Goal: Information Seeking & Learning: Learn about a topic

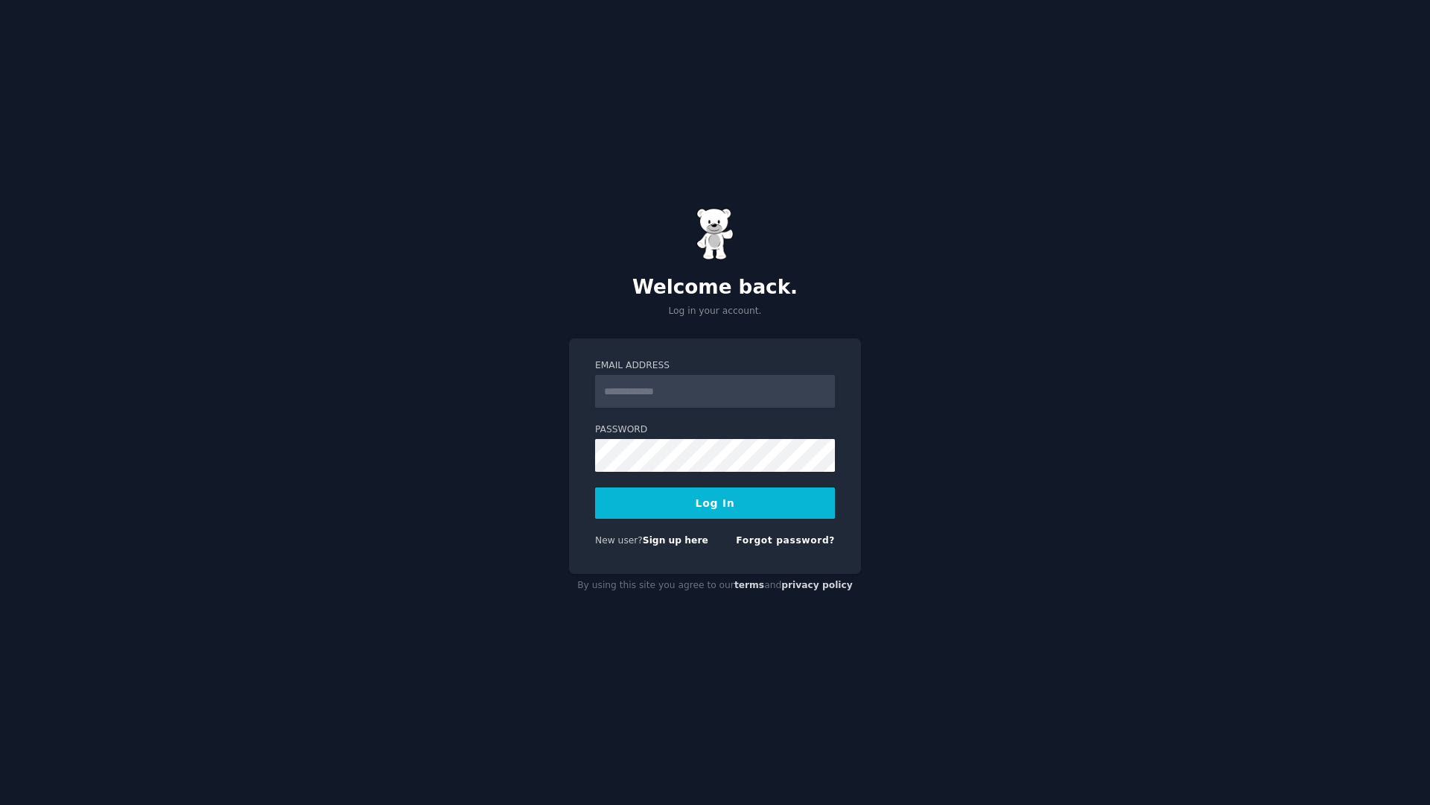
click at [658, 387] on input "Email Address" at bounding box center [715, 391] width 240 height 33
type input "**********"
click at [771, 534] on div "Forgot password?" at bounding box center [785, 543] width 99 height 19
click at [773, 544] on link "Forgot password?" at bounding box center [785, 540] width 99 height 10
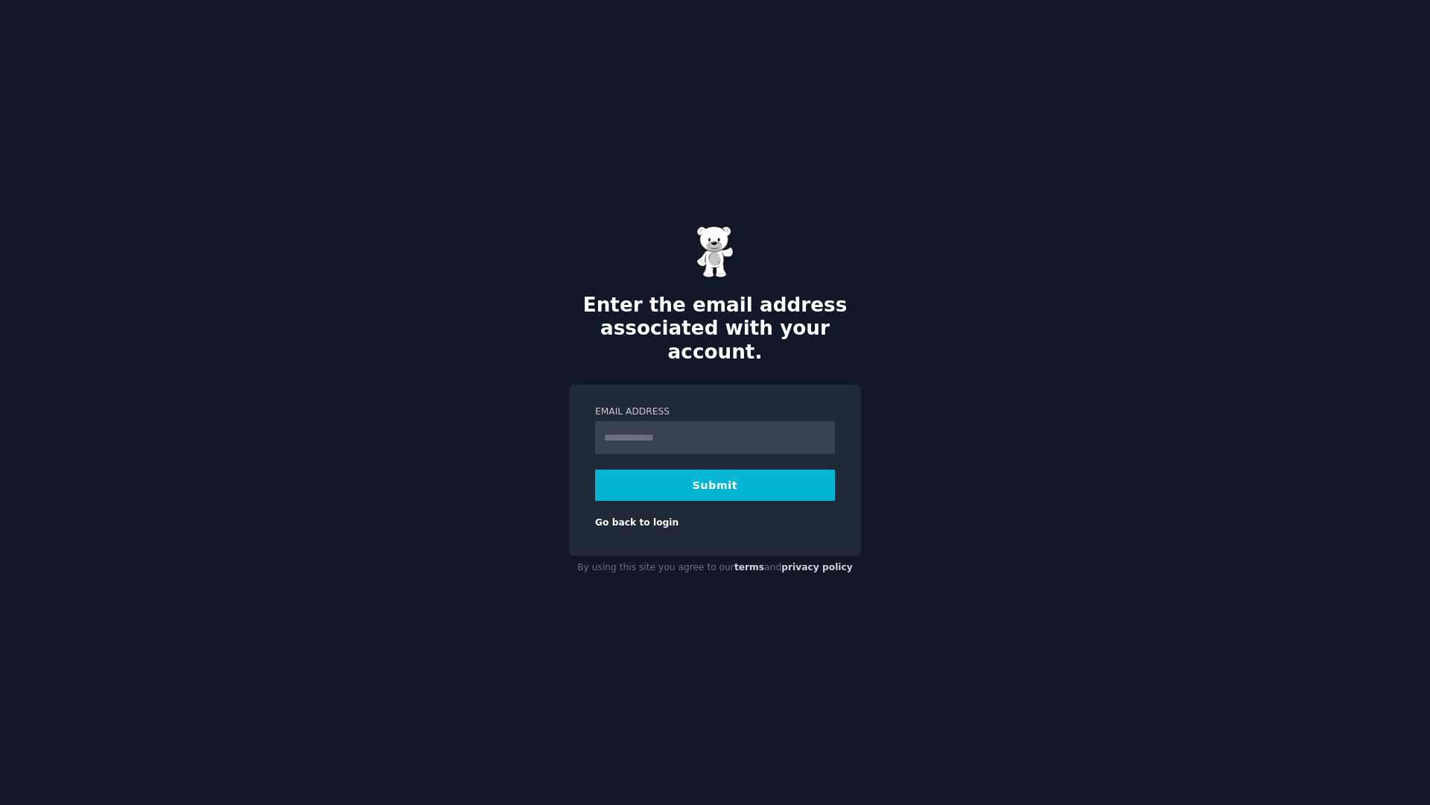
click at [612, 421] on input "Email Address" at bounding box center [715, 437] width 240 height 33
type input "**********"
click at [725, 485] on button "Submit" at bounding box center [715, 484] width 240 height 31
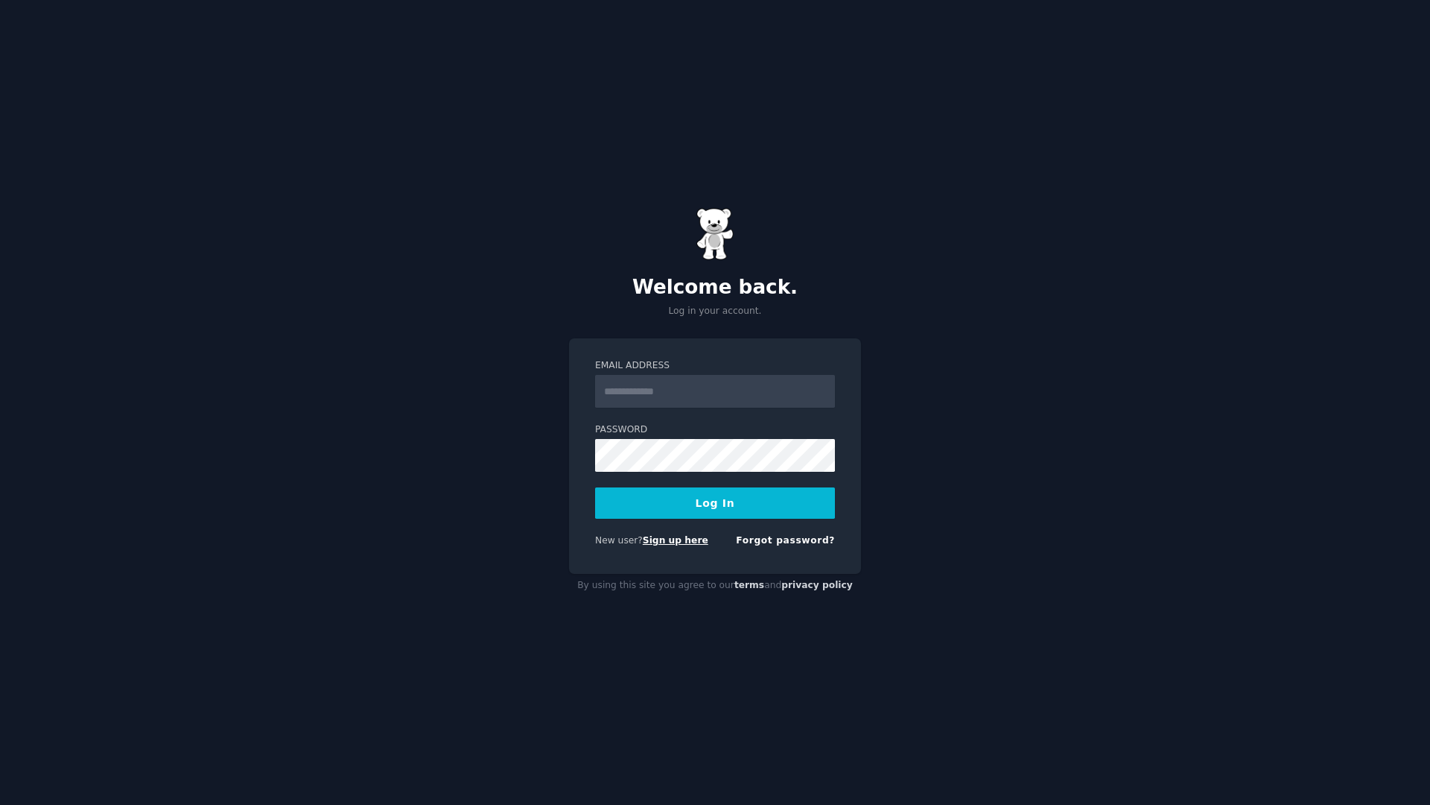
click at [653, 539] on link "Sign up here" at bounding box center [676, 540] width 66 height 10
click at [642, 389] on input "Email Address" at bounding box center [715, 391] width 240 height 33
click at [678, 393] on input "**********" at bounding box center [715, 391] width 240 height 33
type input "**********"
click at [756, 507] on button "Log In" at bounding box center [715, 502] width 240 height 31
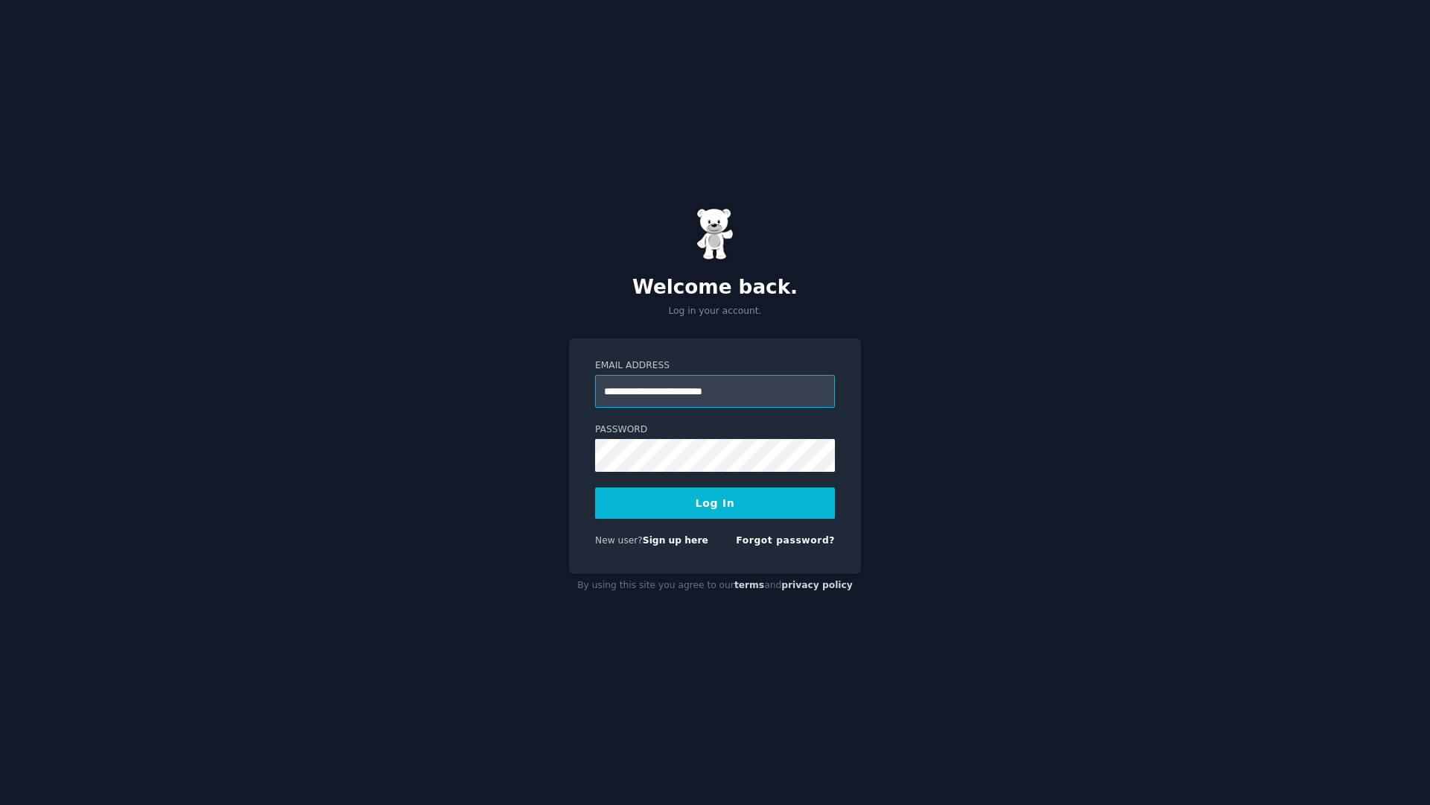
click at [686, 381] on input "**********" at bounding box center [715, 391] width 240 height 33
click at [780, 539] on link "Forgot password?" at bounding box center [785, 540] width 99 height 10
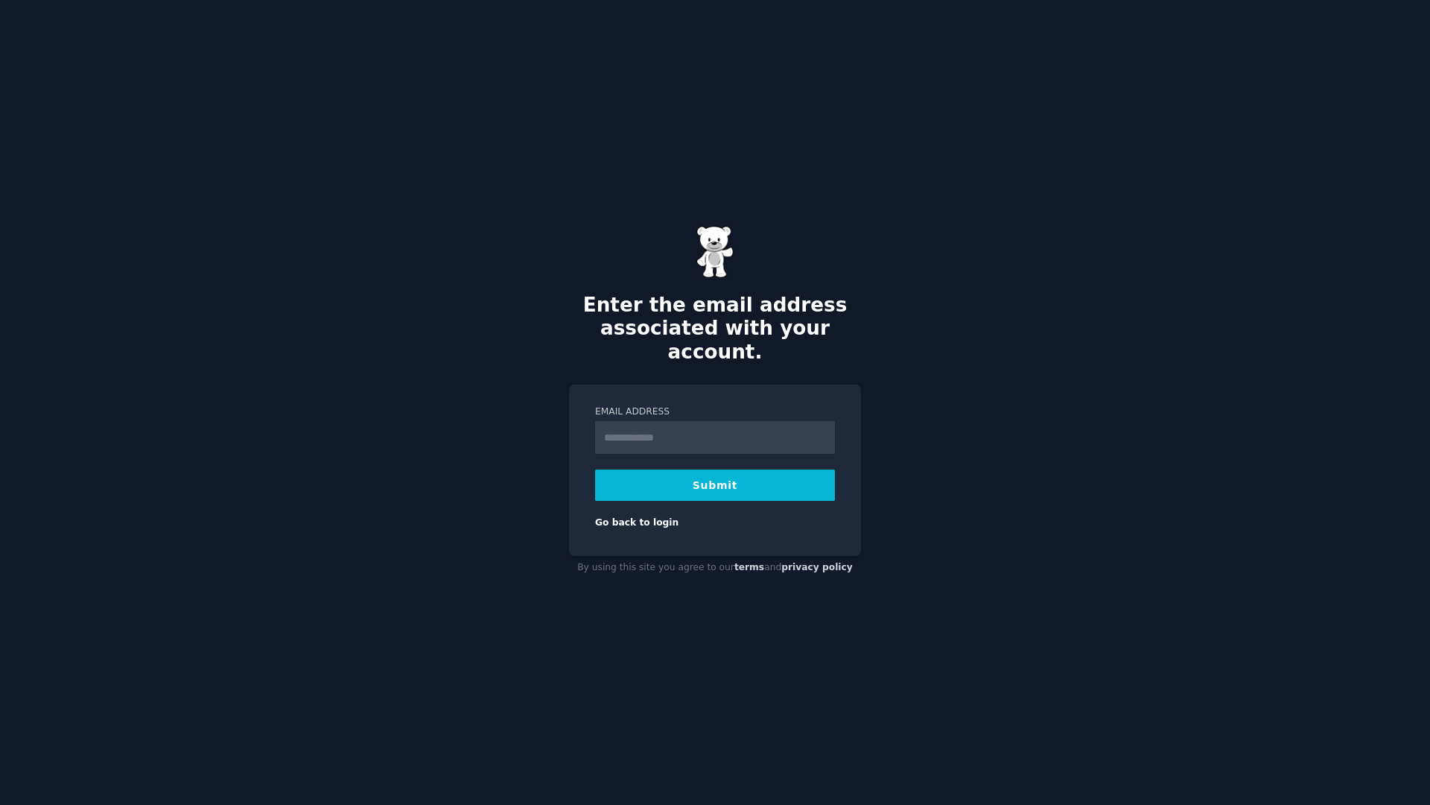
click at [673, 436] on input "Email Address" at bounding box center [715, 437] width 240 height 33
type input "**********"
click at [672, 475] on button "Submit" at bounding box center [715, 484] width 240 height 31
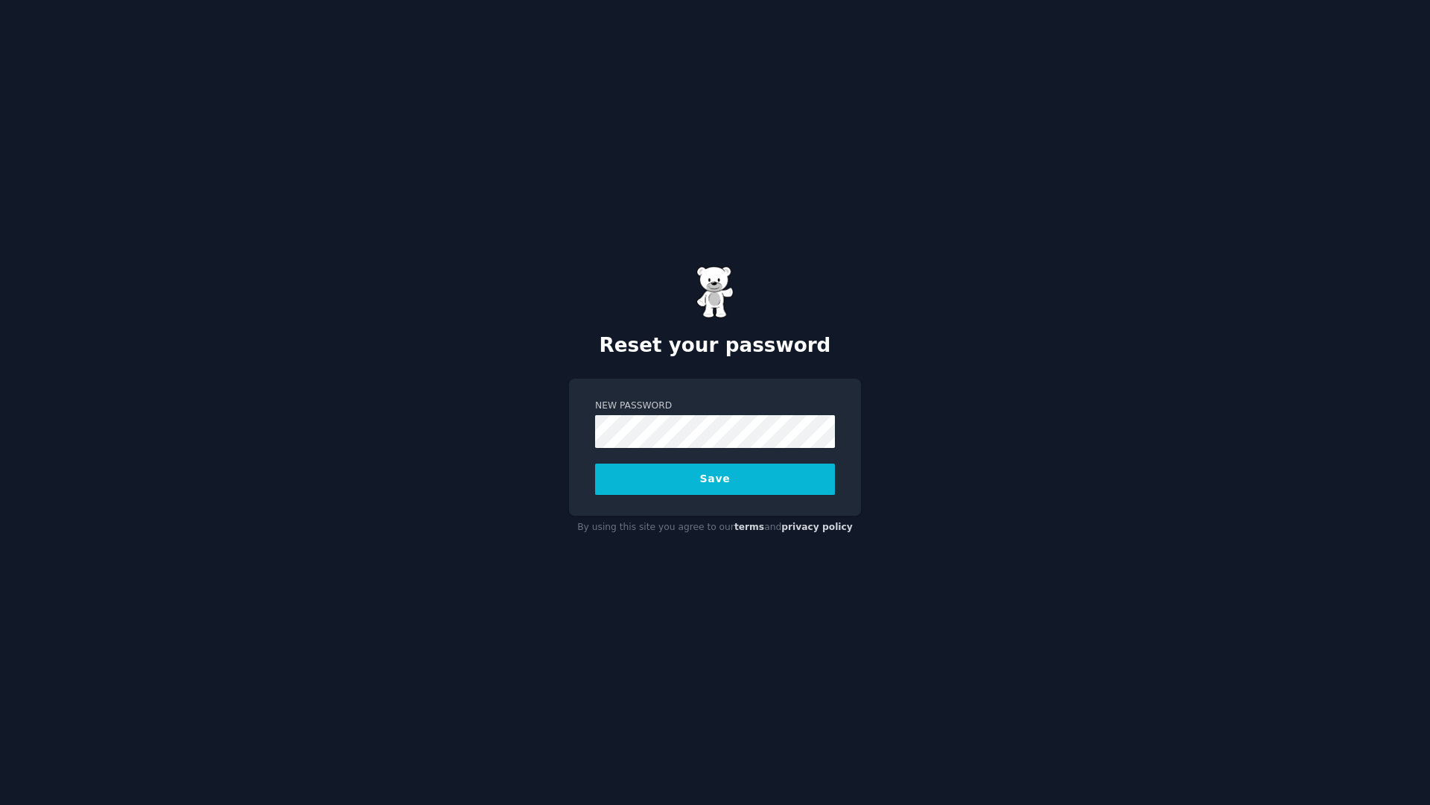
click at [527, 461] on div "Reset your password New Password Save By using this site you agree to our terms…" at bounding box center [715, 402] width 1430 height 805
click at [689, 475] on button "Save" at bounding box center [715, 478] width 240 height 31
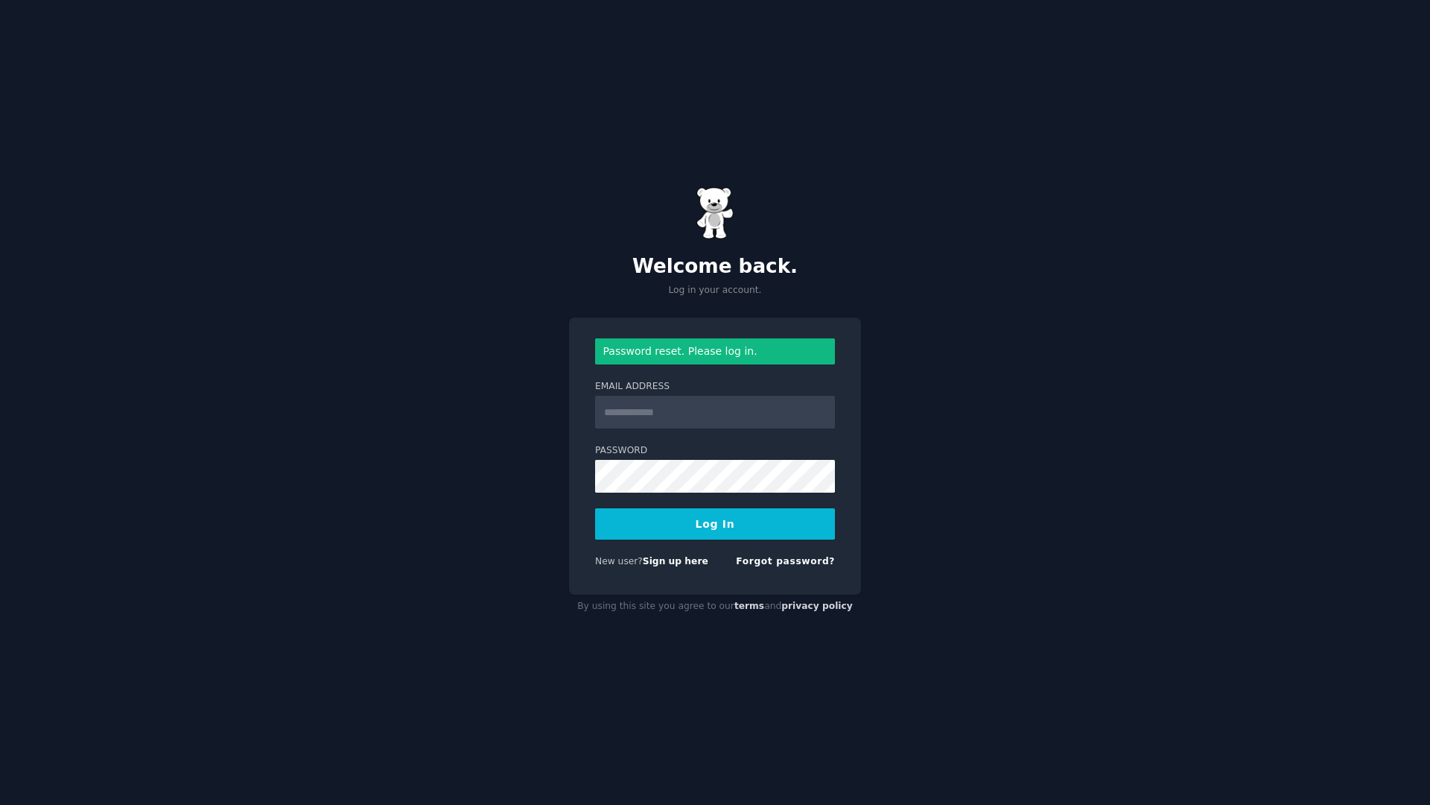
click at [665, 423] on input "Email Address" at bounding box center [715, 412] width 240 height 33
click at [688, 410] on input "**********" at bounding box center [715, 412] width 240 height 33
type input "**********"
click at [660, 529] on button "Log In" at bounding box center [715, 523] width 240 height 31
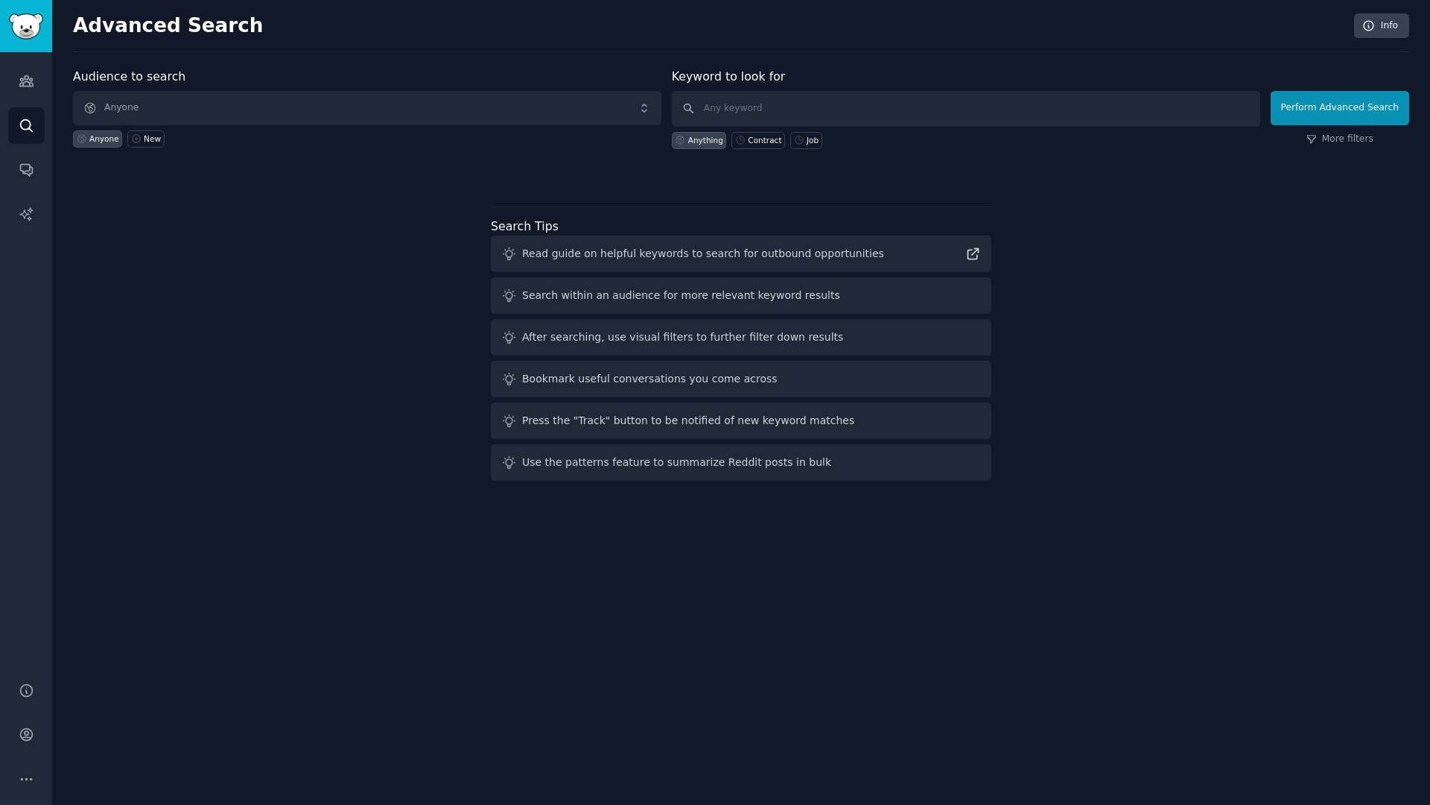
click at [672, 296] on div "Search within an audience for more relevant keyword results" at bounding box center [681, 296] width 318 height 16
click at [971, 254] on icon at bounding box center [973, 254] width 16 height 16
click at [290, 111] on span "Anyone" at bounding box center [367, 108] width 588 height 34
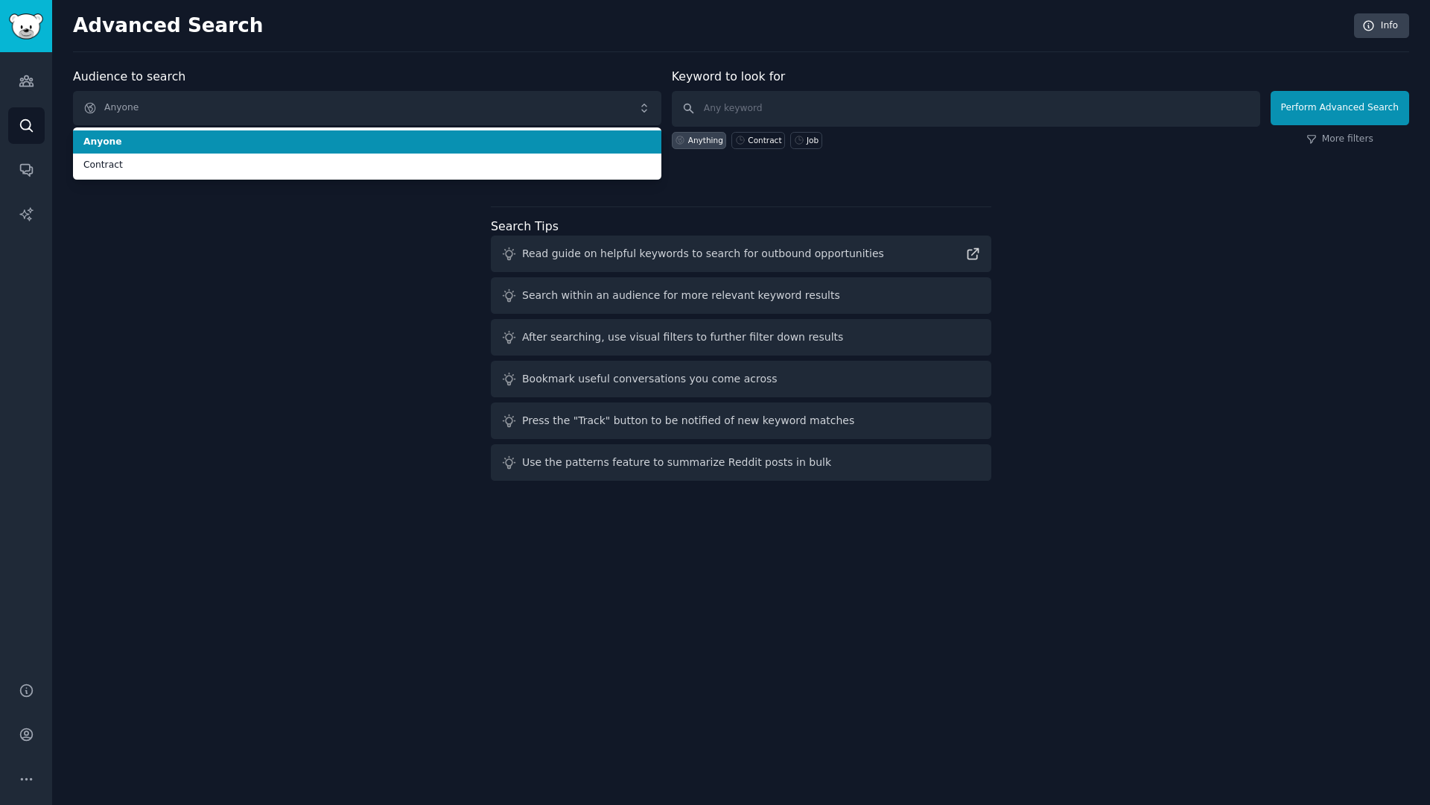
click at [277, 136] on span "Anyone" at bounding box center [367, 142] width 568 height 13
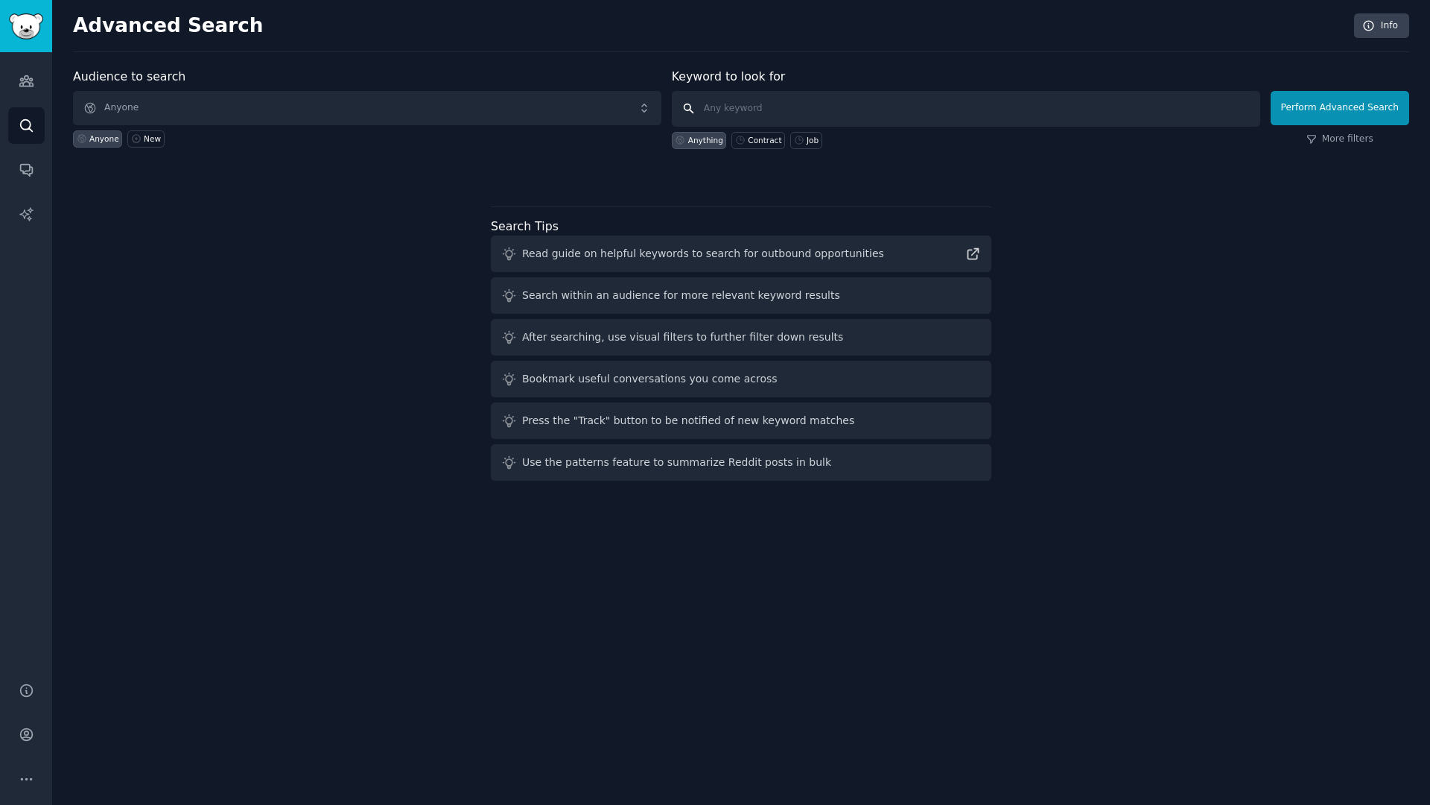
click at [779, 112] on input "text" at bounding box center [966, 109] width 588 height 36
type input "negotiate contract"
click button "Perform Advanced Search" at bounding box center [1340, 108] width 139 height 34
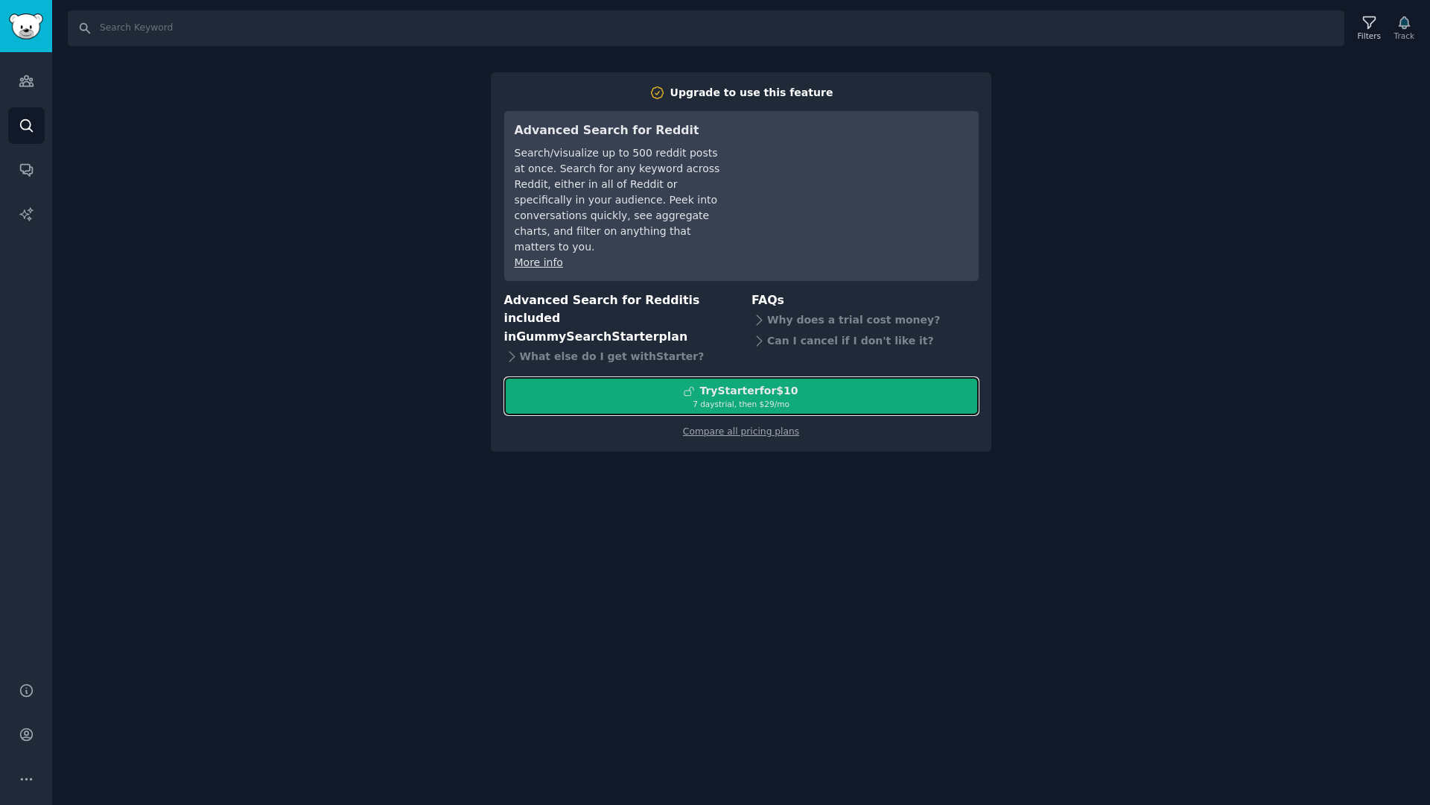
click at [807, 383] on div "Try Starter for $10" at bounding box center [741, 391] width 473 height 16
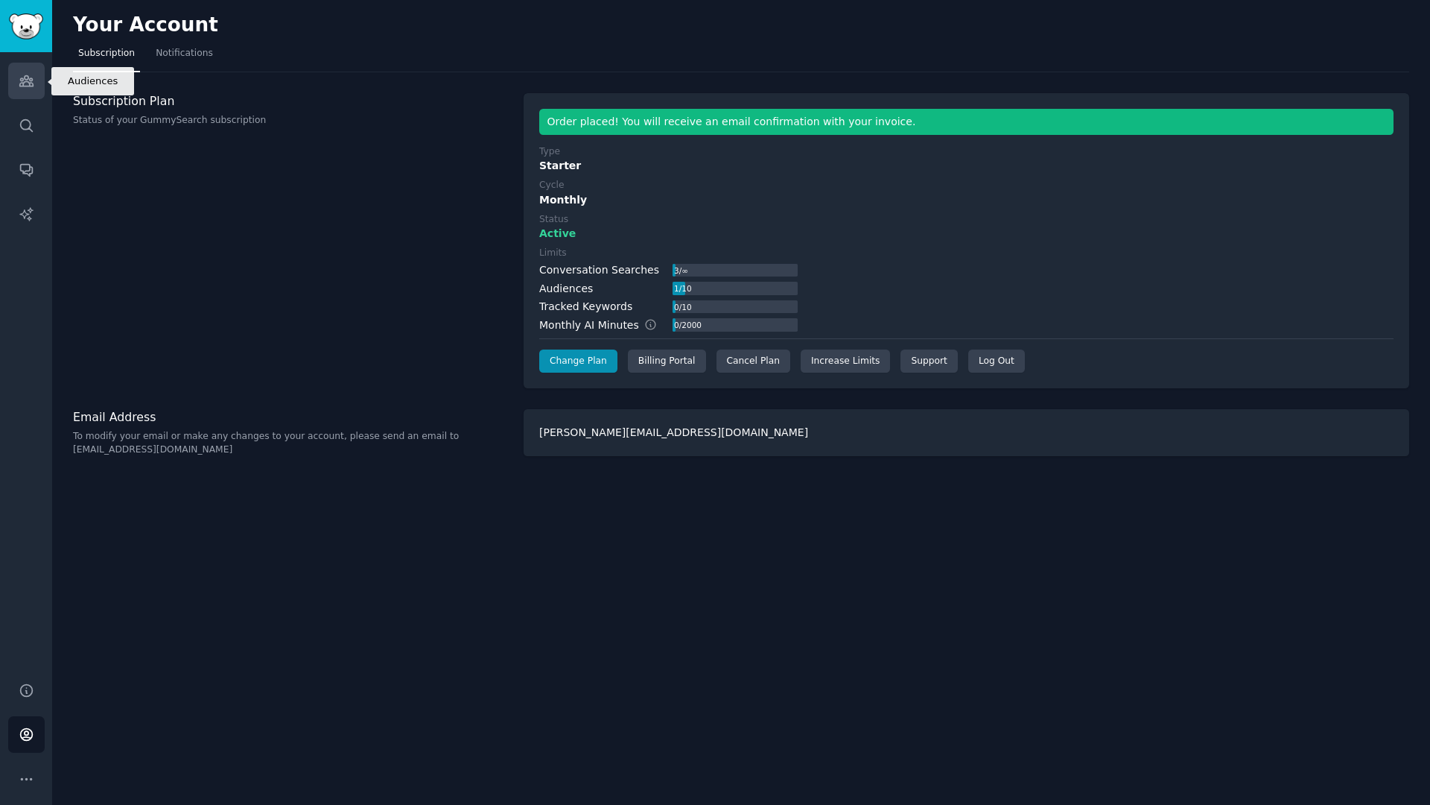
click at [16, 91] on link "Audiences" at bounding box center [26, 81] width 37 height 37
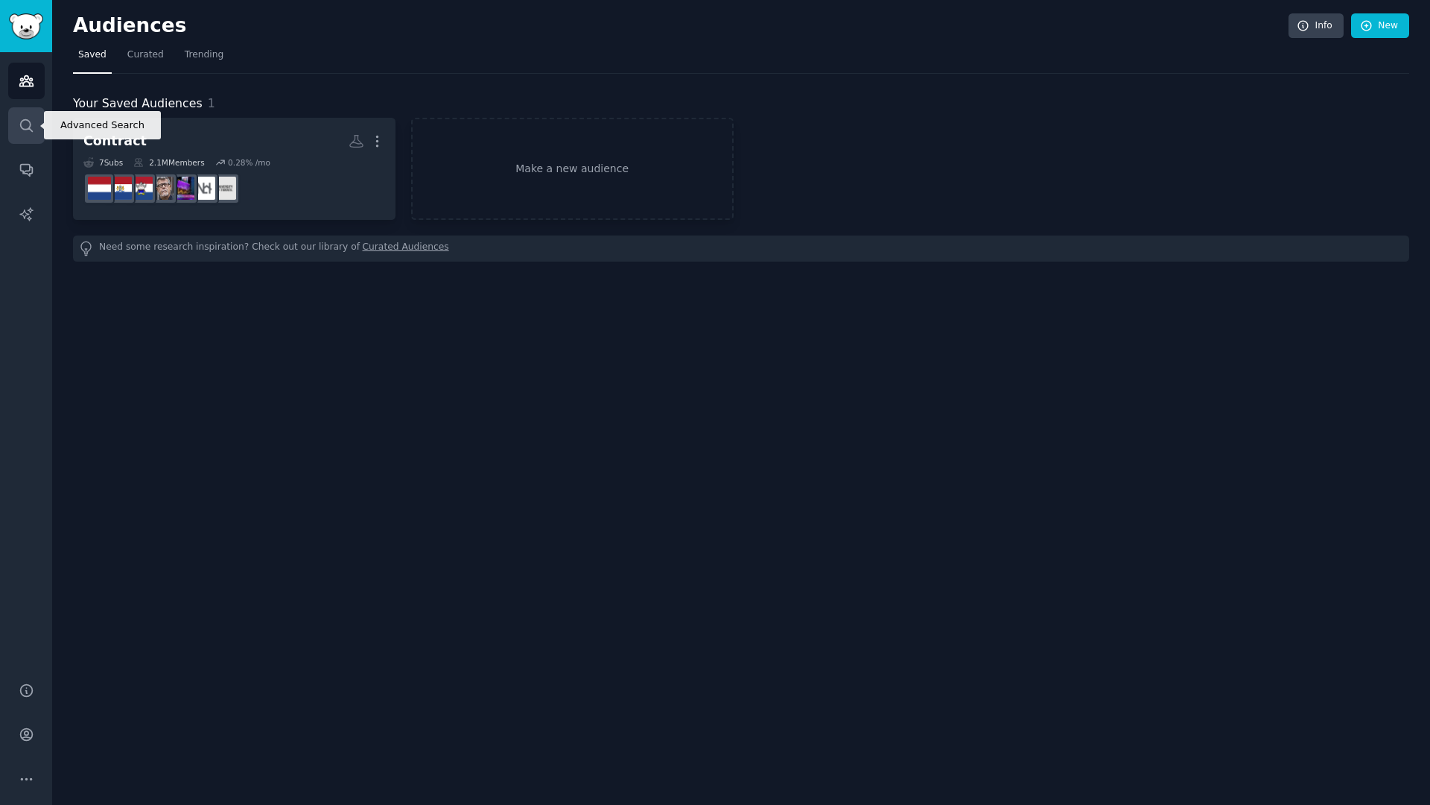
click at [21, 124] on icon "Sidebar" at bounding box center [27, 126] width 16 height 16
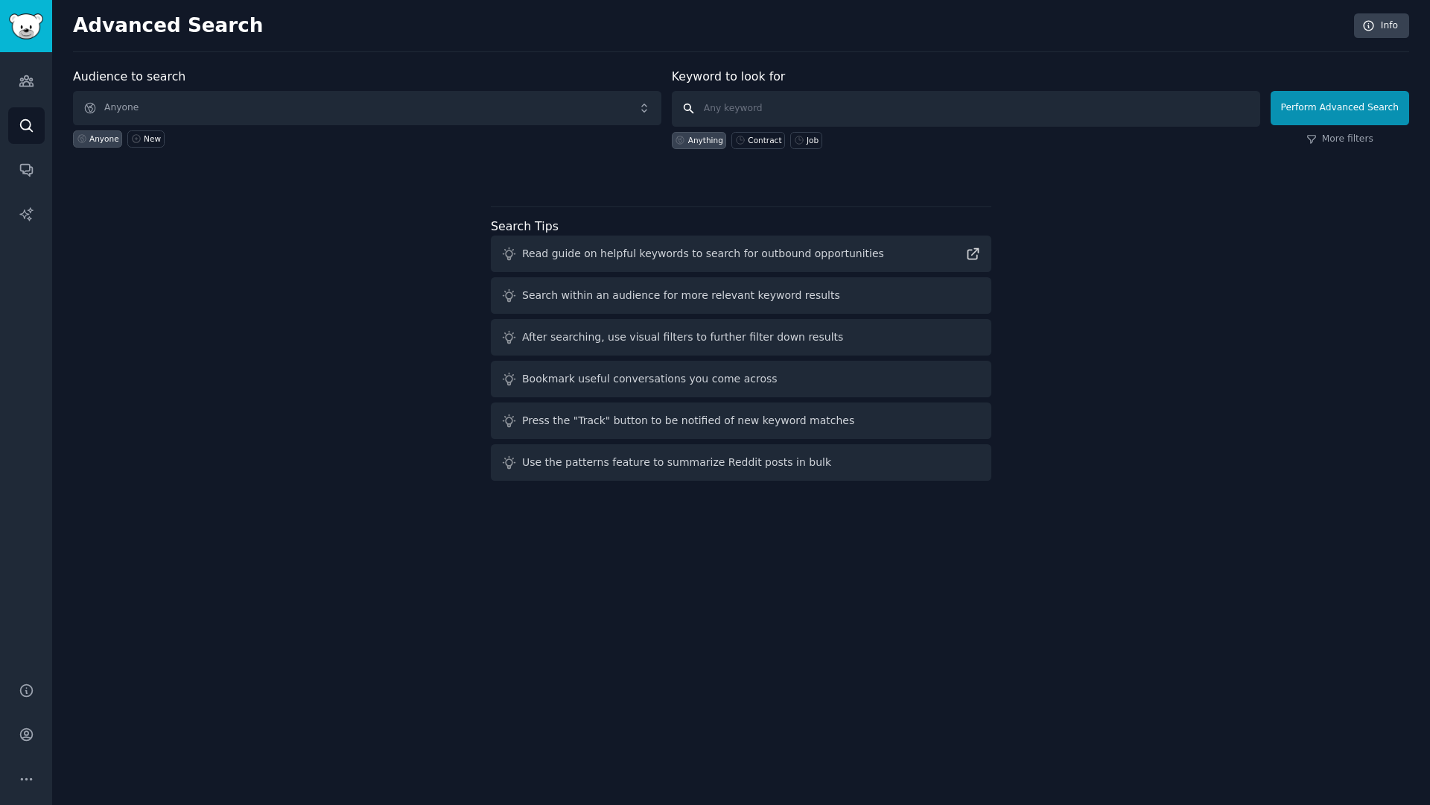
click at [767, 105] on input "text" at bounding box center [966, 109] width 588 height 36
type input "negotiate contract"
click button "Perform Advanced Search" at bounding box center [1340, 108] width 139 height 34
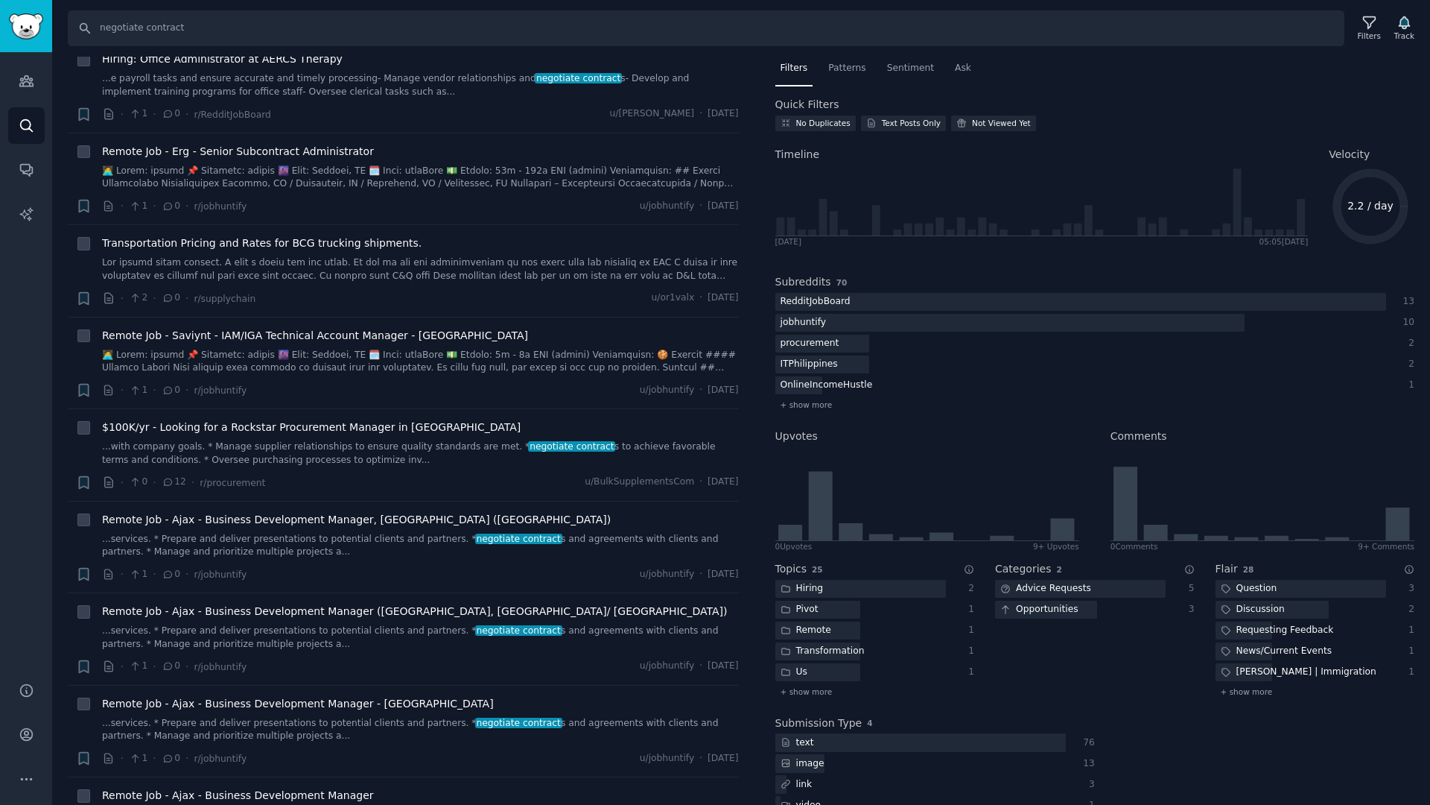
scroll to position [1329, 0]
click at [819, 121] on div "No Duplicates" at bounding box center [823, 123] width 54 height 10
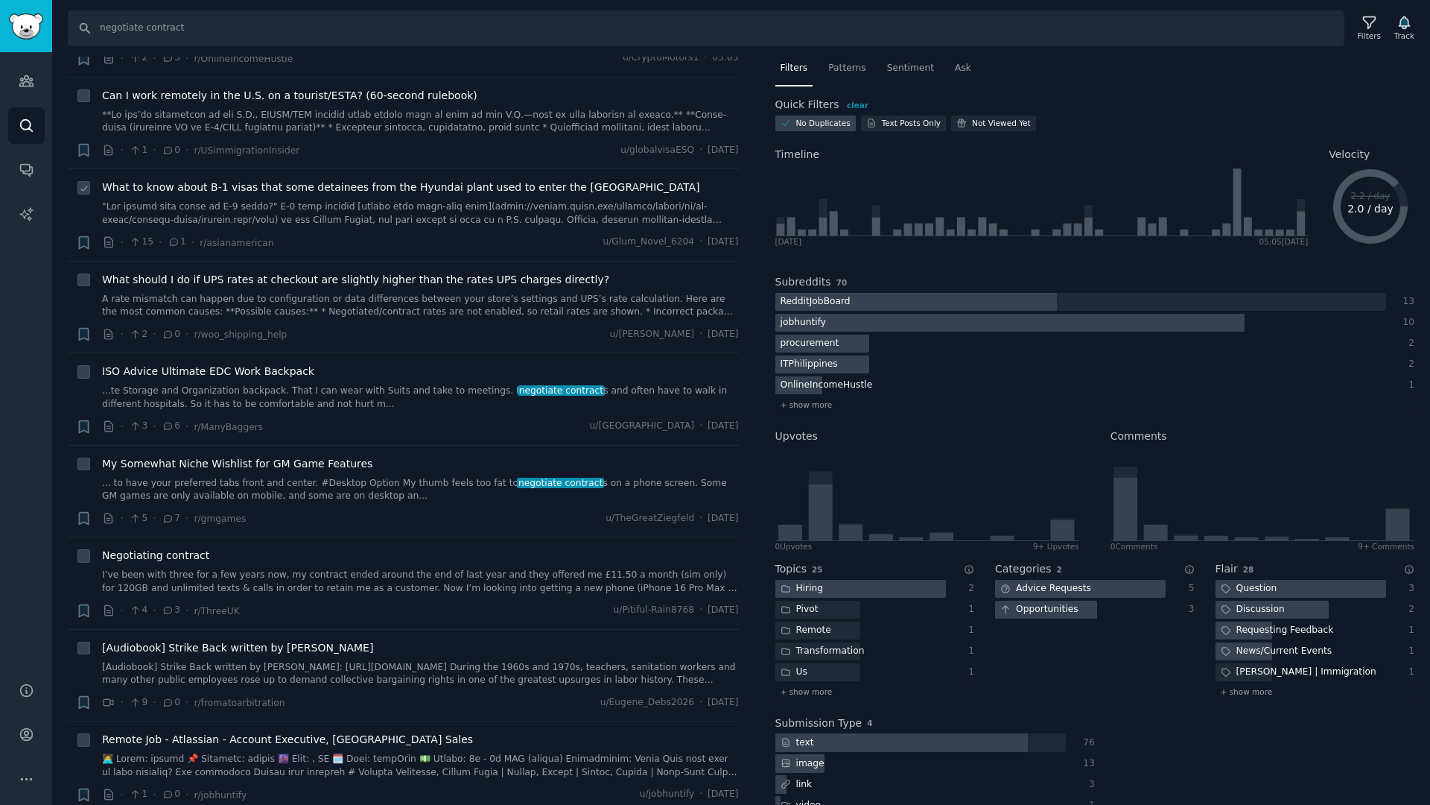
scroll to position [0, 0]
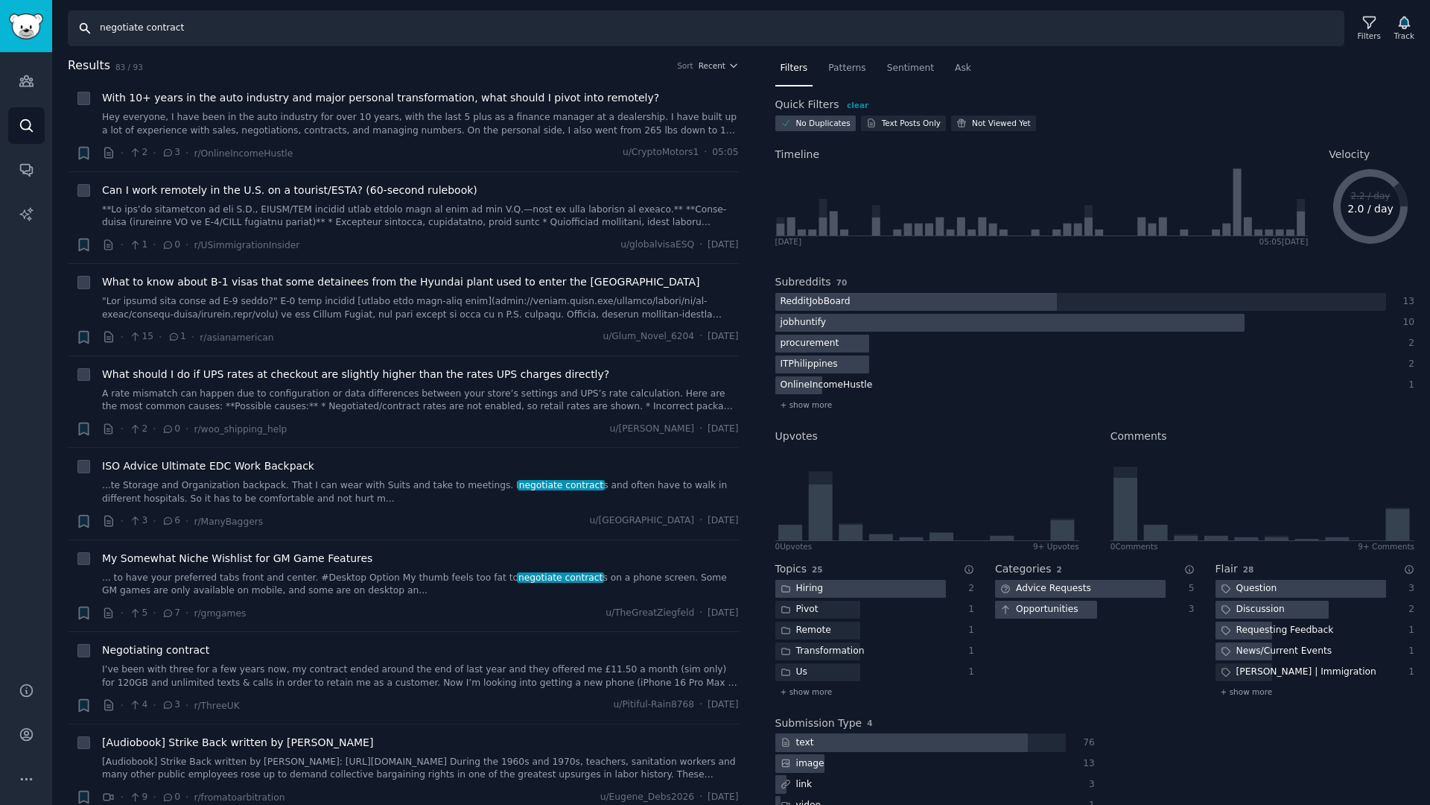
click at [118, 30] on input "negotiate contract" at bounding box center [706, 28] width 1277 height 36
type input "contract"
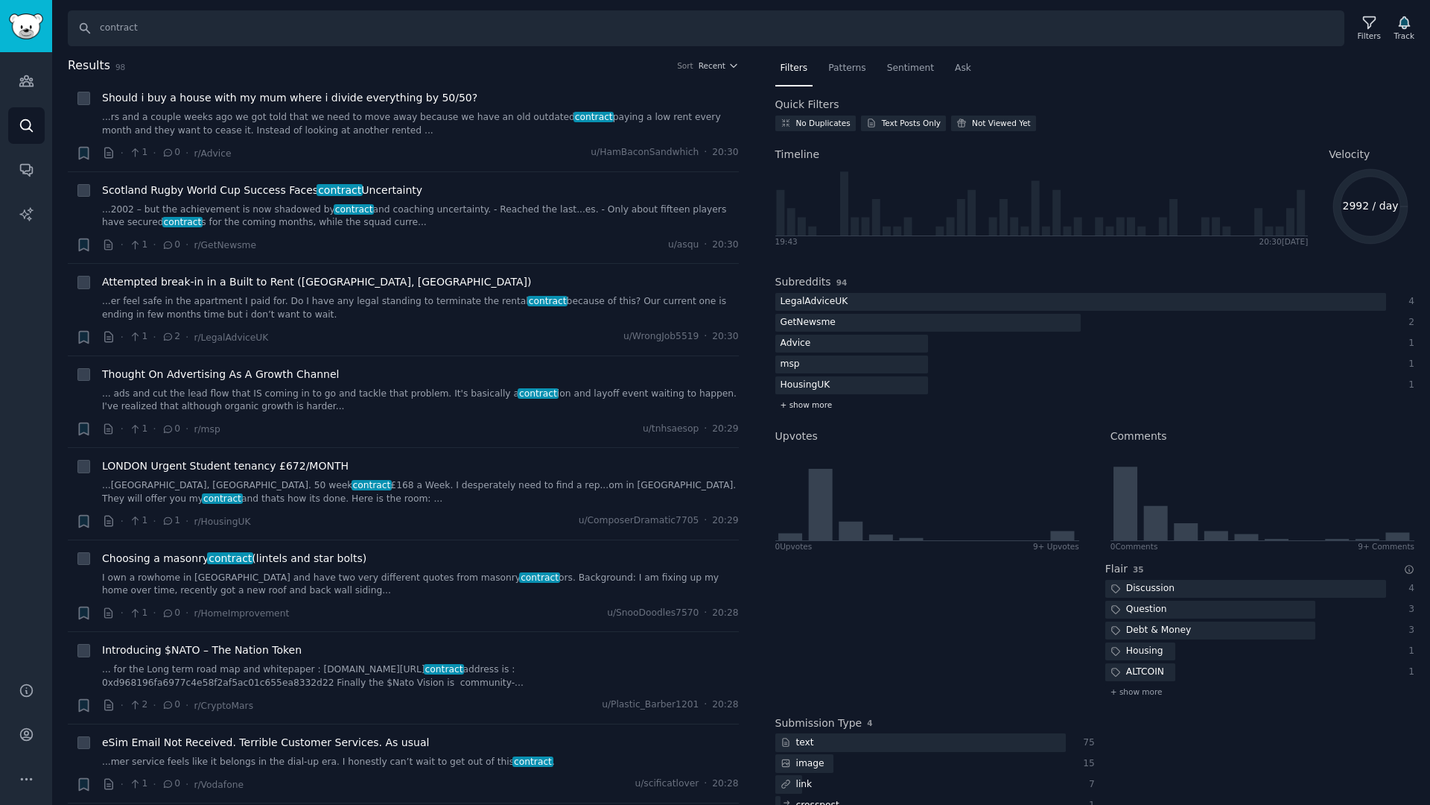
click at [804, 404] on span "+ show more" at bounding box center [807, 404] width 52 height 10
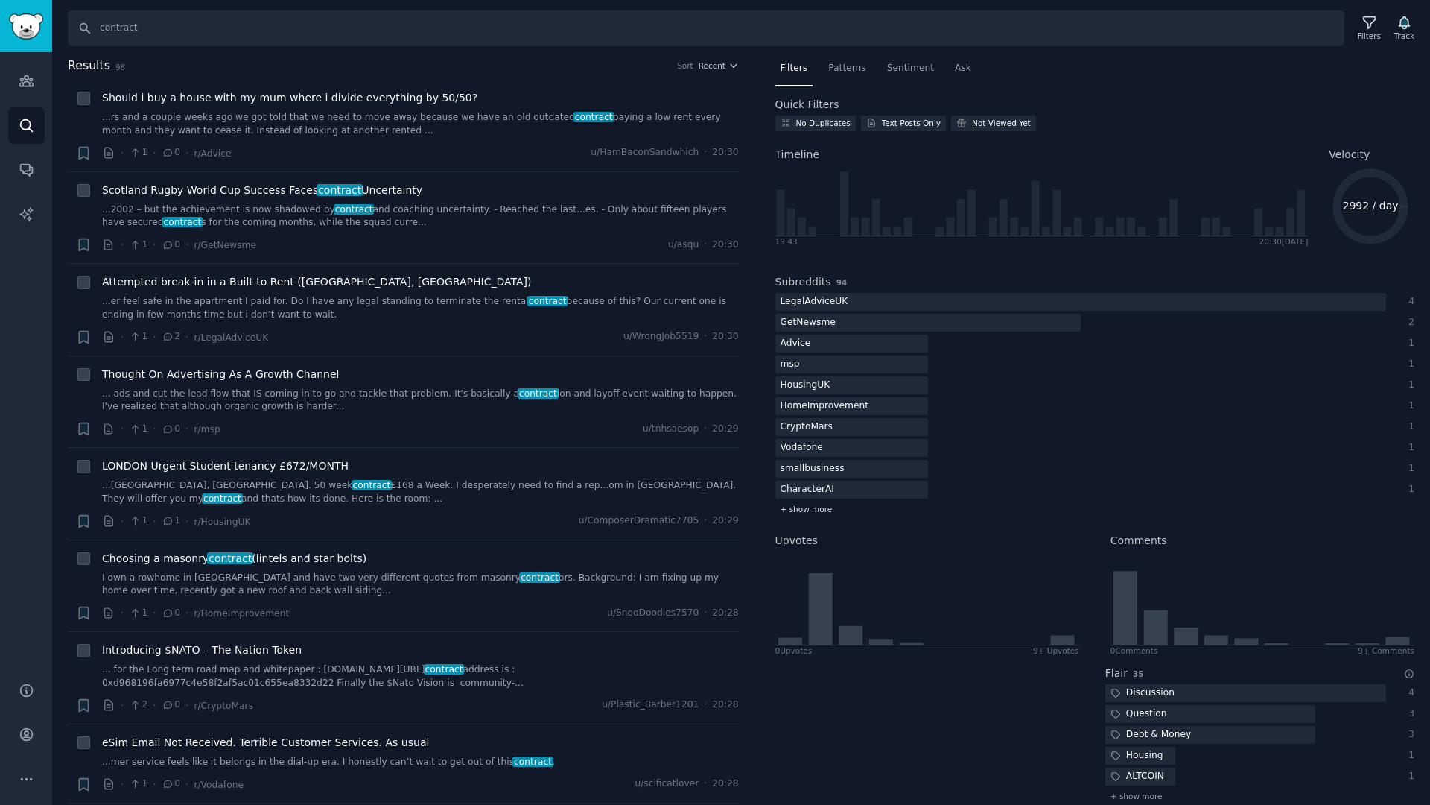
click at [827, 506] on span "+ show more" at bounding box center [807, 509] width 52 height 10
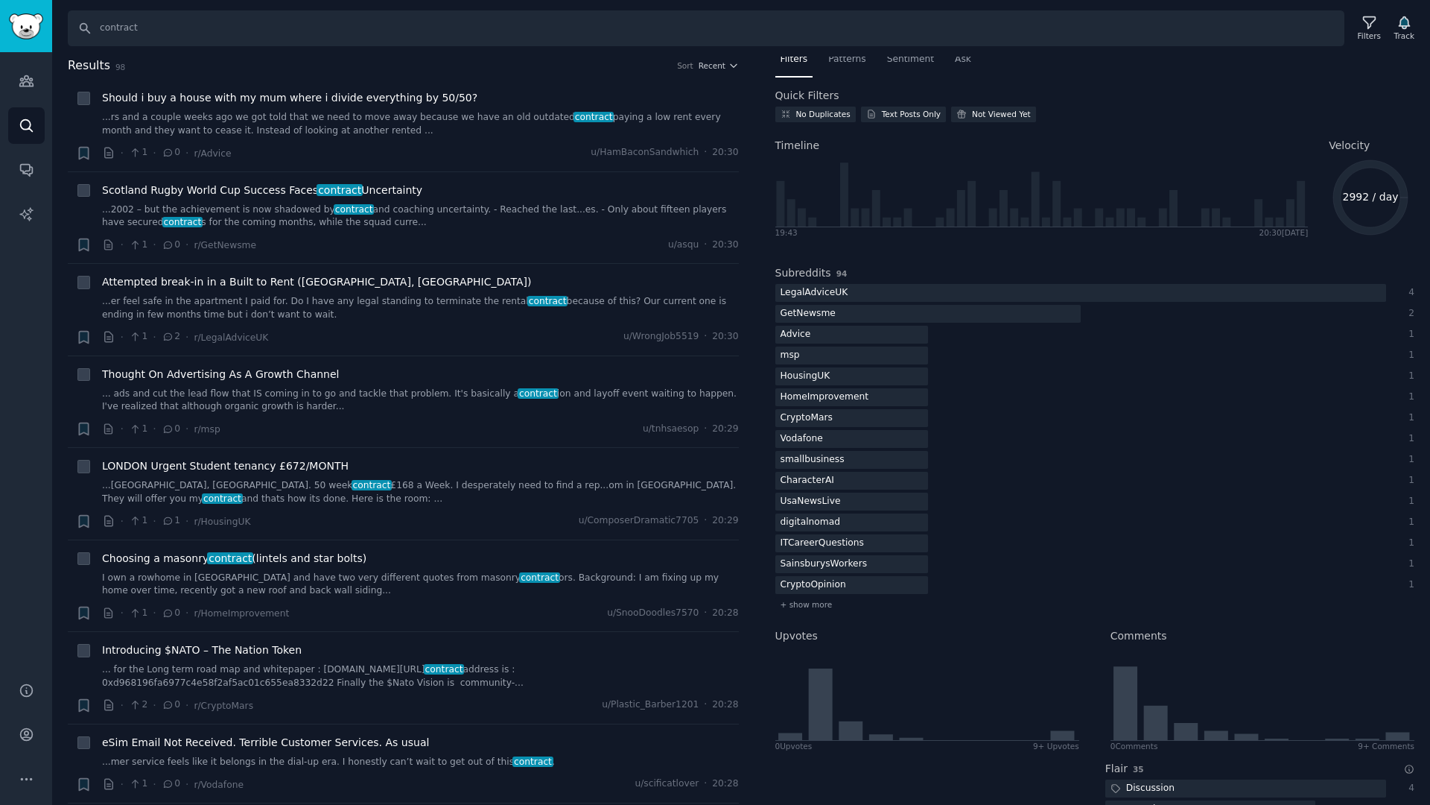
scroll to position [4, 0]
click at [840, 60] on span "Patterns" at bounding box center [846, 63] width 37 height 13
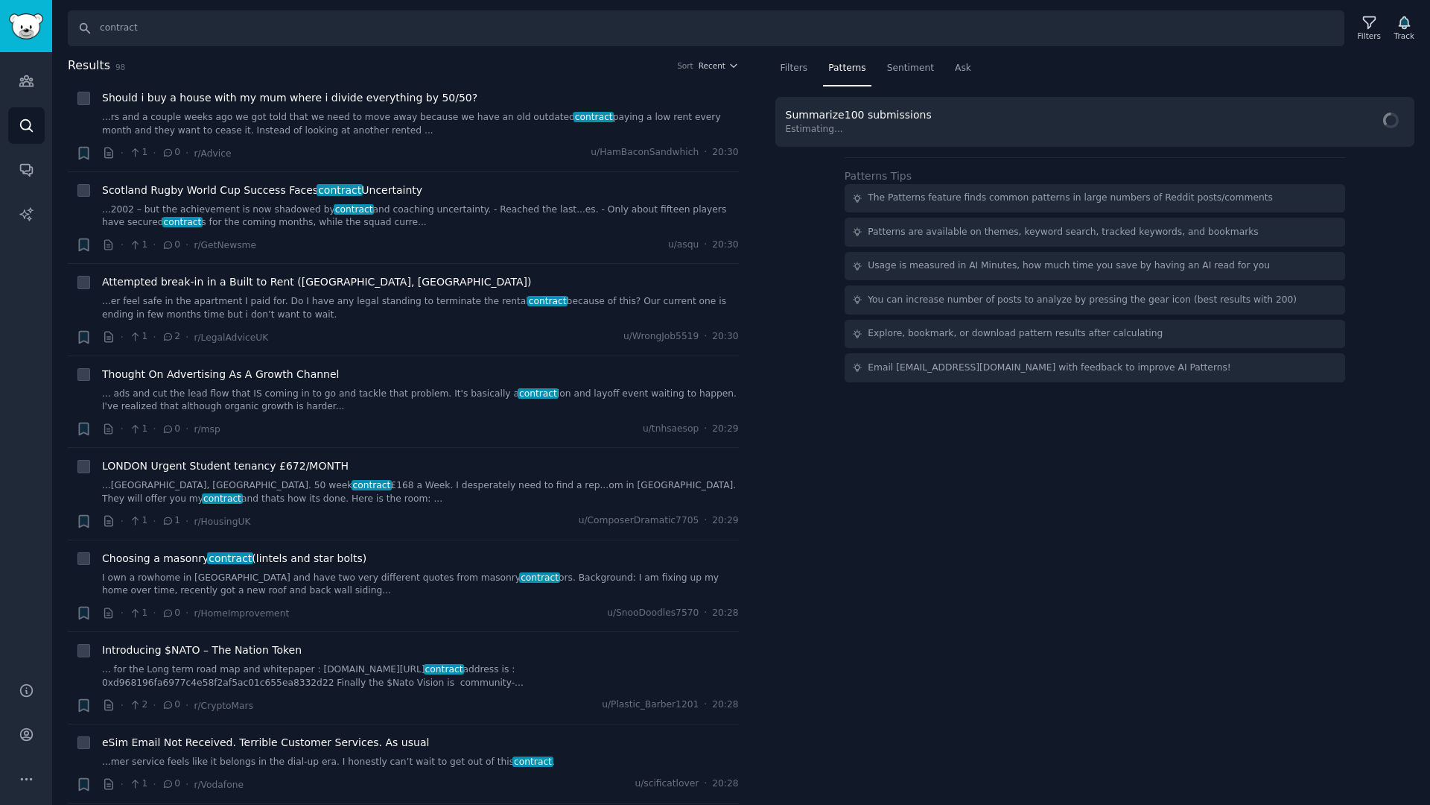
scroll to position [0, 0]
click at [1354, 117] on span "Find Patterns" at bounding box center [1363, 123] width 68 height 16
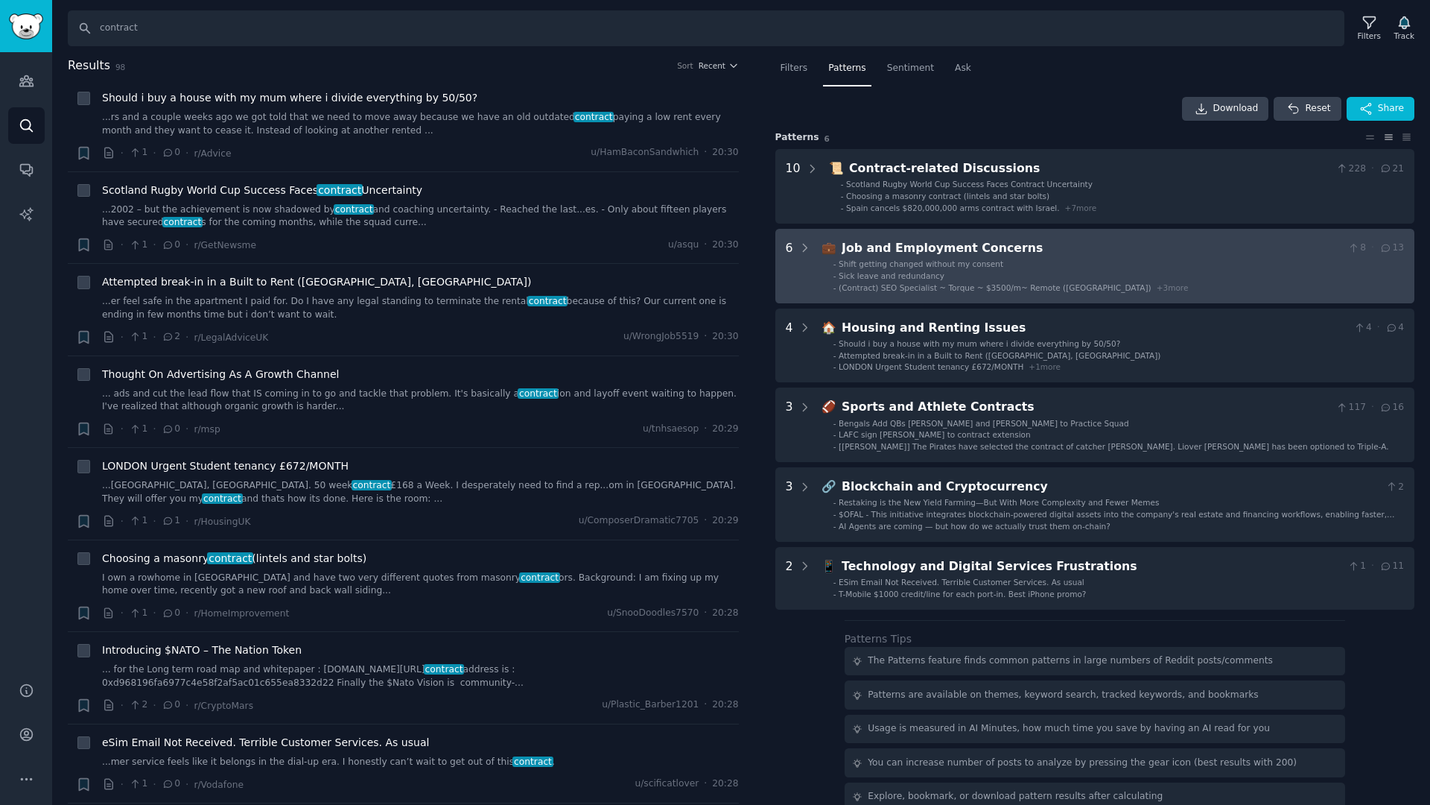
click at [1056, 265] on li "- Shift getting changed without my consent" at bounding box center [1119, 263] width 571 height 10
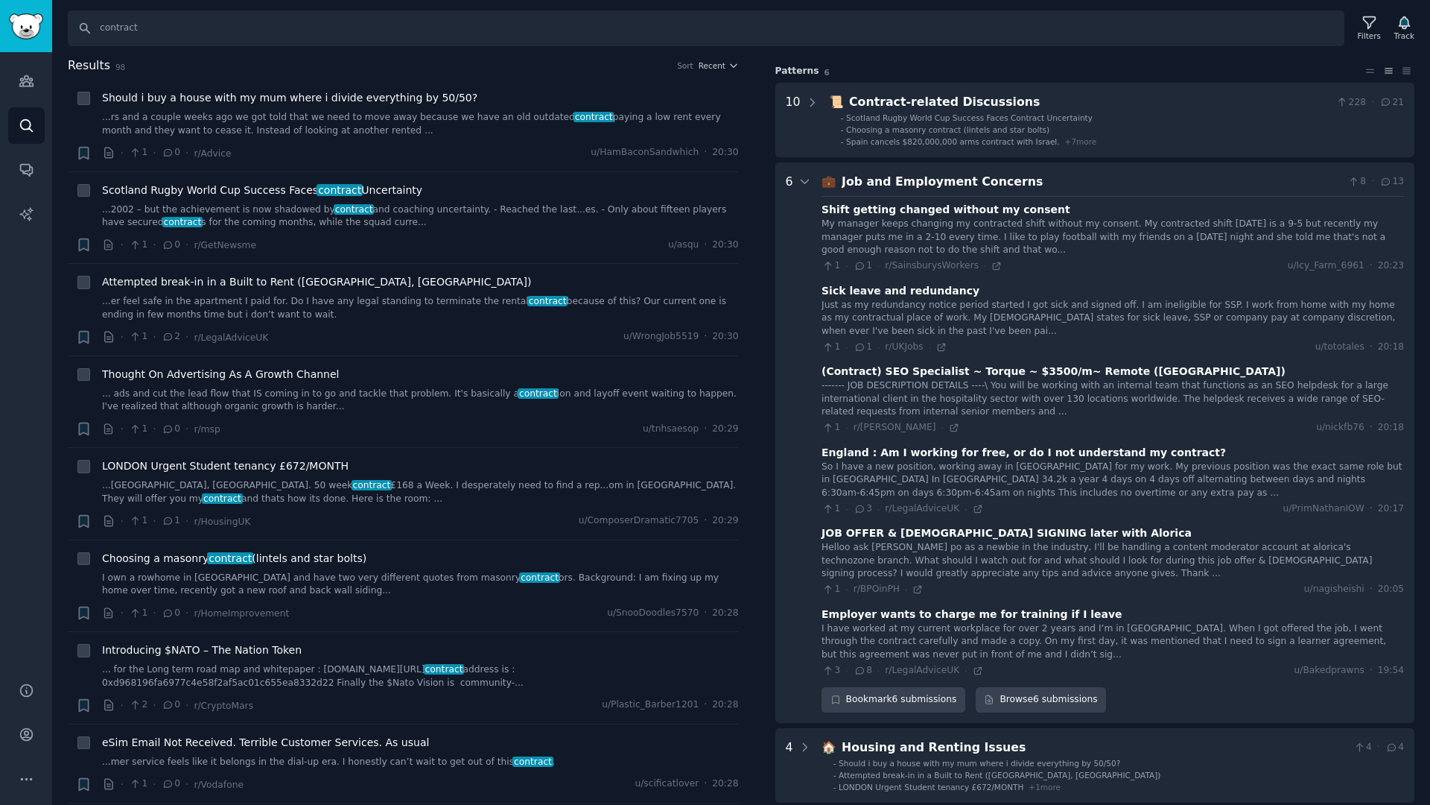
scroll to position [64, 0]
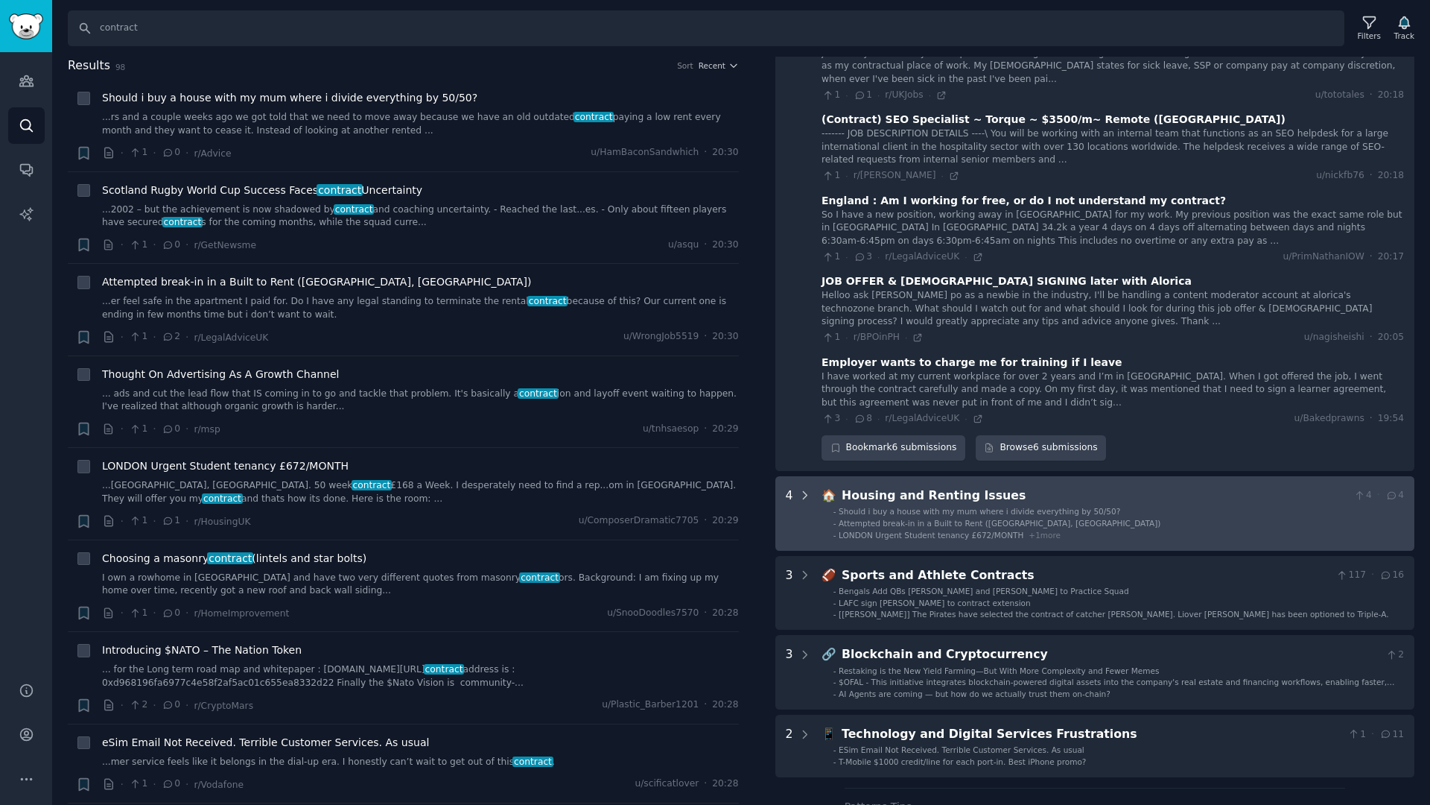
click at [799, 504] on div at bounding box center [805, 513] width 13 height 54
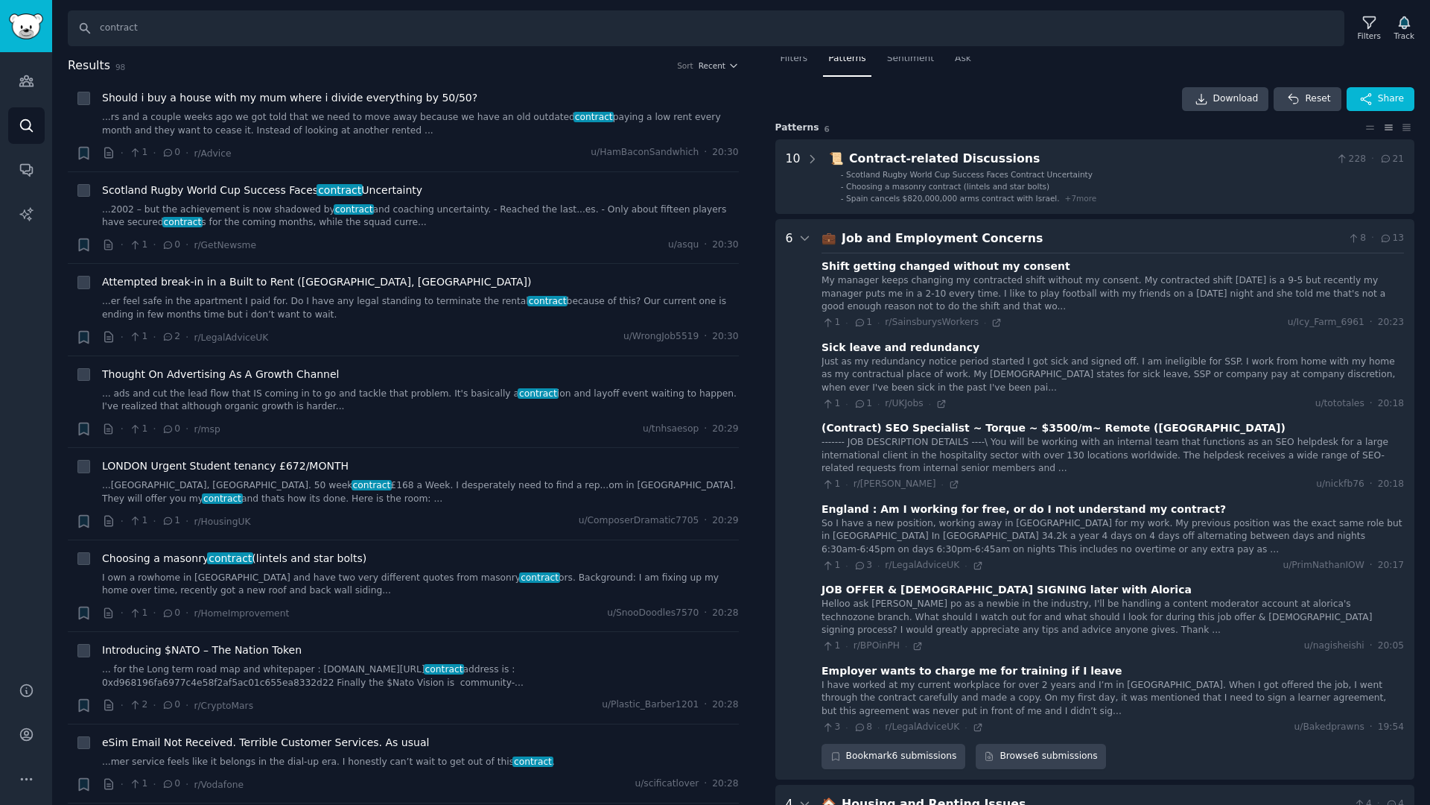
scroll to position [0, 0]
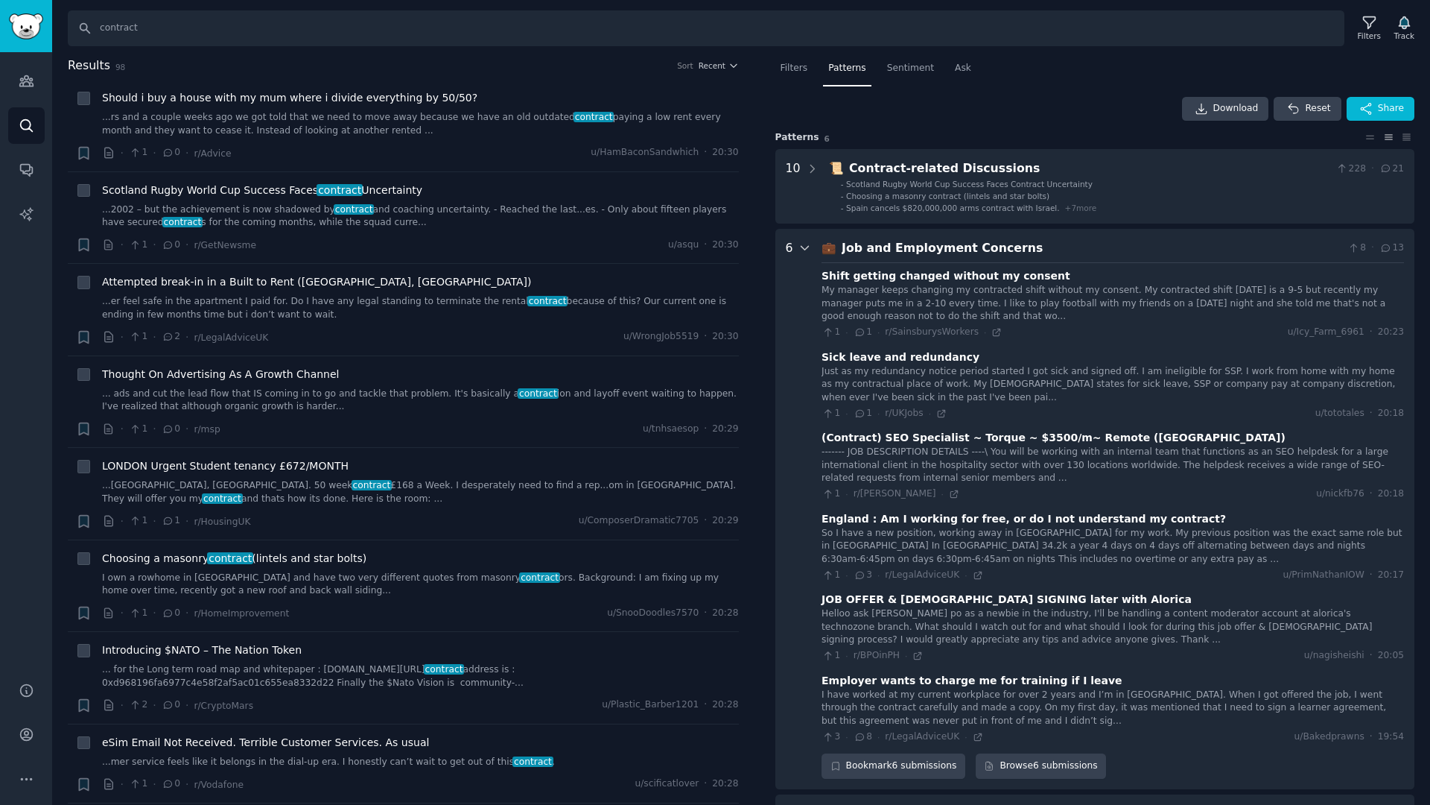
click at [804, 252] on icon at bounding box center [805, 247] width 13 height 13
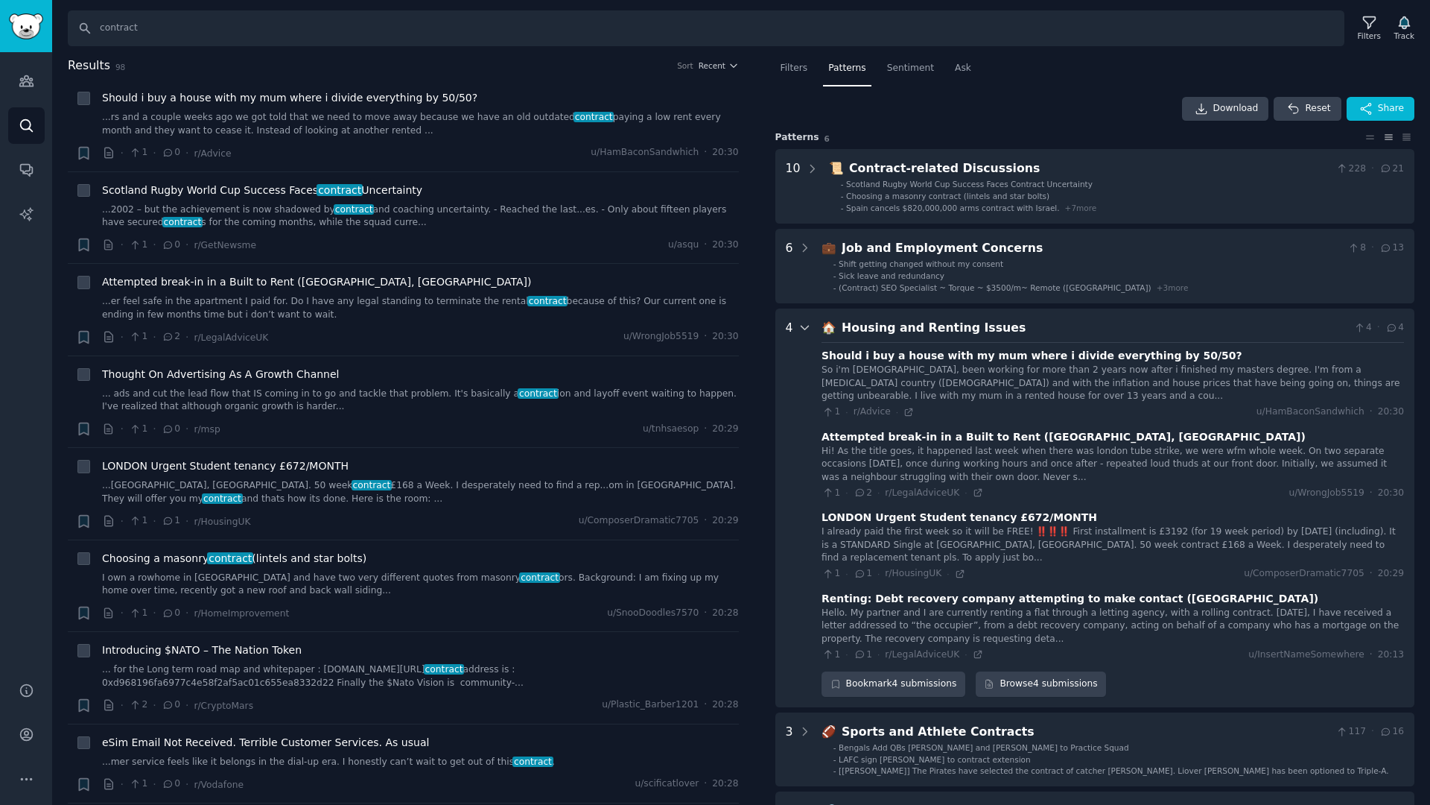
click at [805, 322] on icon at bounding box center [805, 327] width 13 height 13
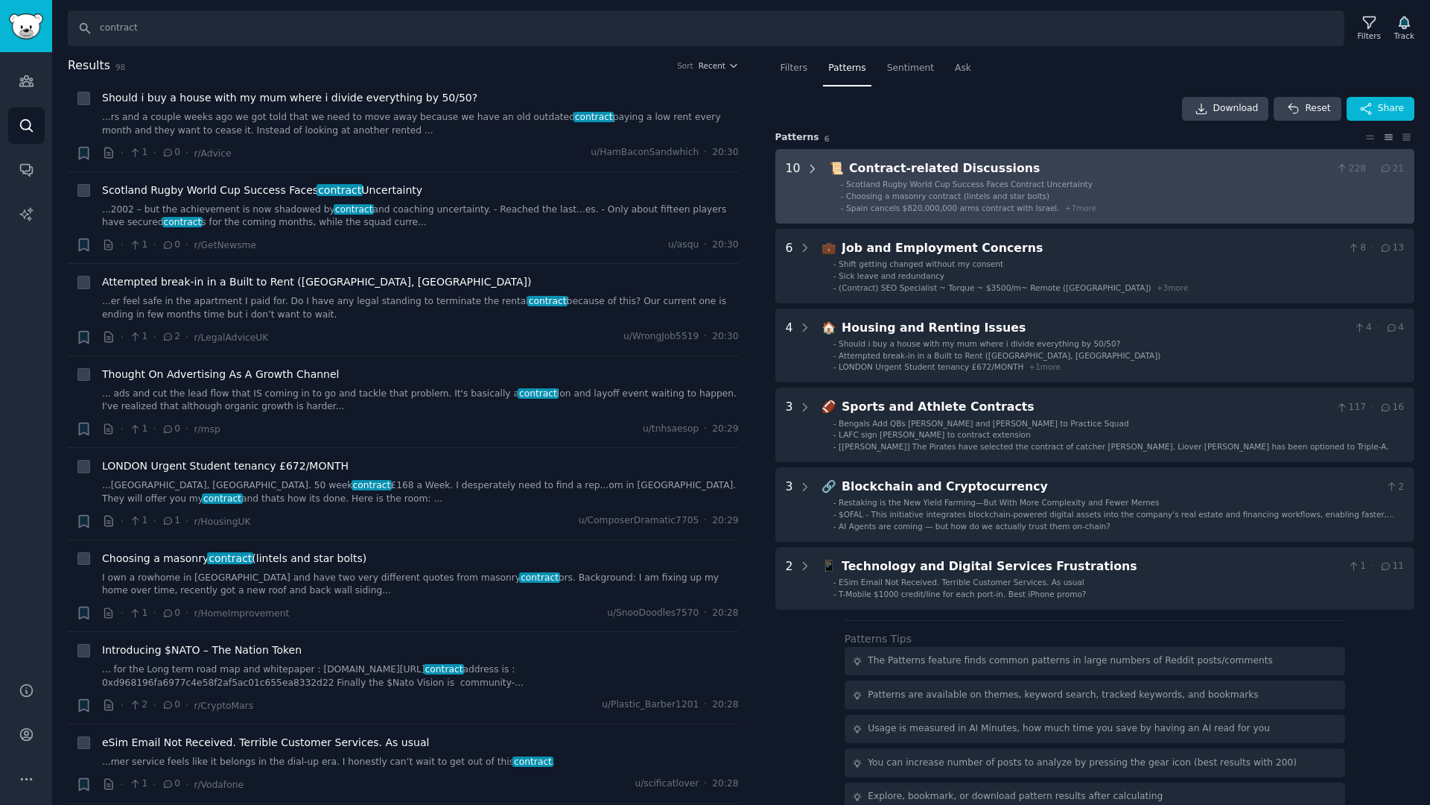
click at [807, 174] on icon at bounding box center [812, 168] width 13 height 13
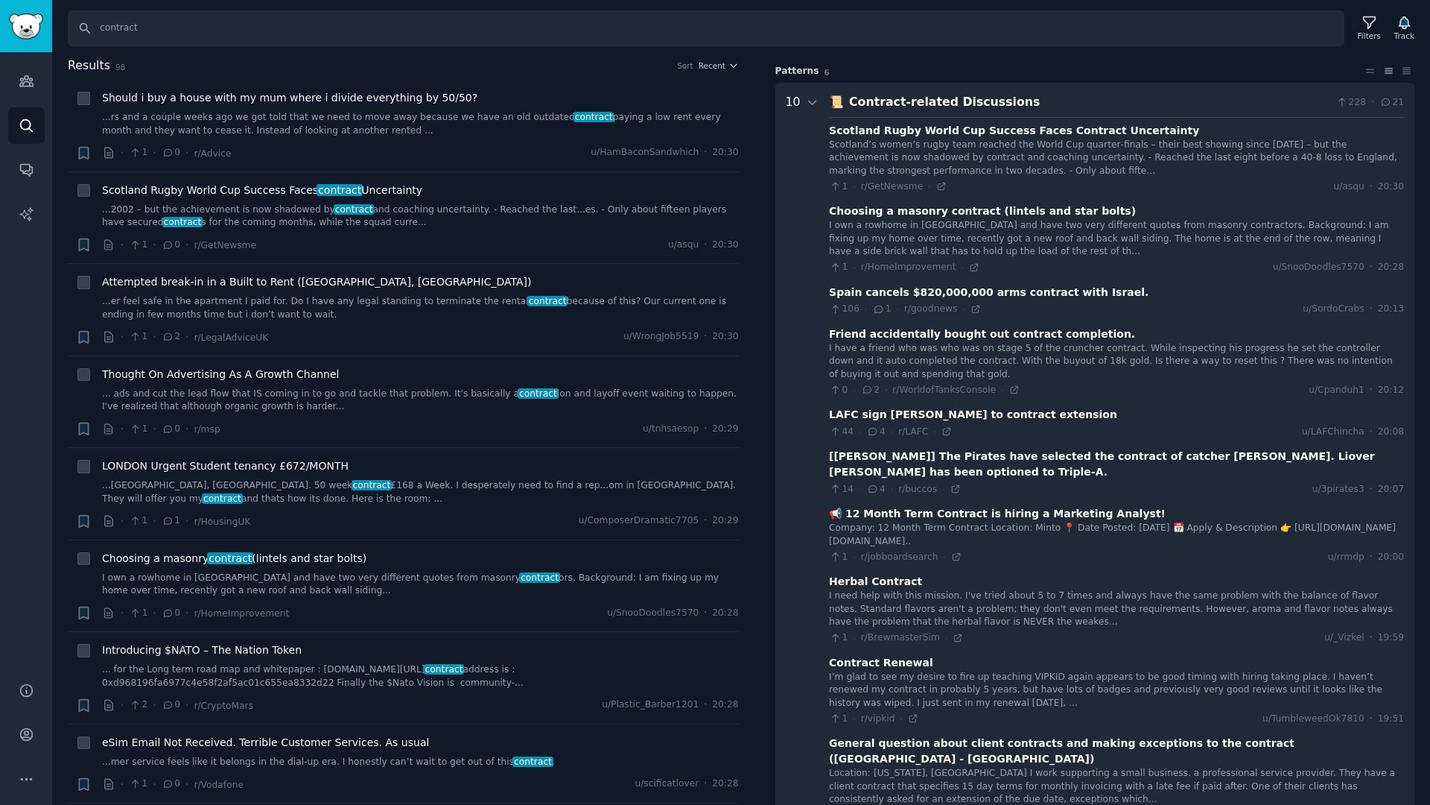
scroll to position [93, 0]
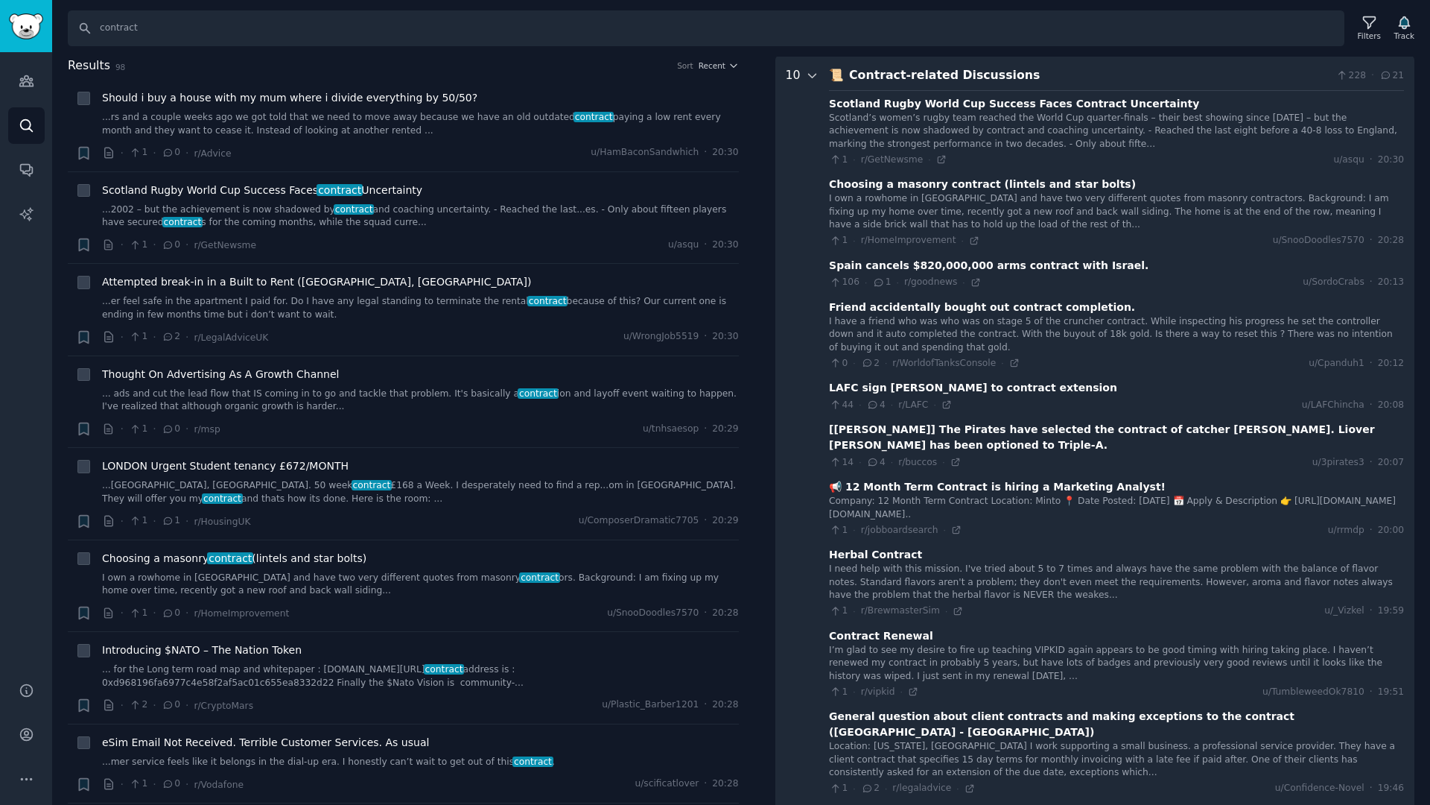
click at [806, 75] on icon at bounding box center [812, 75] width 13 height 13
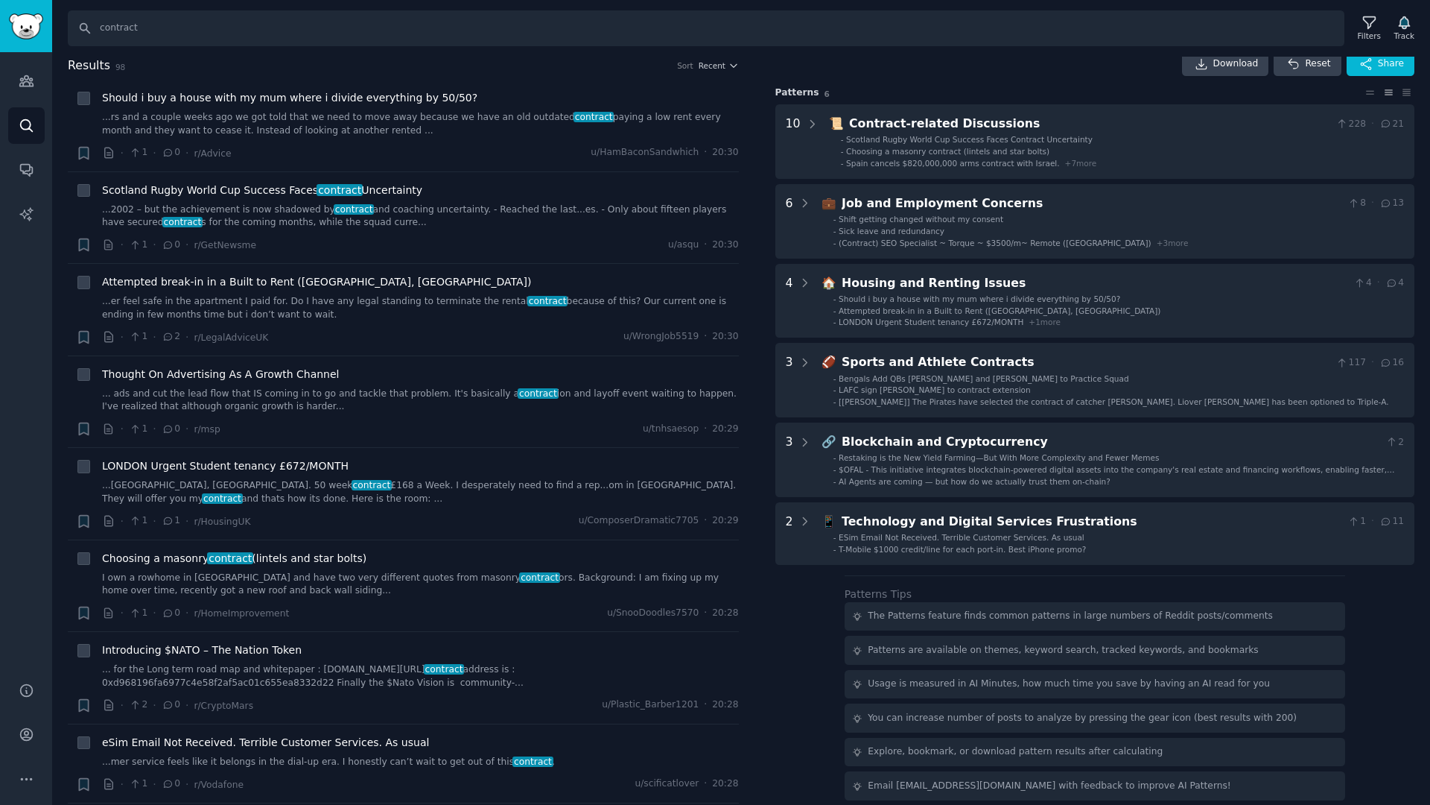
click at [965, 218] on span "Shift getting changed without my consent" at bounding box center [921, 219] width 165 height 9
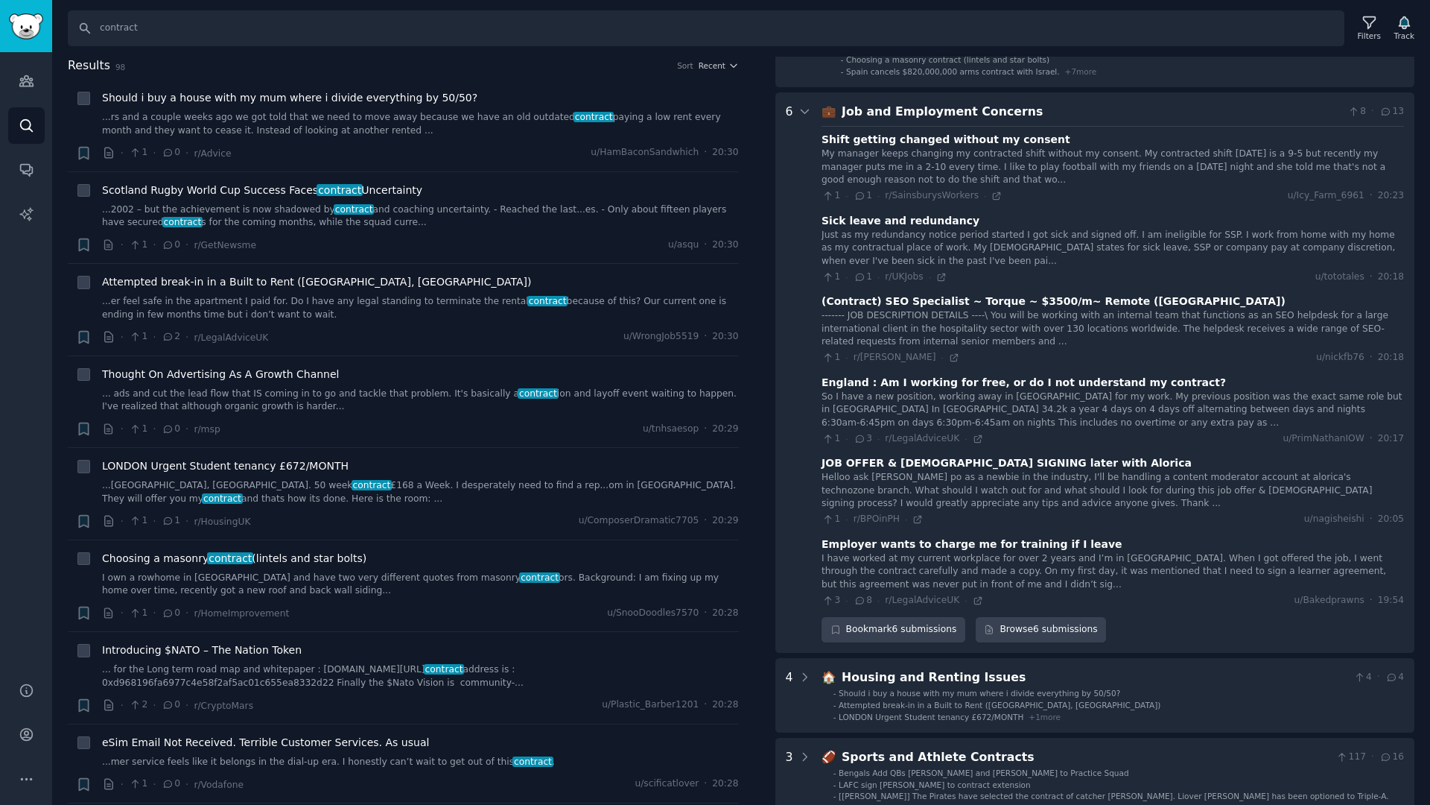
scroll to position [133, 0]
click at [807, 121] on icon at bounding box center [805, 114] width 13 height 13
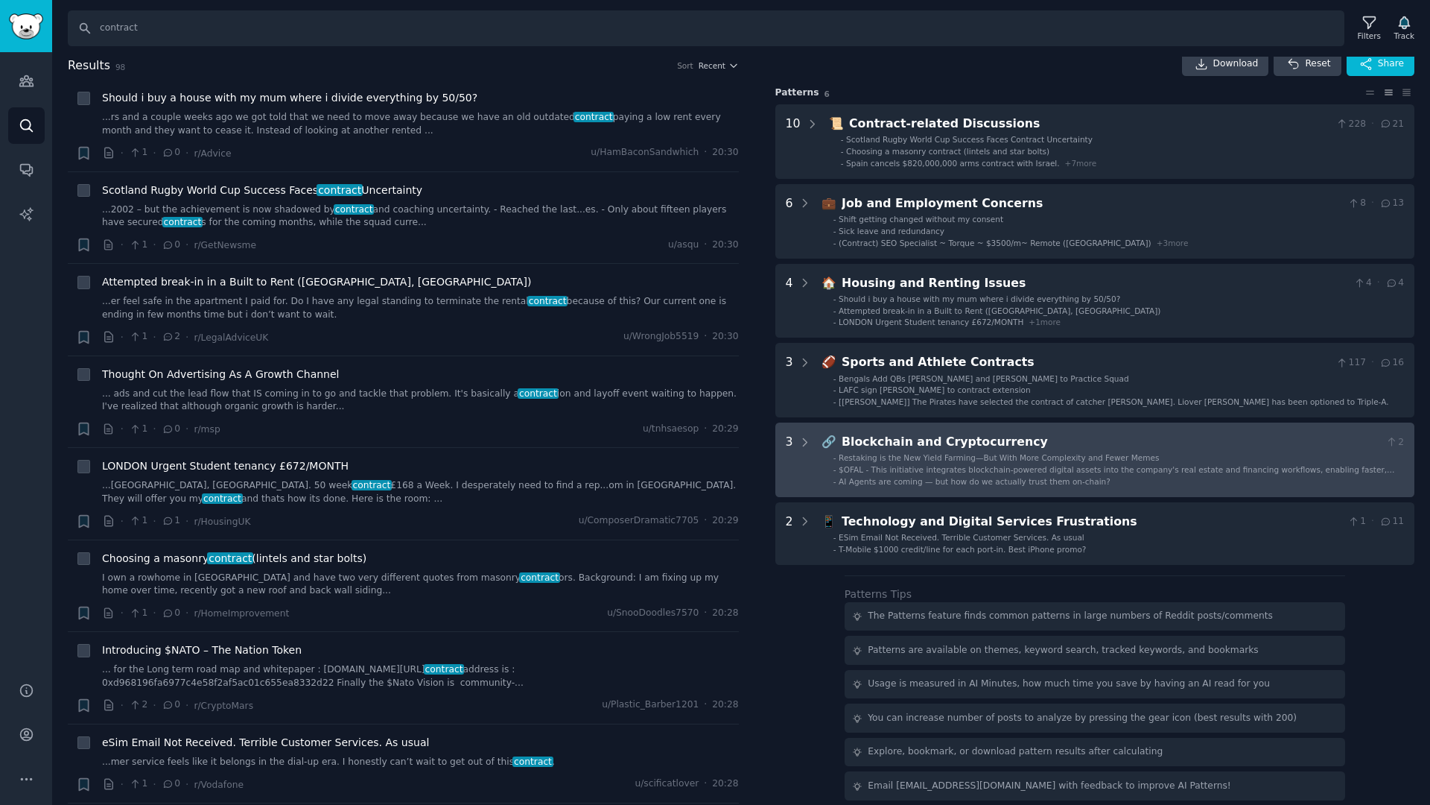
scroll to position [0, 0]
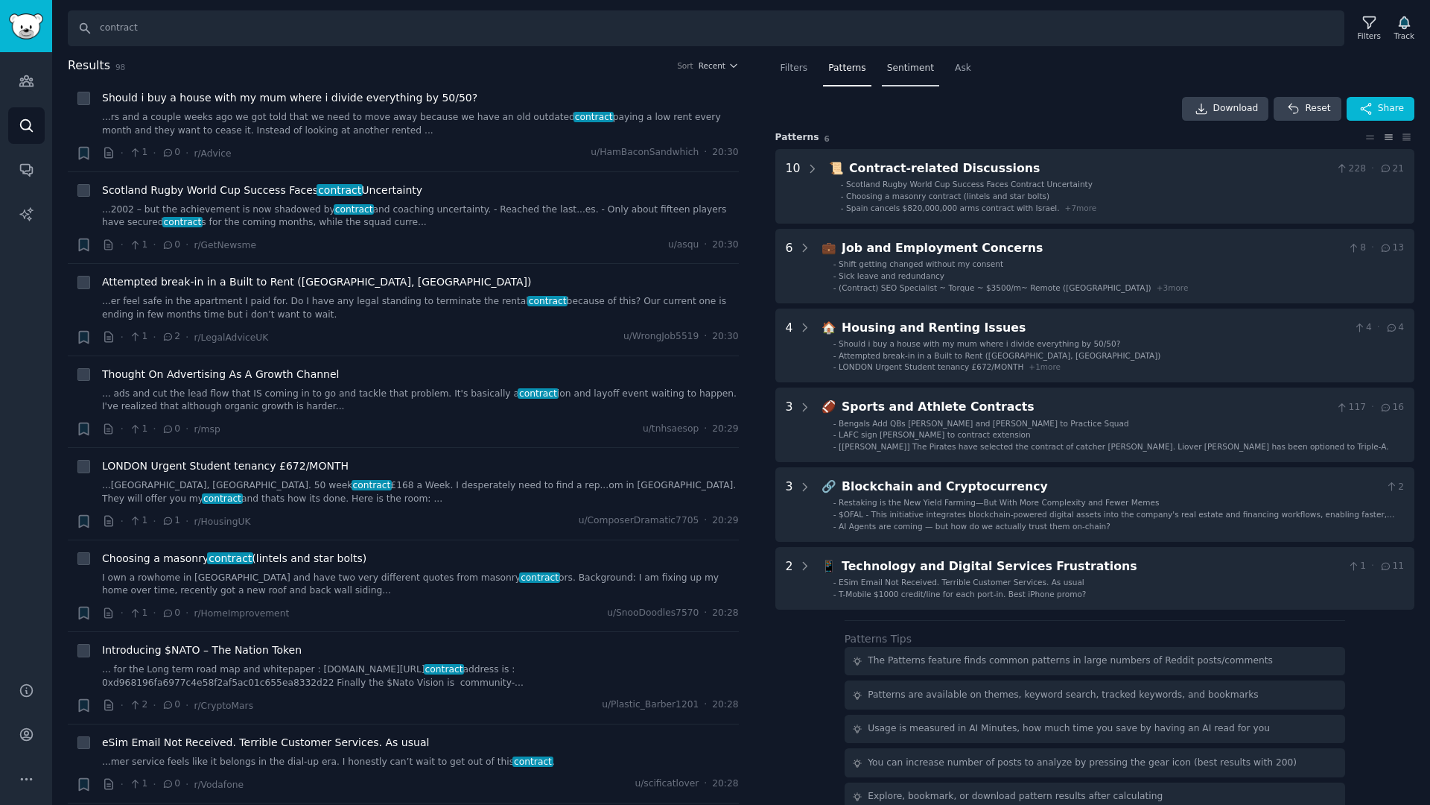
click at [916, 71] on span "Sentiment" at bounding box center [910, 68] width 47 height 13
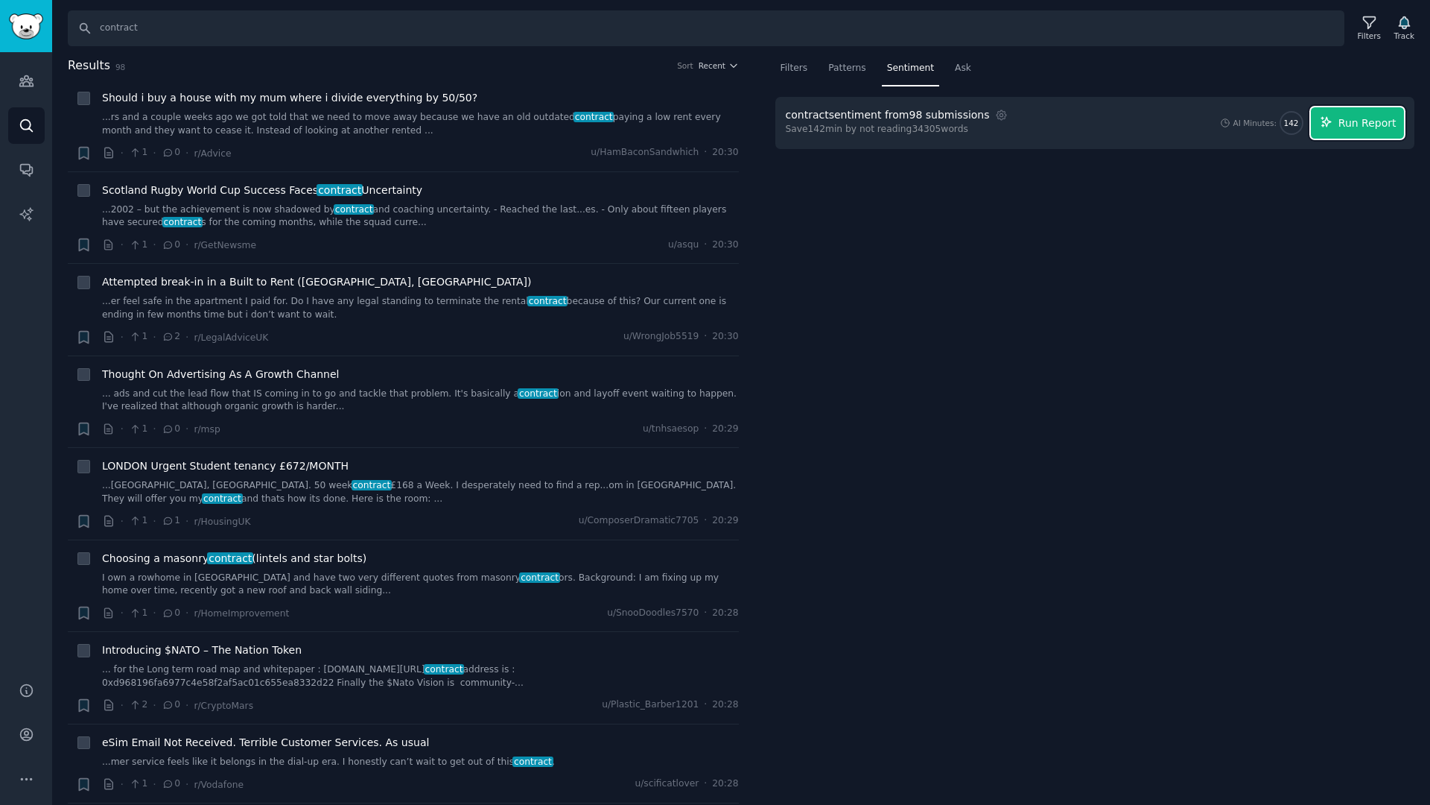
click at [1353, 127] on span "Run Report" at bounding box center [1368, 123] width 58 height 16
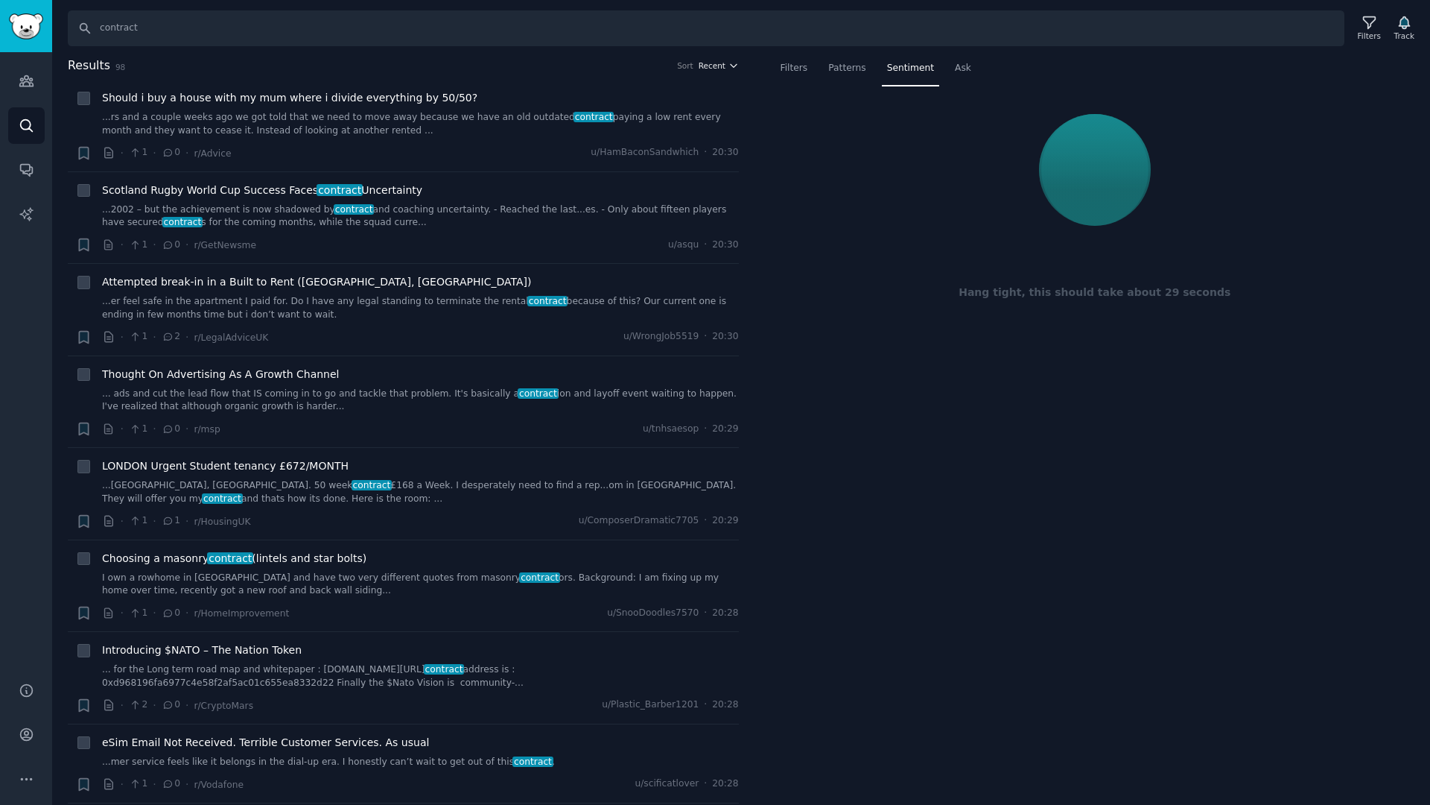
click at [729, 68] on icon "button" at bounding box center [734, 65] width 10 height 10
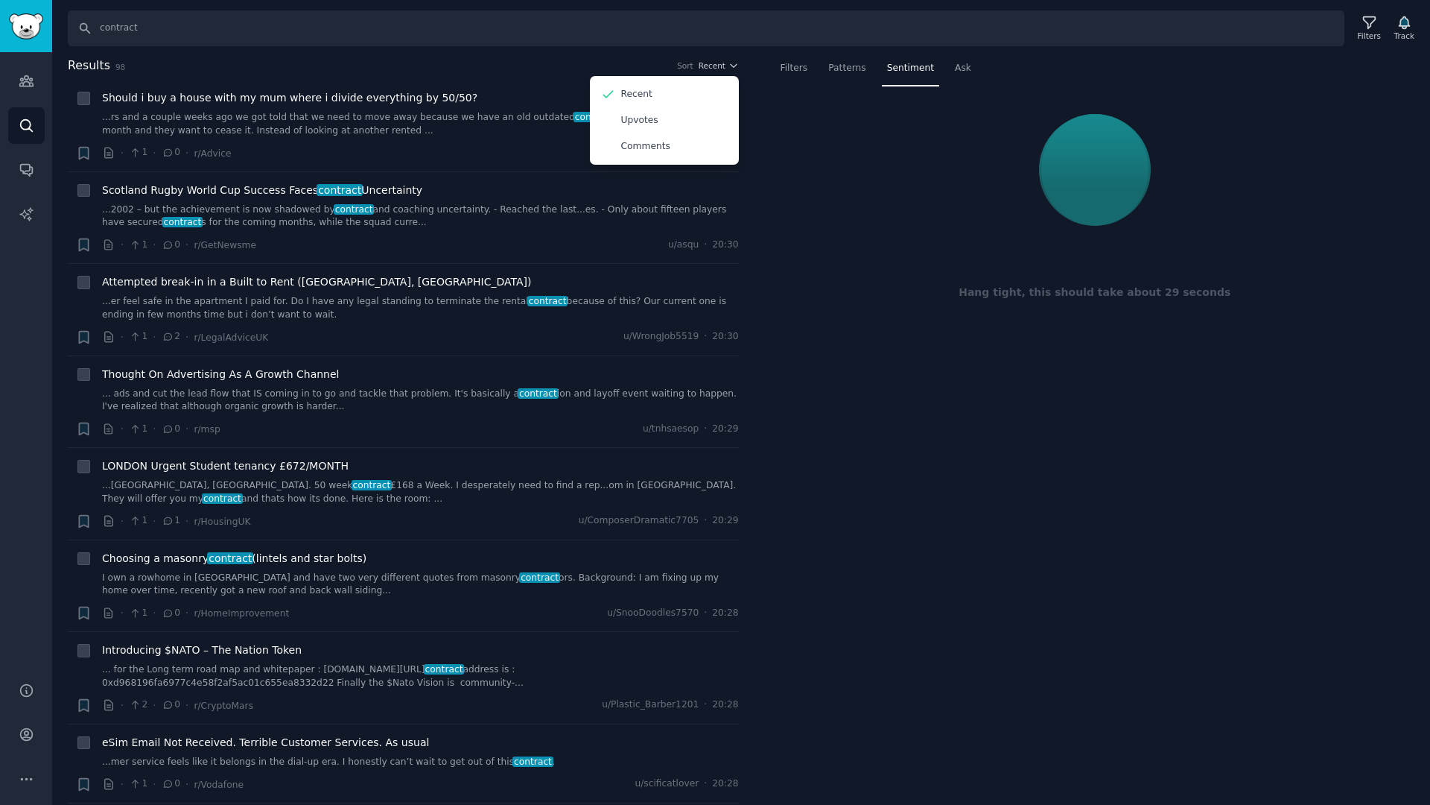
click at [497, 70] on h2 "Results 98 Sort Recent Recent Upvotes Comments" at bounding box center [403, 66] width 671 height 19
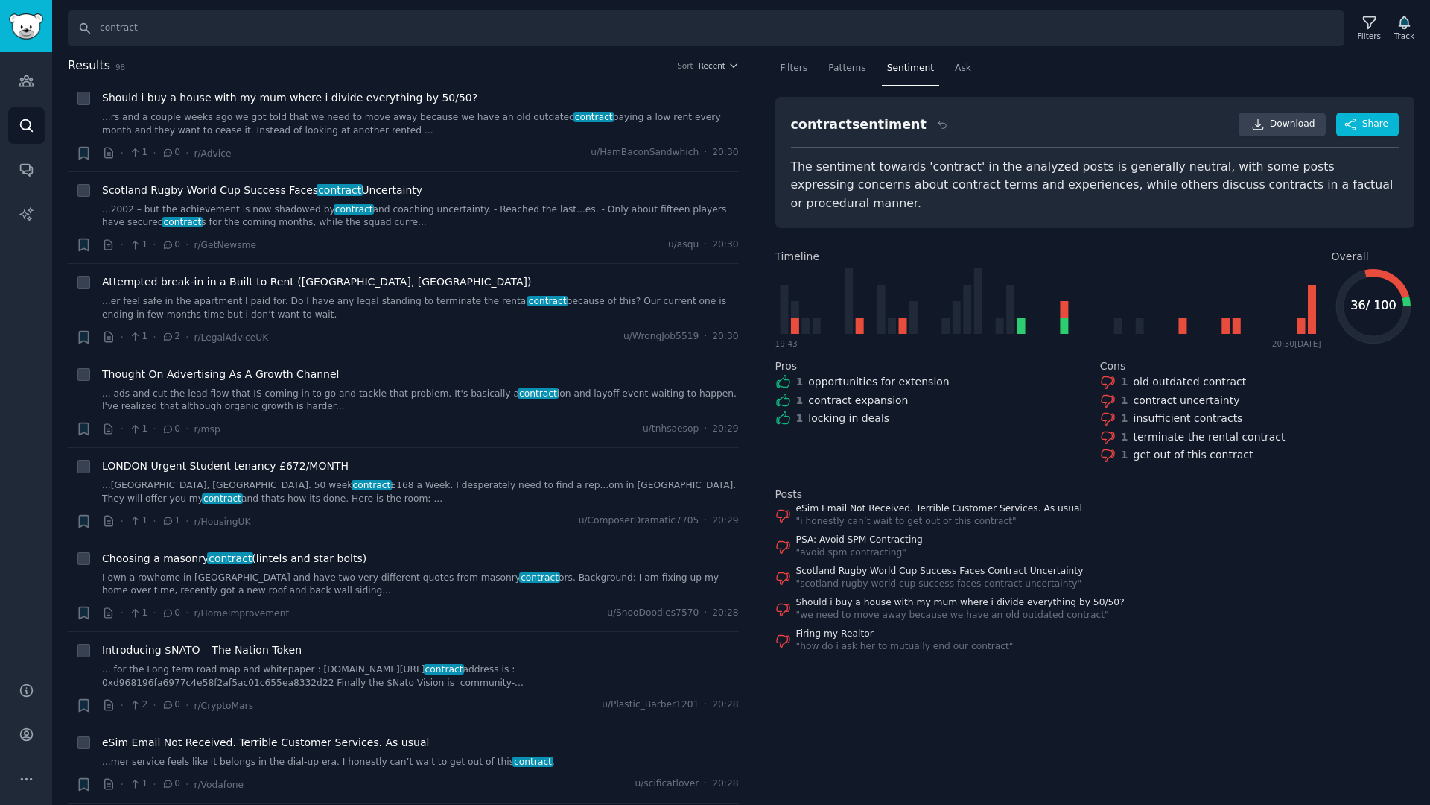
click at [960, 90] on div "Filters Patterns Sentiment Ask contract sentiment Download Share The sentiment …" at bounding box center [1095, 355] width 640 height 597
click at [960, 72] on span "Ask" at bounding box center [963, 68] width 16 height 13
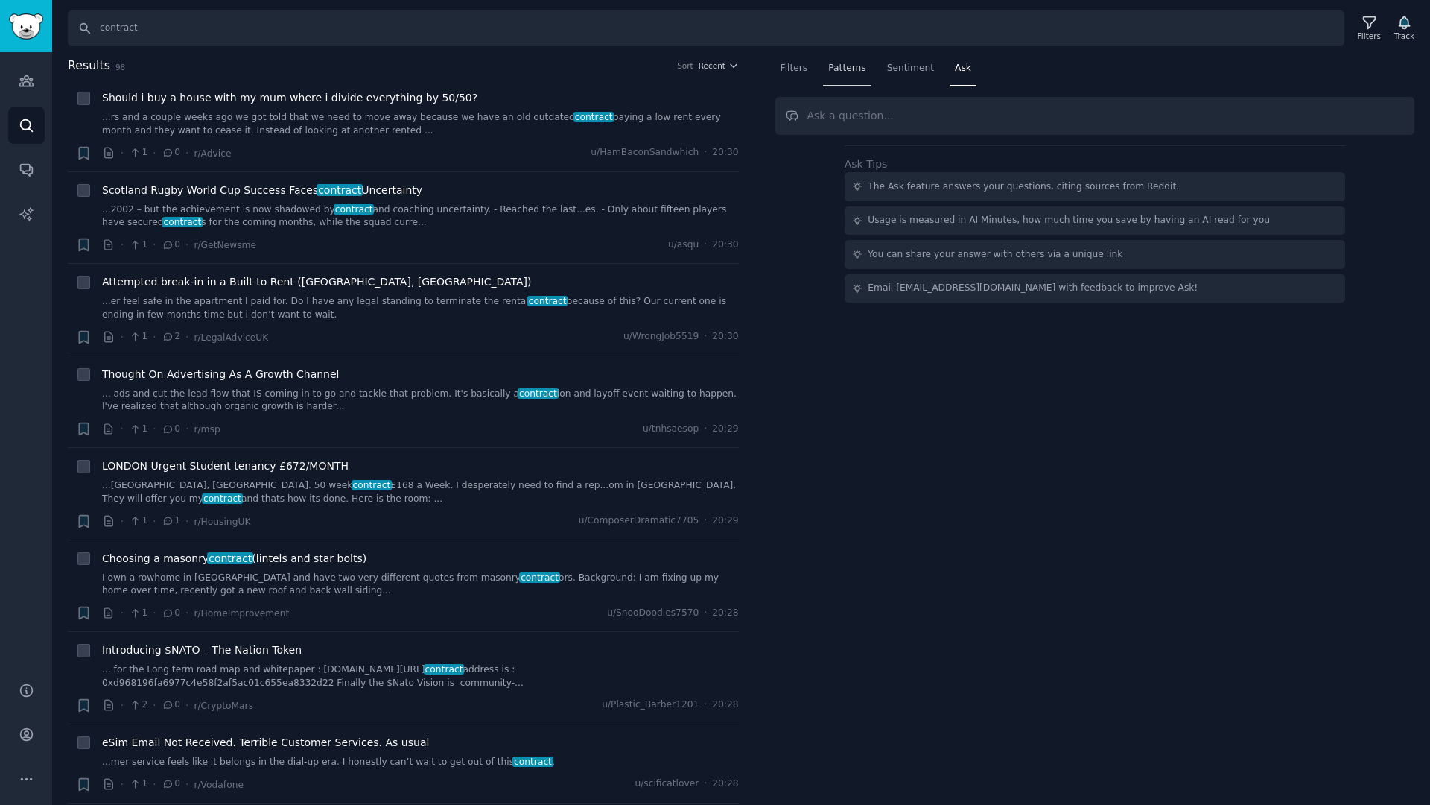
click at [845, 66] on span "Patterns" at bounding box center [846, 68] width 37 height 13
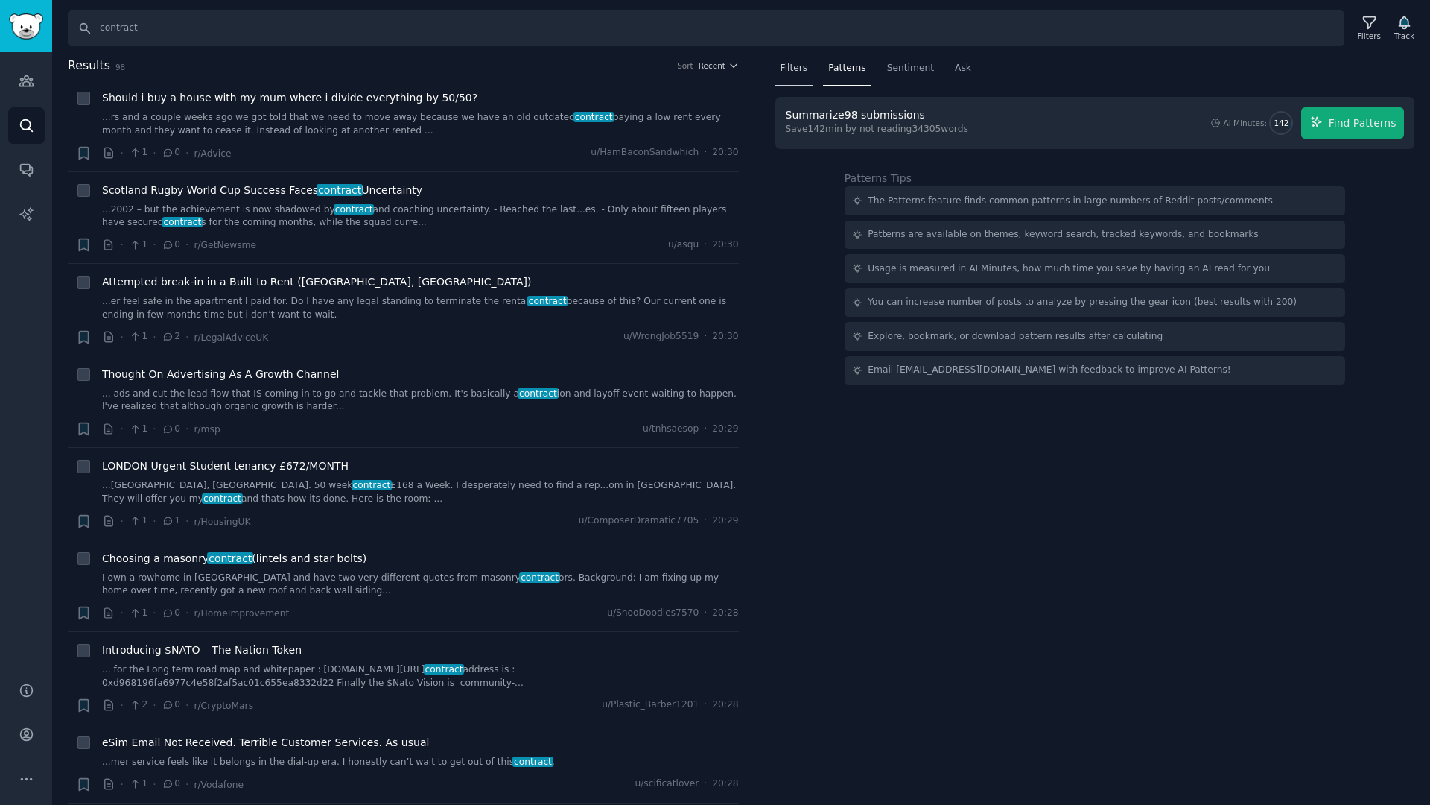
click at [795, 69] on span "Filters" at bounding box center [795, 68] width 28 height 13
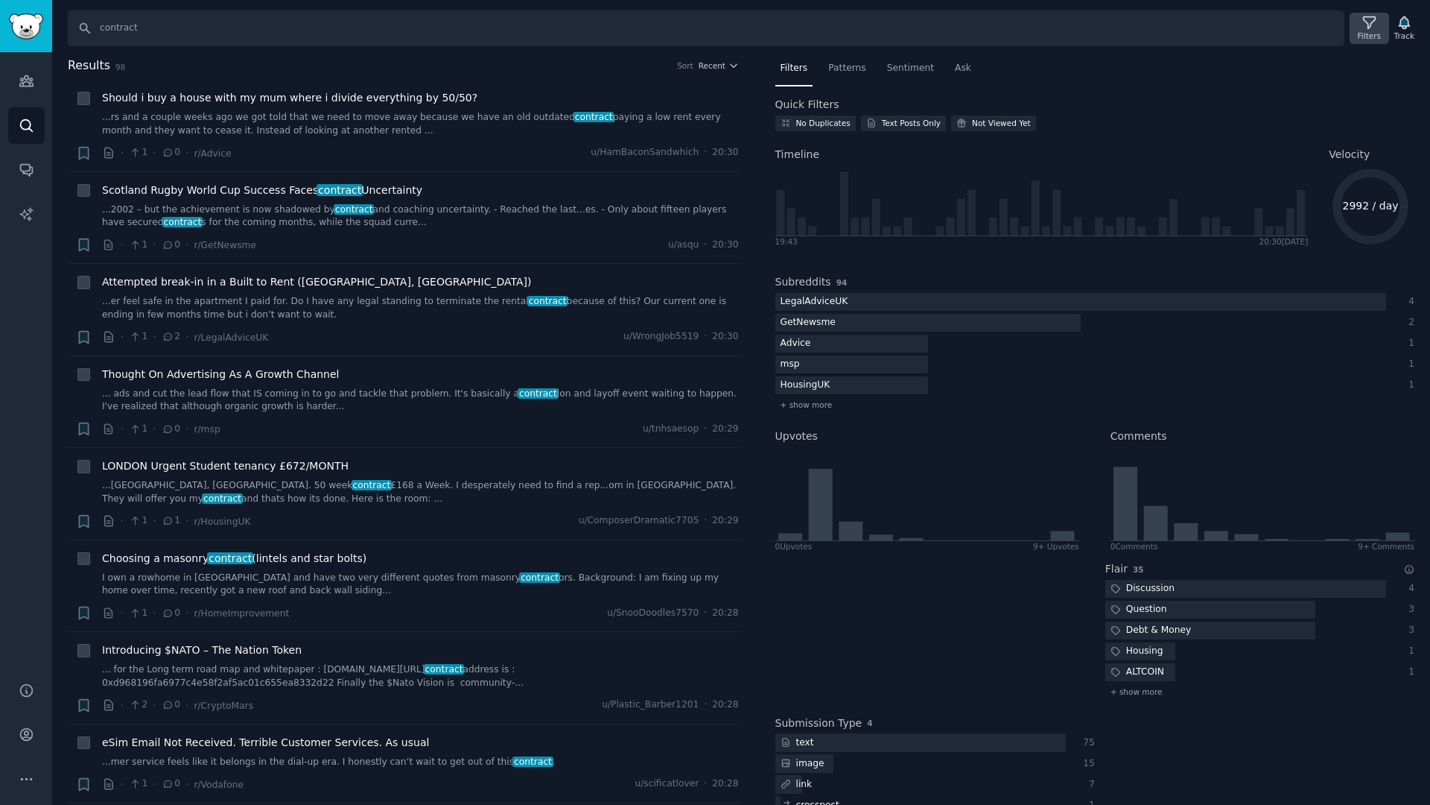
click at [1372, 24] on icon at bounding box center [1370, 23] width 16 height 16
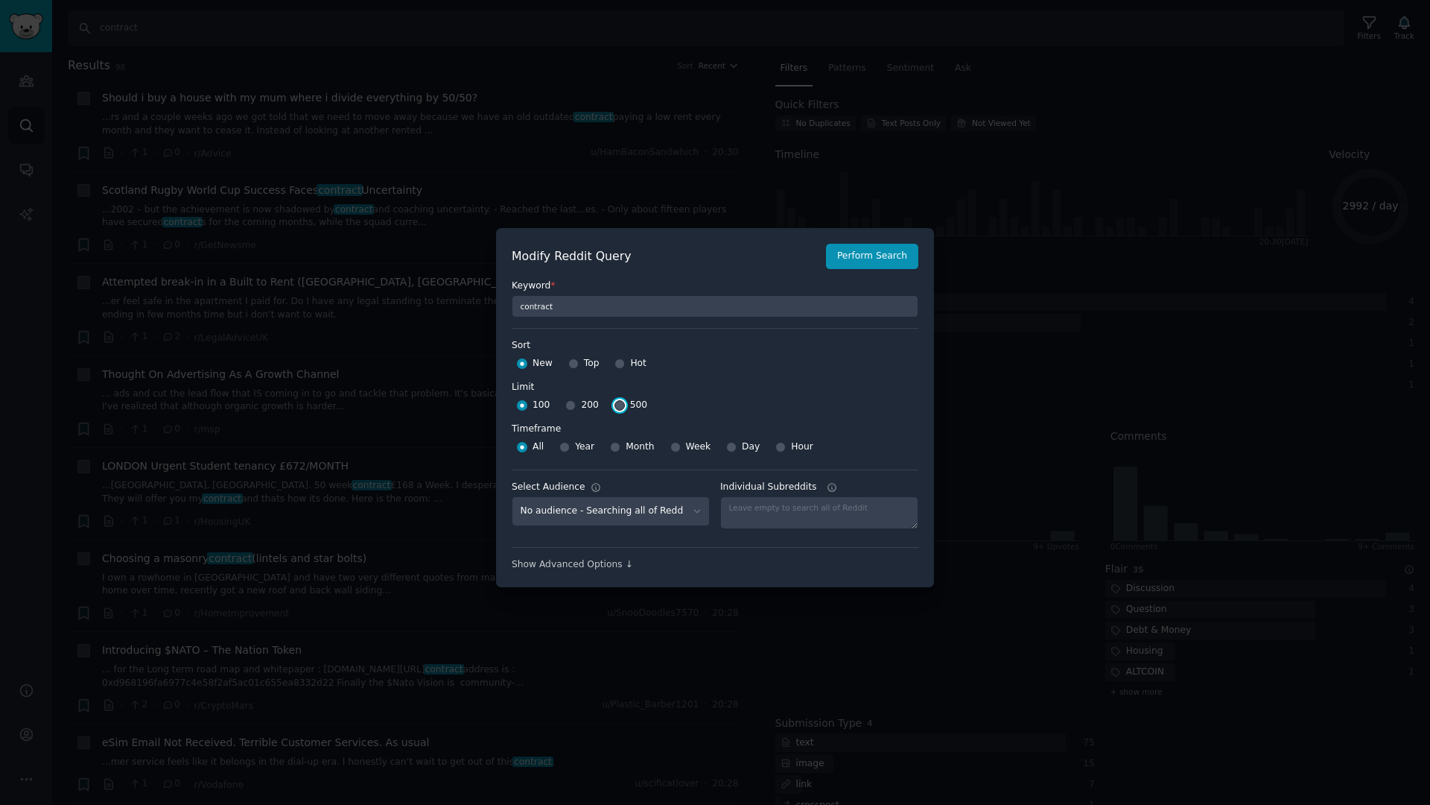
click at [615, 407] on input "500" at bounding box center [620, 405] width 10 height 10
radio input "true"
click at [609, 567] on div "Show Advanced Options ↓" at bounding box center [715, 564] width 407 height 13
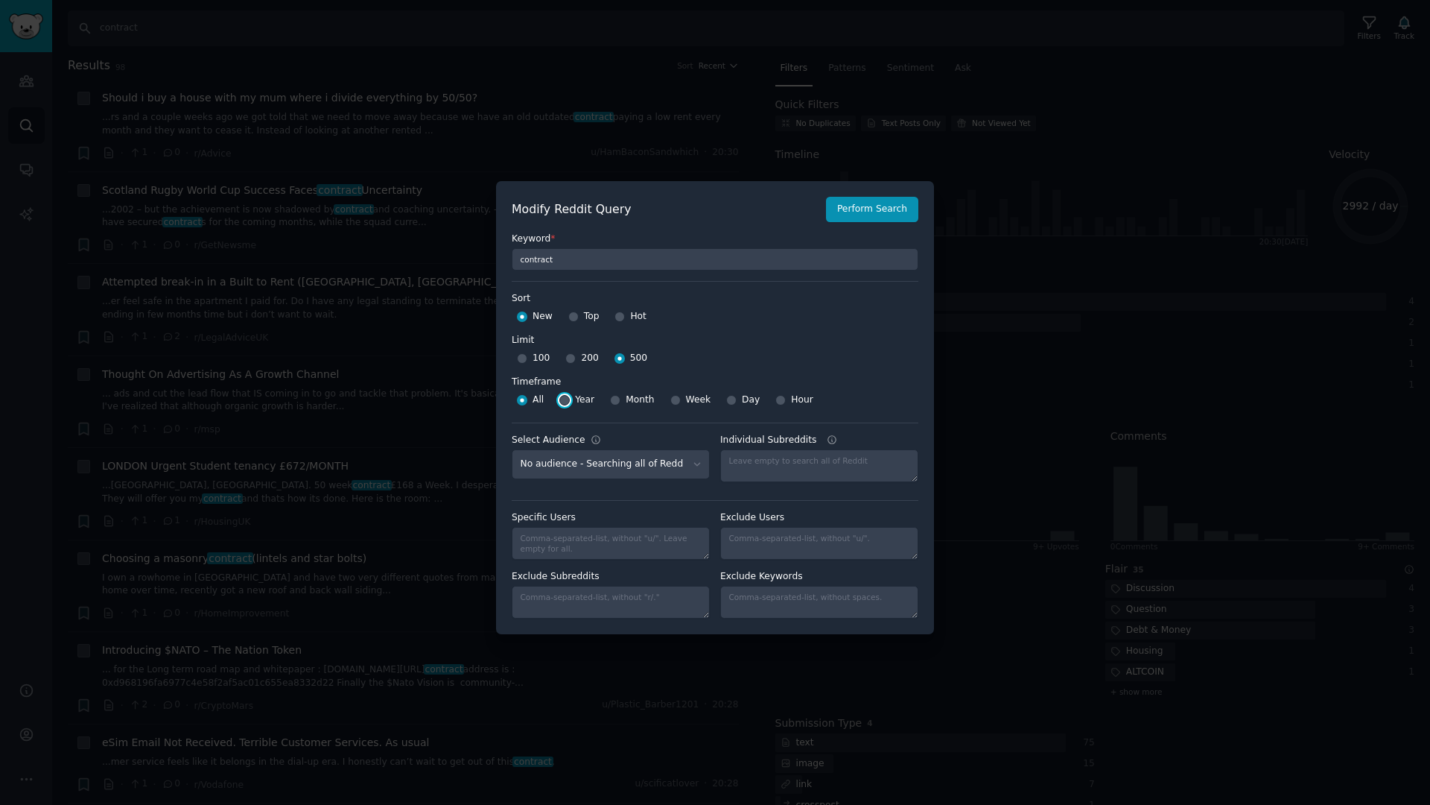
click at [559, 400] on input "Year" at bounding box center [564, 400] width 10 height 10
radio input "true"
click at [837, 204] on button "Perform Search" at bounding box center [872, 209] width 92 height 25
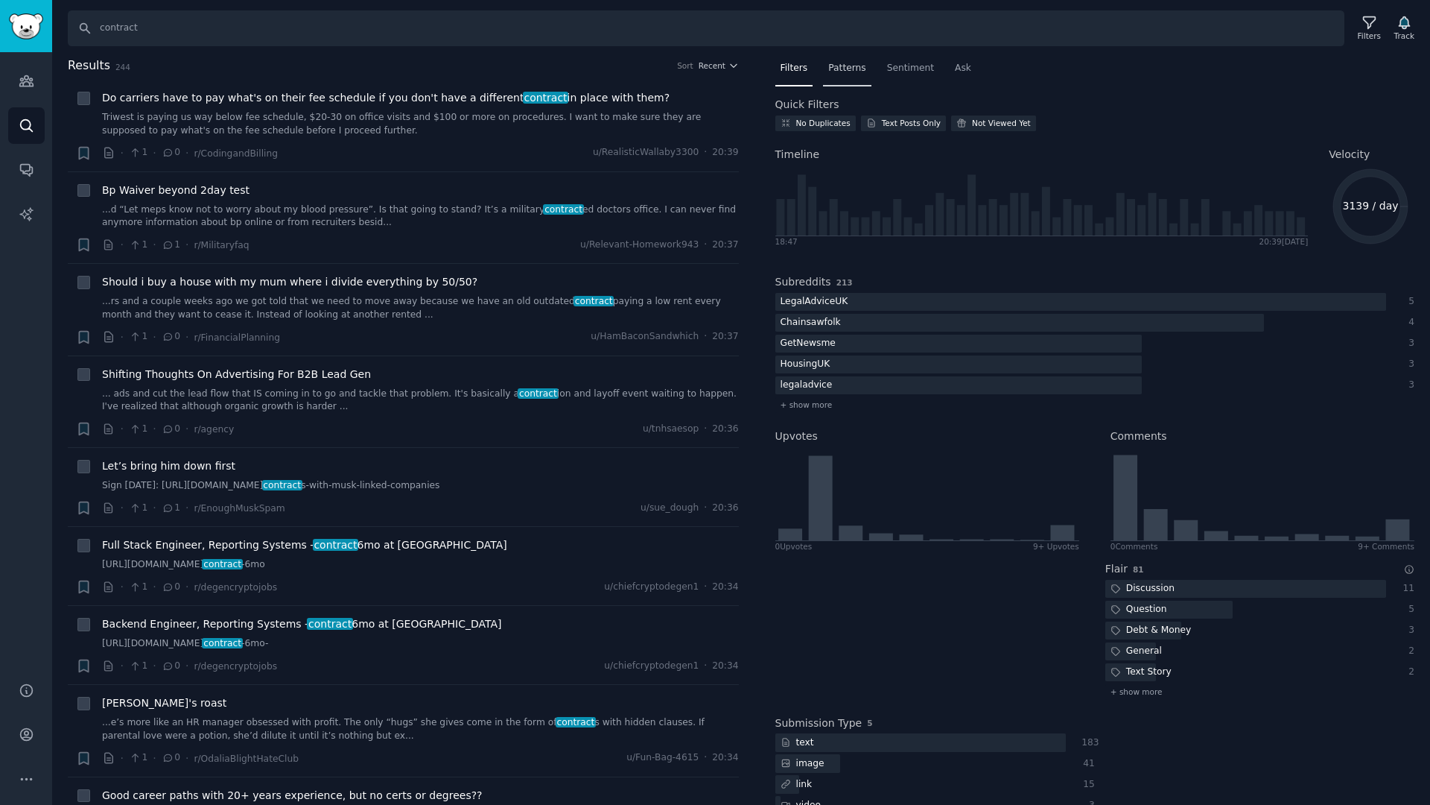
click at [846, 63] on span "Patterns" at bounding box center [846, 68] width 37 height 13
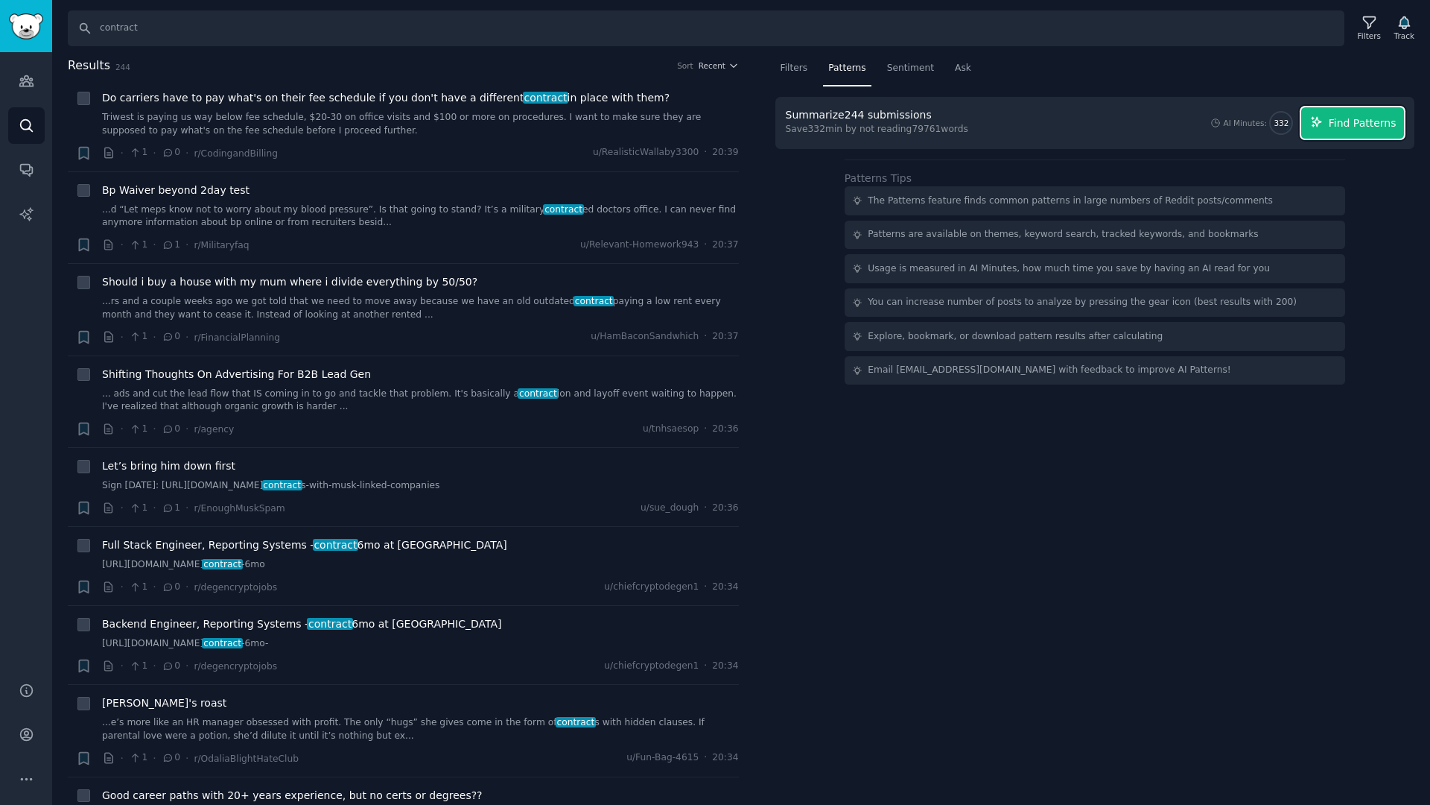
click at [1366, 127] on span "Find Patterns" at bounding box center [1363, 123] width 68 height 16
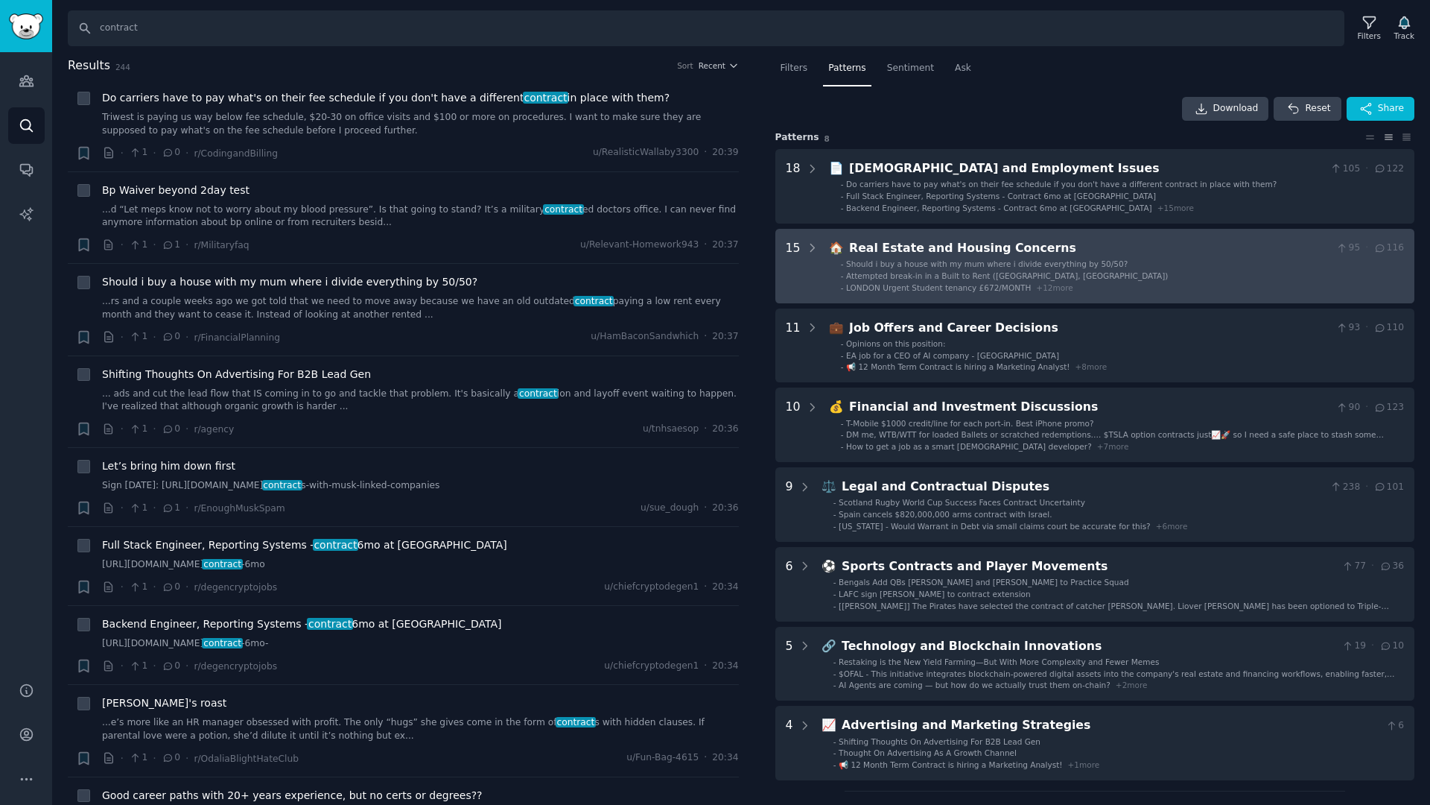
click at [1080, 286] on li "- LONDON Urgent Student tenancy £672/MONTH + 12 more" at bounding box center [1122, 287] width 563 height 10
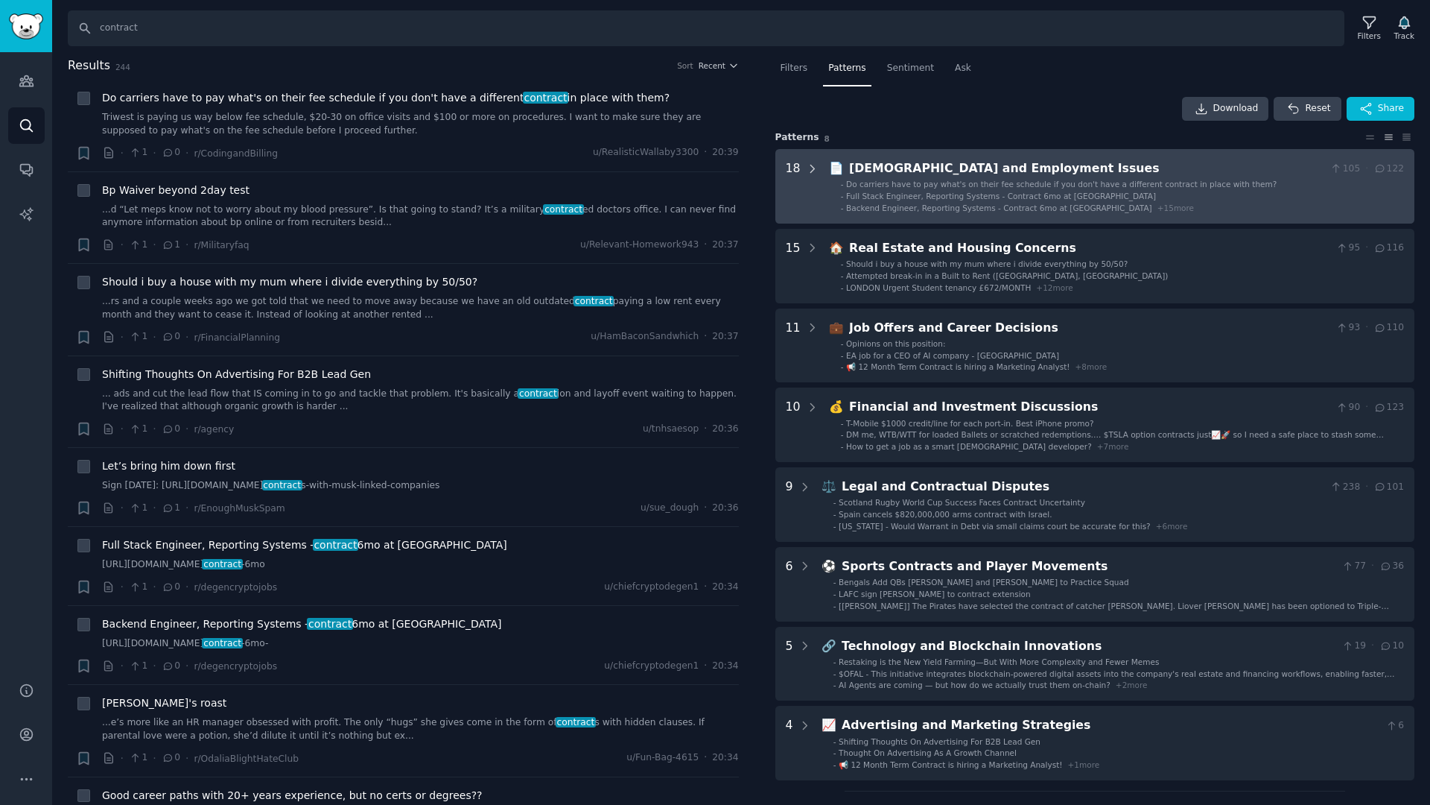
click at [807, 167] on icon at bounding box center [812, 168] width 13 height 13
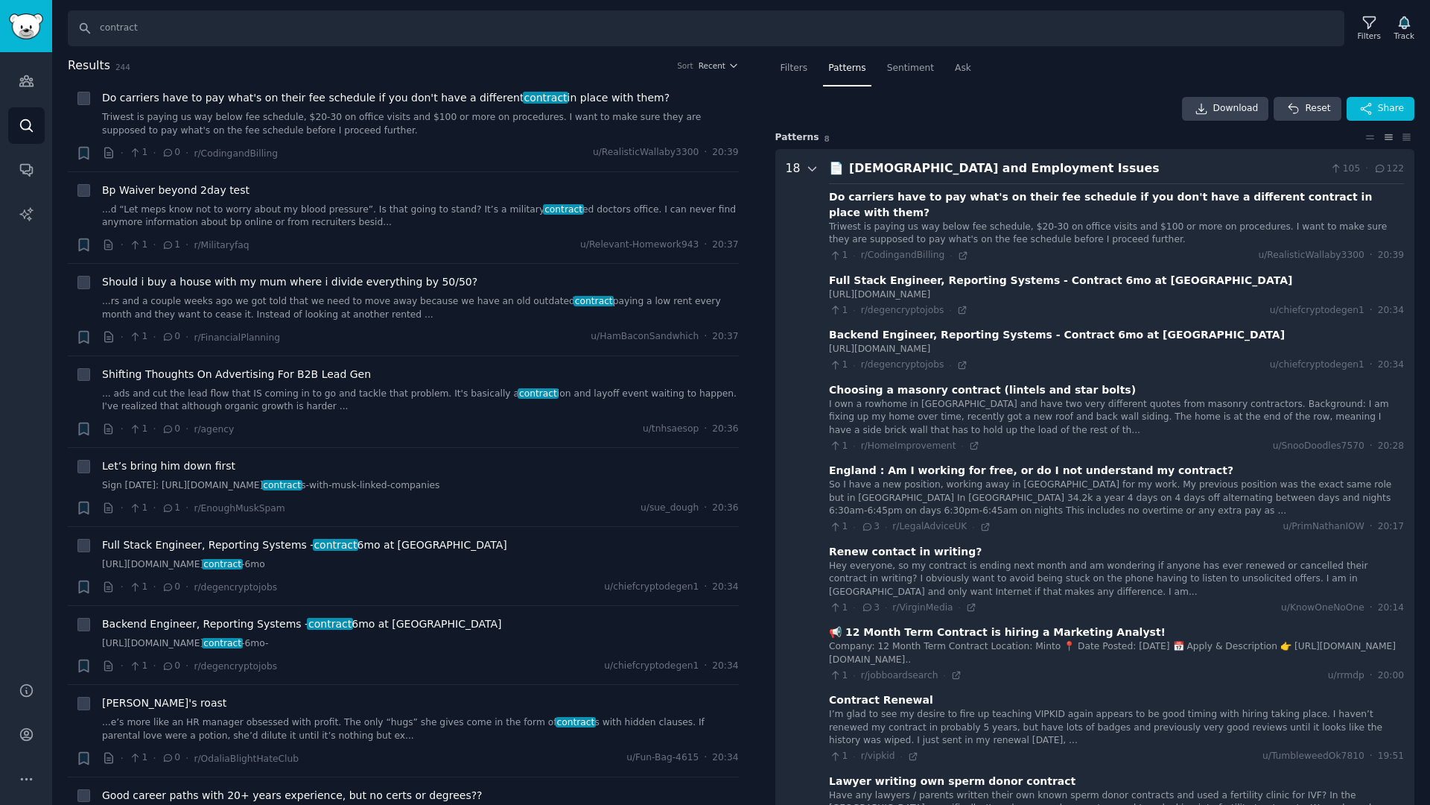
click at [810, 168] on icon at bounding box center [812, 168] width 13 height 13
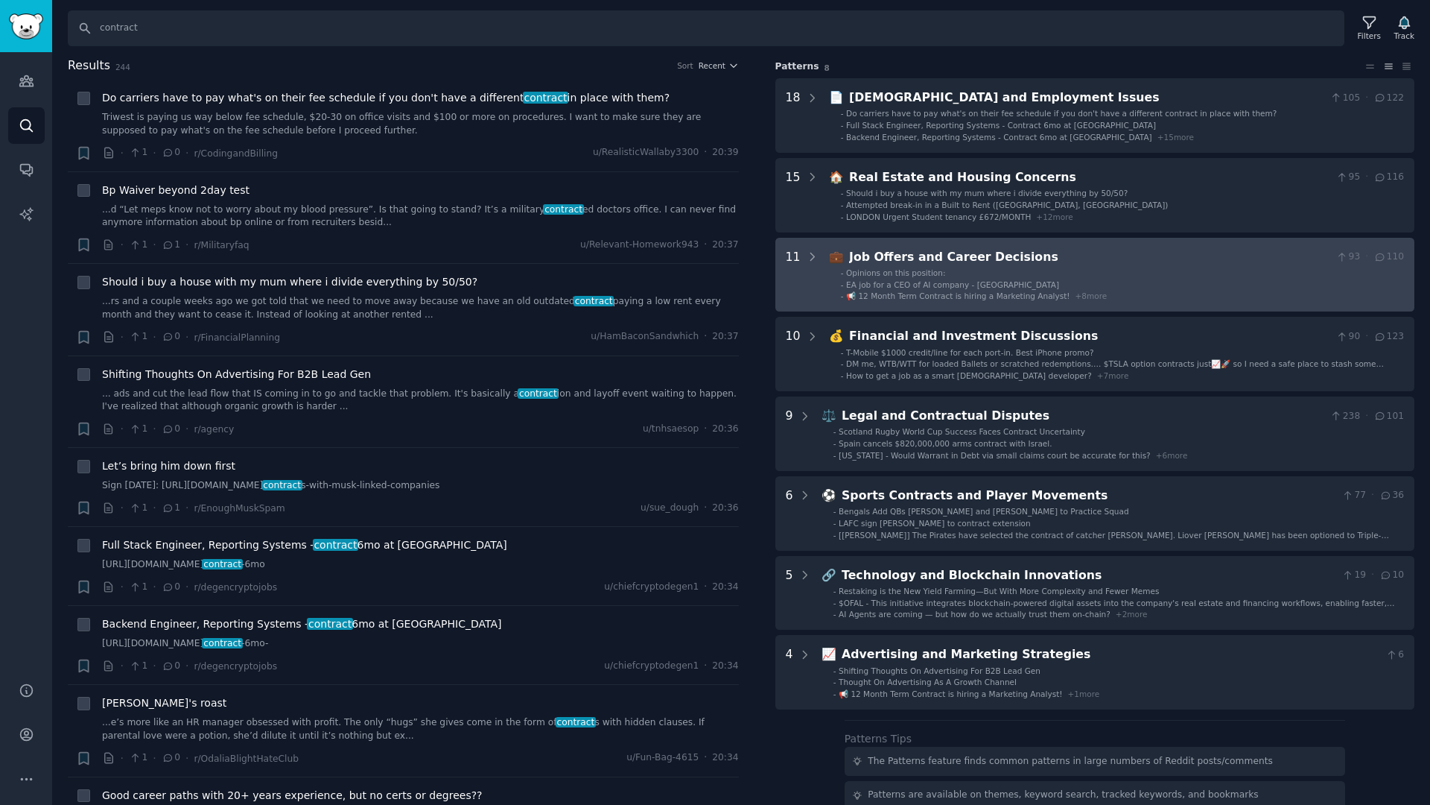
scroll to position [216, 0]
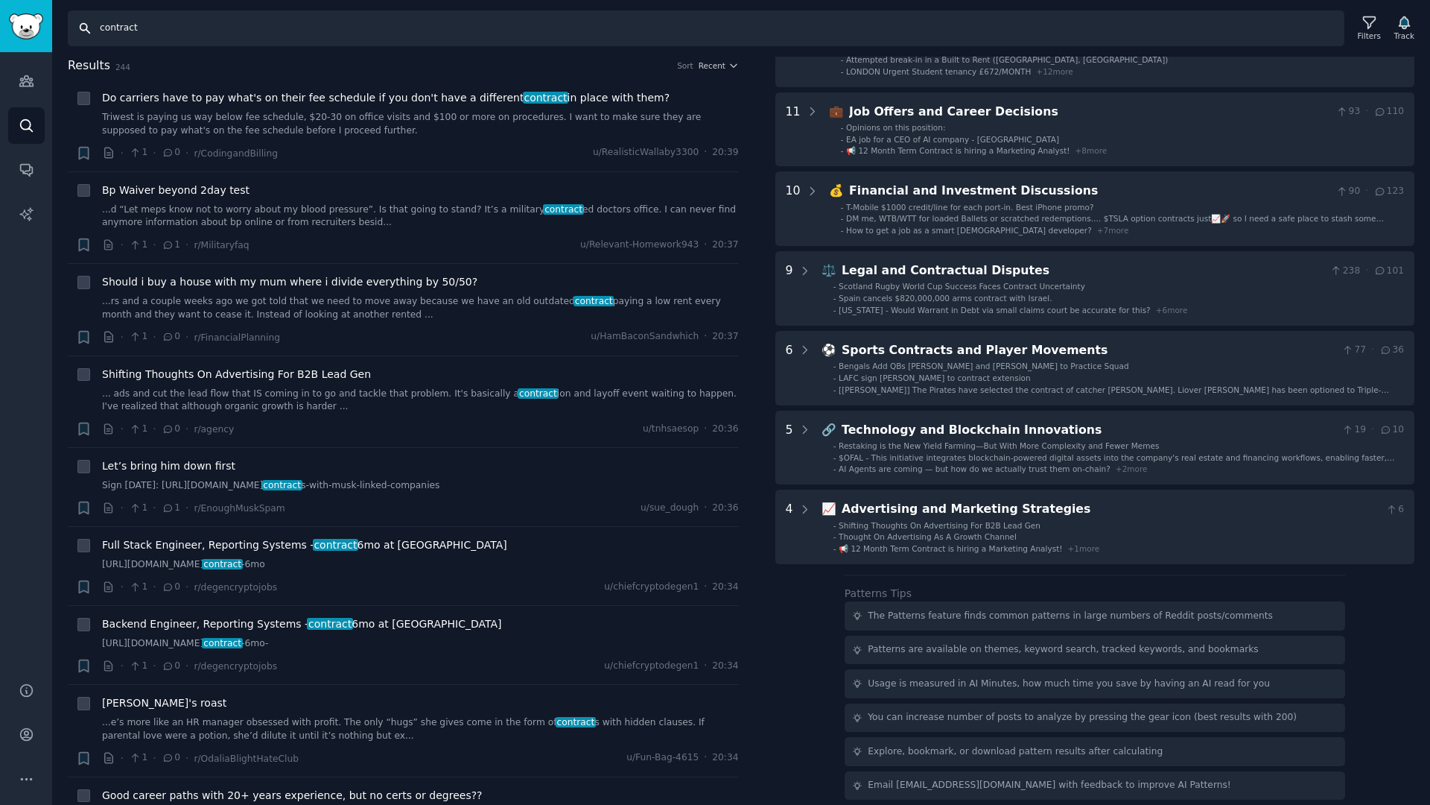
click at [128, 29] on input "contract" at bounding box center [706, 28] width 1277 height 36
type input "divorce calculations"
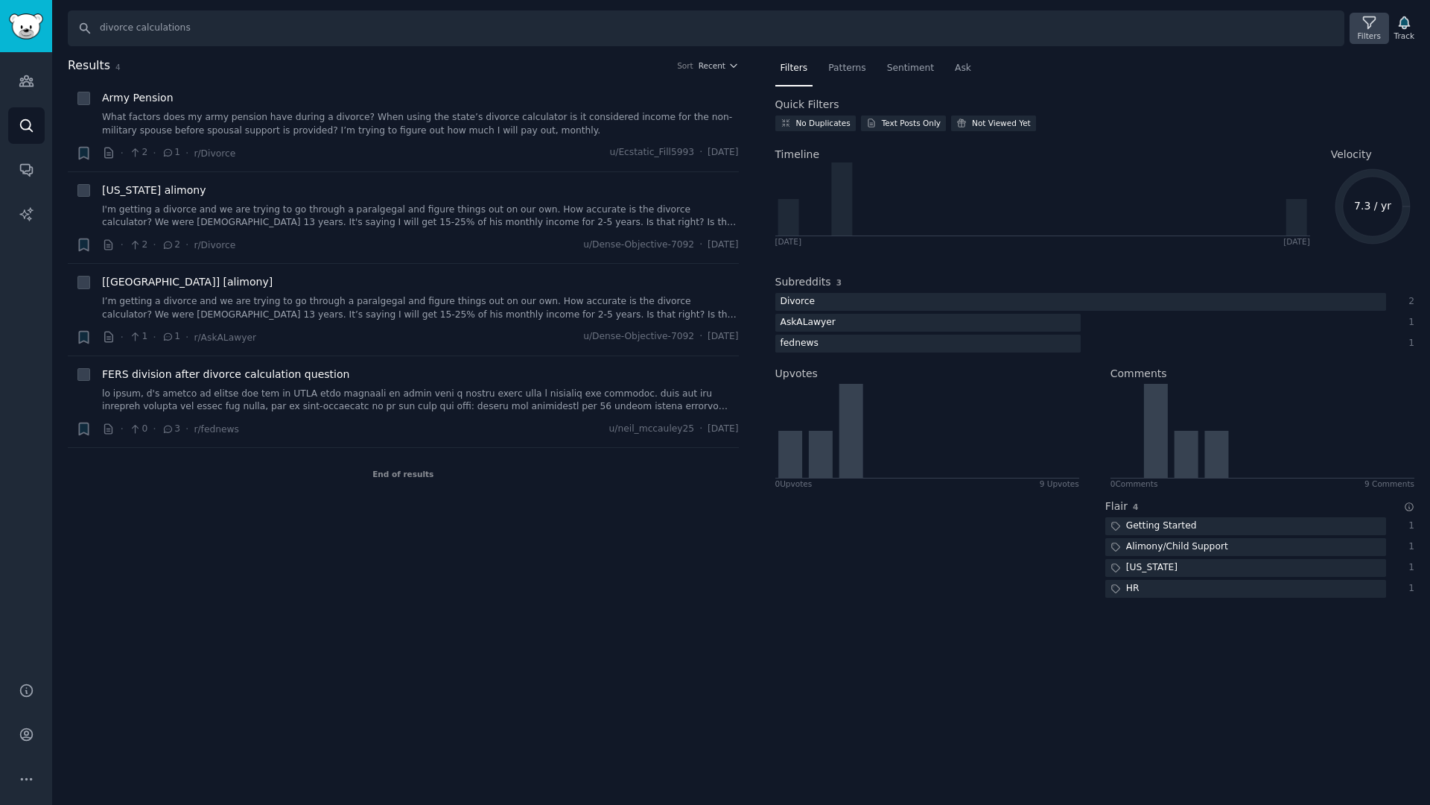
click at [1372, 32] on div "Filters" at bounding box center [1369, 36] width 23 height 10
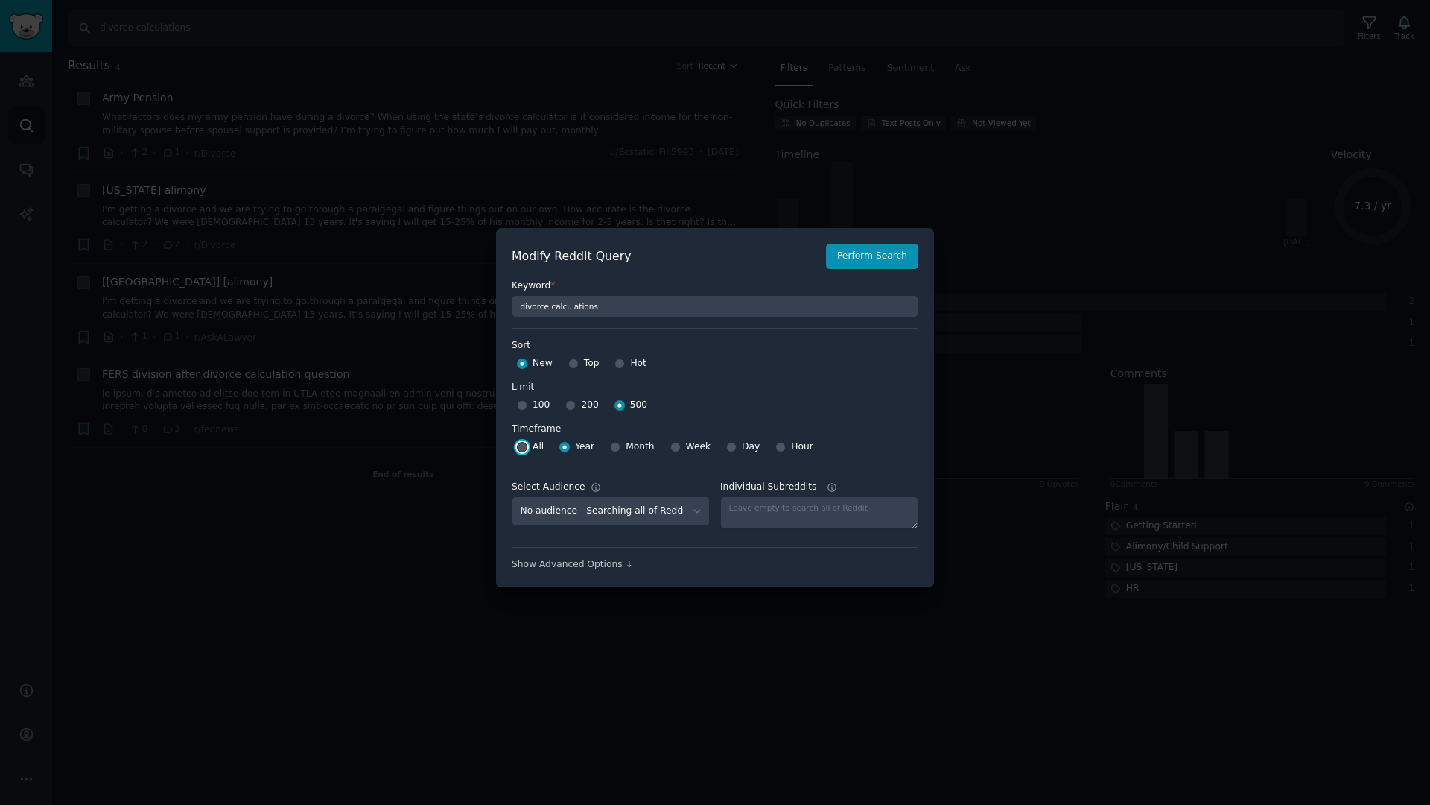
click at [521, 445] on input "All" at bounding box center [522, 447] width 10 height 10
radio input "true"
click at [866, 264] on button "Perform Search" at bounding box center [872, 256] width 92 height 25
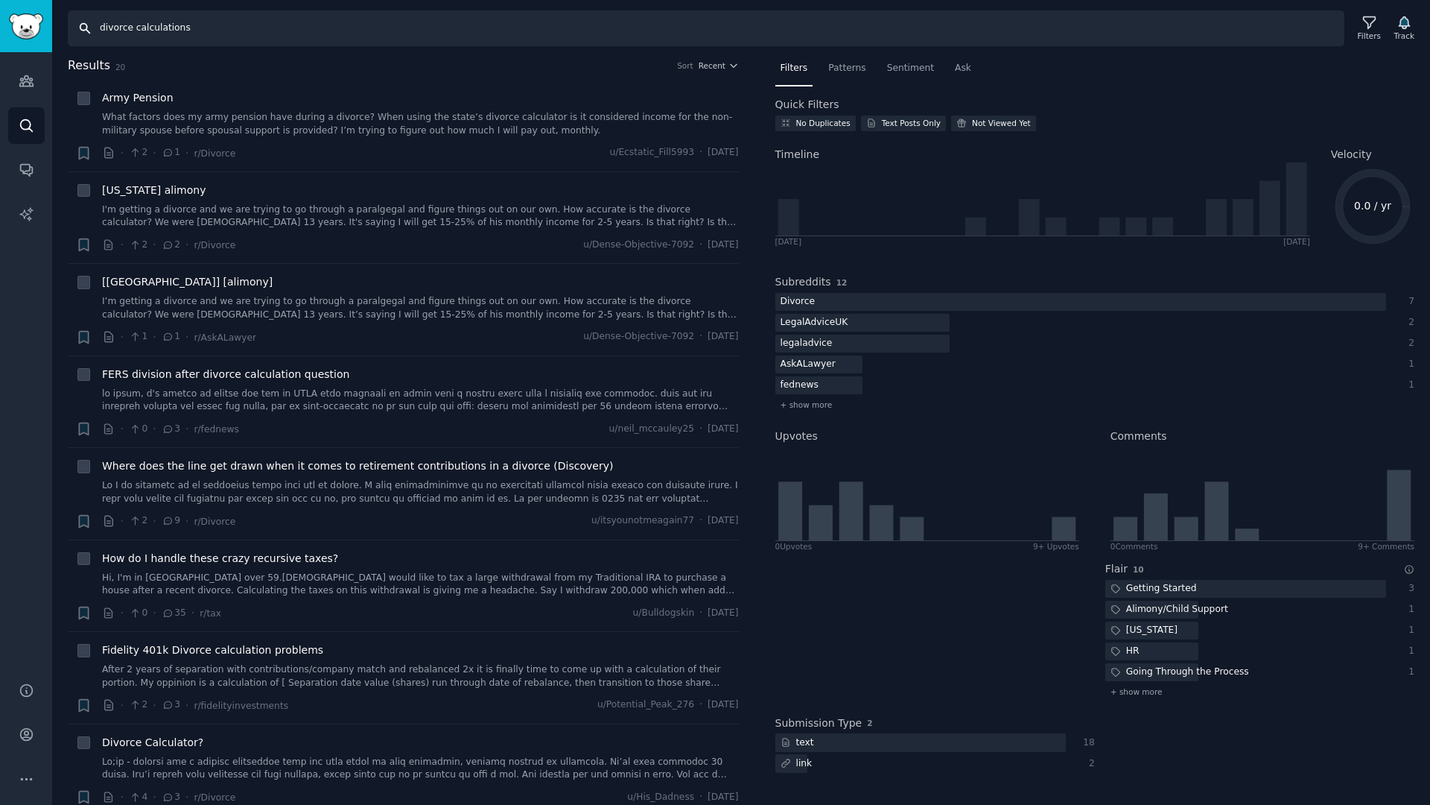
click at [1278, 34] on input "divorce calculations" at bounding box center [706, 28] width 1277 height 36
click at [1362, 28] on icon at bounding box center [1370, 23] width 16 height 16
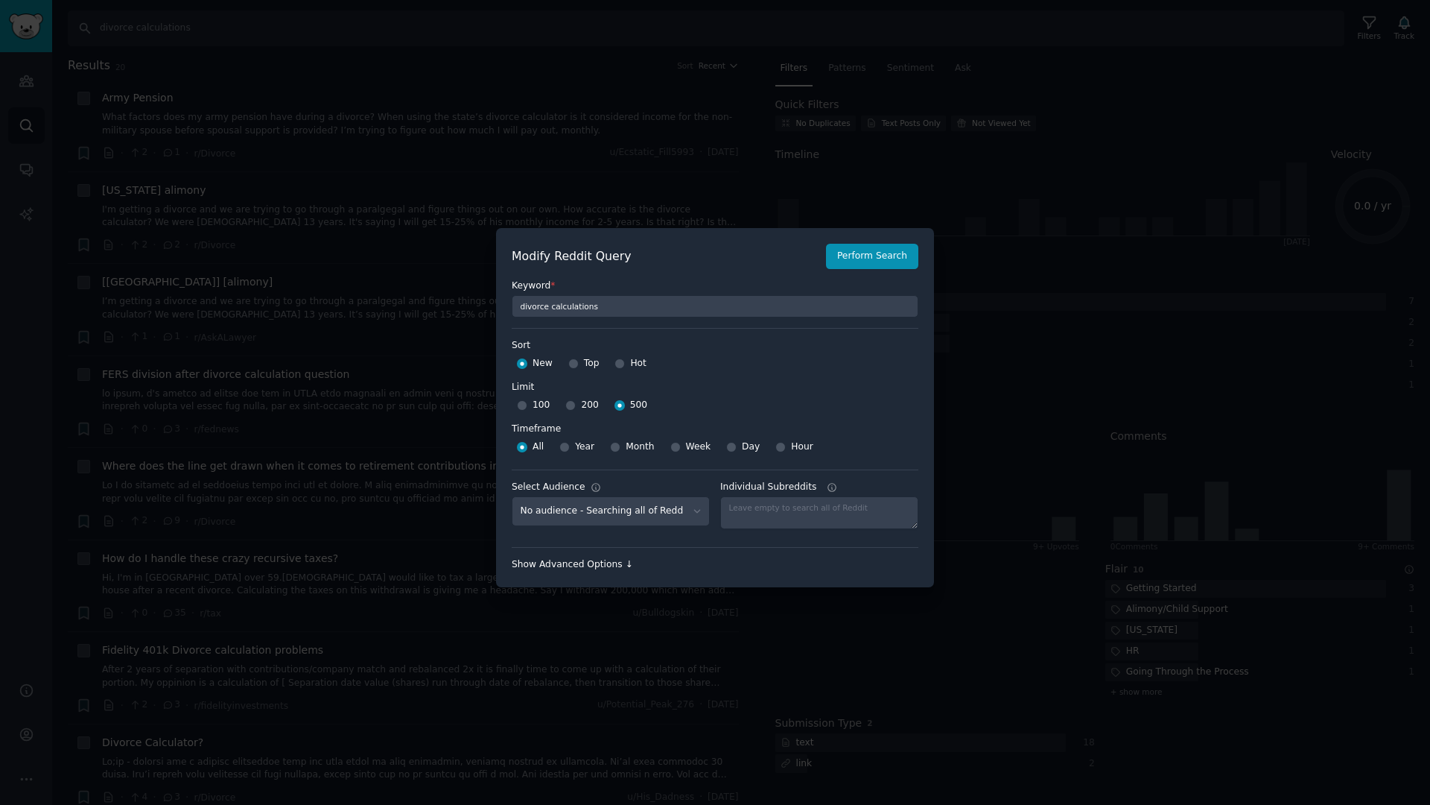
click at [584, 565] on div "Show Advanced Options ↓" at bounding box center [715, 564] width 407 height 13
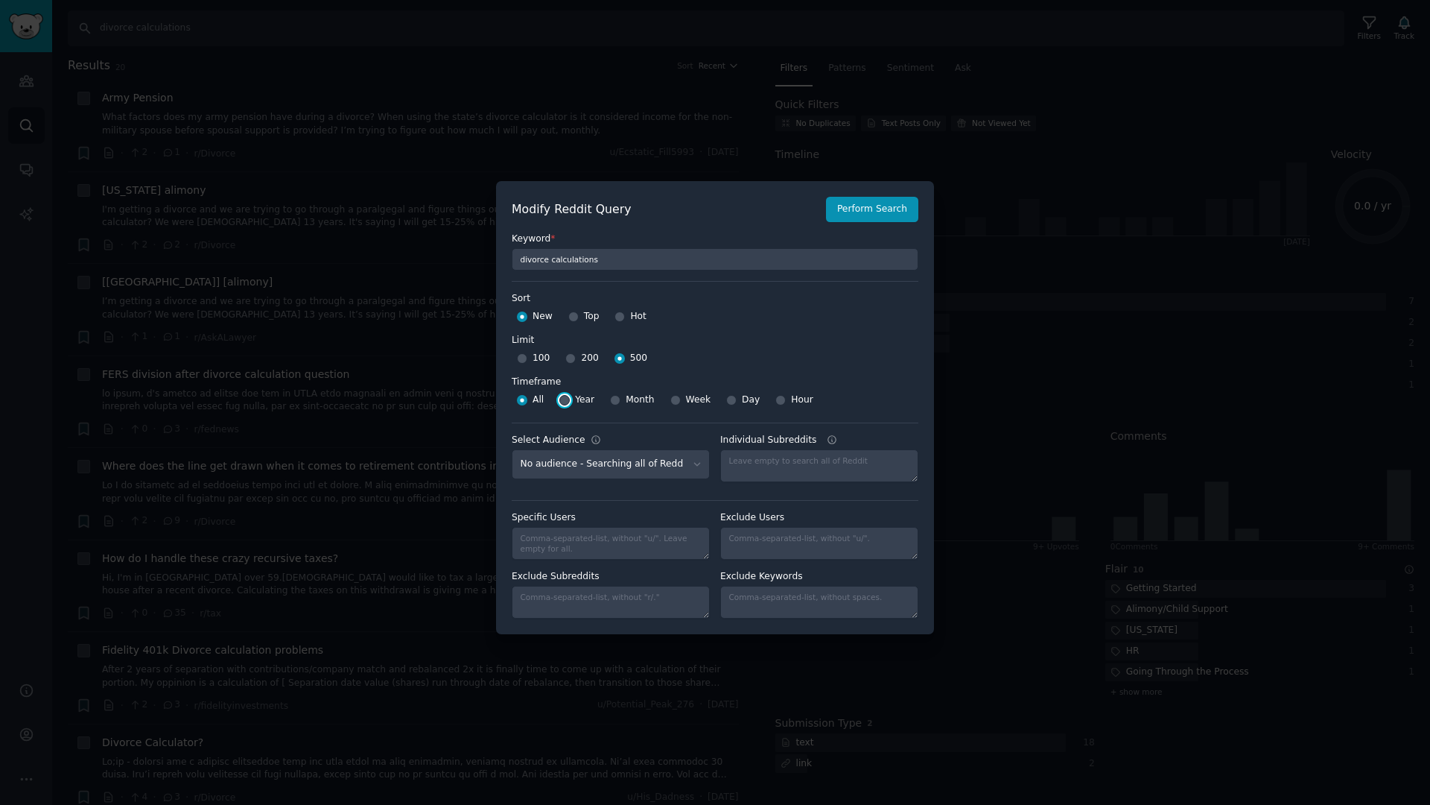
click at [563, 400] on input "Year" at bounding box center [564, 400] width 10 height 10
radio input "true"
click at [881, 215] on button "Perform Search" at bounding box center [872, 209] width 92 height 25
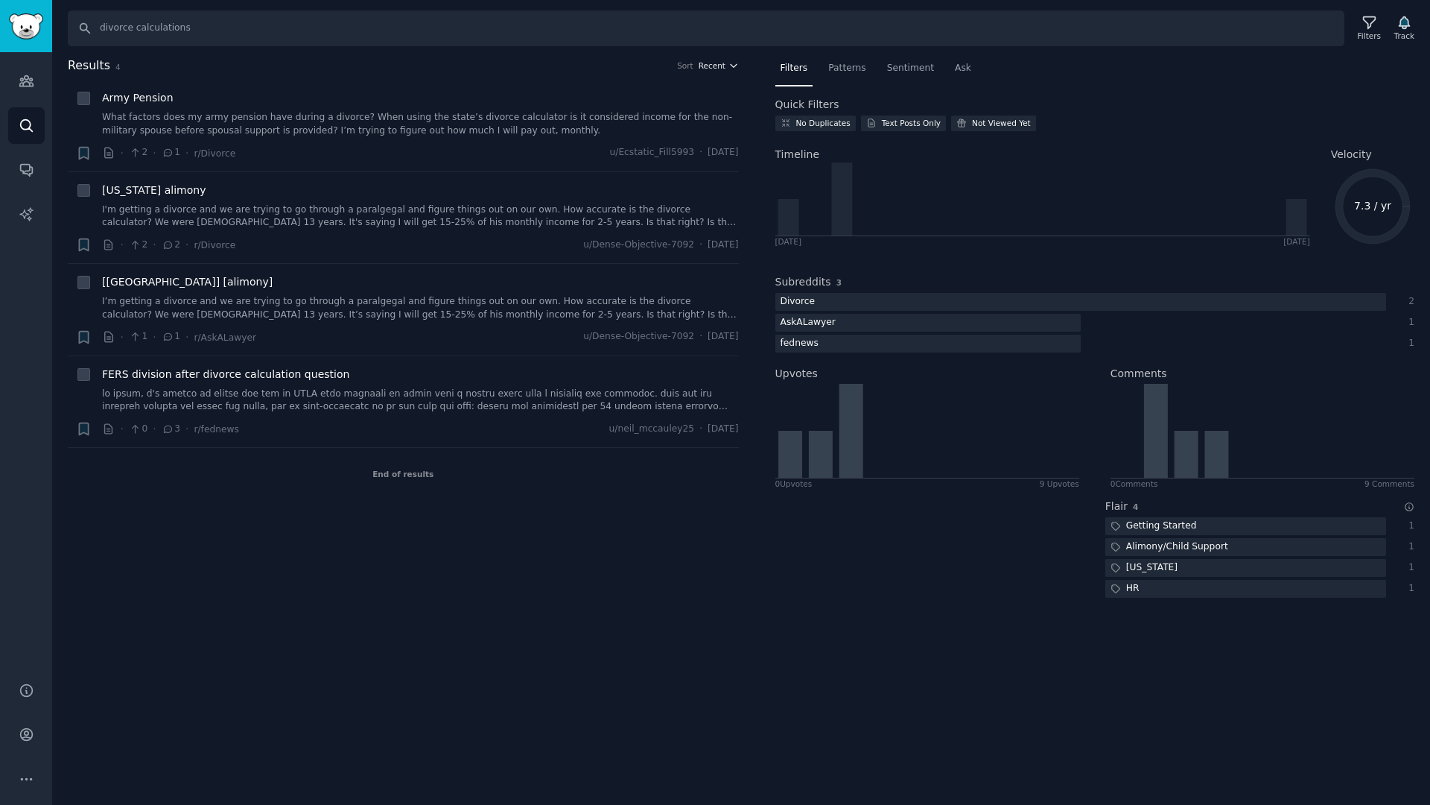
click at [729, 65] on icon "button" at bounding box center [734, 65] width 10 height 10
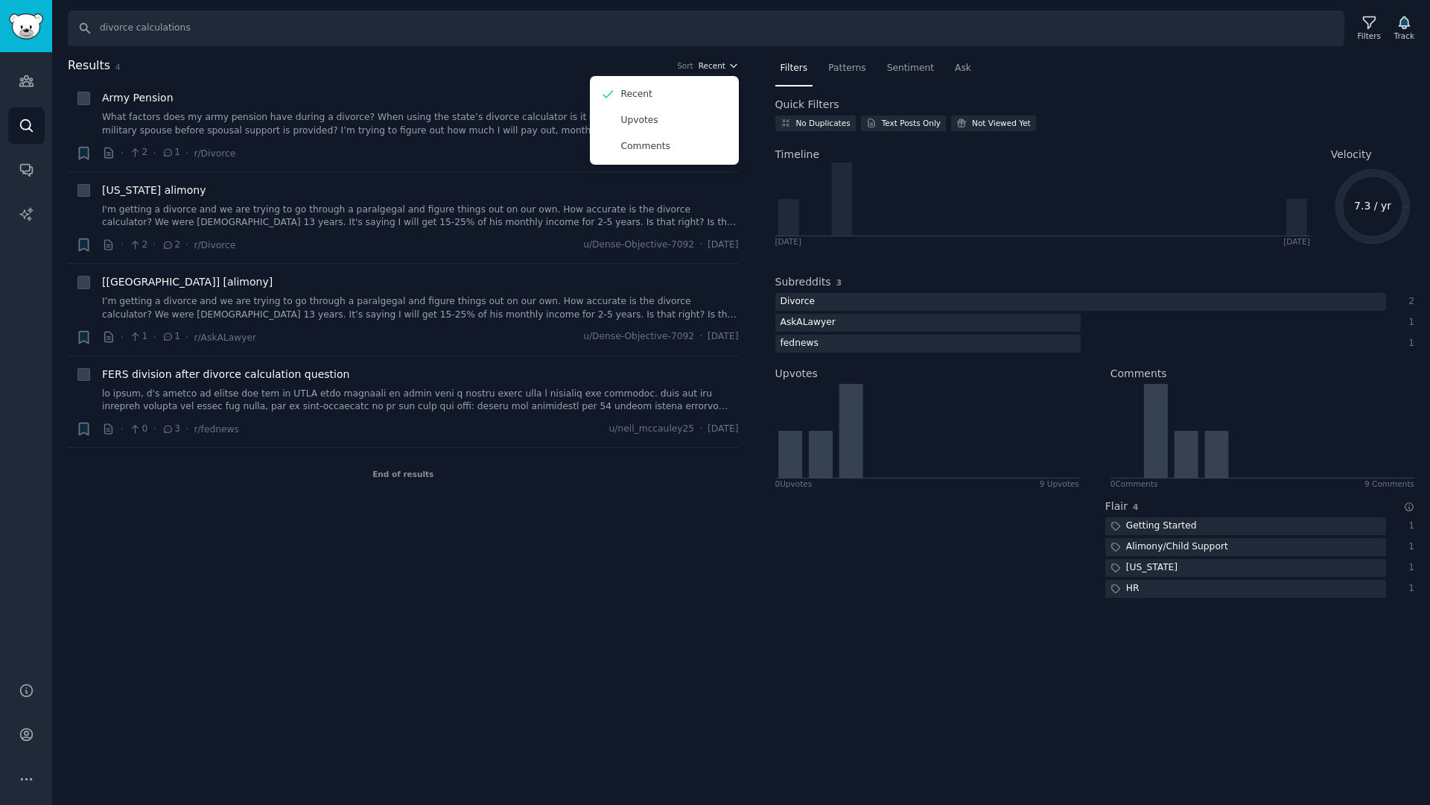
click at [729, 65] on icon "button" at bounding box center [734, 65] width 10 height 10
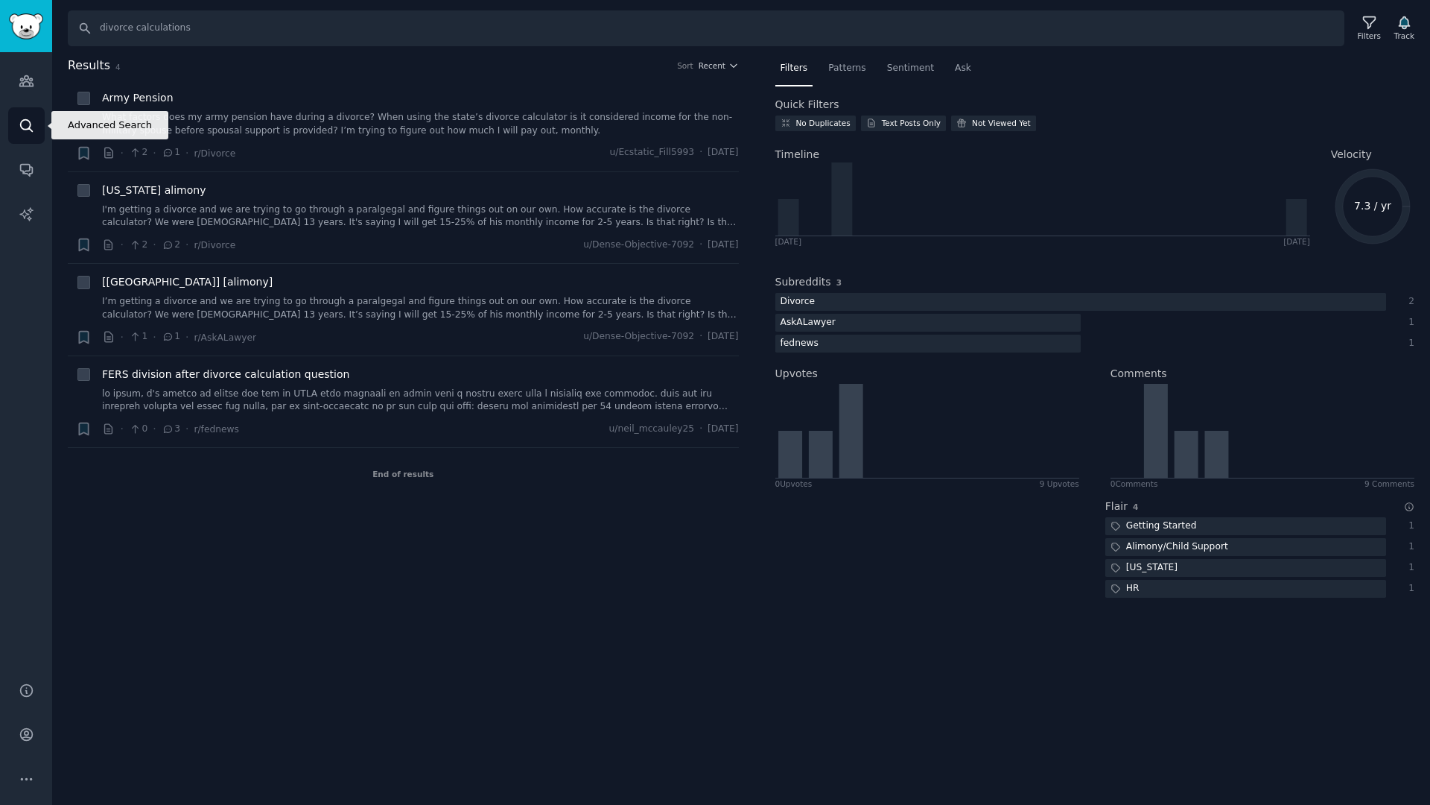
click at [16, 130] on link "Search" at bounding box center [26, 125] width 37 height 37
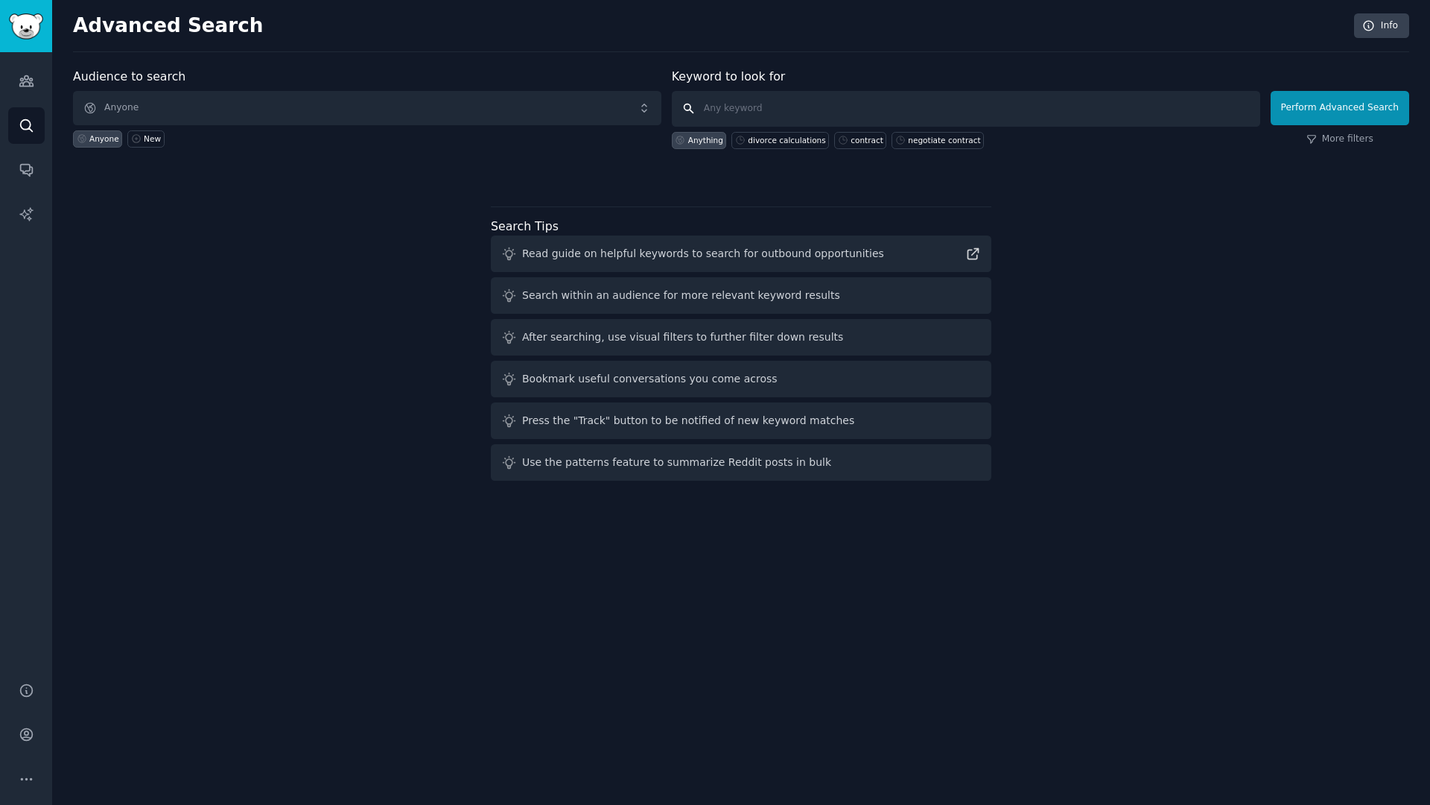
click at [753, 112] on input "text" at bounding box center [966, 109] width 588 height 36
click at [764, 139] on div "divorce calculations" at bounding box center [786, 140] width 77 height 10
type input "divorce calculations"
click at [1316, 136] on icon at bounding box center [1311, 140] width 8 height 8
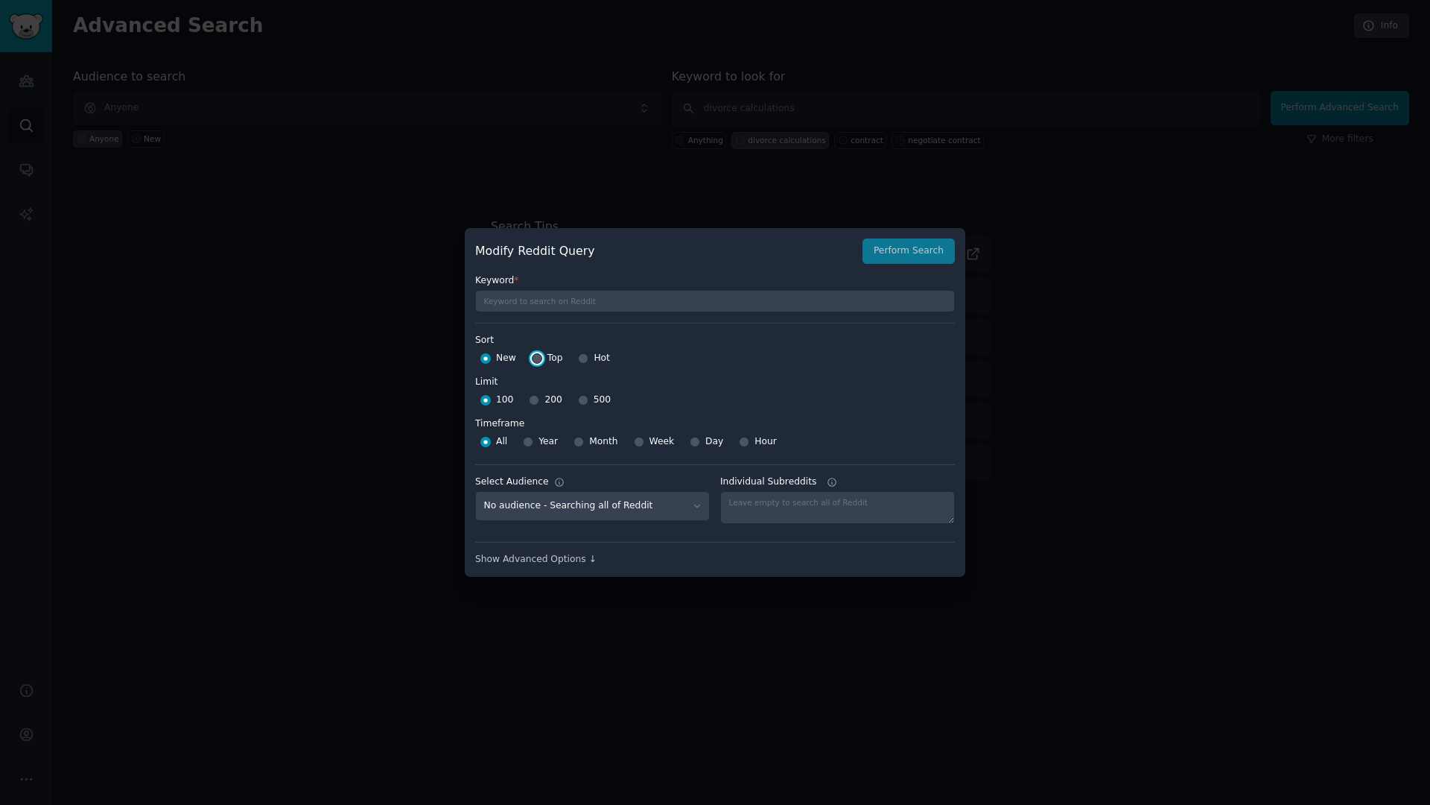
click at [536, 362] on input "Top" at bounding box center [537, 358] width 10 height 10
radio input "true"
click at [580, 358] on input "Hot" at bounding box center [583, 358] width 10 height 10
radio input "true"
click at [539, 360] on input "Top" at bounding box center [537, 358] width 10 height 10
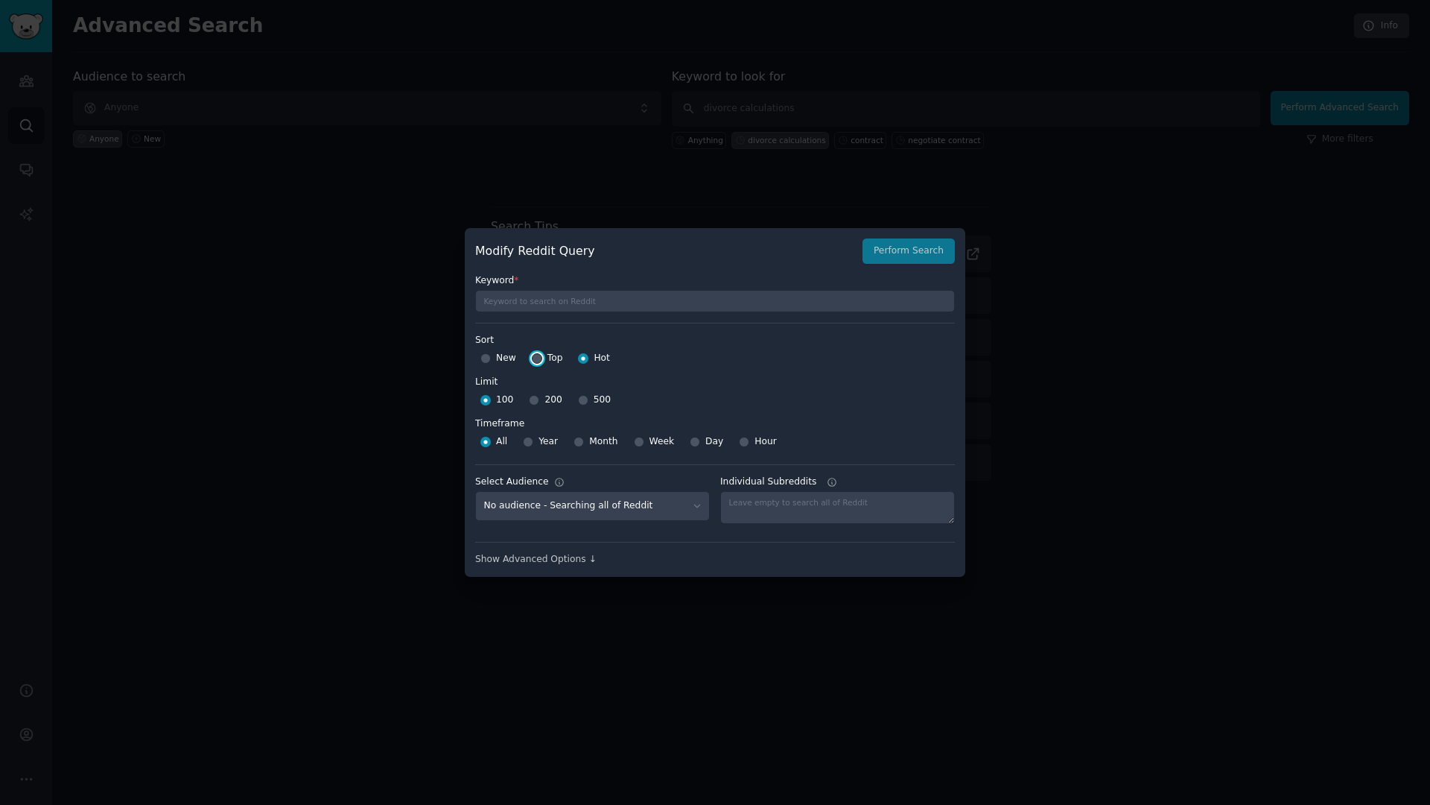
radio input "true"
click at [896, 244] on div "Modify Reddit Query Perform Search" at bounding box center [715, 250] width 480 height 25
click at [914, 250] on div "Modify Reddit Query Perform Search" at bounding box center [715, 250] width 480 height 25
click at [922, 253] on div "Modify Reddit Query Perform Search" at bounding box center [715, 250] width 480 height 25
click at [571, 564] on div "Show Advanced Options ↓" at bounding box center [715, 559] width 480 height 13
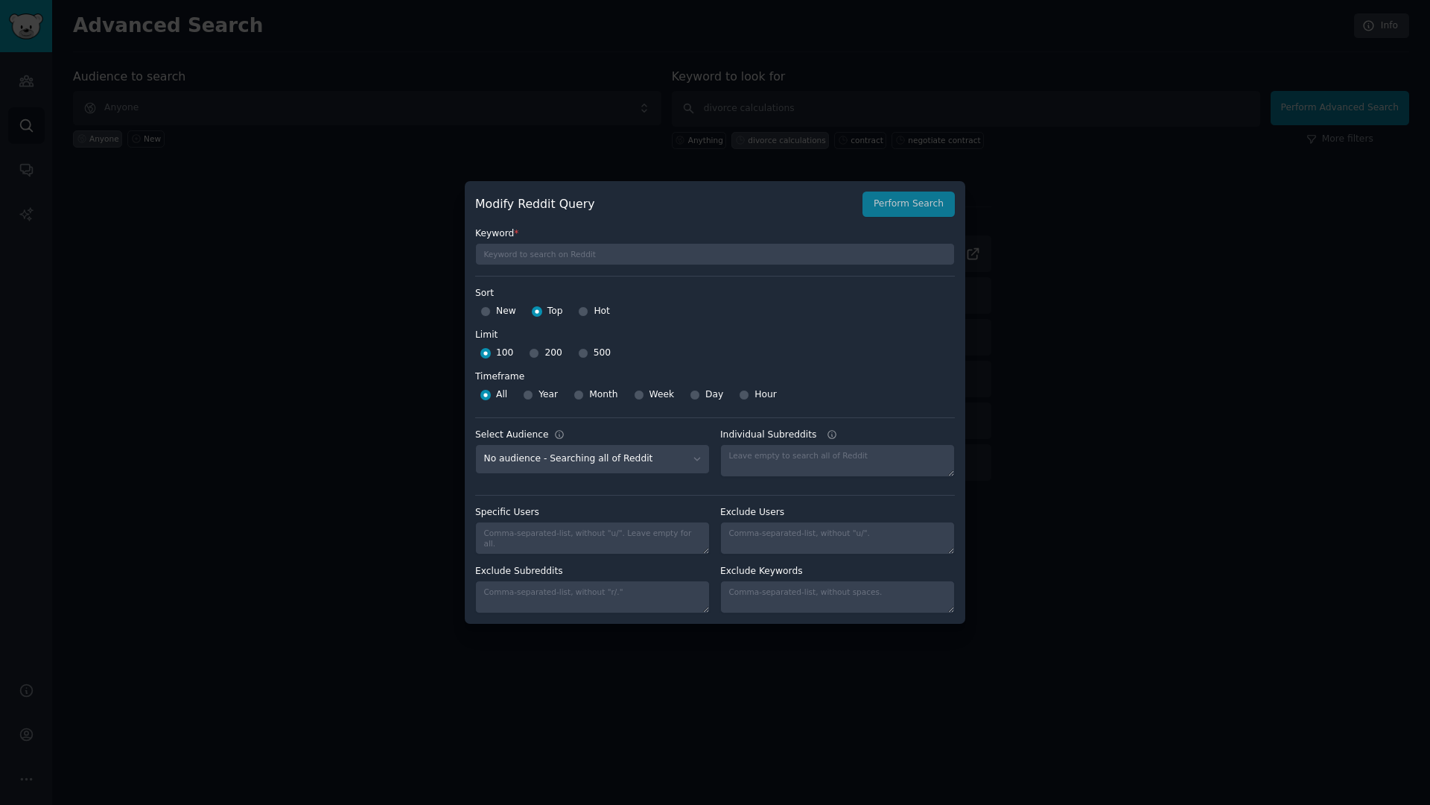
click at [903, 204] on div "Modify Reddit Query Perform Search" at bounding box center [715, 203] width 480 height 25
click at [584, 346] on div at bounding box center [583, 352] width 10 height 13
click at [581, 354] on input "500" at bounding box center [583, 353] width 10 height 10
radio input "true"
click at [895, 214] on div "Modify Reddit Query Perform Search" at bounding box center [715, 203] width 480 height 25
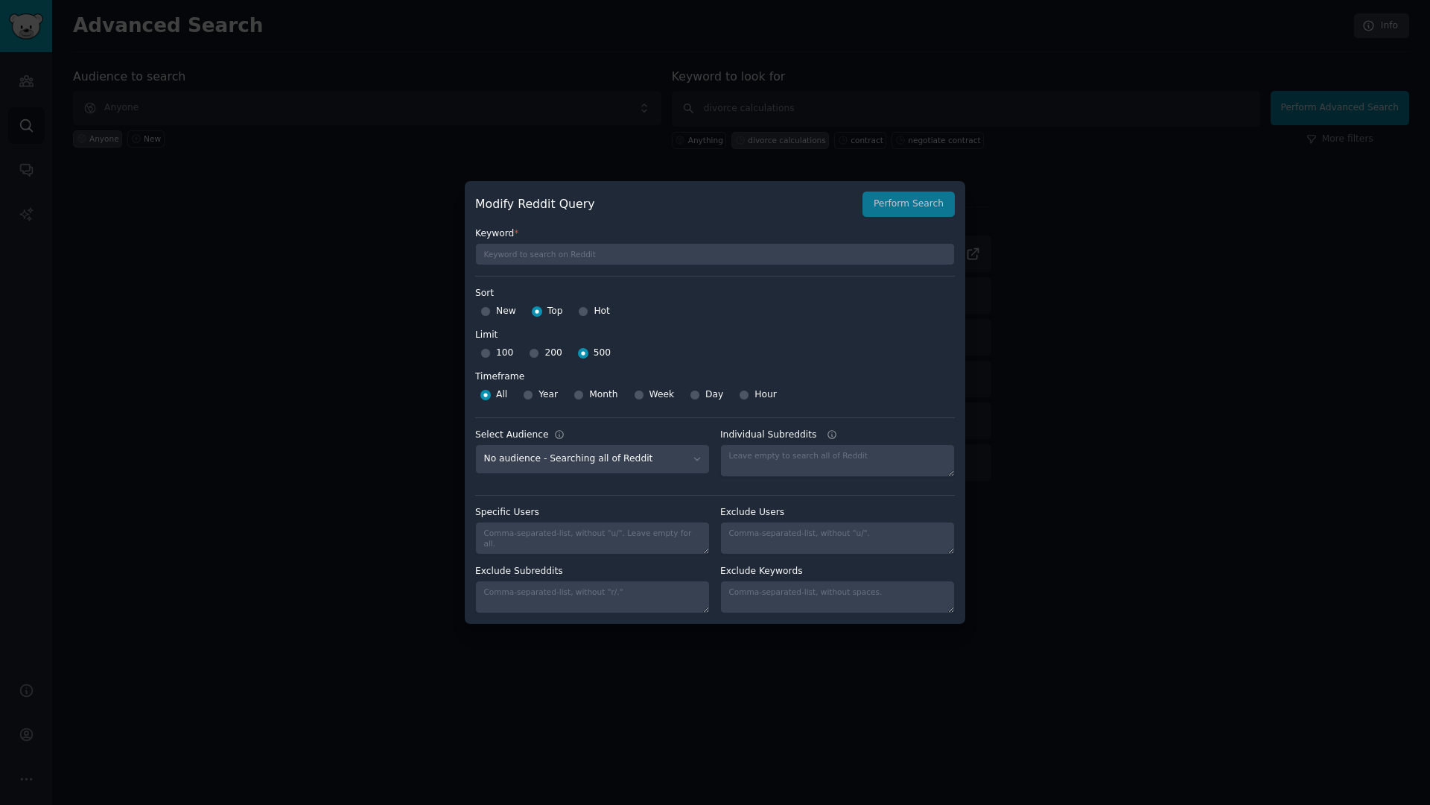
click at [895, 214] on div "Modify Reddit Query Perform Search" at bounding box center [715, 203] width 480 height 25
click at [486, 392] on input "All" at bounding box center [485, 395] width 10 height 10
click at [570, 251] on input "text" at bounding box center [715, 254] width 480 height 22
type input "divorce calculations"
click at [908, 203] on button "Perform Search" at bounding box center [909, 203] width 92 height 25
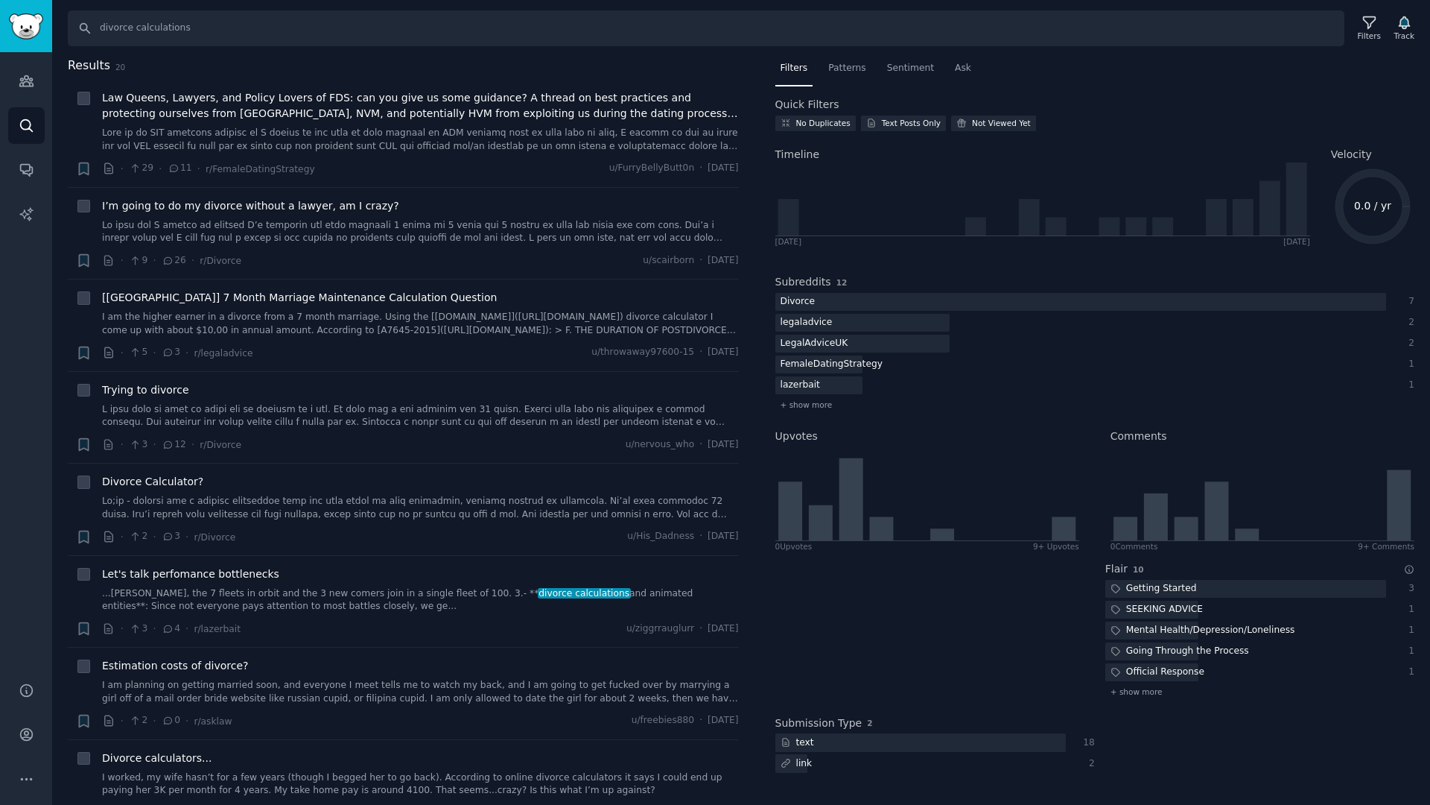
click at [1365, 207] on text "0.0 / yr" at bounding box center [1372, 206] width 37 height 12
click at [1366, 193] on icon "0.0 / yr" at bounding box center [1372, 206] width 83 height 83
click at [1355, 162] on div "Velocity 0.0 / yr" at bounding box center [1372, 192] width 83 height 112
click at [1353, 159] on span "Velocity" at bounding box center [1351, 155] width 41 height 16
click at [832, 126] on div "No Duplicates" at bounding box center [823, 123] width 54 height 10
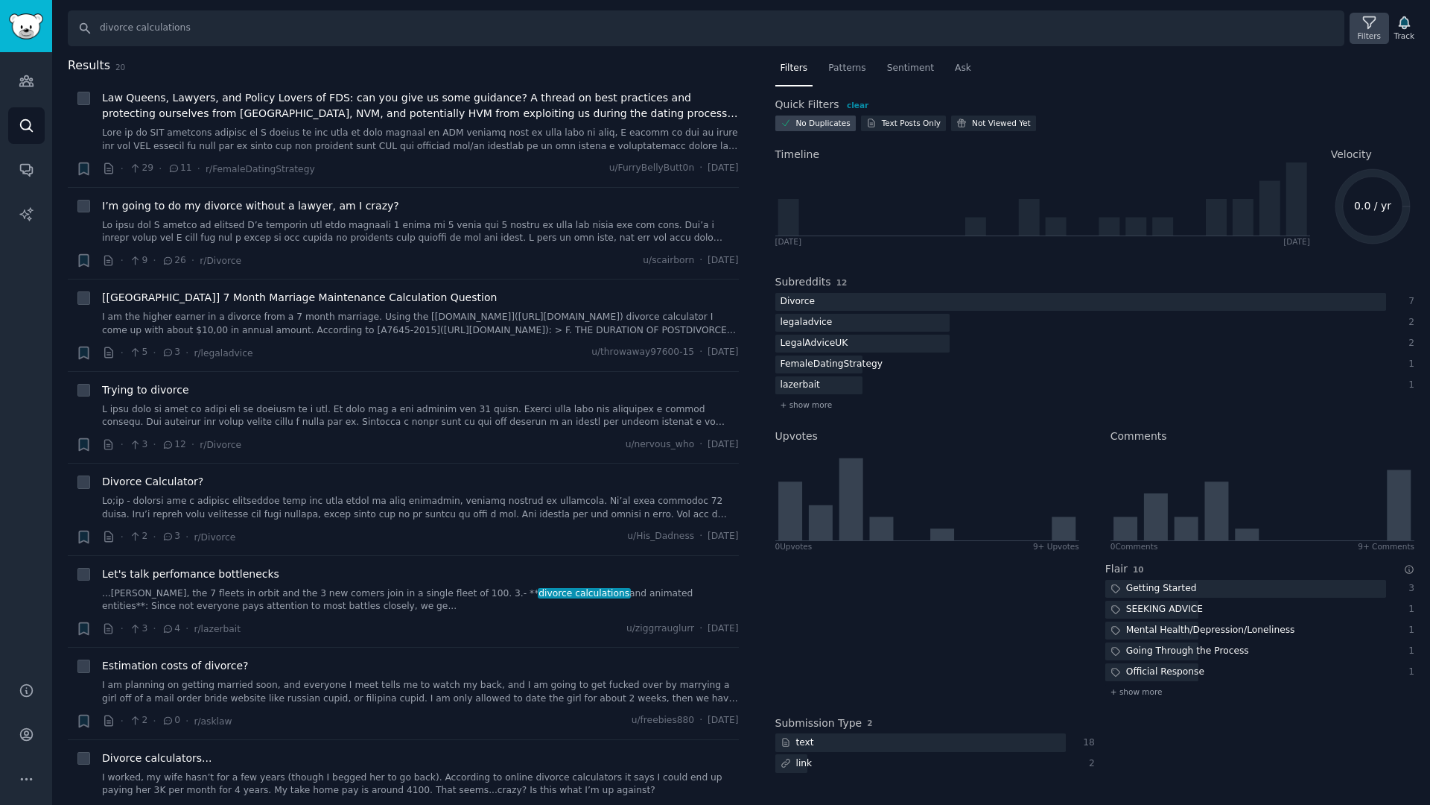
click at [1367, 31] on div "Filters" at bounding box center [1369, 36] width 23 height 10
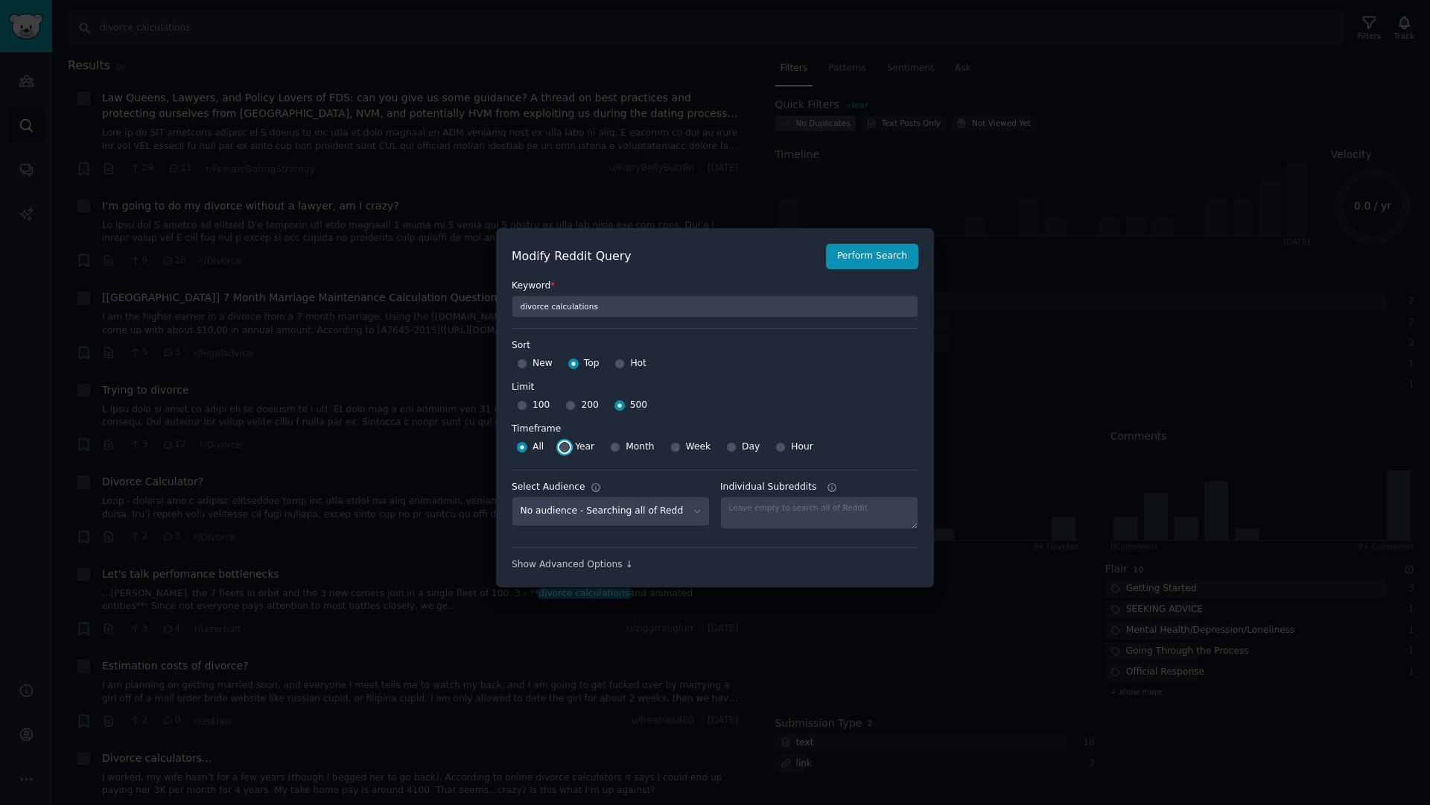
click at [563, 448] on input "Year" at bounding box center [564, 447] width 10 height 10
radio input "true"
click at [875, 261] on button "Perform Search" at bounding box center [872, 256] width 92 height 25
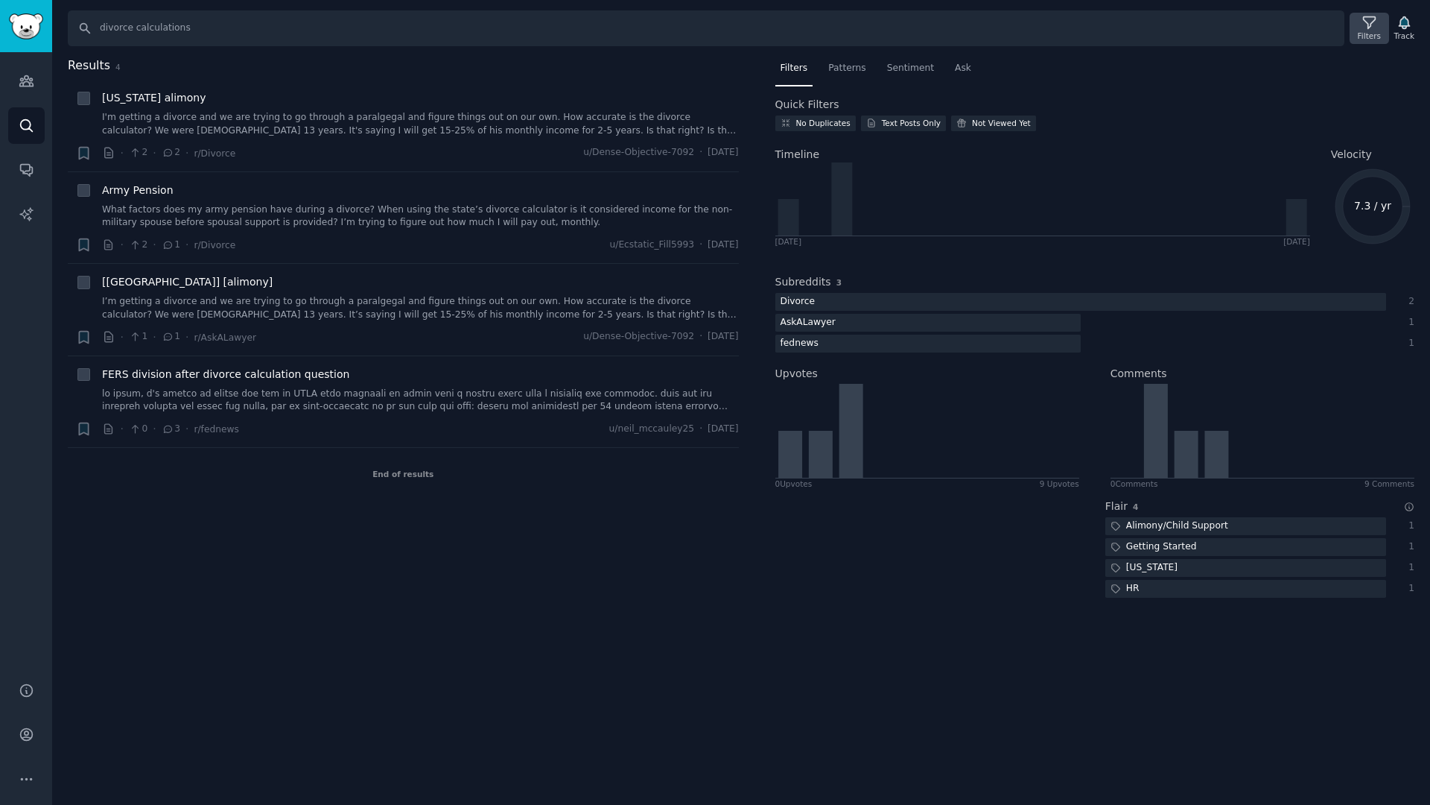
click at [1358, 31] on div "Filters" at bounding box center [1369, 36] width 23 height 10
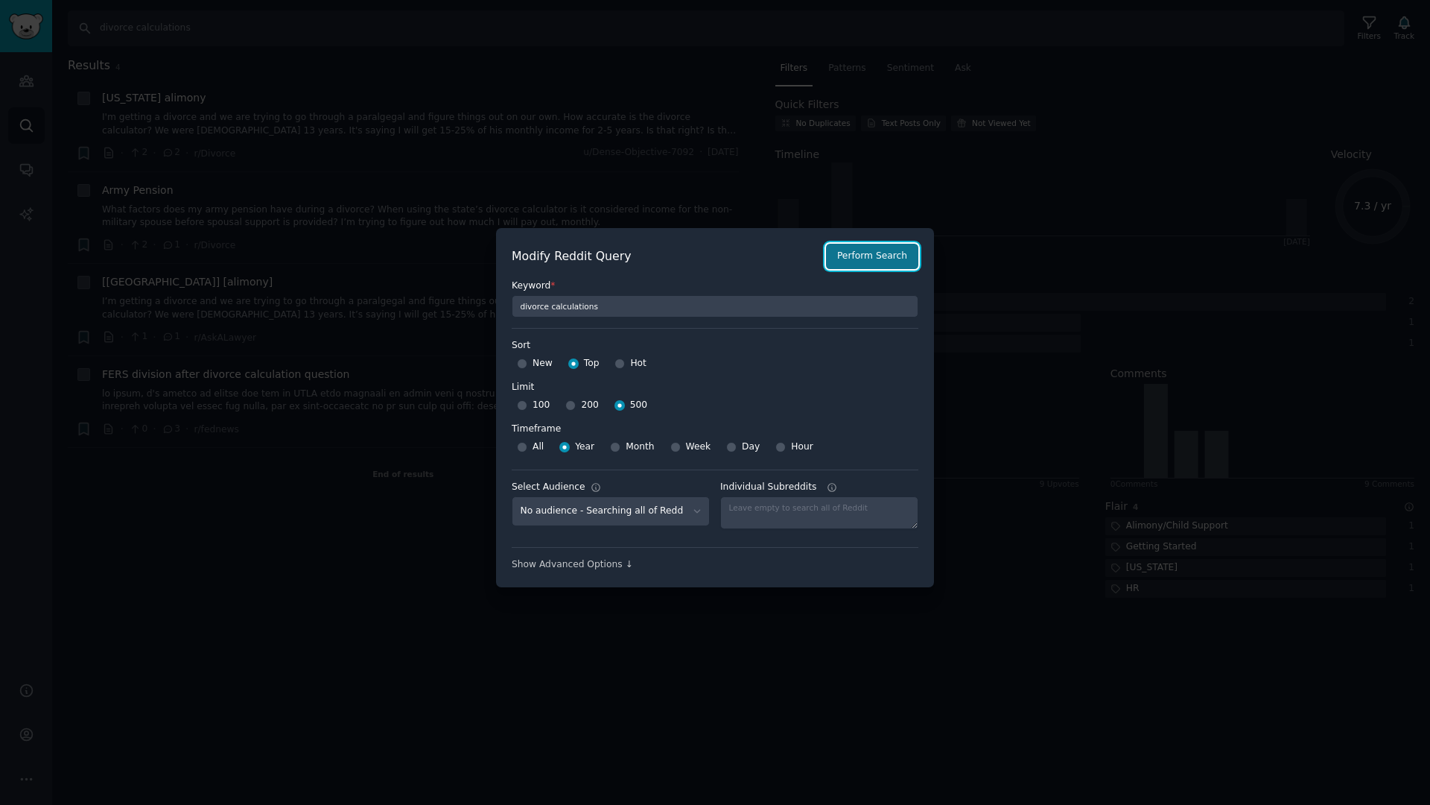
click at [851, 264] on button "Perform Search" at bounding box center [872, 256] width 92 height 25
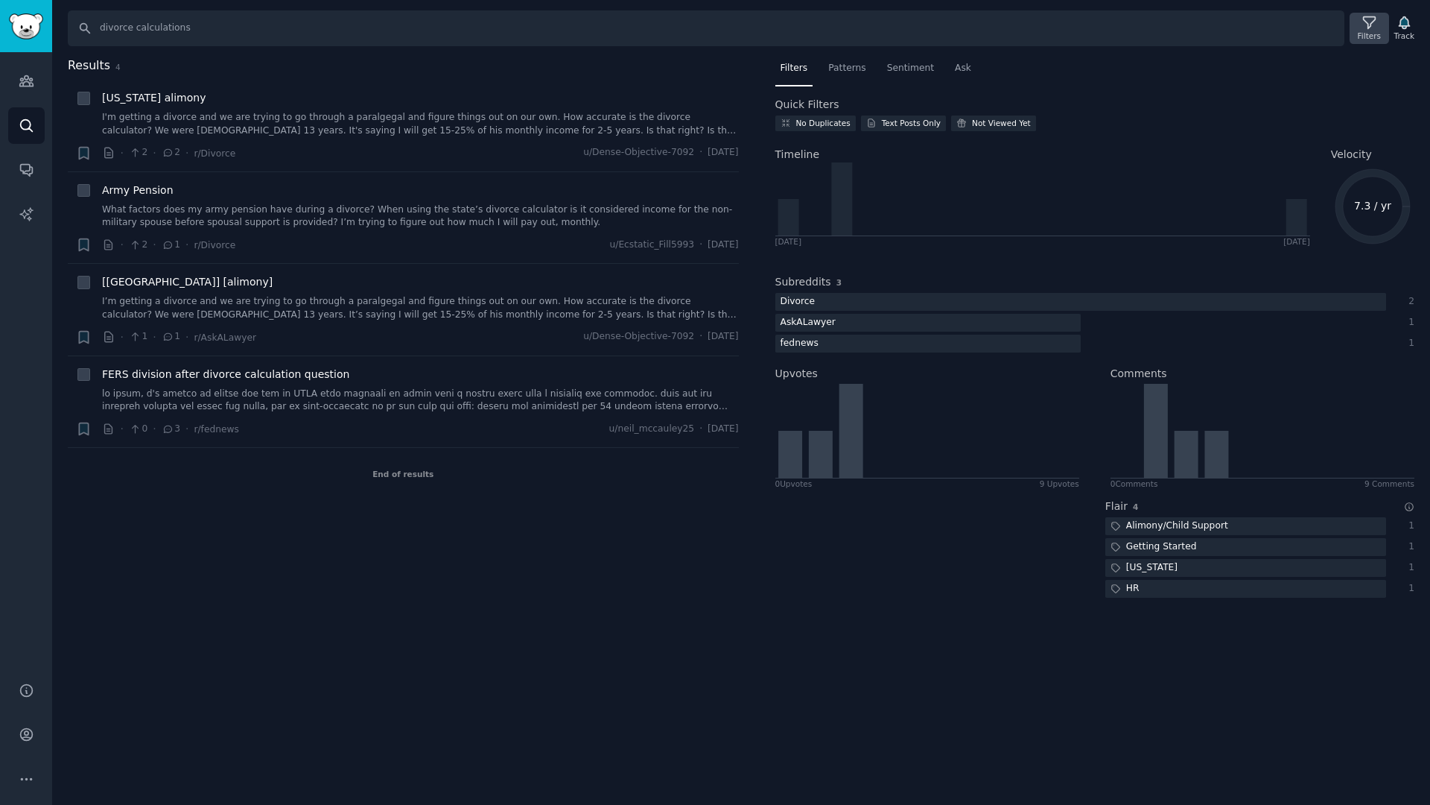
click at [1359, 28] on div "Filters" at bounding box center [1369, 28] width 39 height 31
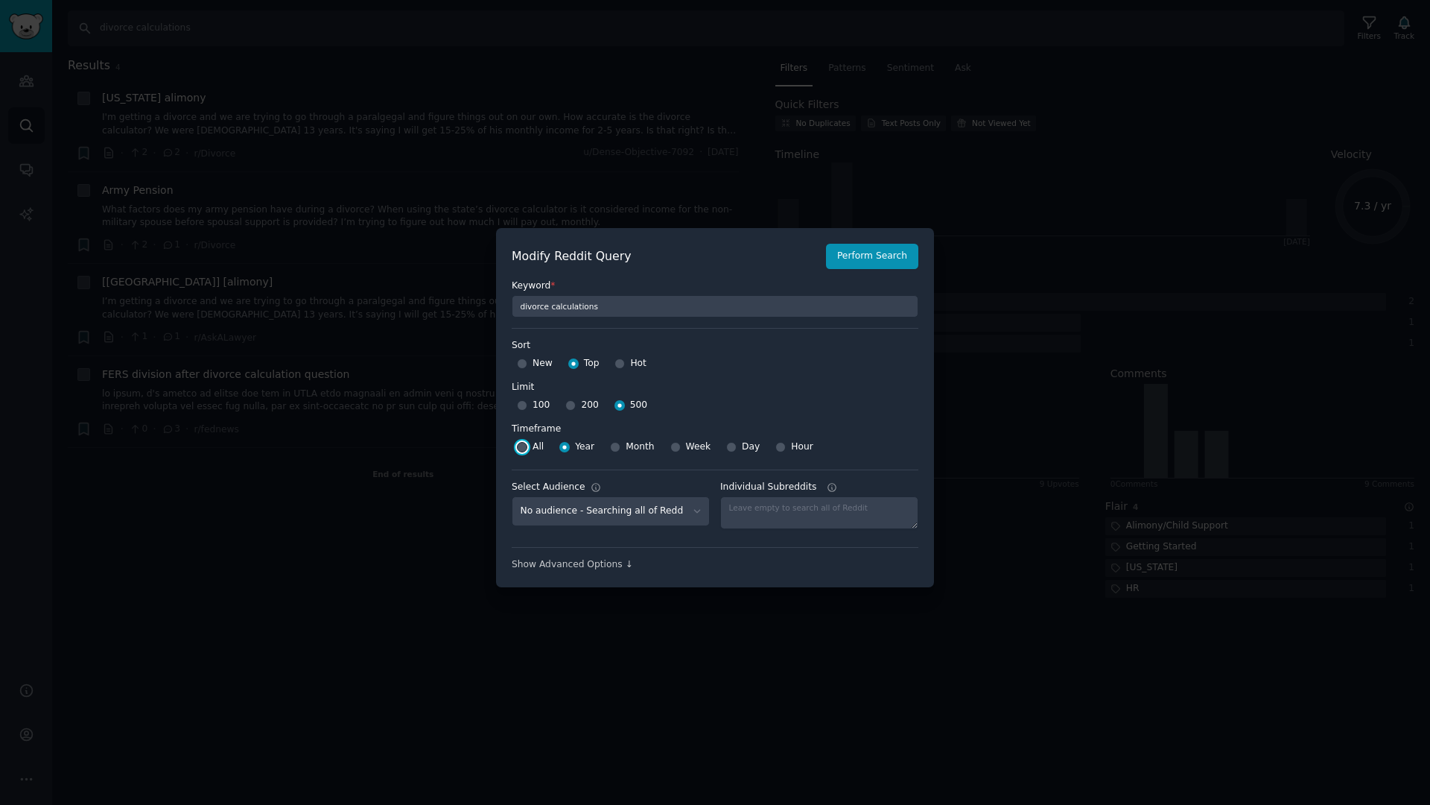
click at [519, 445] on input "All" at bounding box center [522, 447] width 10 height 10
radio input "true"
click at [880, 253] on button "Perform Search" at bounding box center [872, 256] width 92 height 25
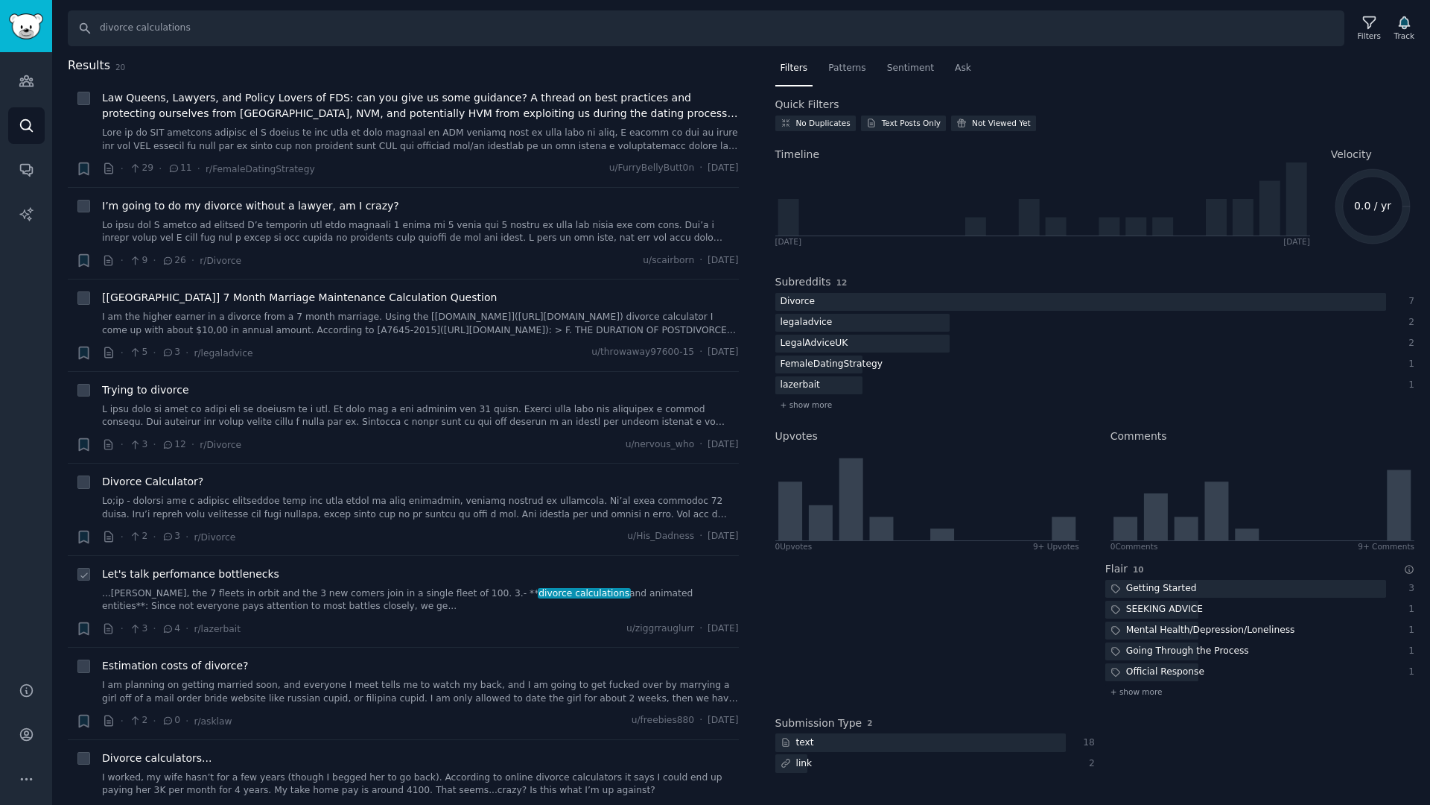
click at [529, 571] on div "Let's talk perfomance bottlenecks" at bounding box center [420, 574] width 637 height 16
click at [840, 68] on span "Patterns" at bounding box center [846, 68] width 37 height 13
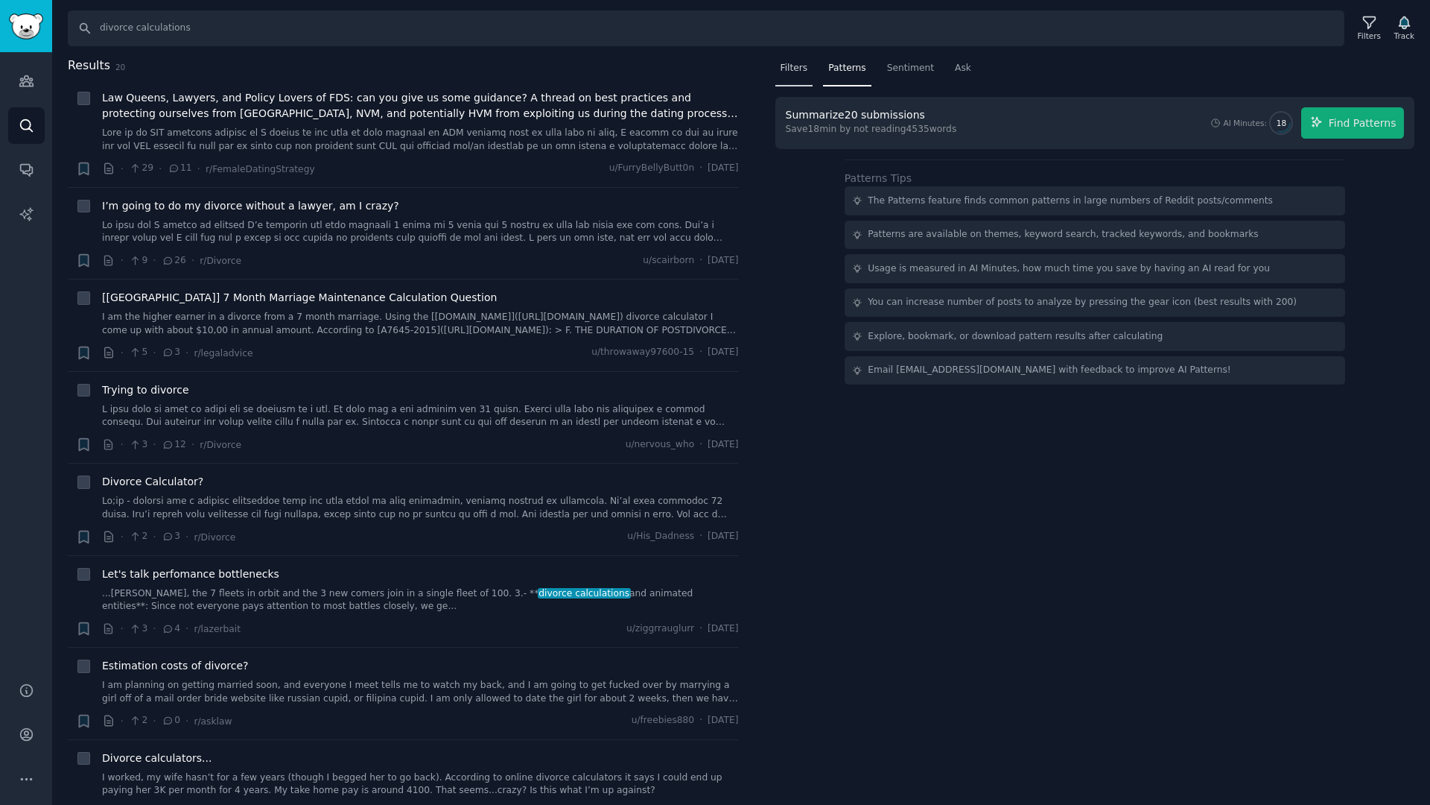
click at [792, 73] on span "Filters" at bounding box center [795, 68] width 28 height 13
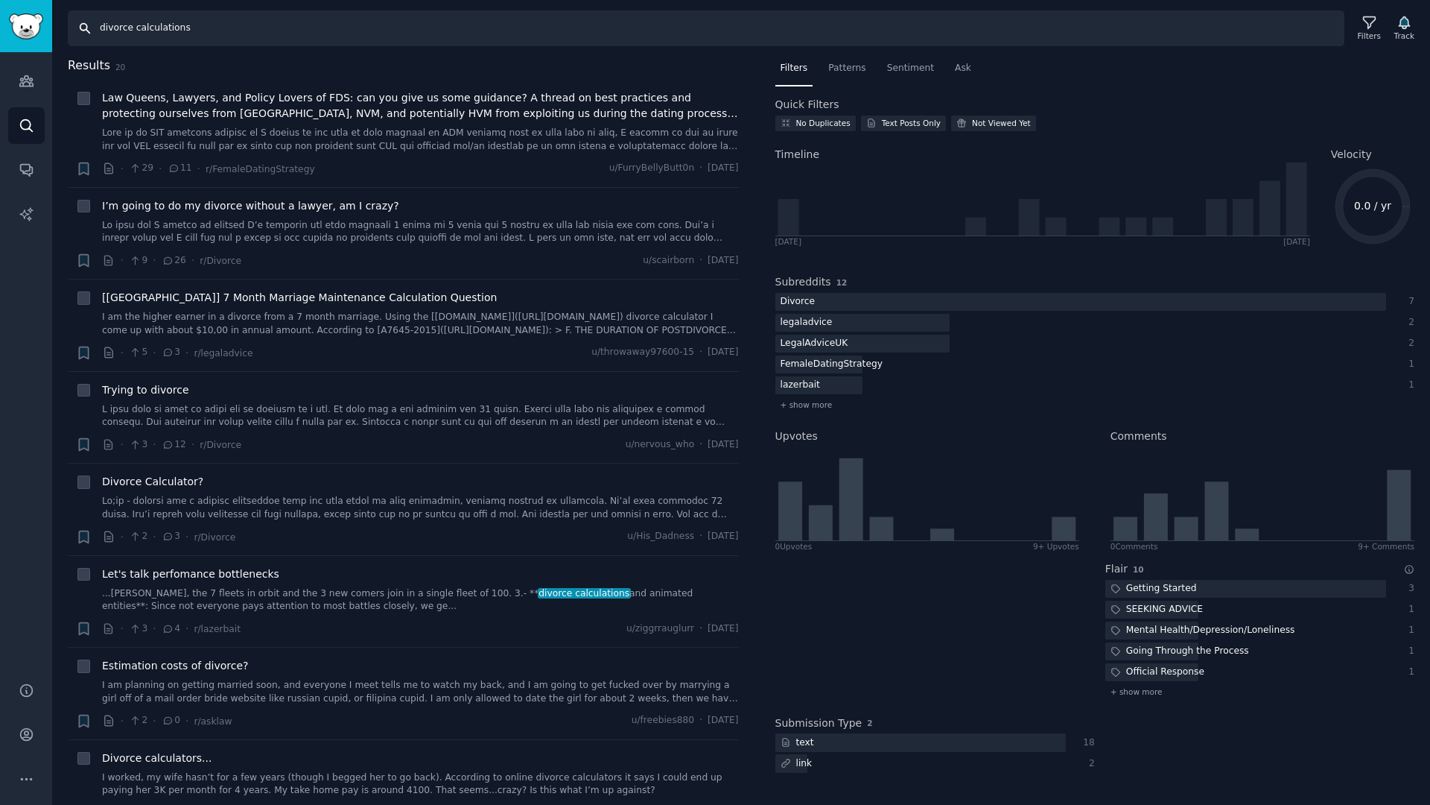
click at [165, 31] on input "divorce calculations" at bounding box center [706, 28] width 1277 height 36
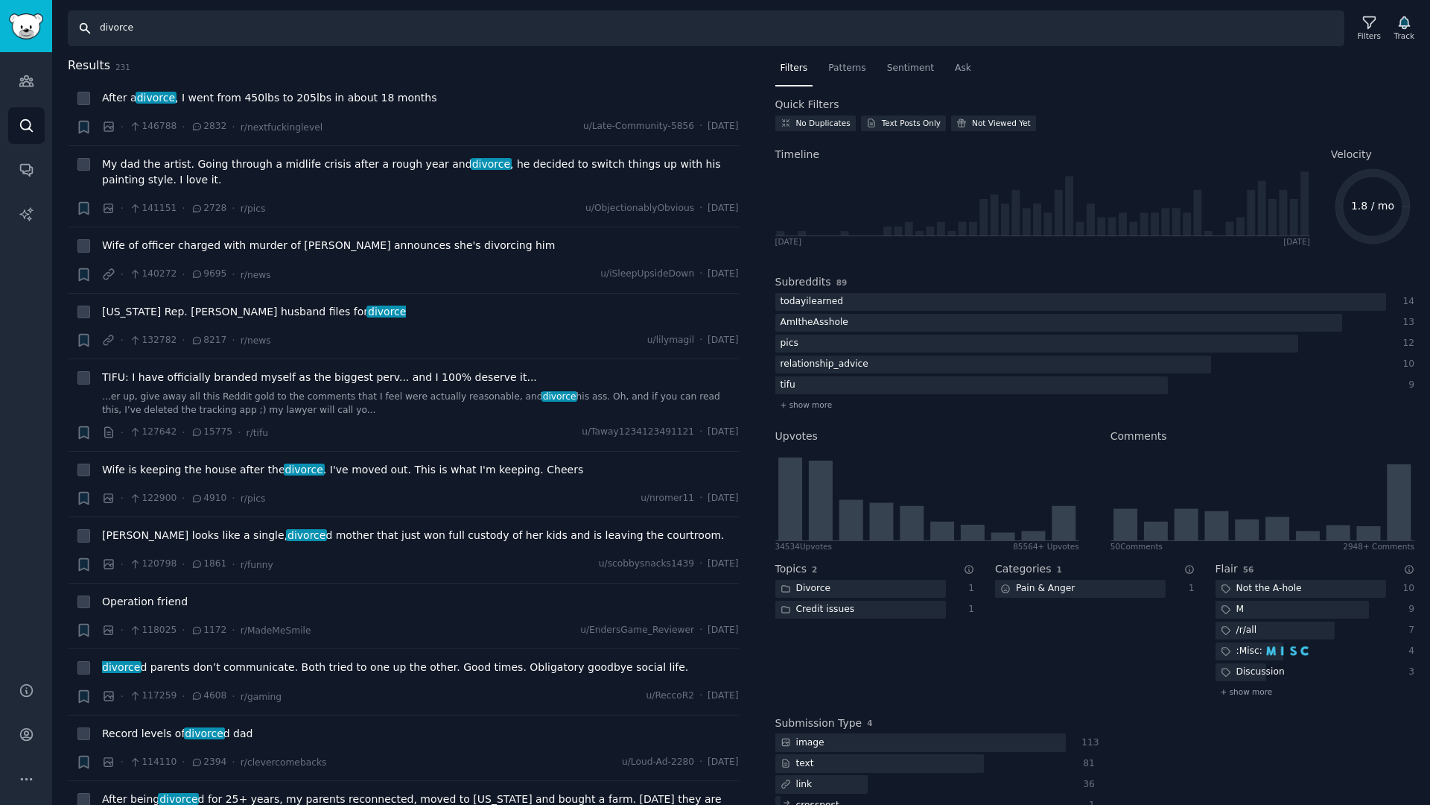
click at [293, 34] on input "divorce" at bounding box center [706, 28] width 1277 height 36
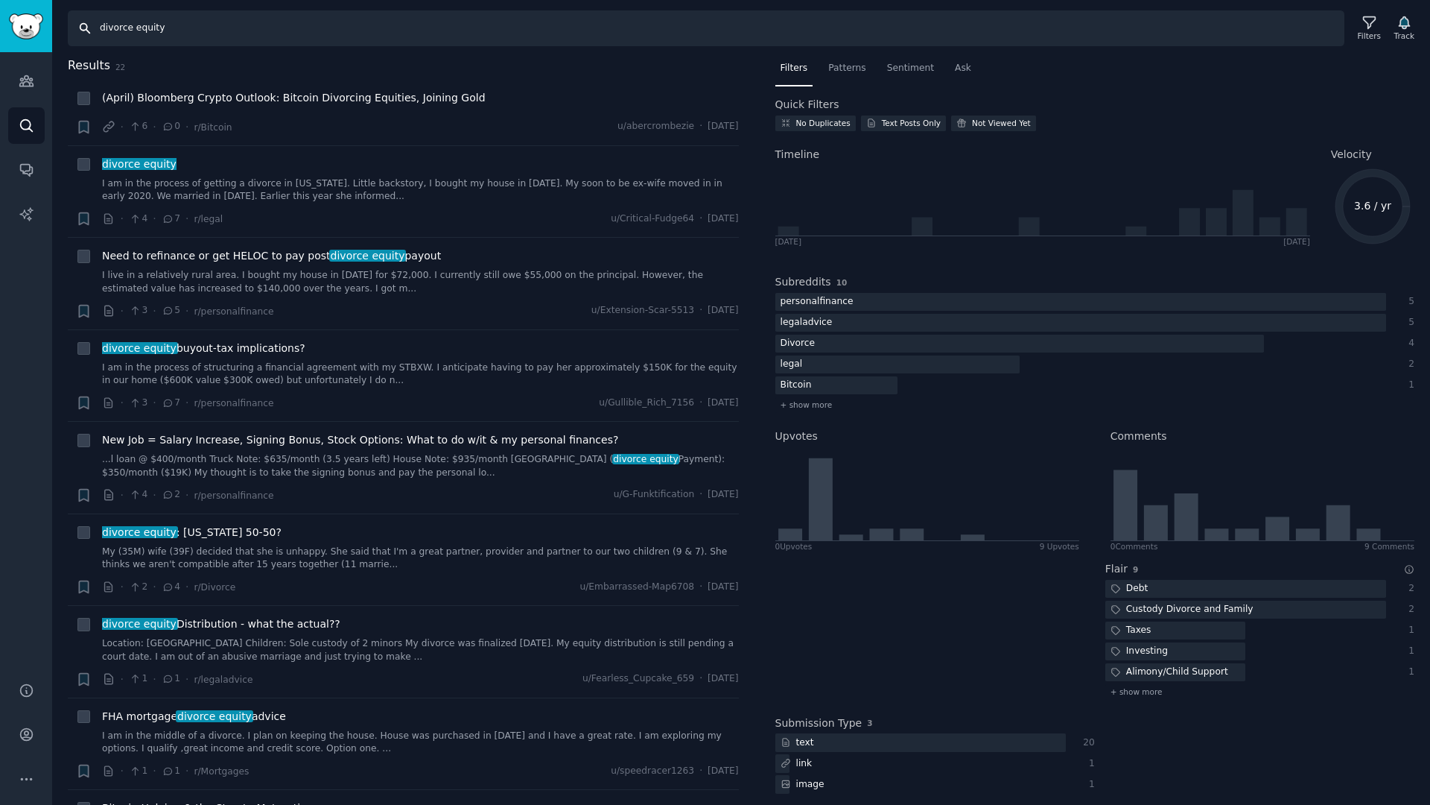
click at [156, 29] on input "divorce equity" at bounding box center [706, 28] width 1277 height 36
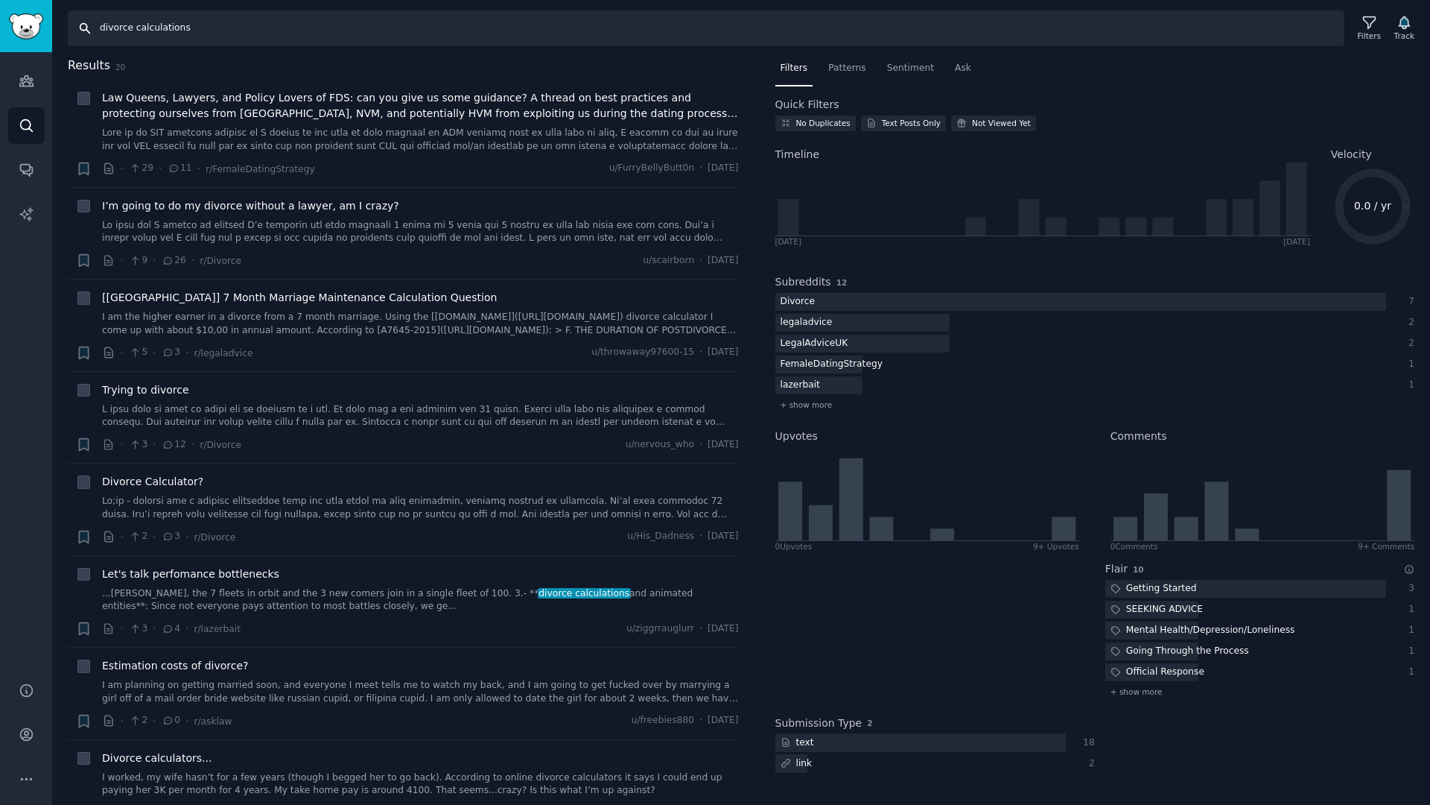
click at [153, 37] on input "divorce calculations" at bounding box center [706, 28] width 1277 height 36
click at [144, 32] on input "divorce calculations" at bounding box center [706, 28] width 1277 height 36
click at [102, 30] on input "employemnt contract" at bounding box center [706, 28] width 1277 height 36
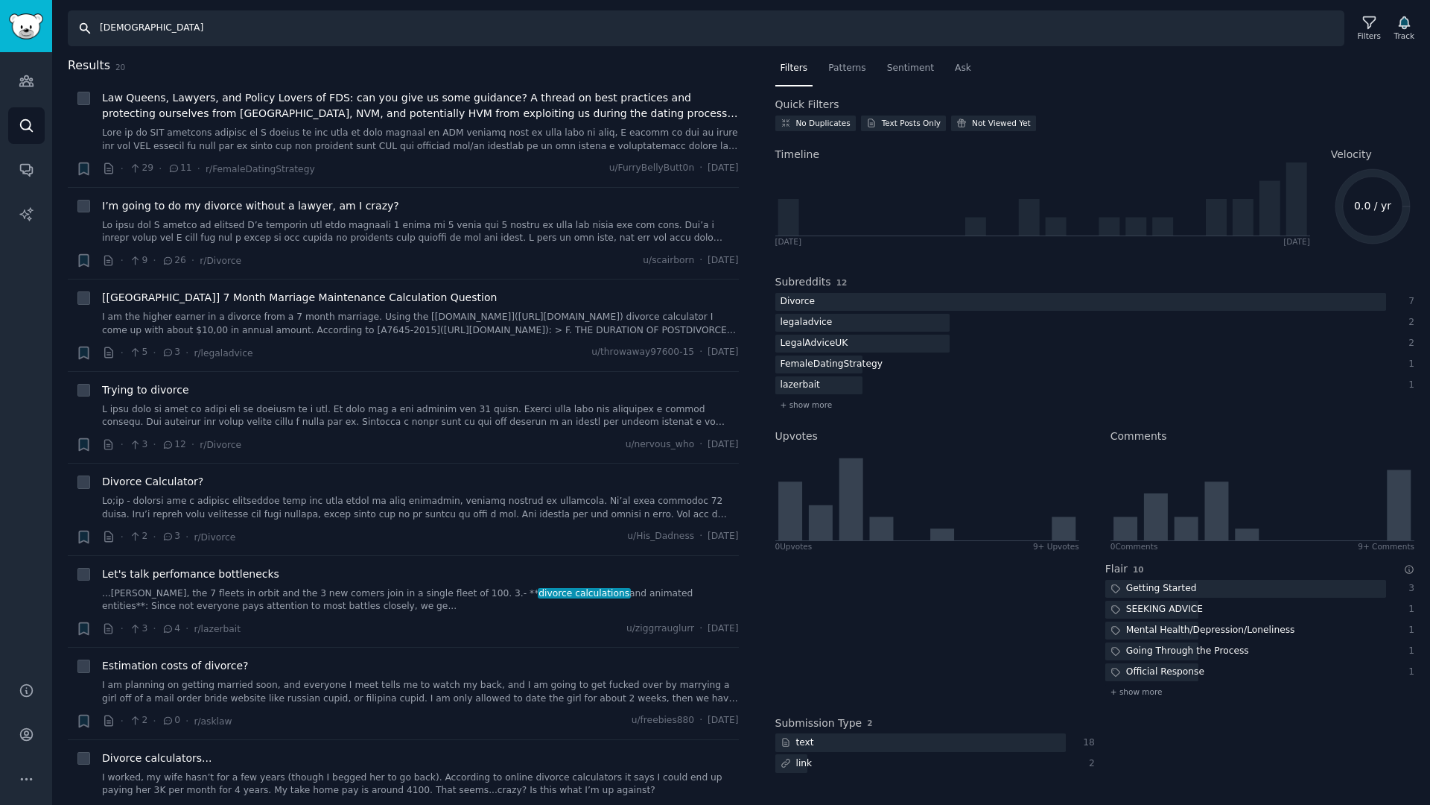
click at [210, 31] on input "employment contract" at bounding box center [706, 28] width 1277 height 36
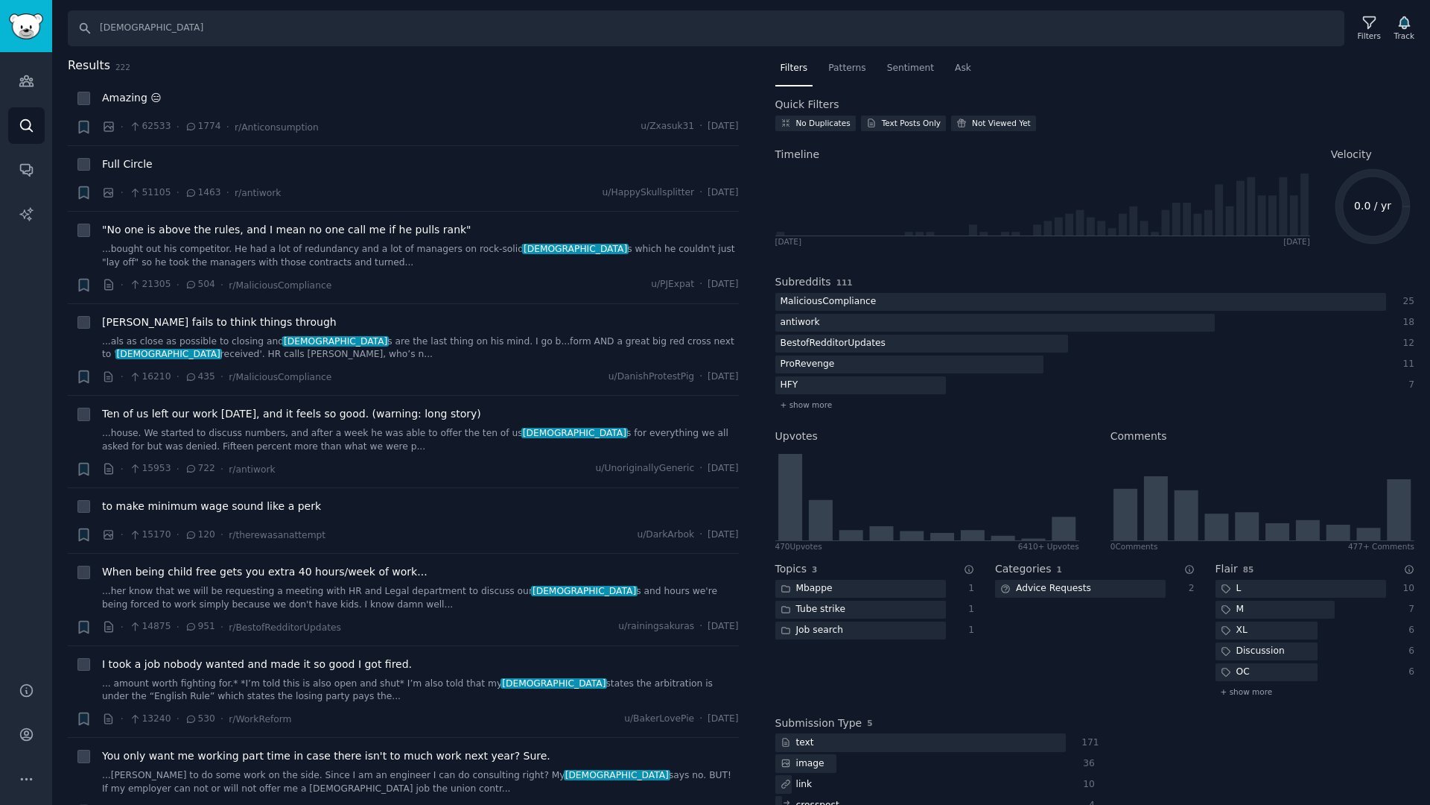
click at [1359, 200] on text "0.0 / yr" at bounding box center [1372, 206] width 37 height 12
click at [147, 25] on input "employment contract" at bounding box center [706, 28] width 1277 height 36
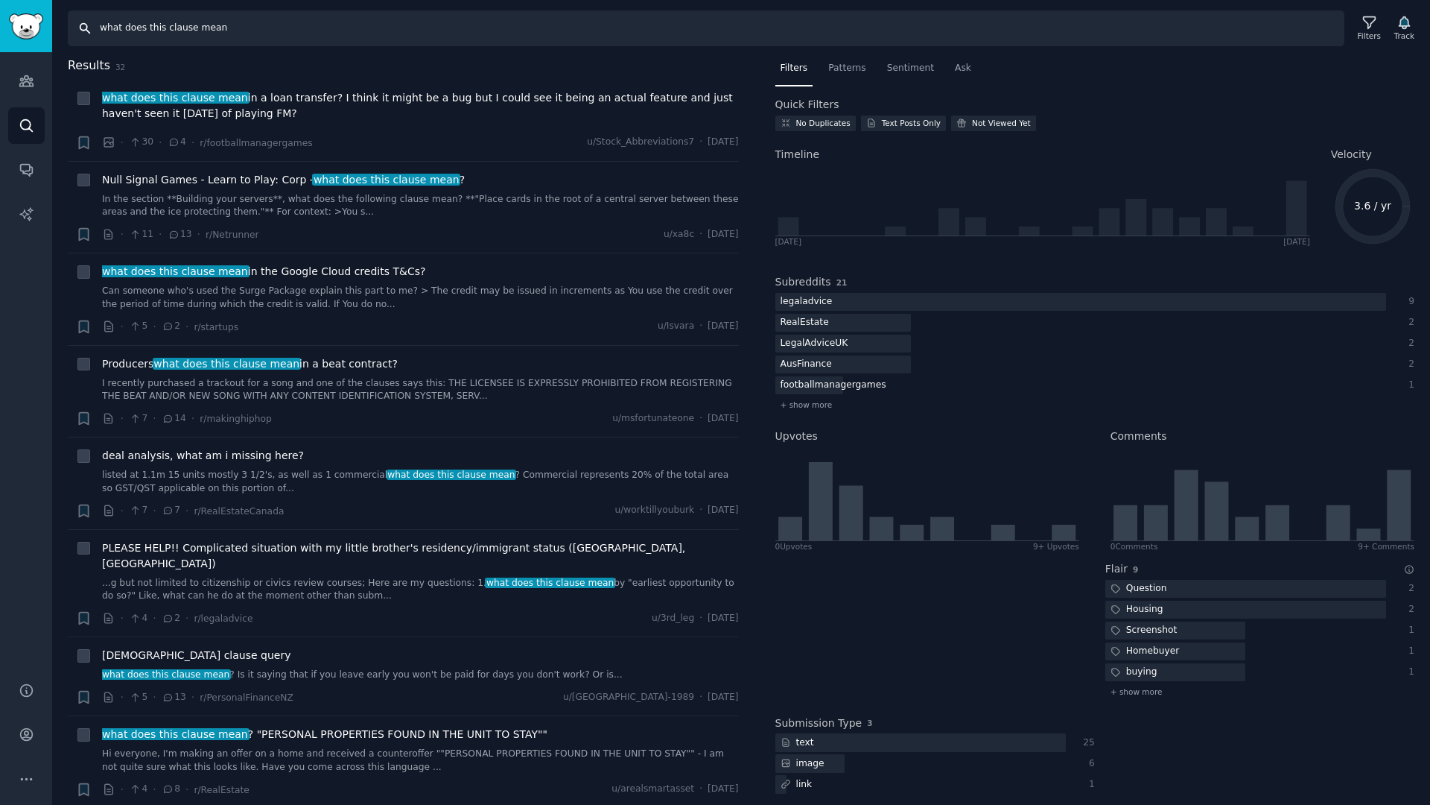
drag, startPoint x: 164, startPoint y: 29, endPoint x: 103, endPoint y: 29, distance: 61.1
click at [103, 29] on input "what does this clause mean" at bounding box center [706, 28] width 1277 height 36
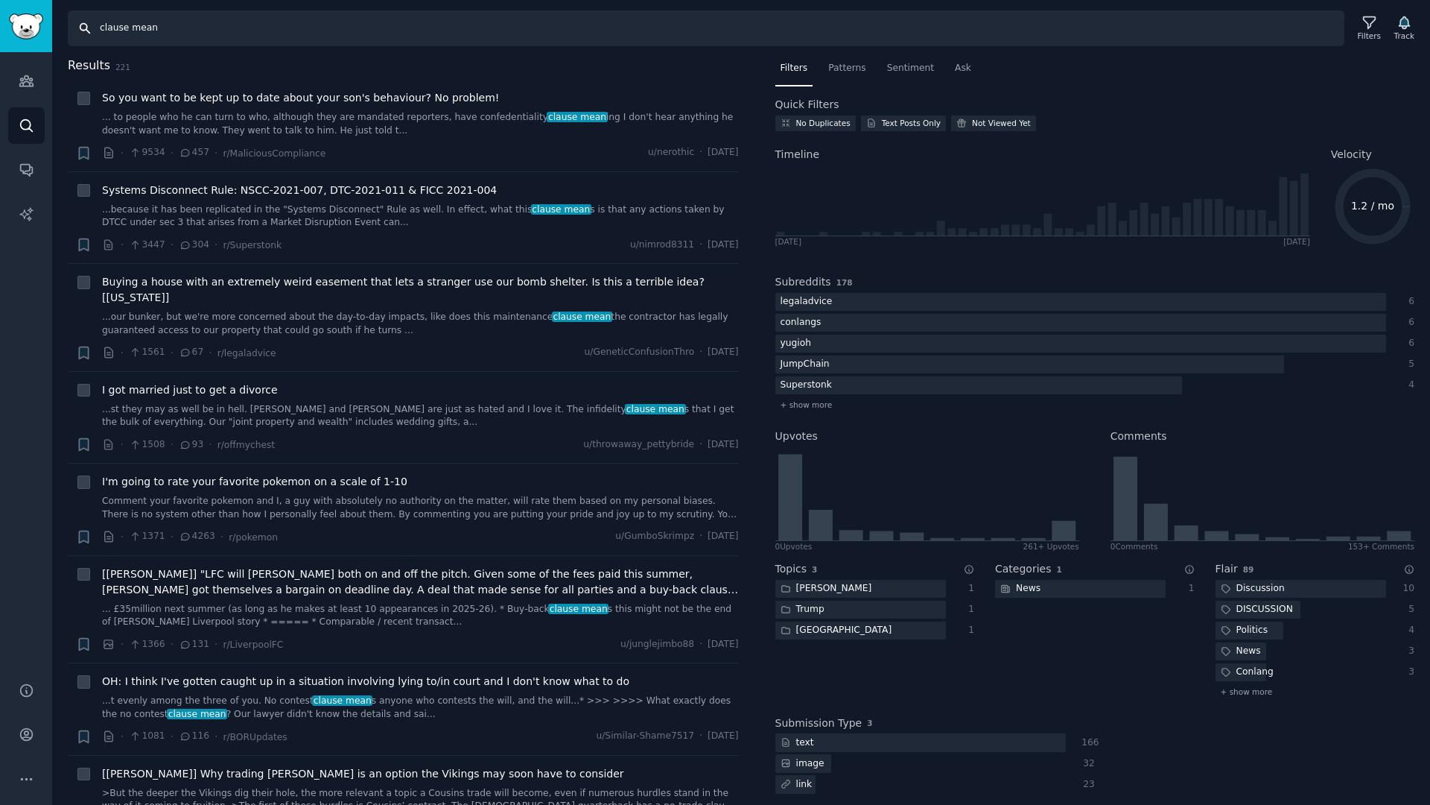
click at [132, 28] on input "clause mean" at bounding box center [706, 28] width 1277 height 36
type input "pokemon"
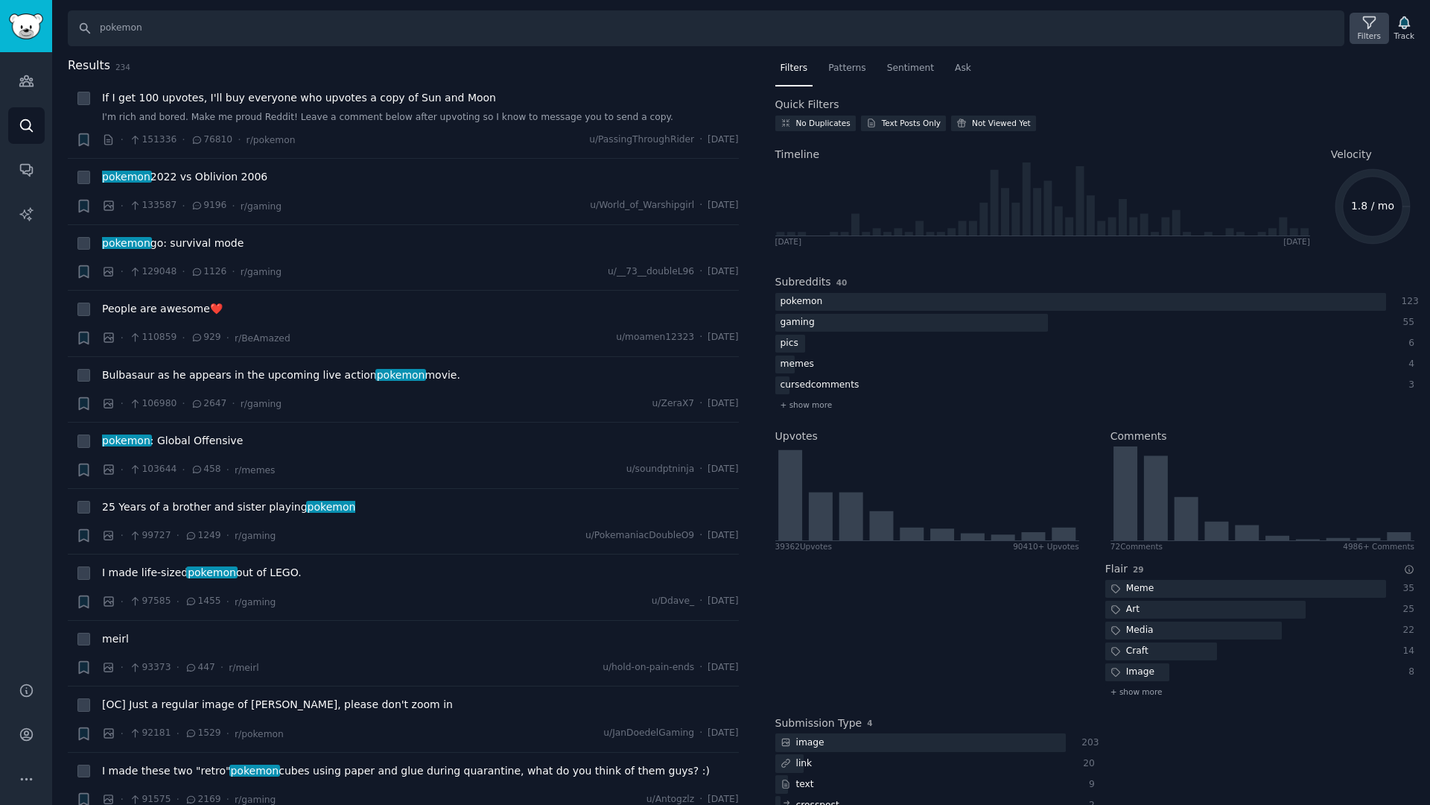
click at [1362, 27] on icon at bounding box center [1370, 23] width 16 height 16
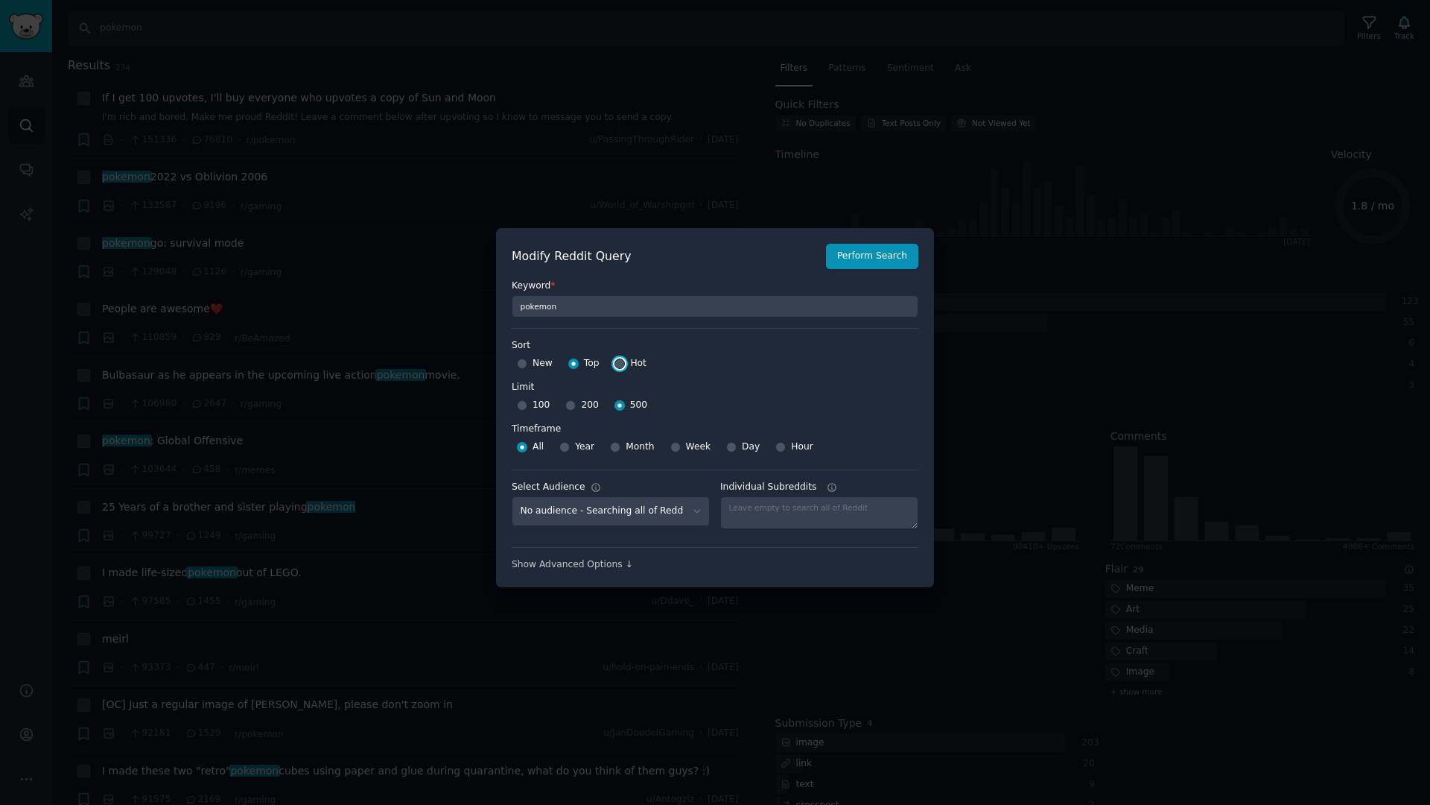
click at [620, 366] on input "Hot" at bounding box center [620, 363] width 10 height 10
radio input "true"
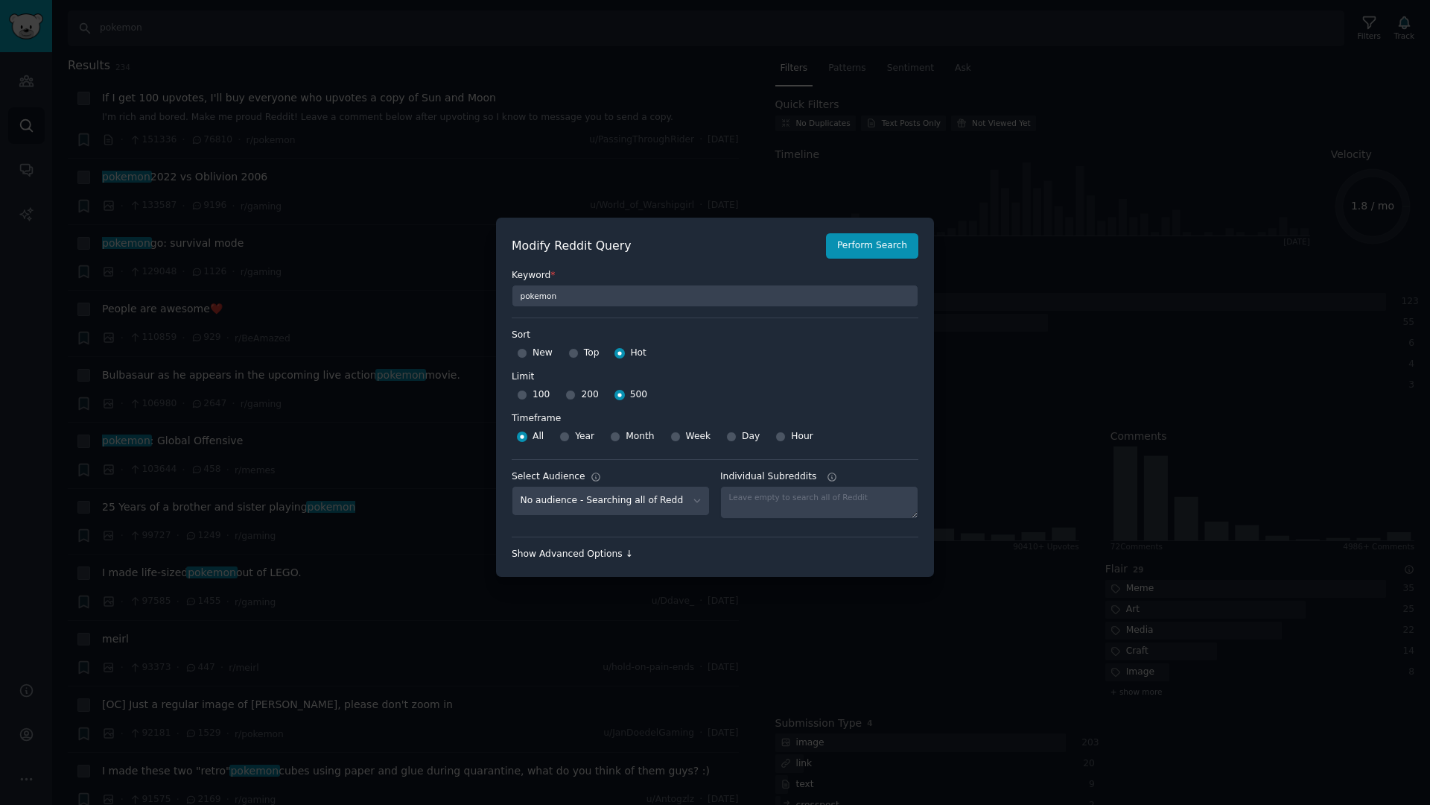
click at [596, 550] on div "Show Advanced Options ↓" at bounding box center [715, 554] width 407 height 13
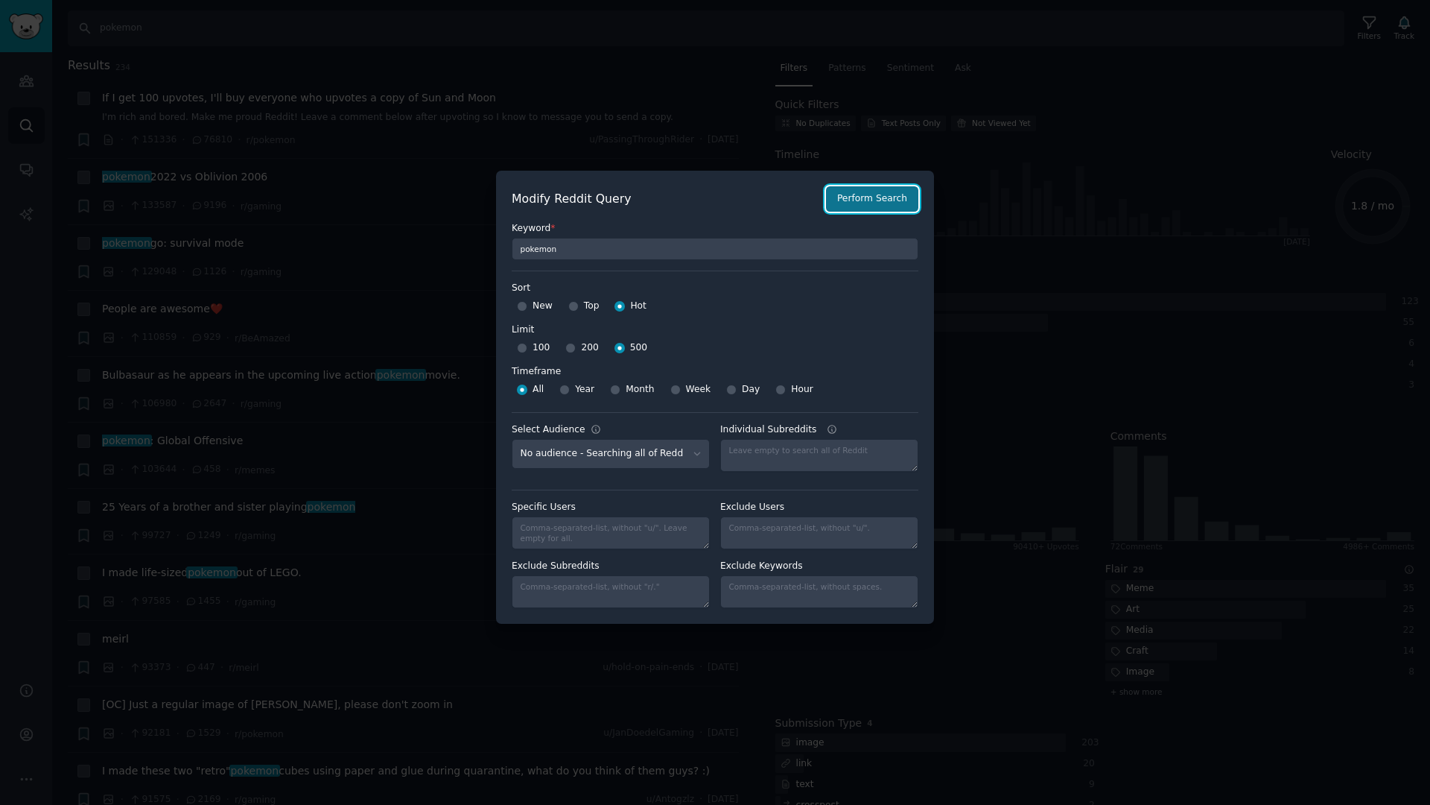
click at [856, 200] on button "Perform Search" at bounding box center [872, 198] width 92 height 25
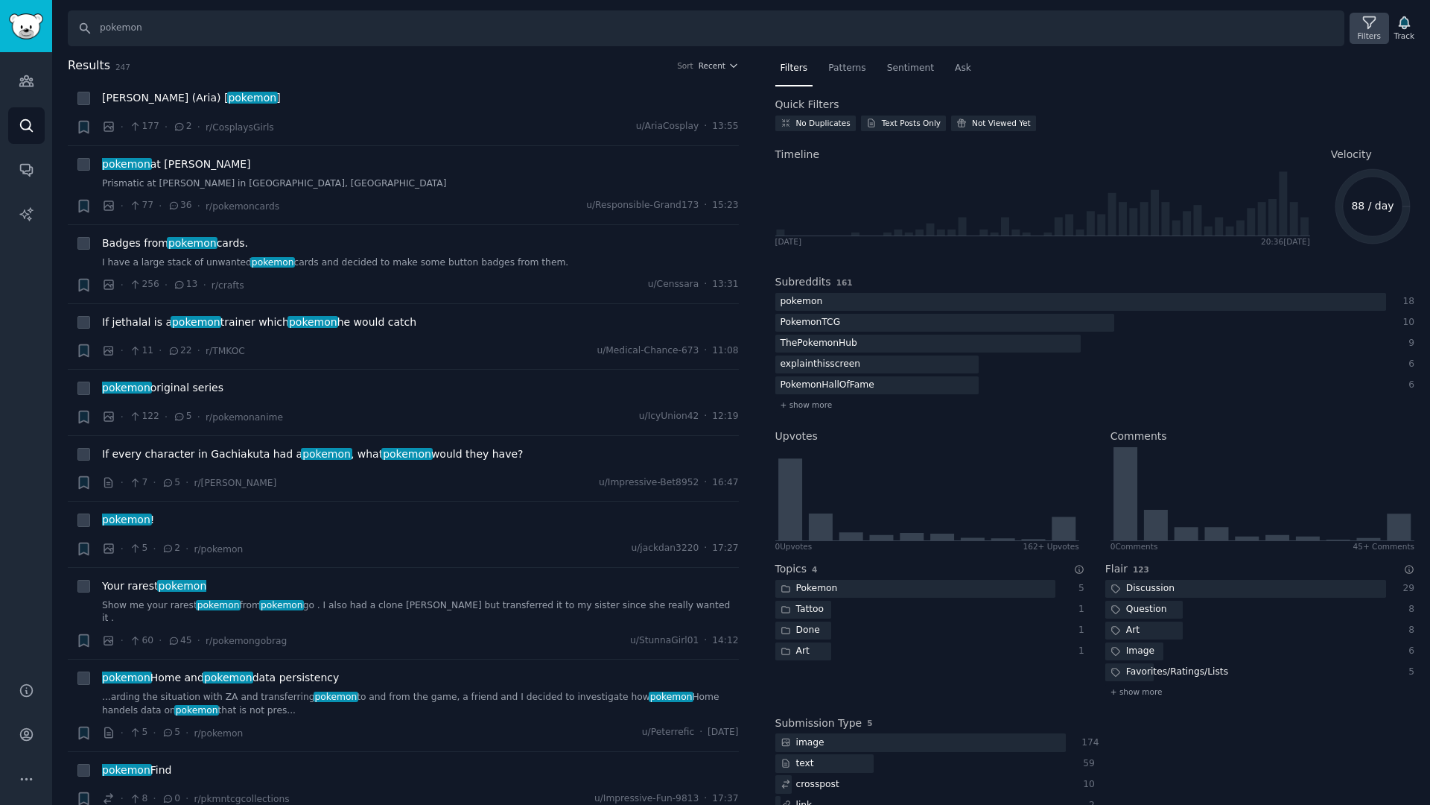
click at [1365, 15] on icon at bounding box center [1370, 23] width 16 height 16
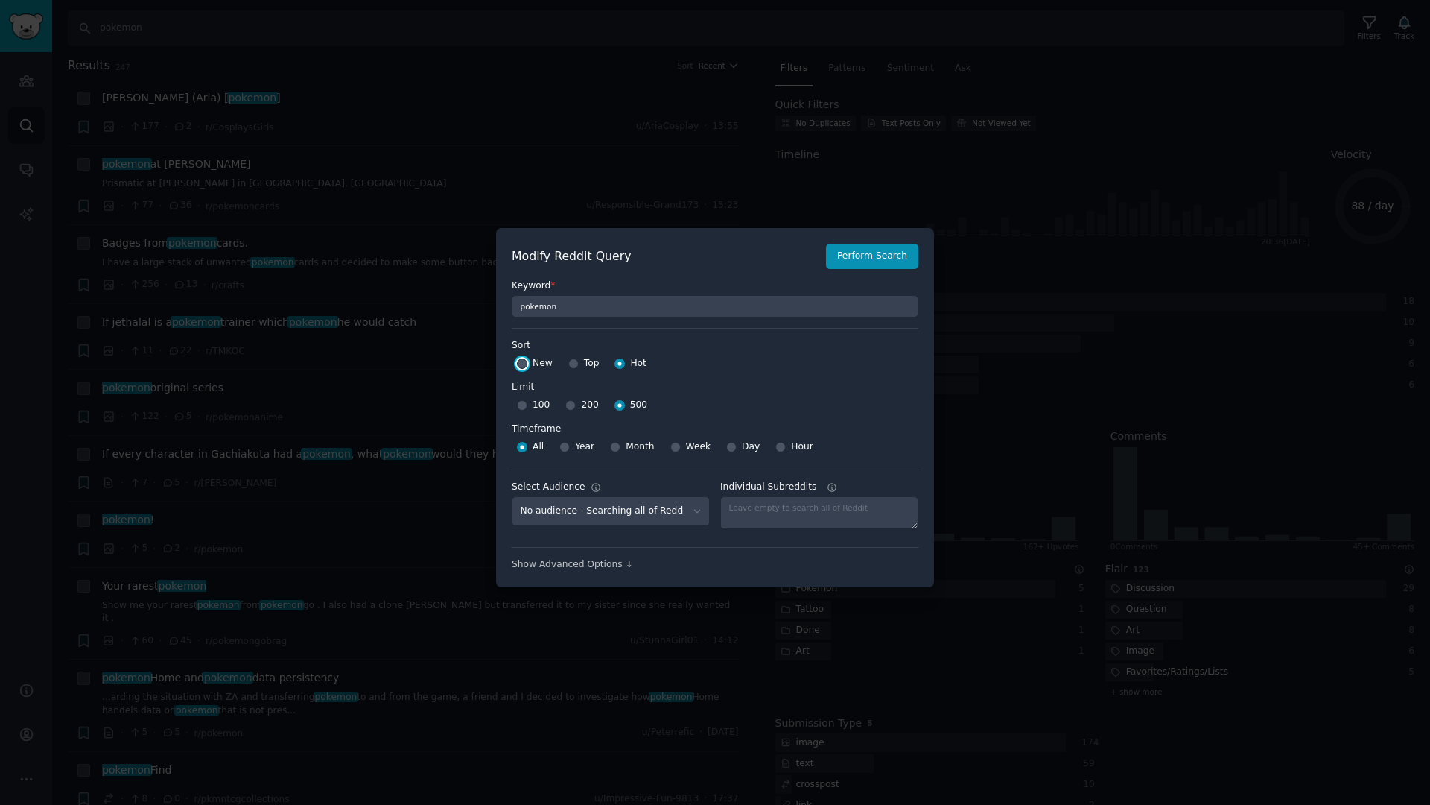
click at [521, 366] on input "New" at bounding box center [522, 363] width 10 height 10
radio input "true"
click at [853, 256] on button "Perform Search" at bounding box center [872, 256] width 92 height 25
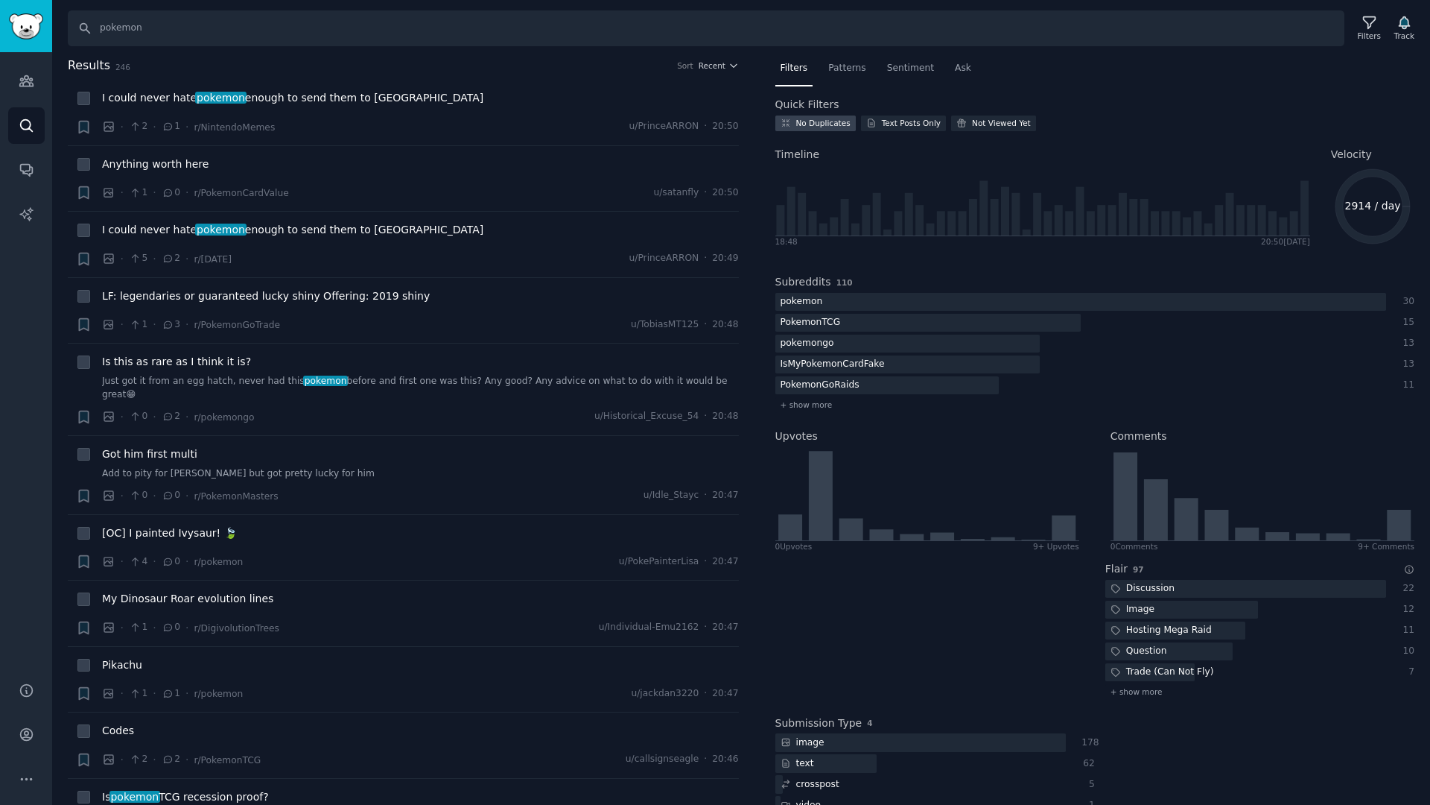
click at [817, 124] on div "No Duplicates" at bounding box center [823, 123] width 54 height 10
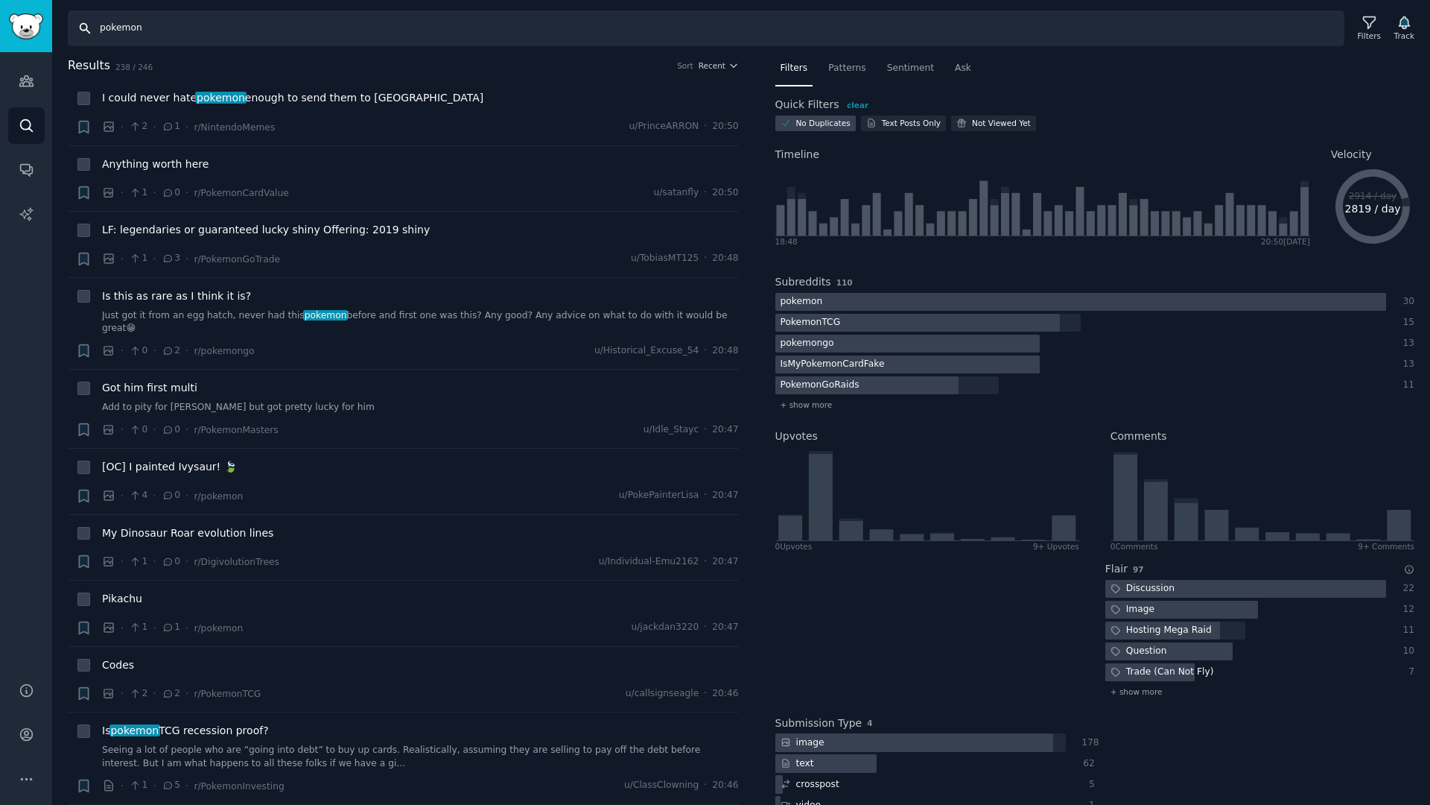
click at [130, 28] on input "pokemon" at bounding box center [706, 28] width 1277 height 36
type input "contract"
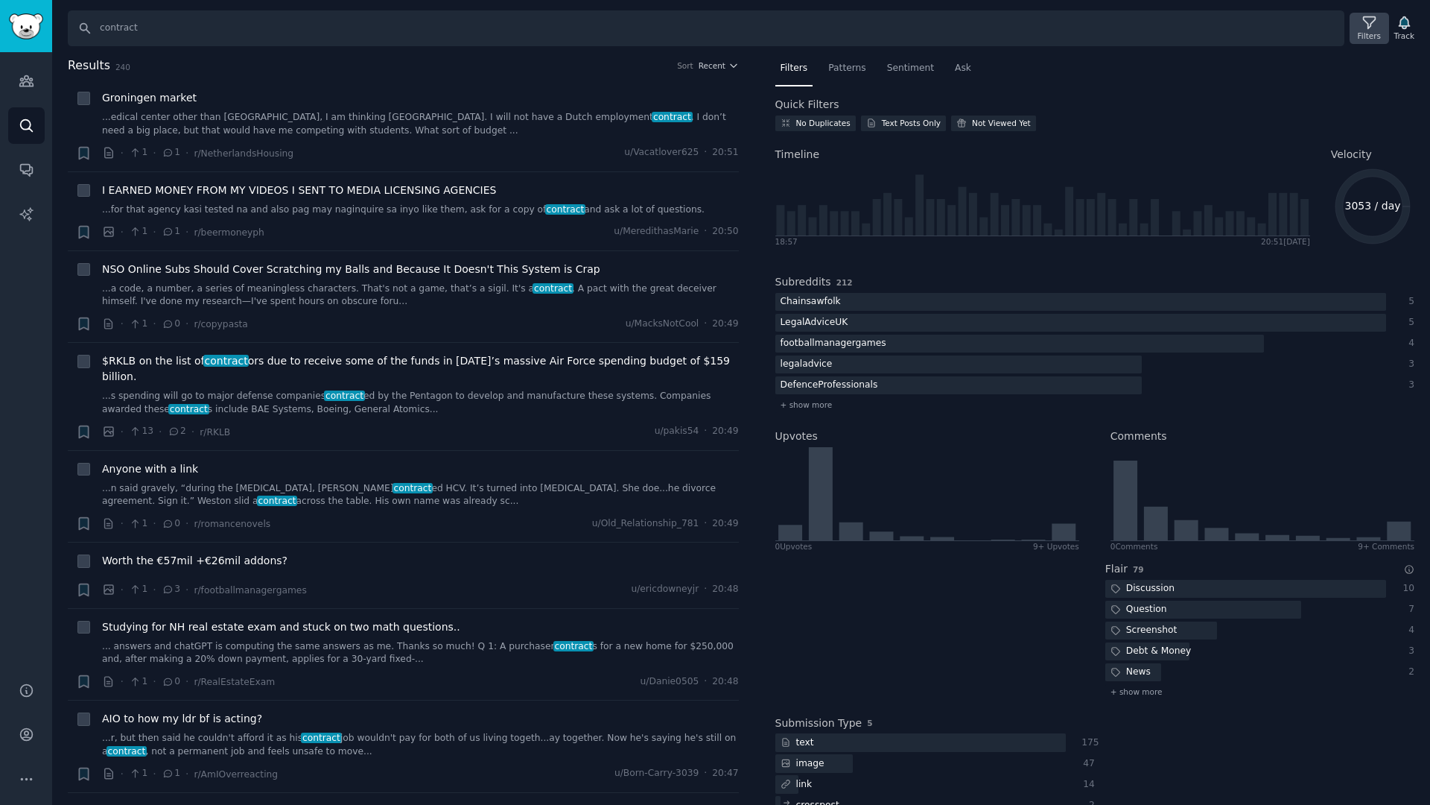
click at [1366, 25] on icon at bounding box center [1370, 23] width 16 height 16
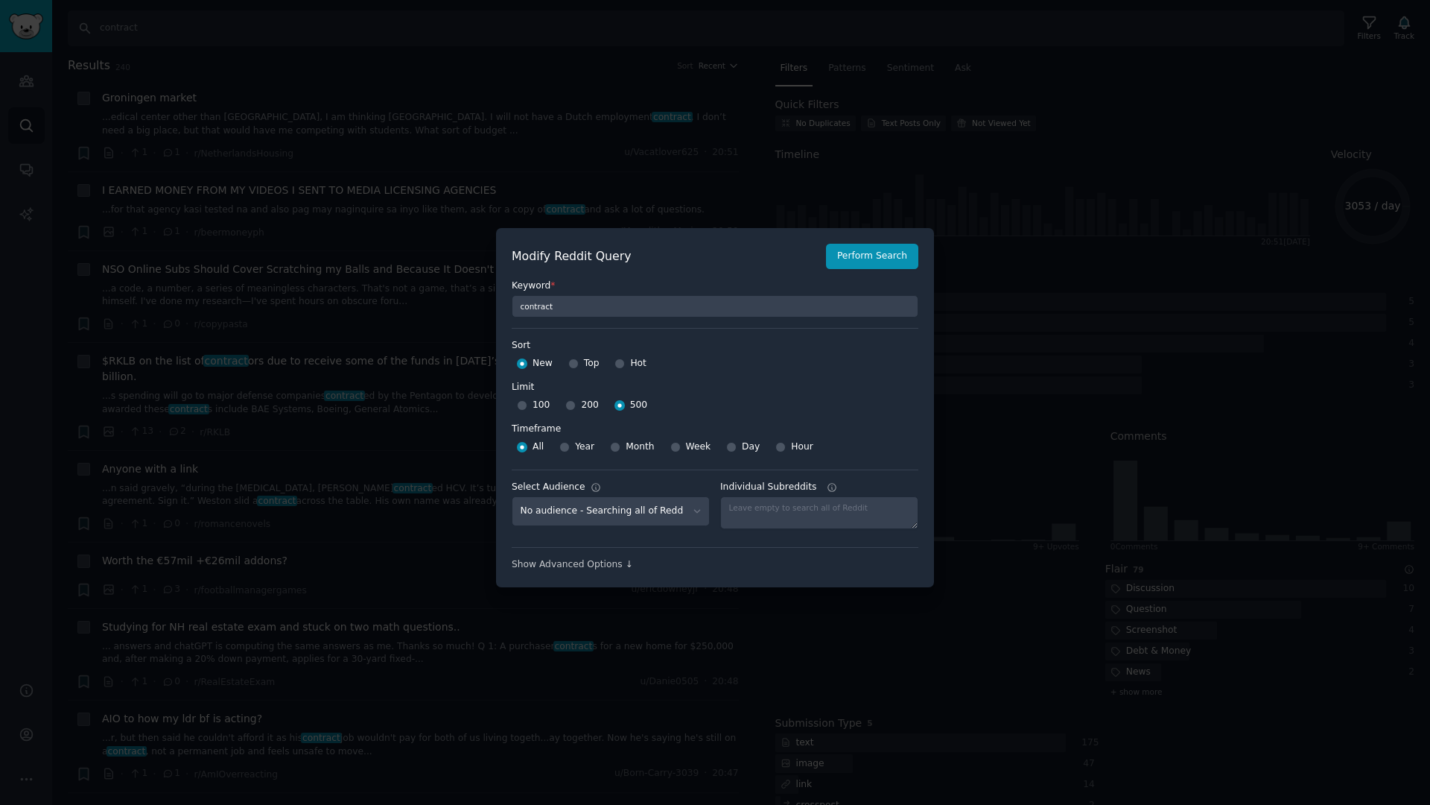
click at [1041, 211] on div at bounding box center [715, 402] width 1430 height 805
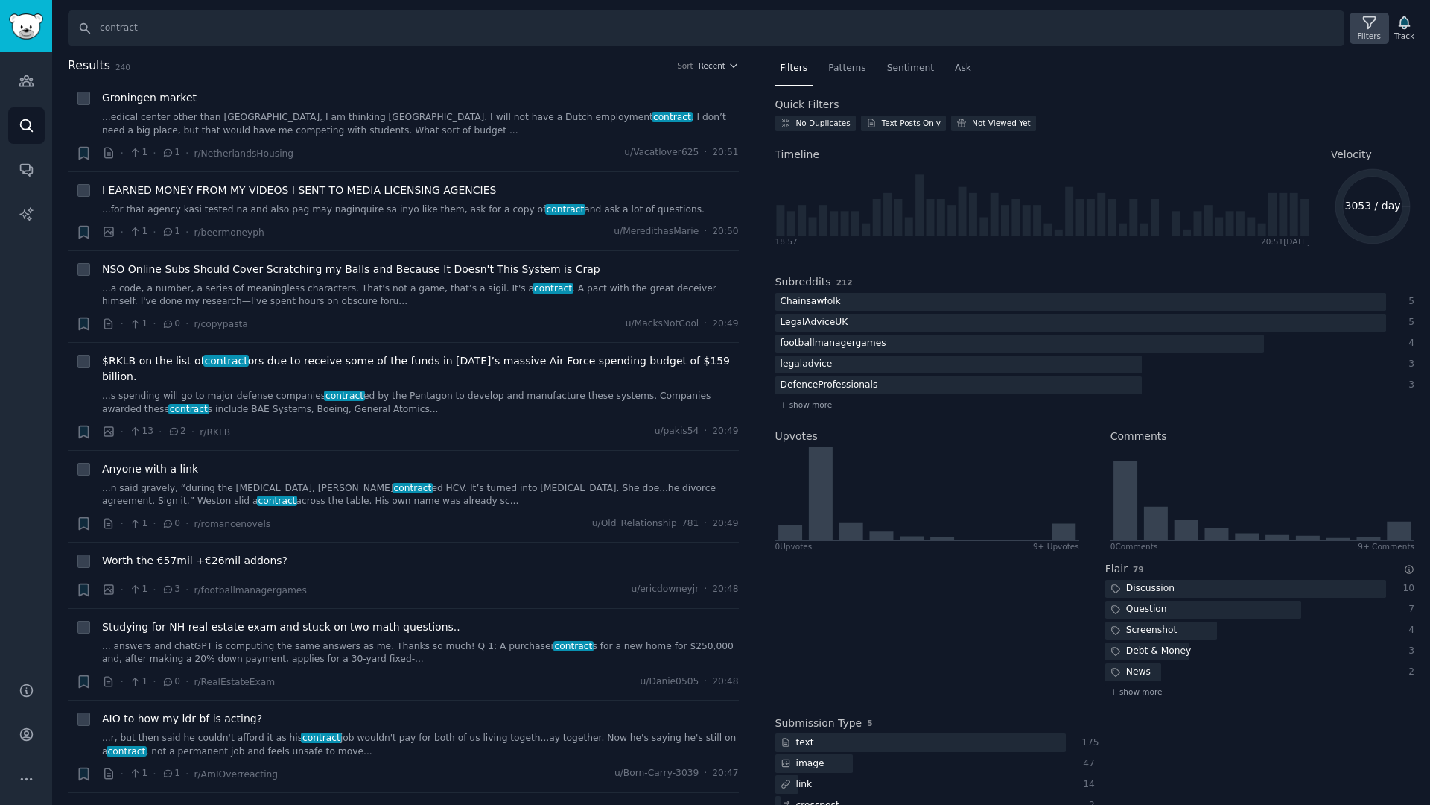
click at [1366, 21] on icon at bounding box center [1370, 23] width 16 height 16
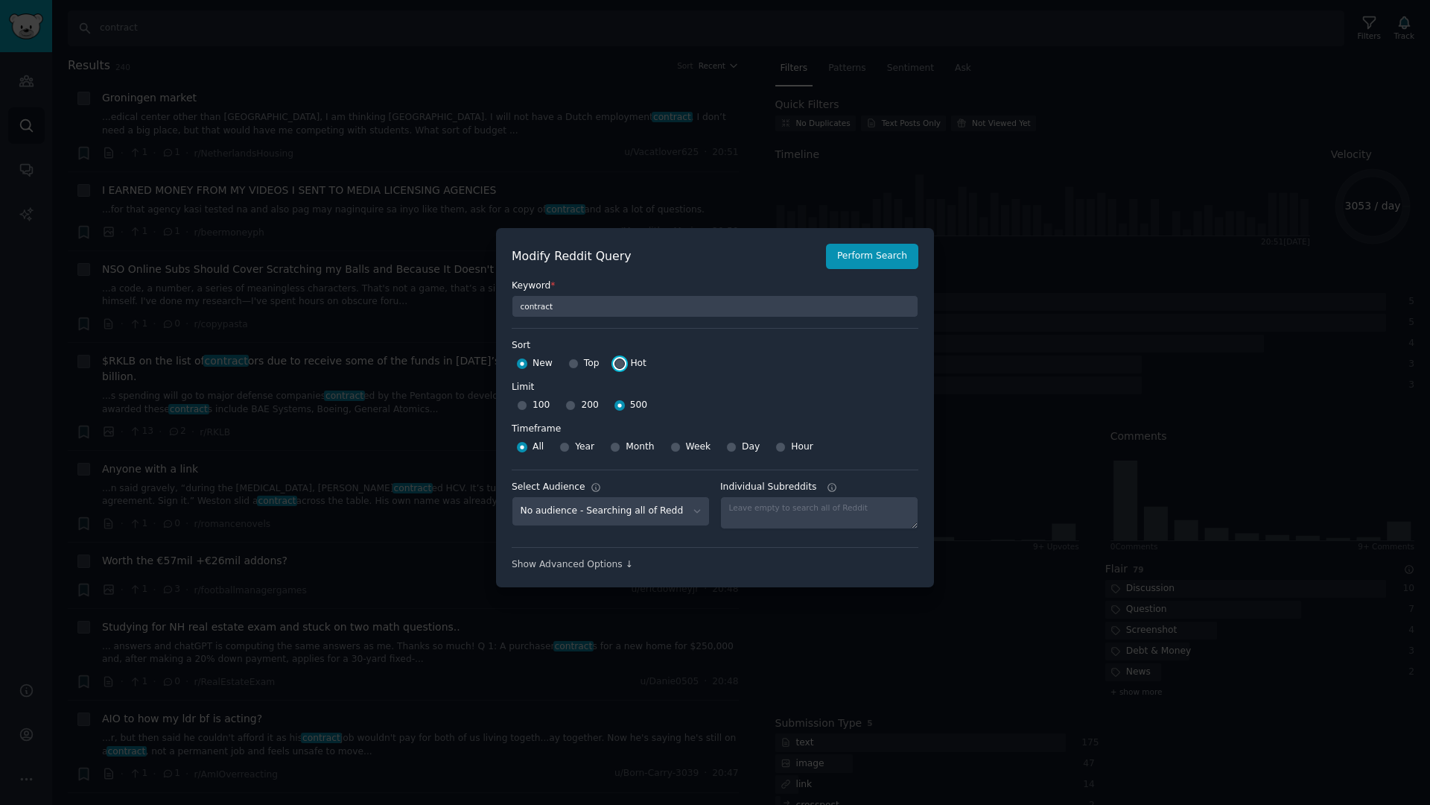
click at [615, 364] on input "Hot" at bounding box center [620, 363] width 10 height 10
radio input "true"
click at [854, 253] on button "Perform Search" at bounding box center [872, 256] width 92 height 25
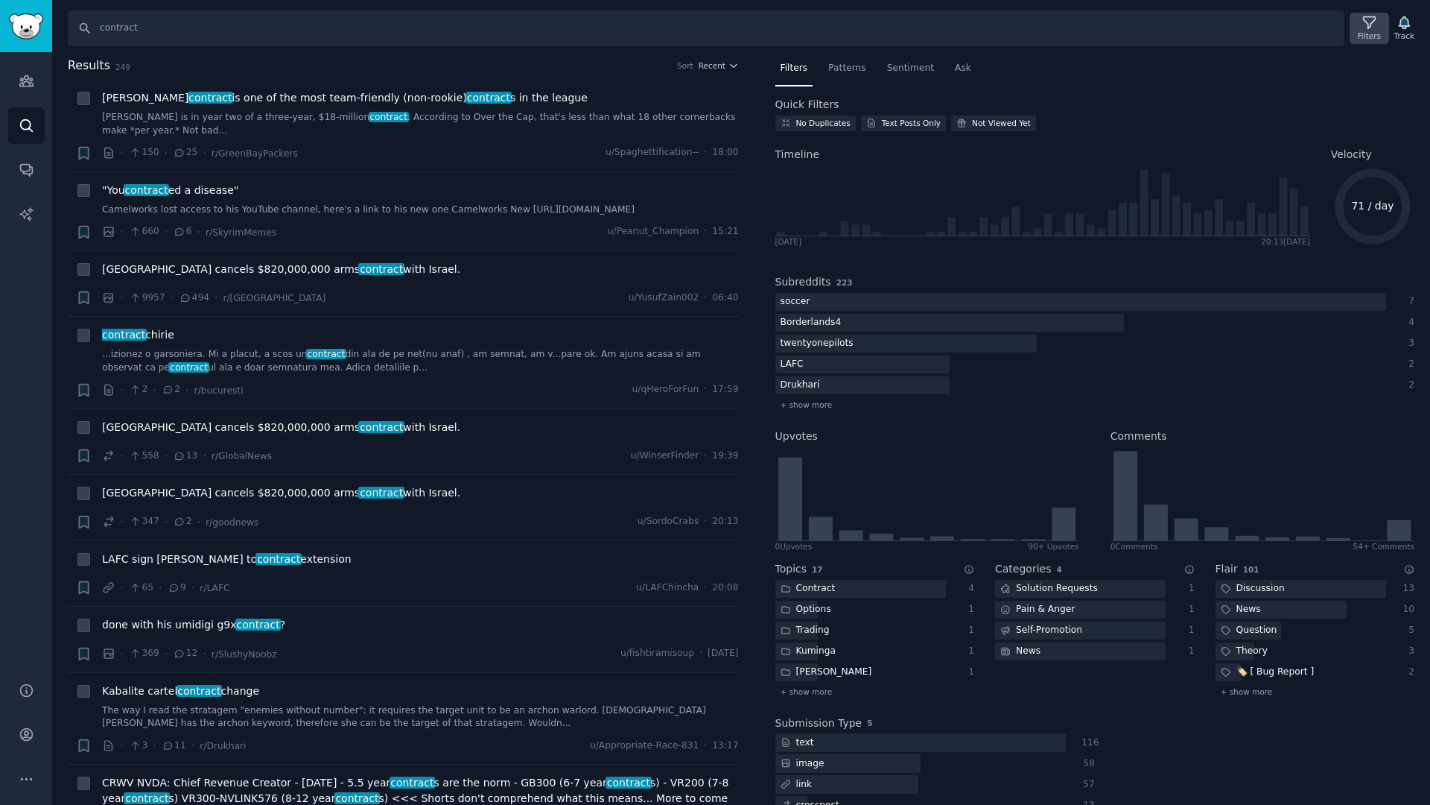
click at [1362, 25] on icon at bounding box center [1370, 23] width 16 height 16
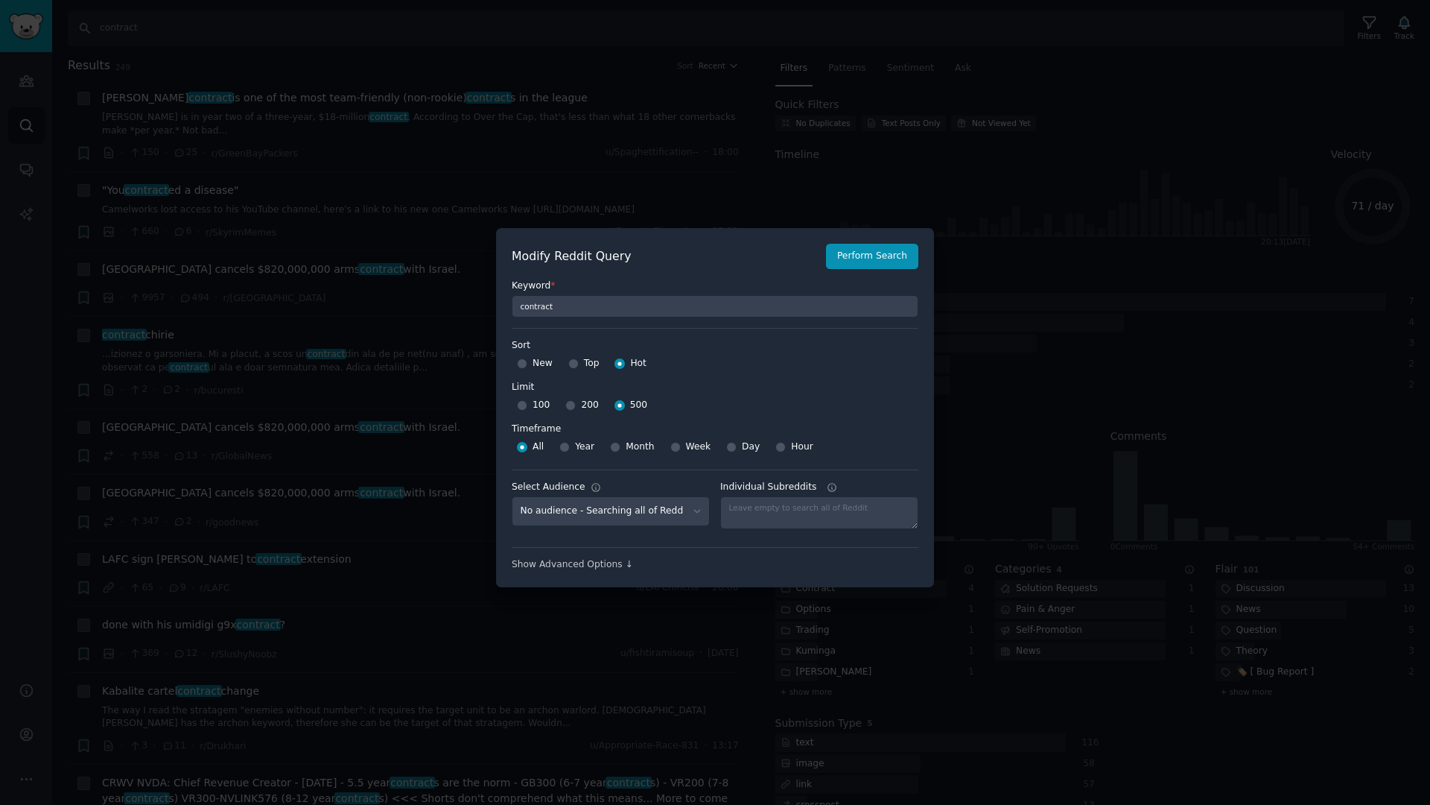
click at [533, 362] on span "New" at bounding box center [543, 363] width 20 height 13
click at [527, 362] on input "New" at bounding box center [522, 363] width 10 height 10
radio input "true"
click at [875, 248] on button "Perform Search" at bounding box center [872, 256] width 92 height 25
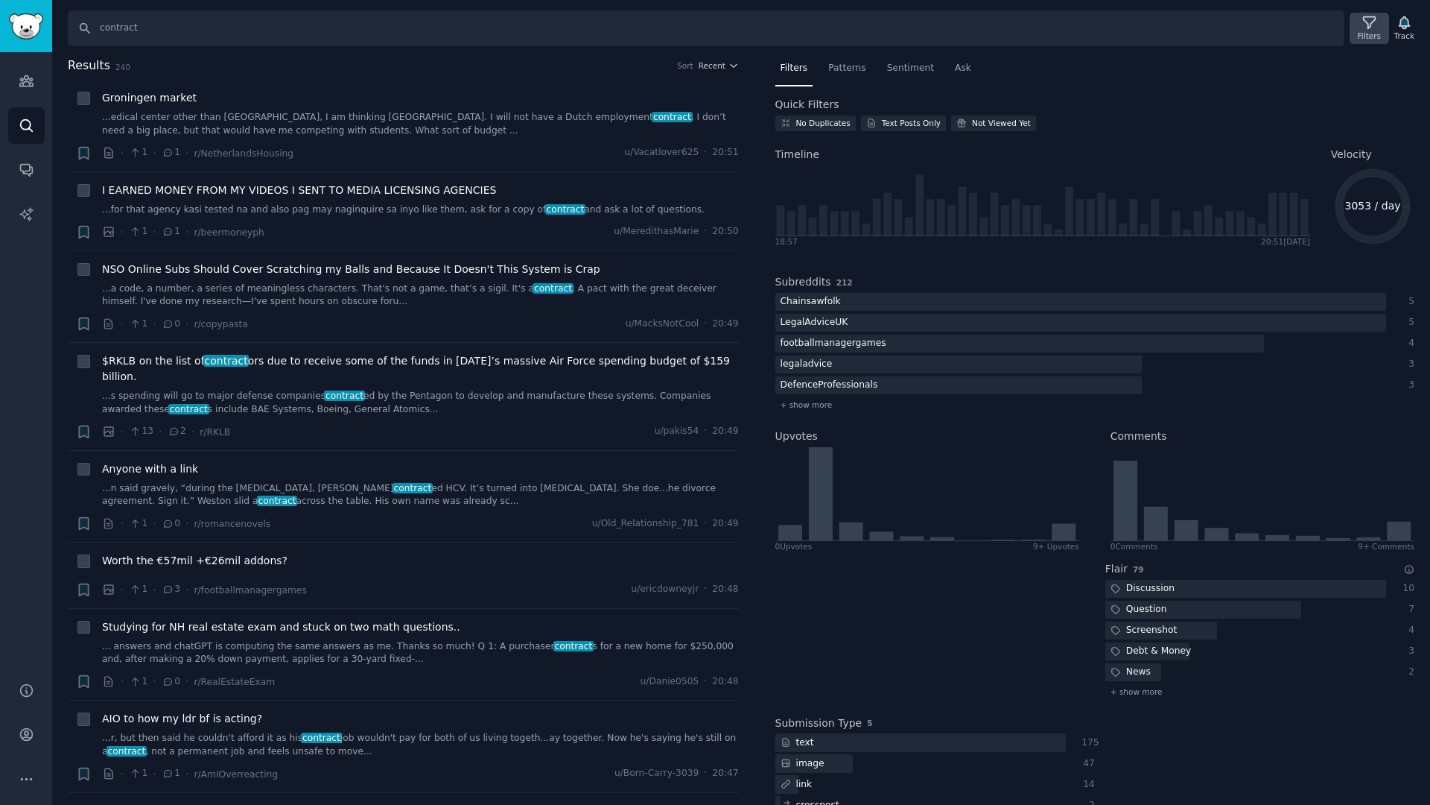
click at [1370, 26] on icon at bounding box center [1370, 23] width 16 height 16
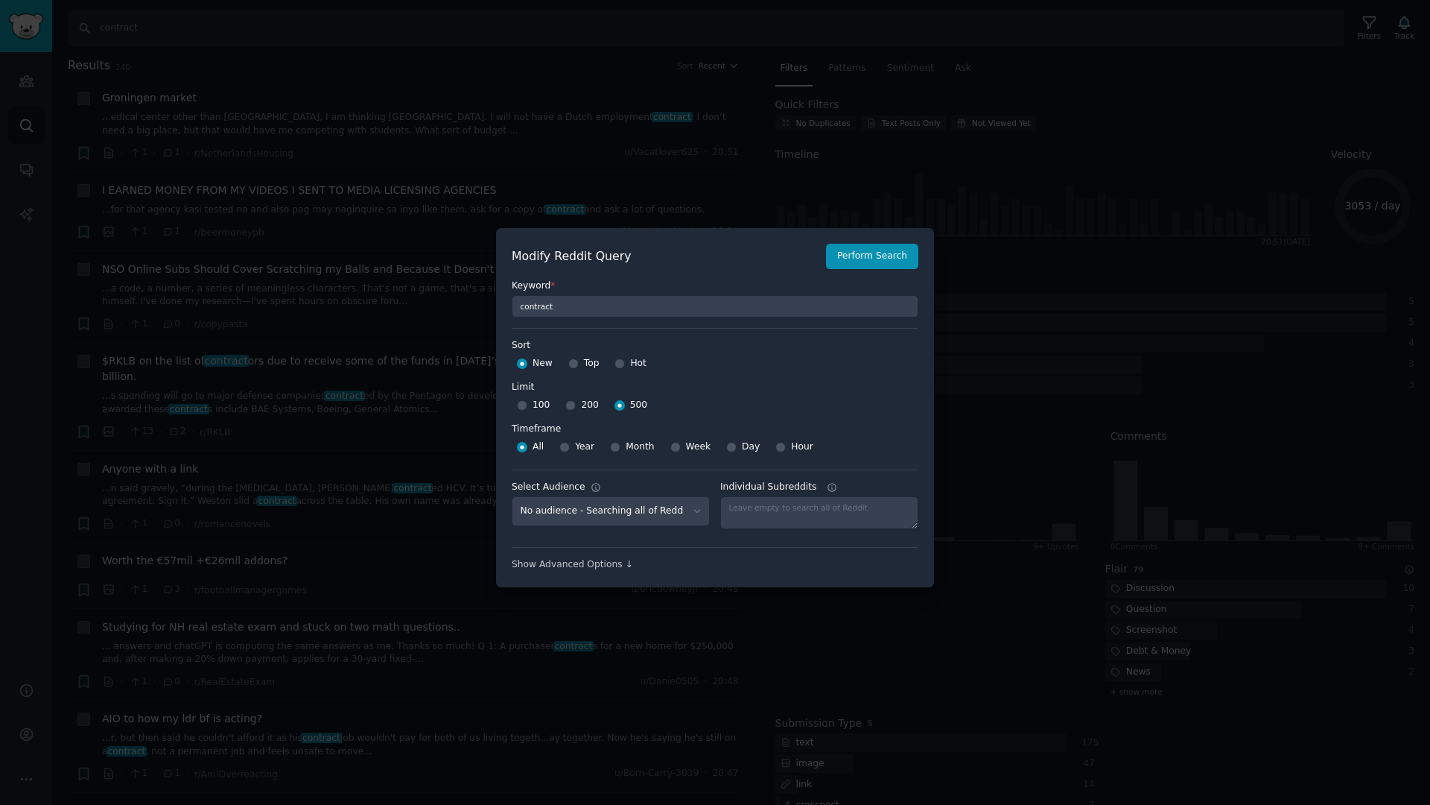
click at [1007, 223] on div at bounding box center [715, 402] width 1430 height 805
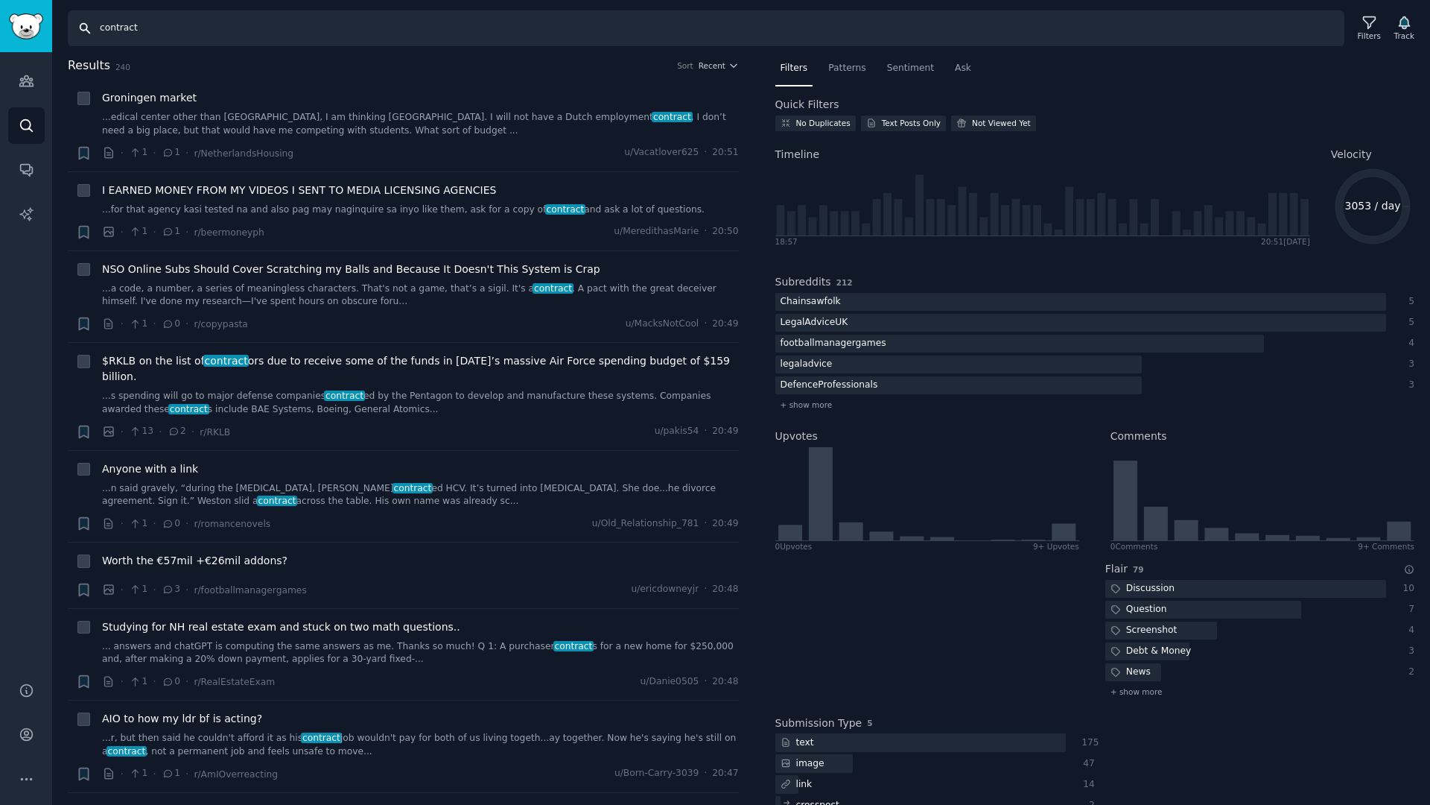
click at [174, 30] on input "contract" at bounding box center [706, 28] width 1277 height 36
paste input "(rent OR rental OR renter OR tenant OR lease OR "security deposit" OR landlord)…"
type input "(rent OR rental OR renter OR tenant OR lease OR "security deposit" OR landlord)…"
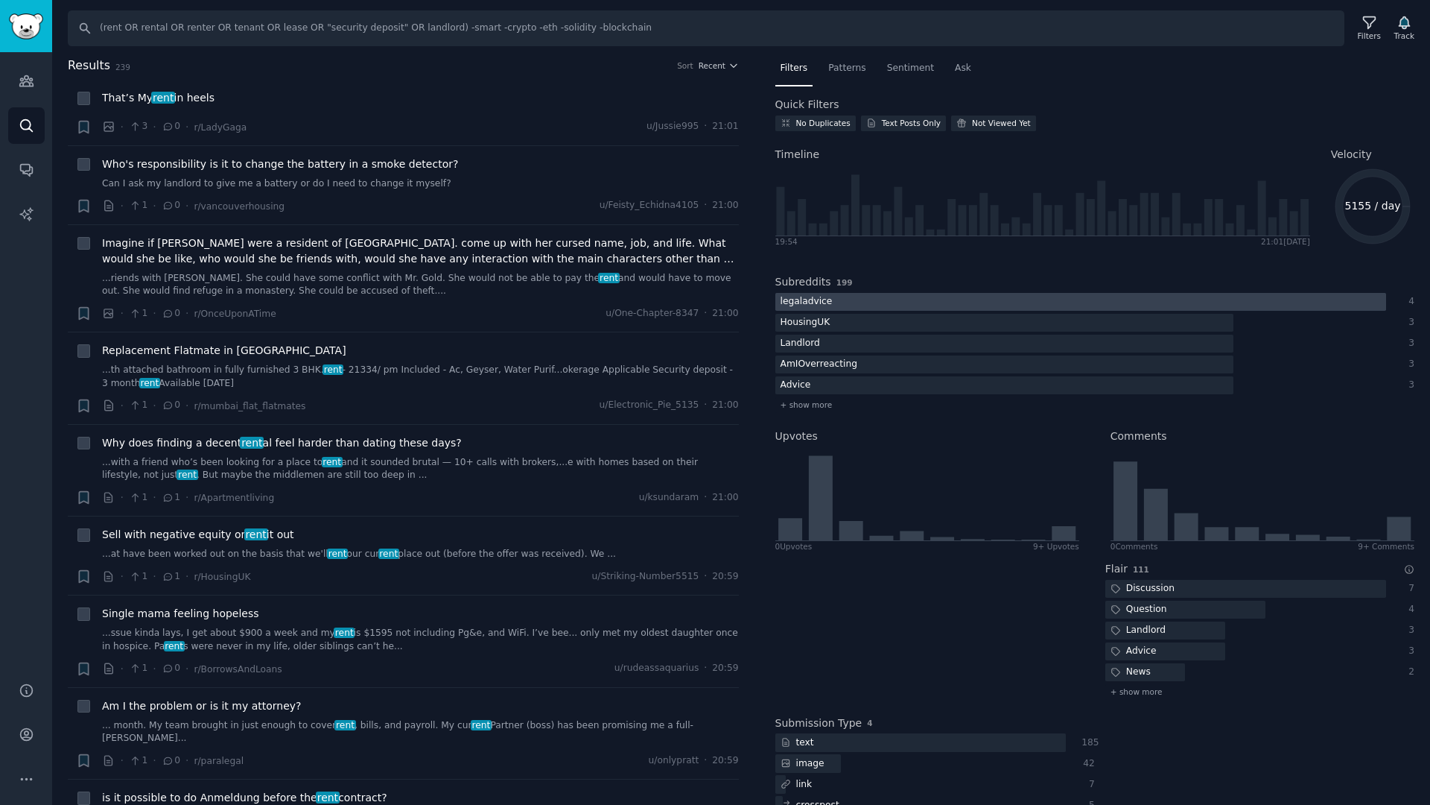
click at [1015, 293] on div at bounding box center [1080, 302] width 611 height 19
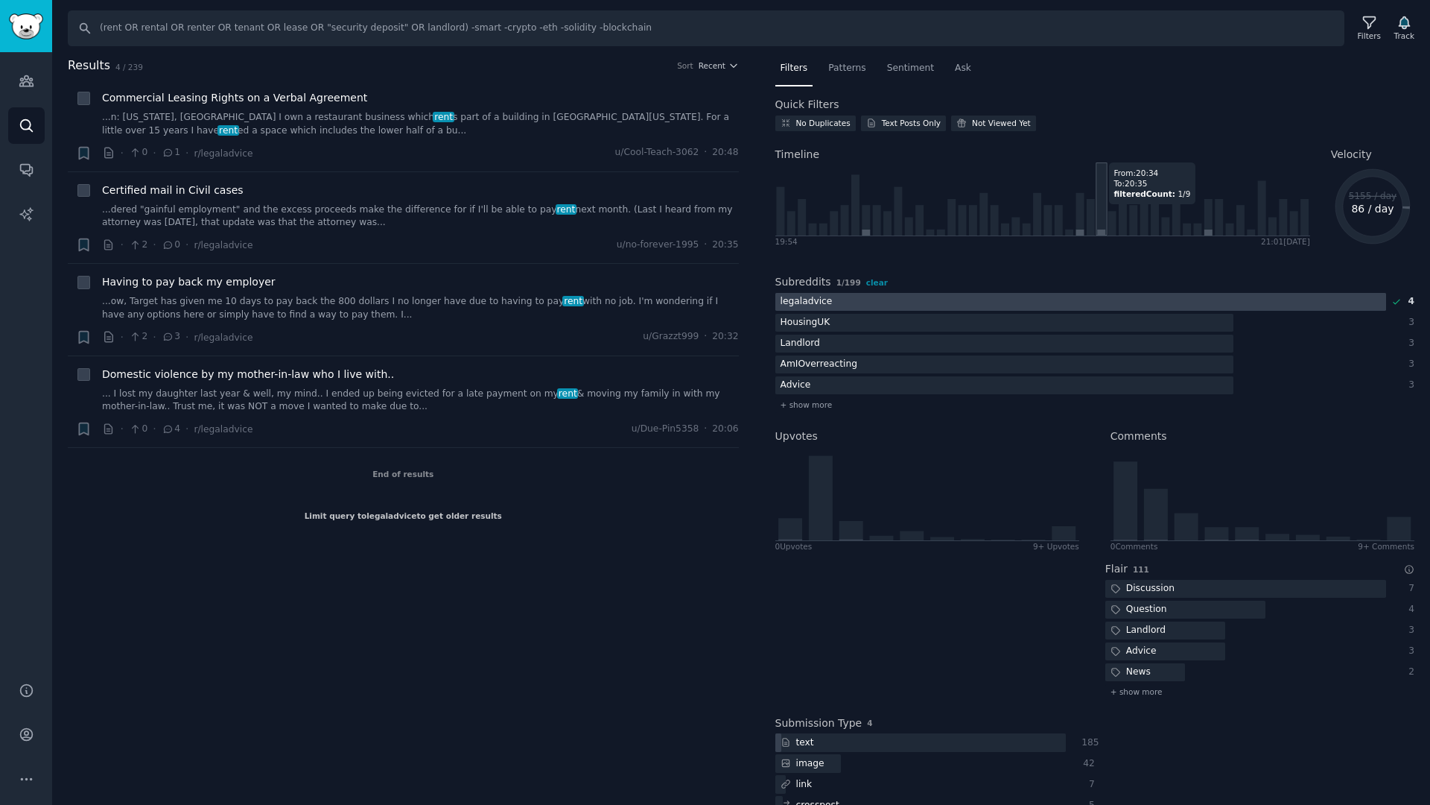
click at [1099, 204] on icon at bounding box center [1101, 204] width 8 height 48
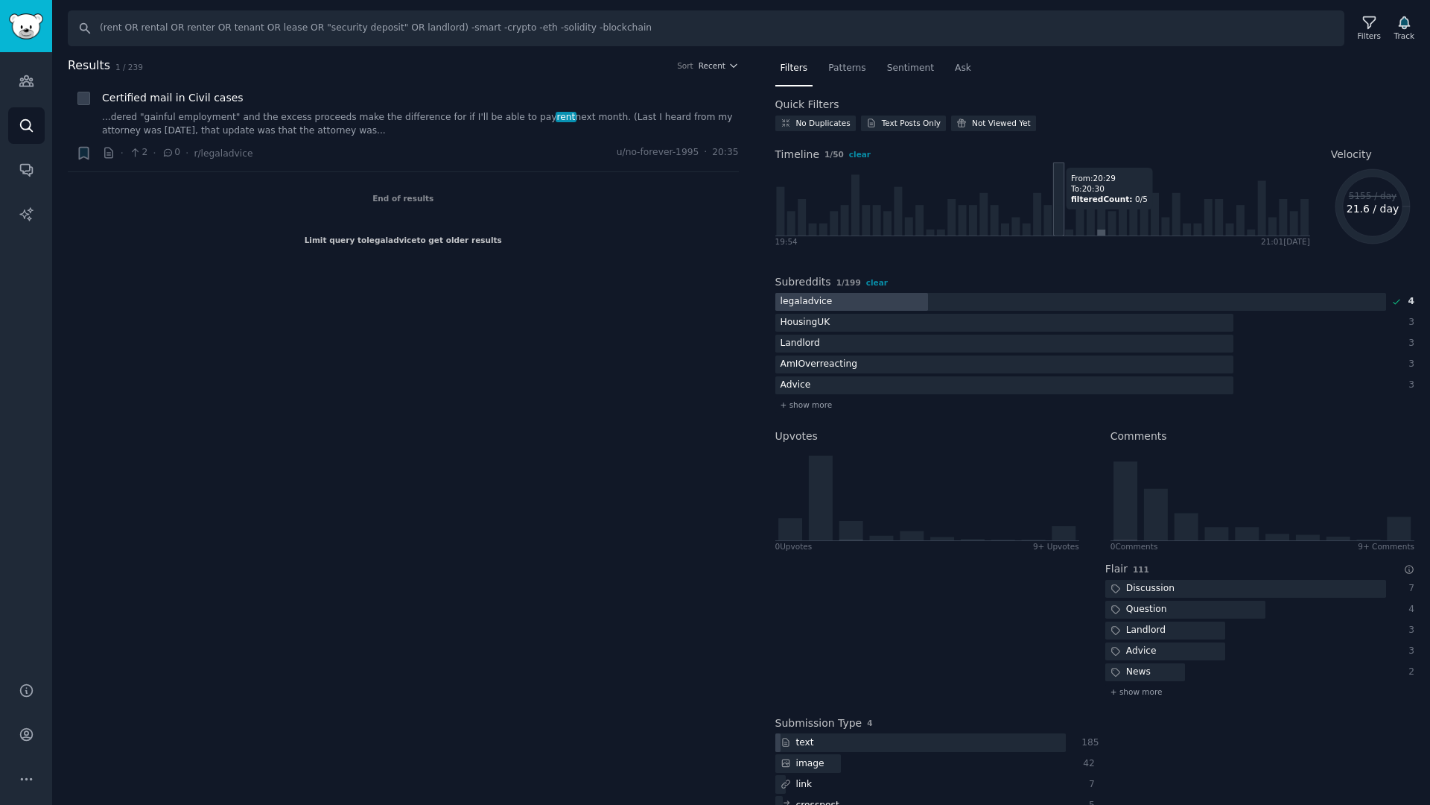
click at [1053, 216] on icon at bounding box center [1042, 198] width 535 height 73
click at [1362, 26] on icon at bounding box center [1370, 23] width 16 height 16
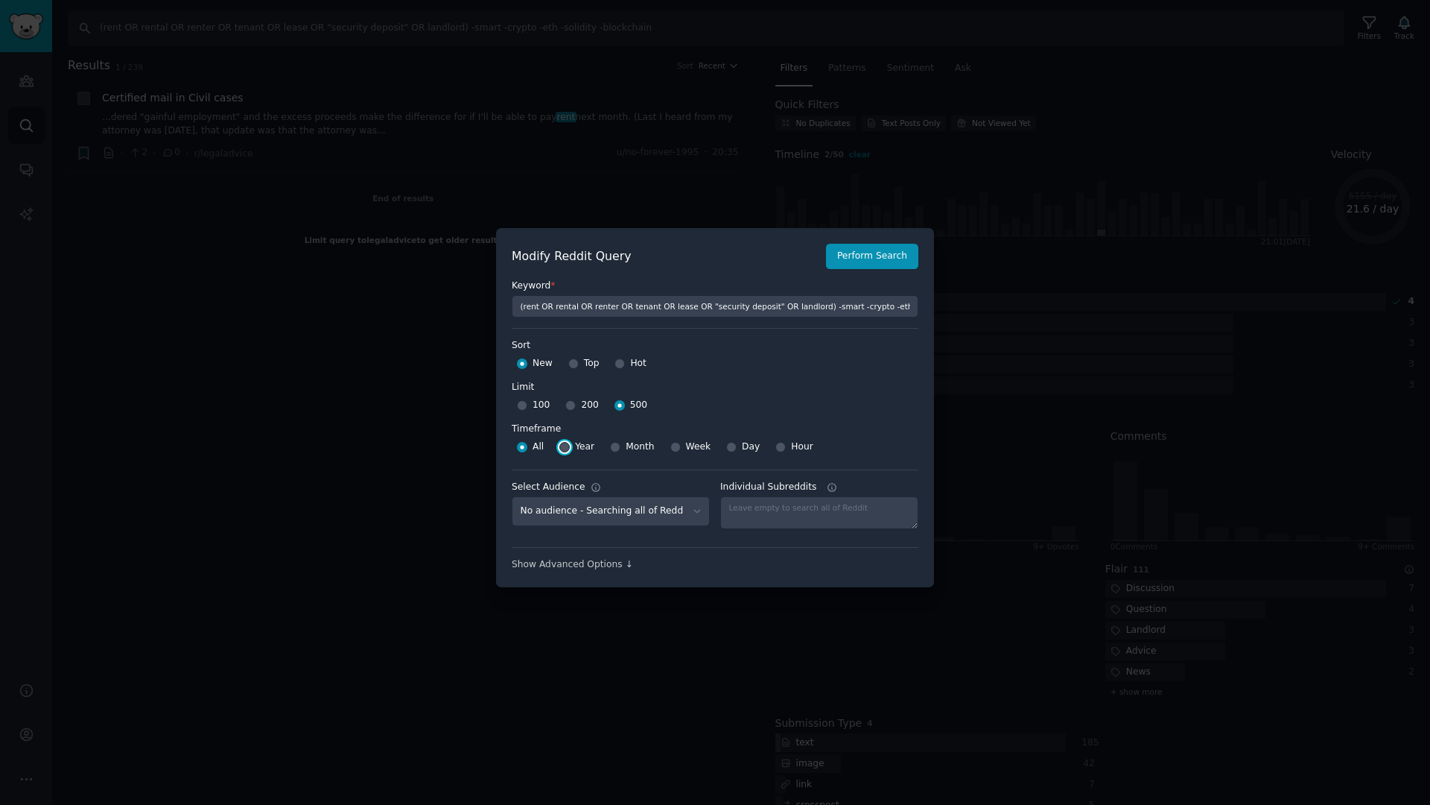
click at [564, 447] on input "Year" at bounding box center [564, 447] width 10 height 10
radio input "true"
click at [842, 253] on button "Perform Search" at bounding box center [872, 256] width 92 height 25
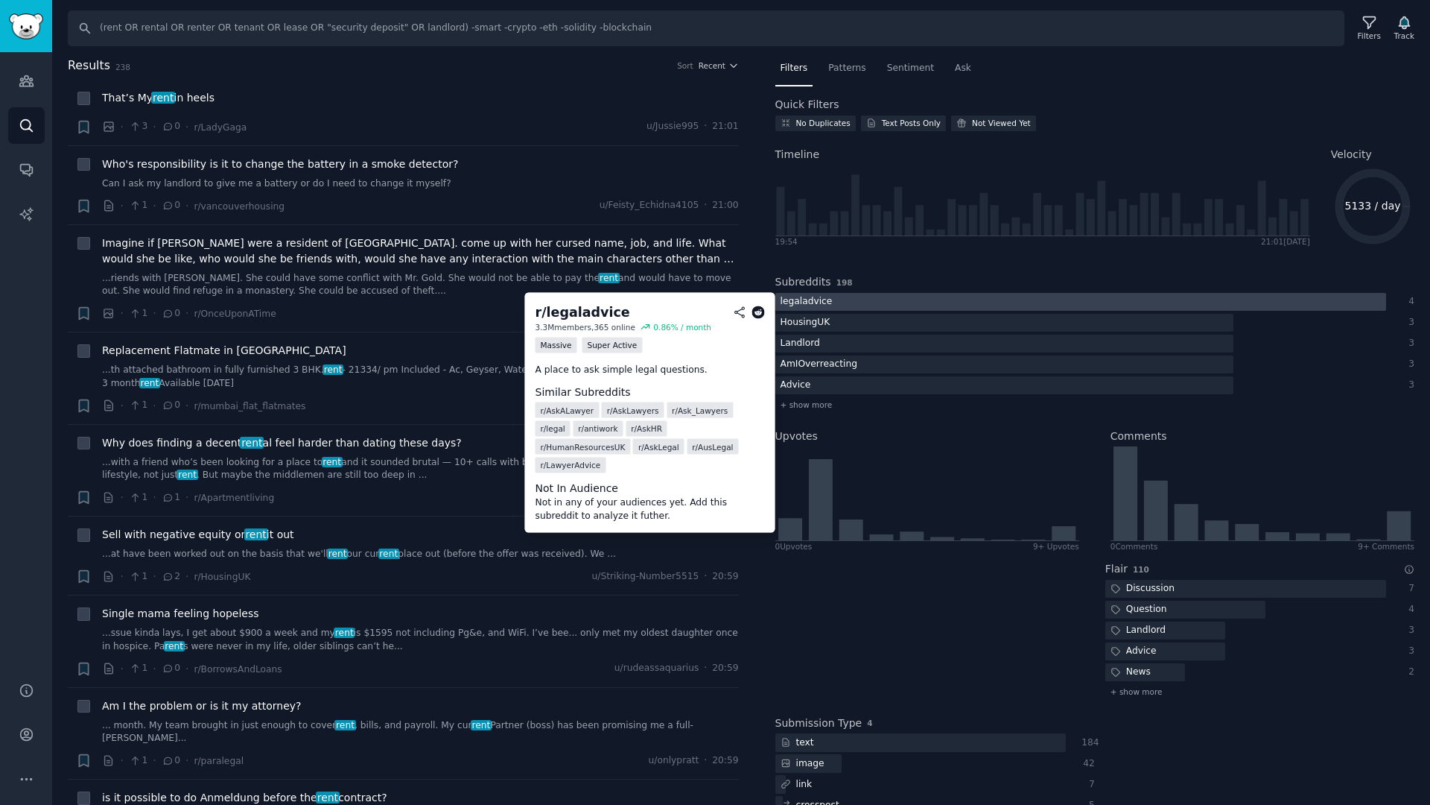
click at [907, 297] on div at bounding box center [1080, 302] width 611 height 19
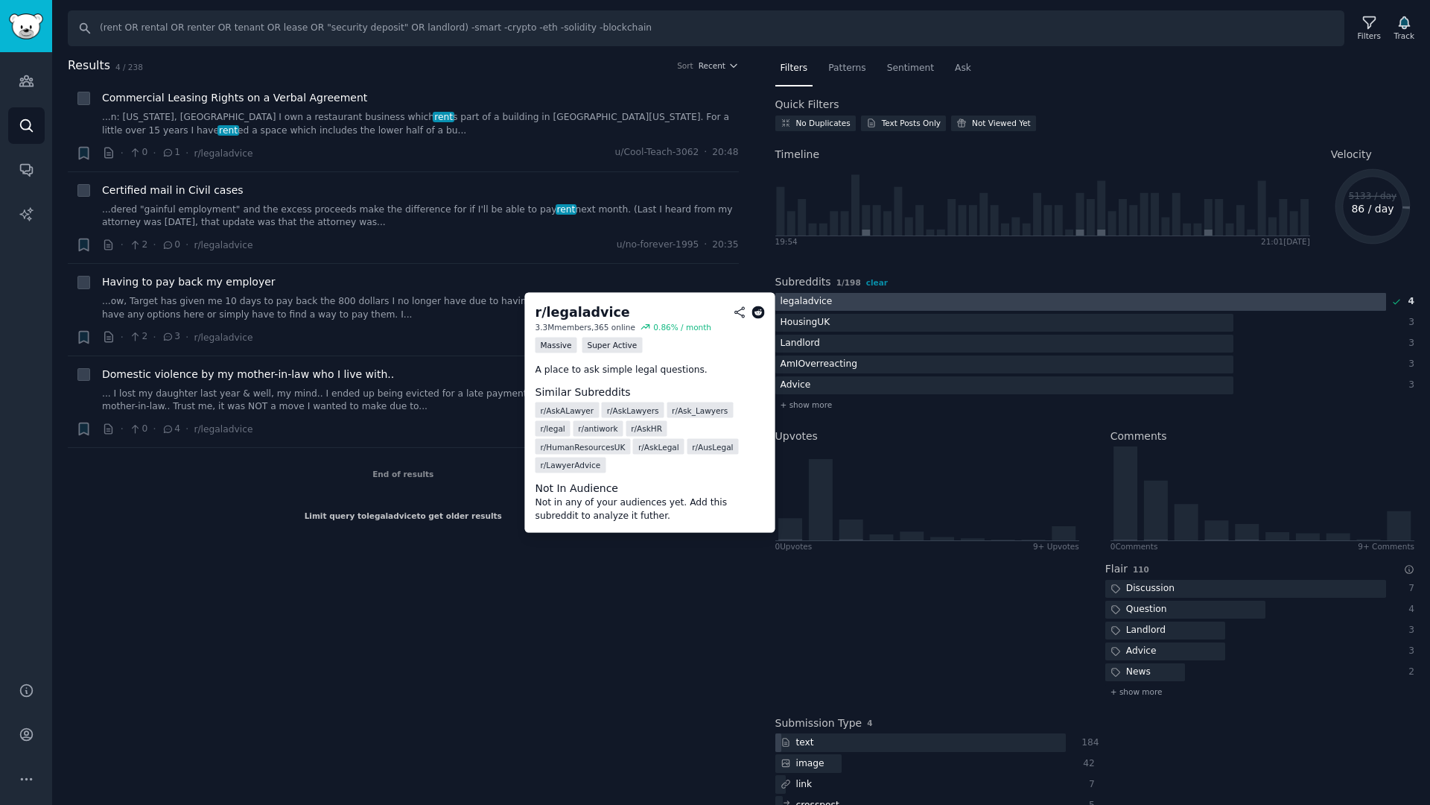
click at [907, 297] on div at bounding box center [1080, 302] width 611 height 19
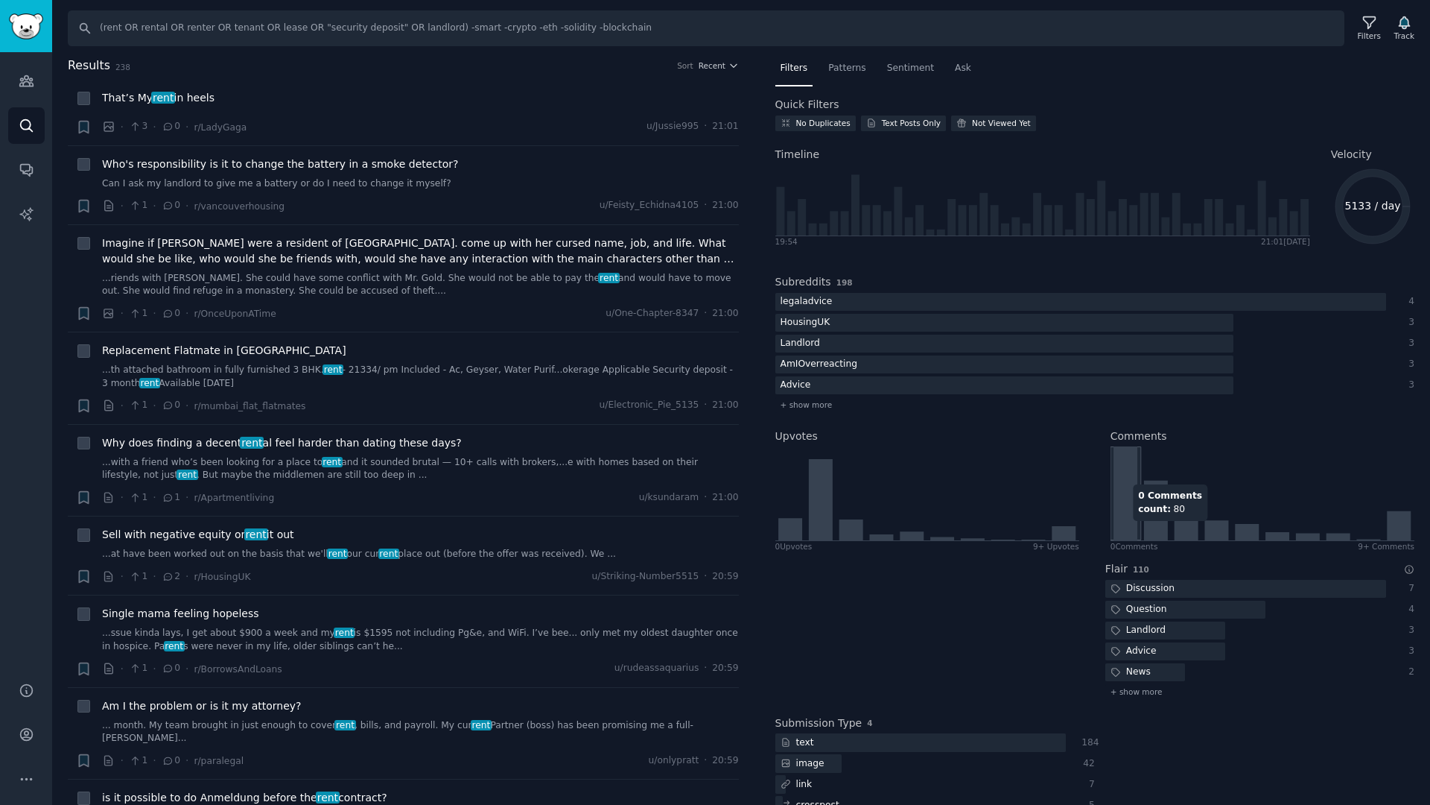
click at [1127, 528] on icon at bounding box center [1126, 493] width 24 height 94
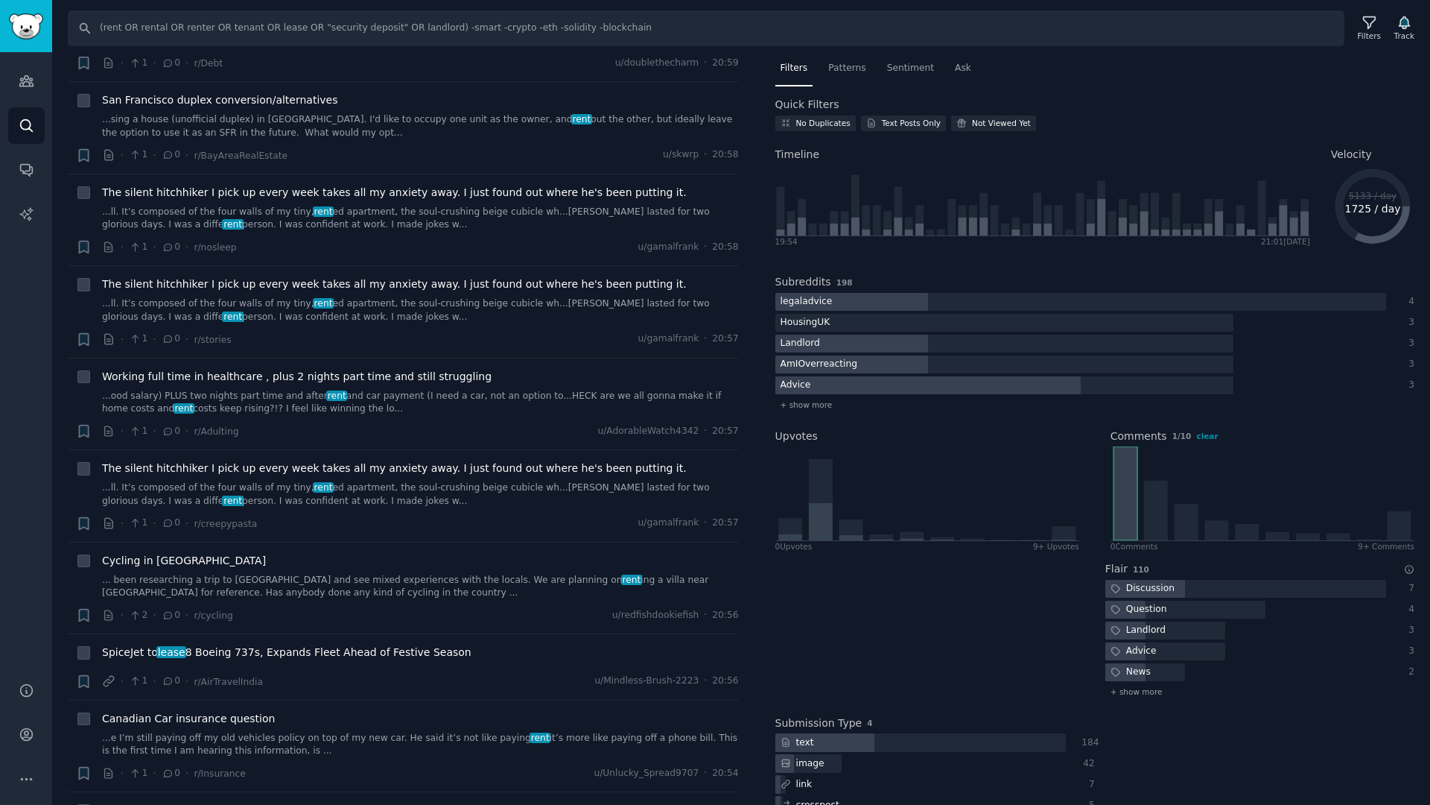
scroll to position [630, 0]
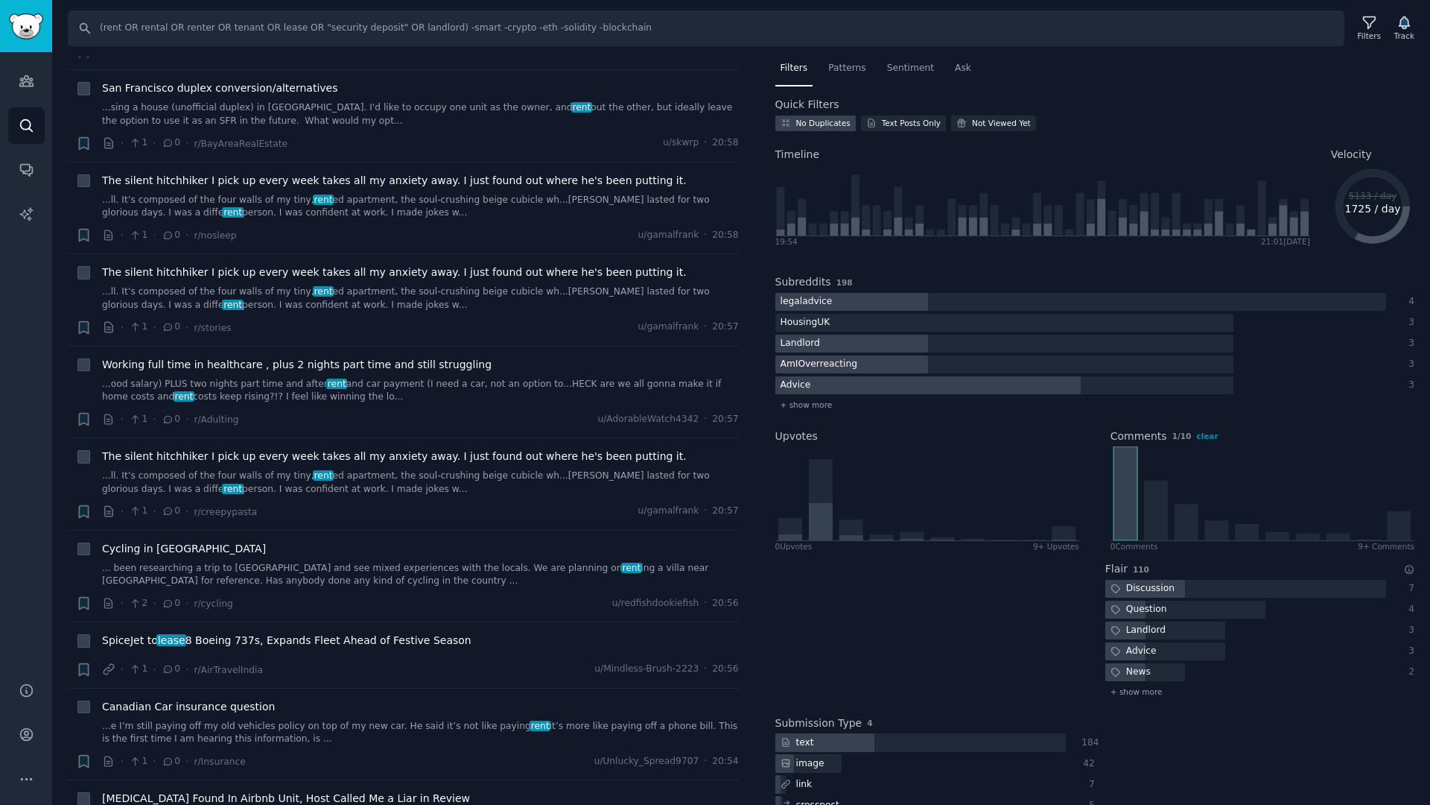
click at [819, 119] on div "No Duplicates" at bounding box center [823, 123] width 54 height 10
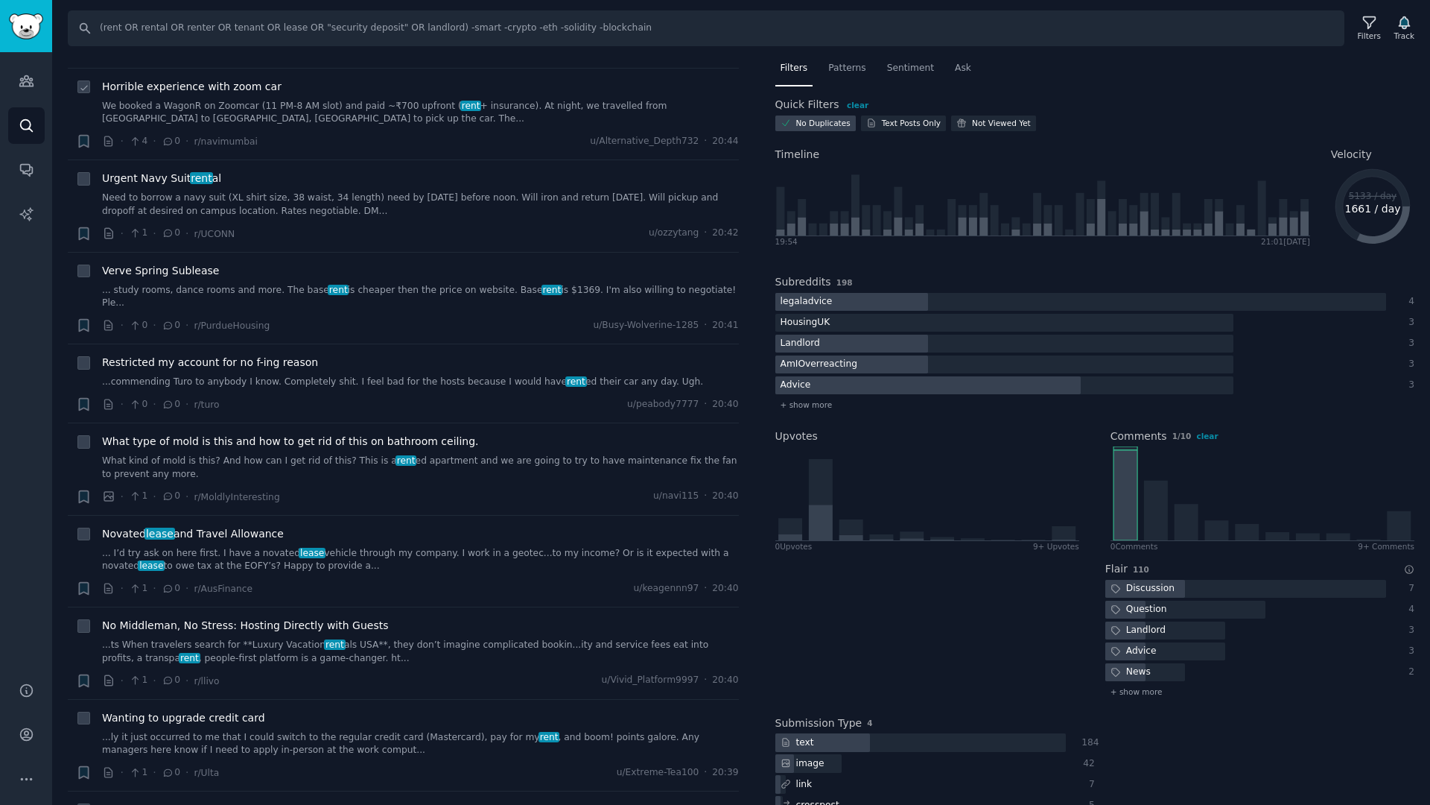
scroll to position [2069, 0]
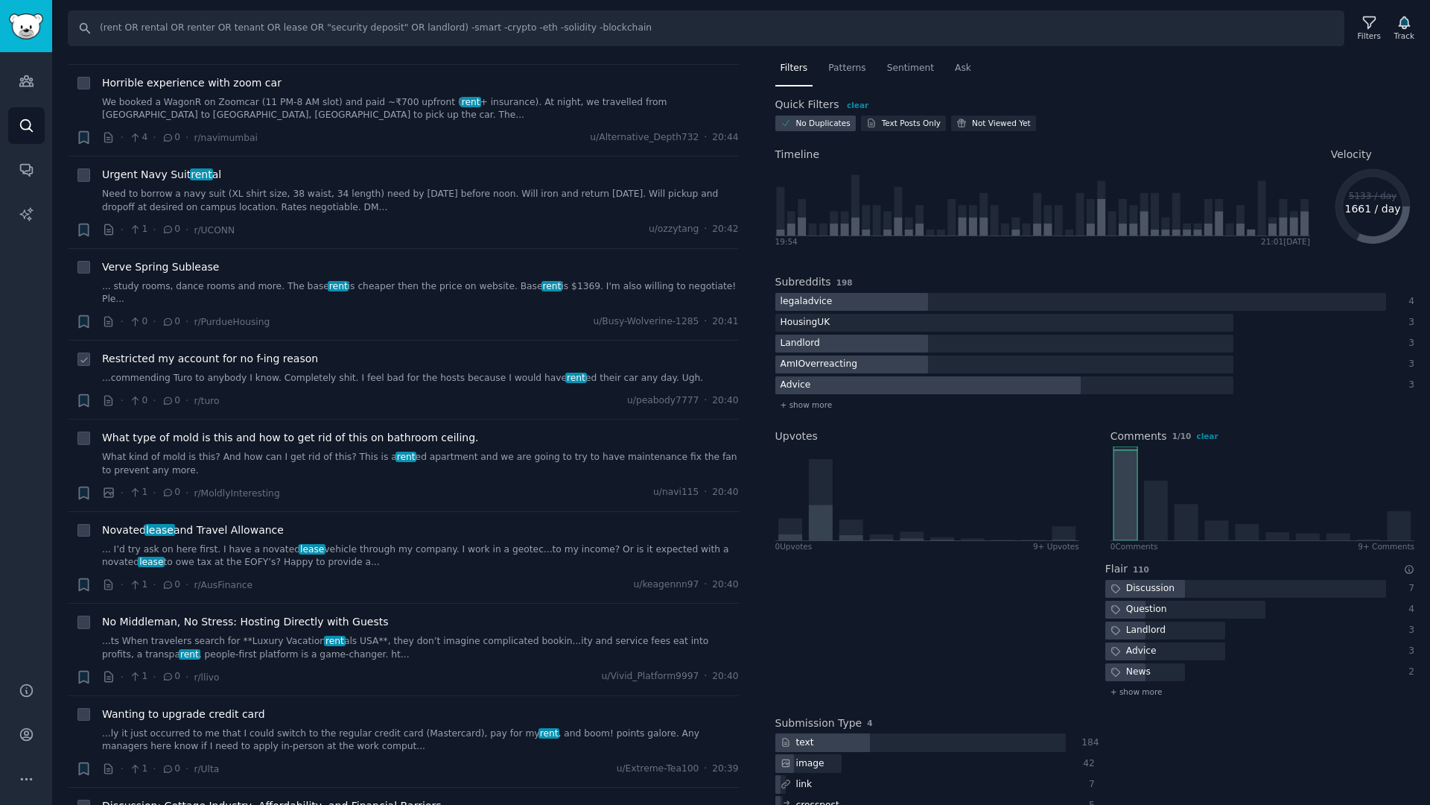
click at [434, 351] on div "Restricted my account for no f-ing reason ...commending Turo to anybody I know.…" at bounding box center [420, 368] width 637 height 34
click at [406, 351] on div "Restricted my account for no f-ing reason ...commending Turo to anybody I know.…" at bounding box center [420, 368] width 637 height 34
click at [273, 351] on span "Restricted my account for no f-ing reason" at bounding box center [210, 359] width 216 height 16
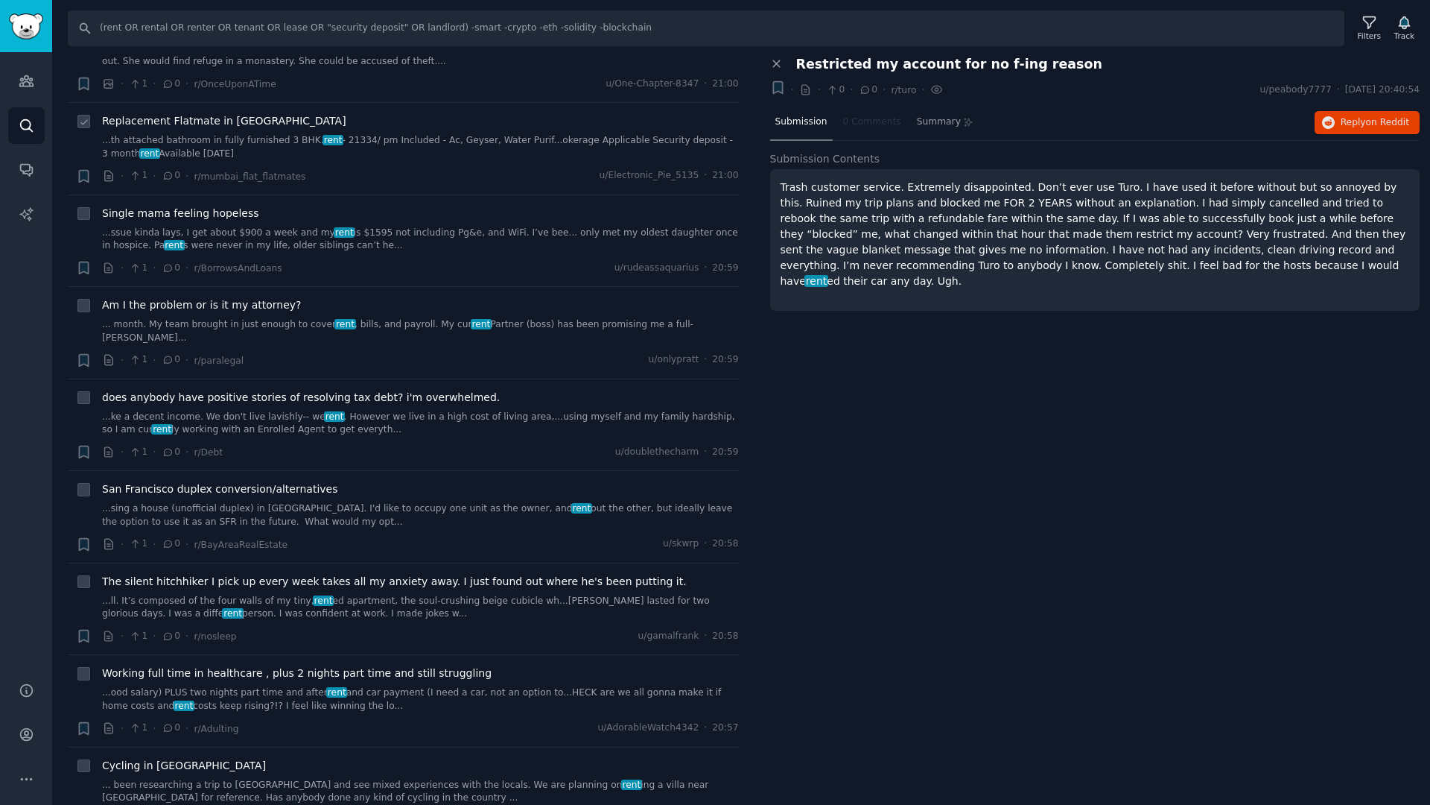
scroll to position [285, 0]
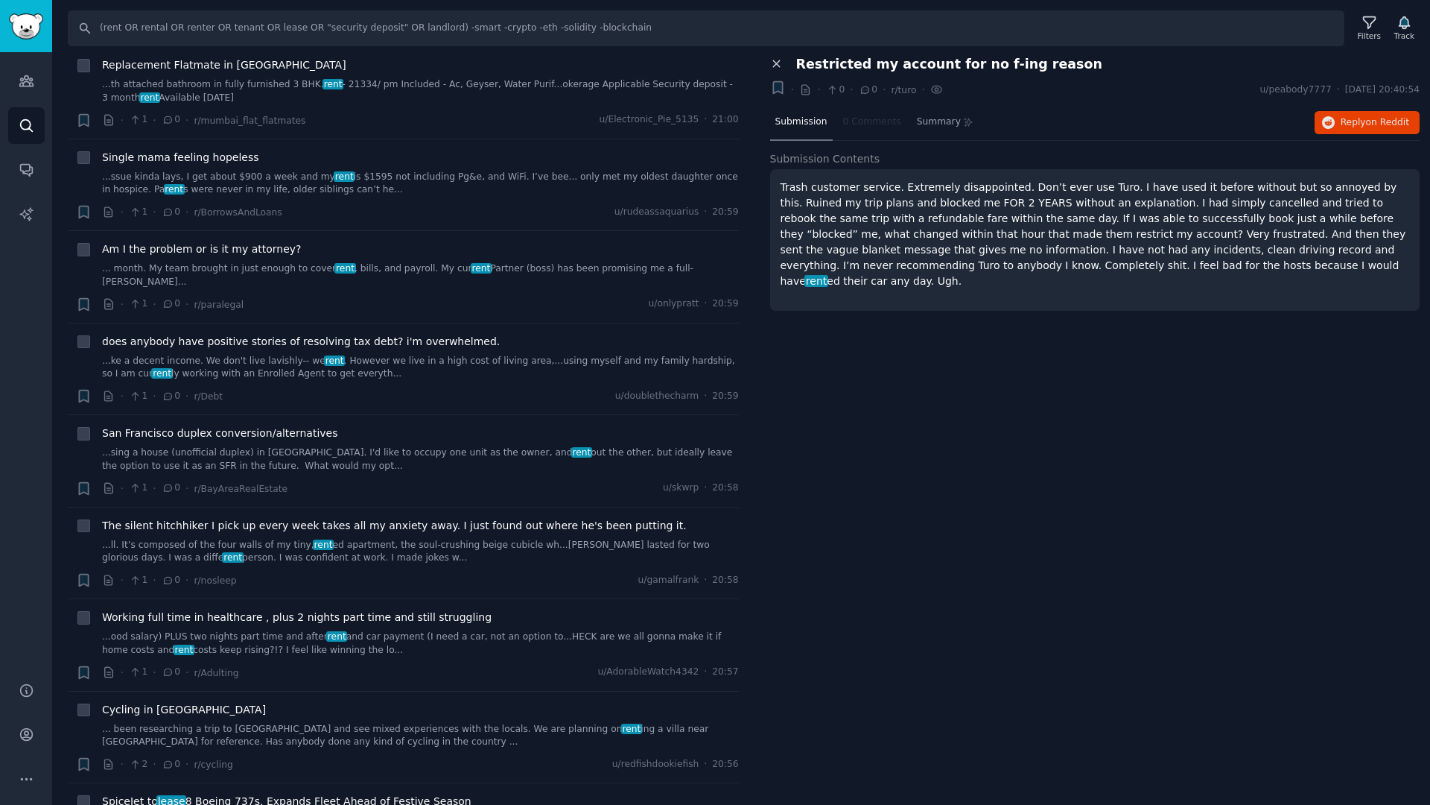
click at [779, 65] on icon at bounding box center [776, 63] width 13 height 13
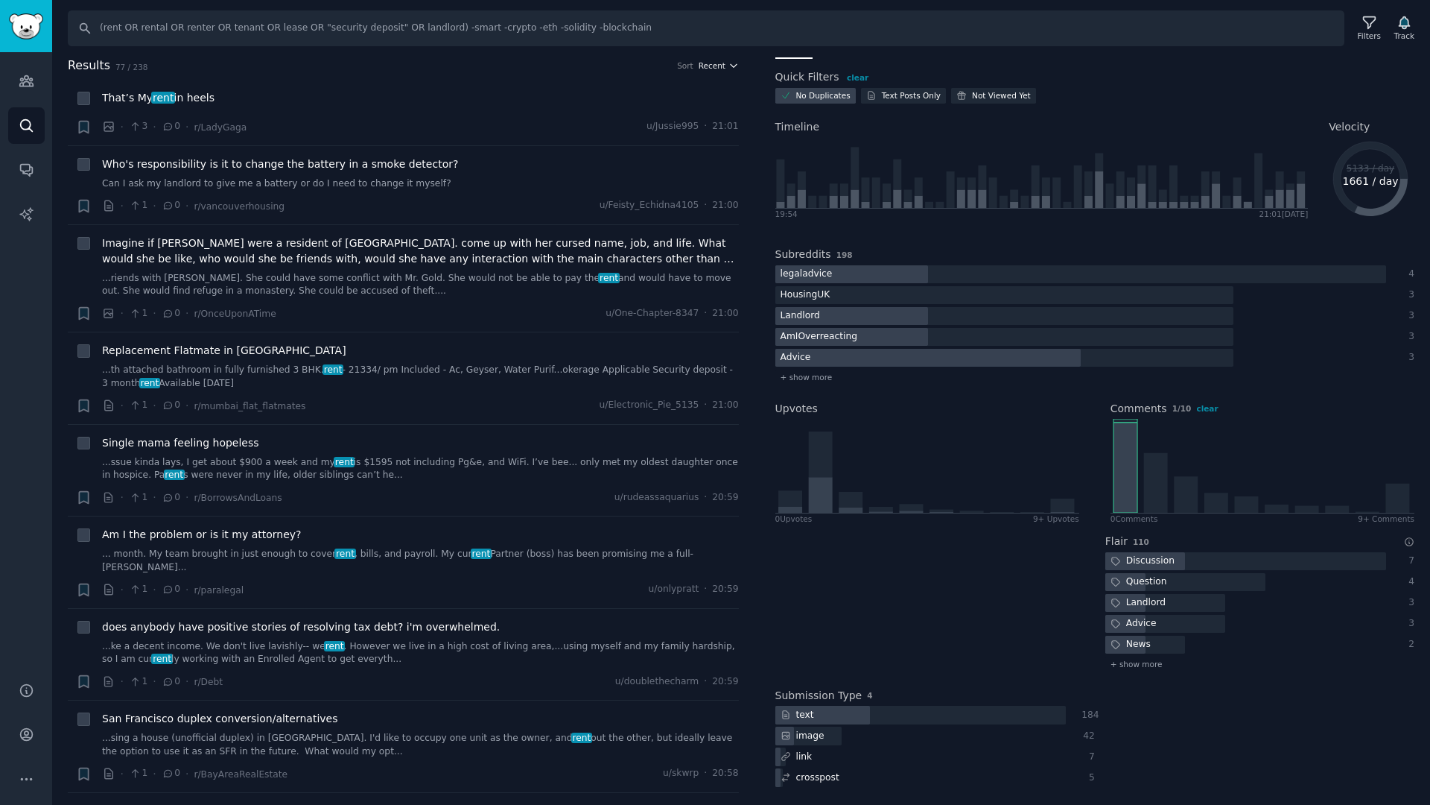
click at [730, 64] on icon "button" at bounding box center [734, 65] width 10 height 10
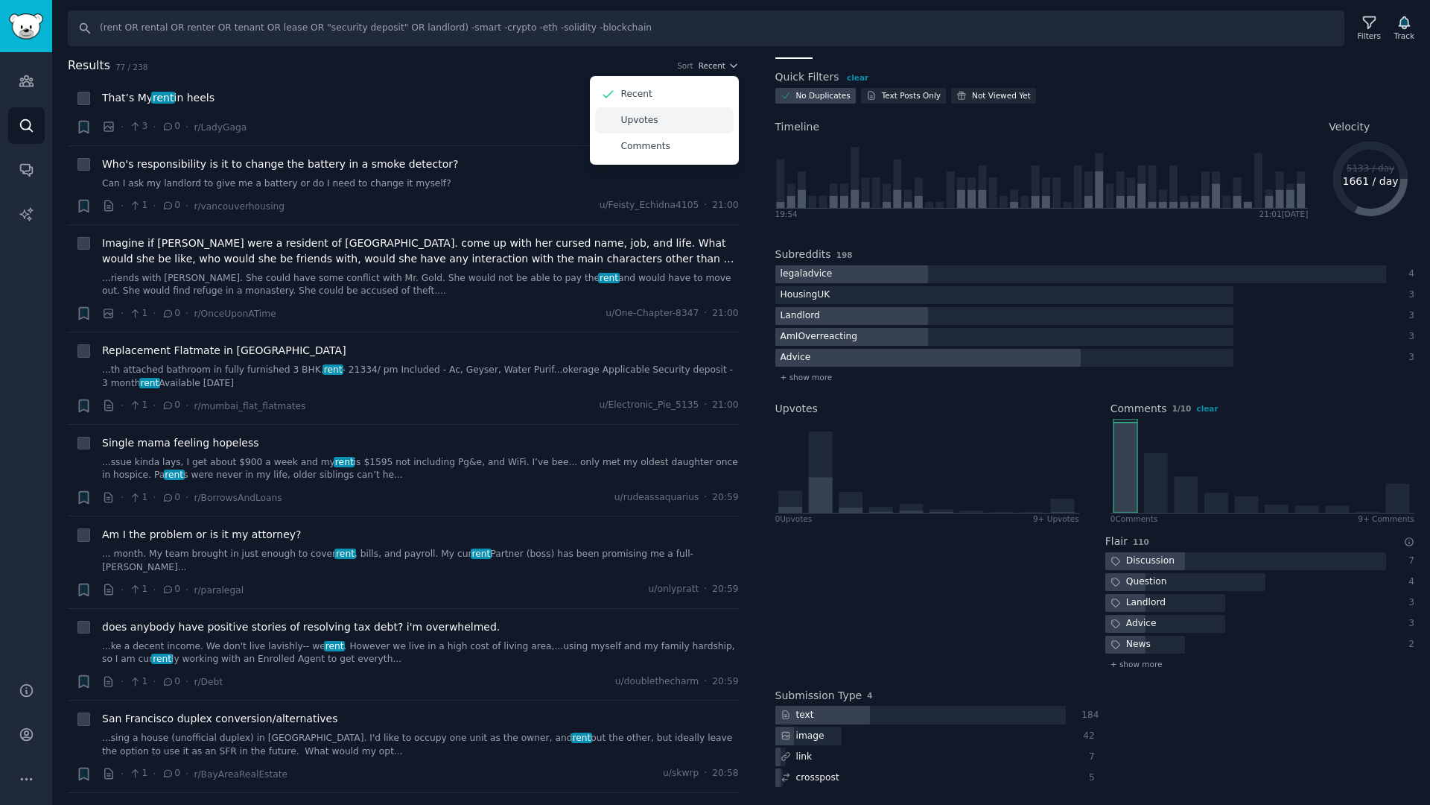
click at [685, 113] on div "Upvotes" at bounding box center [664, 120] width 139 height 26
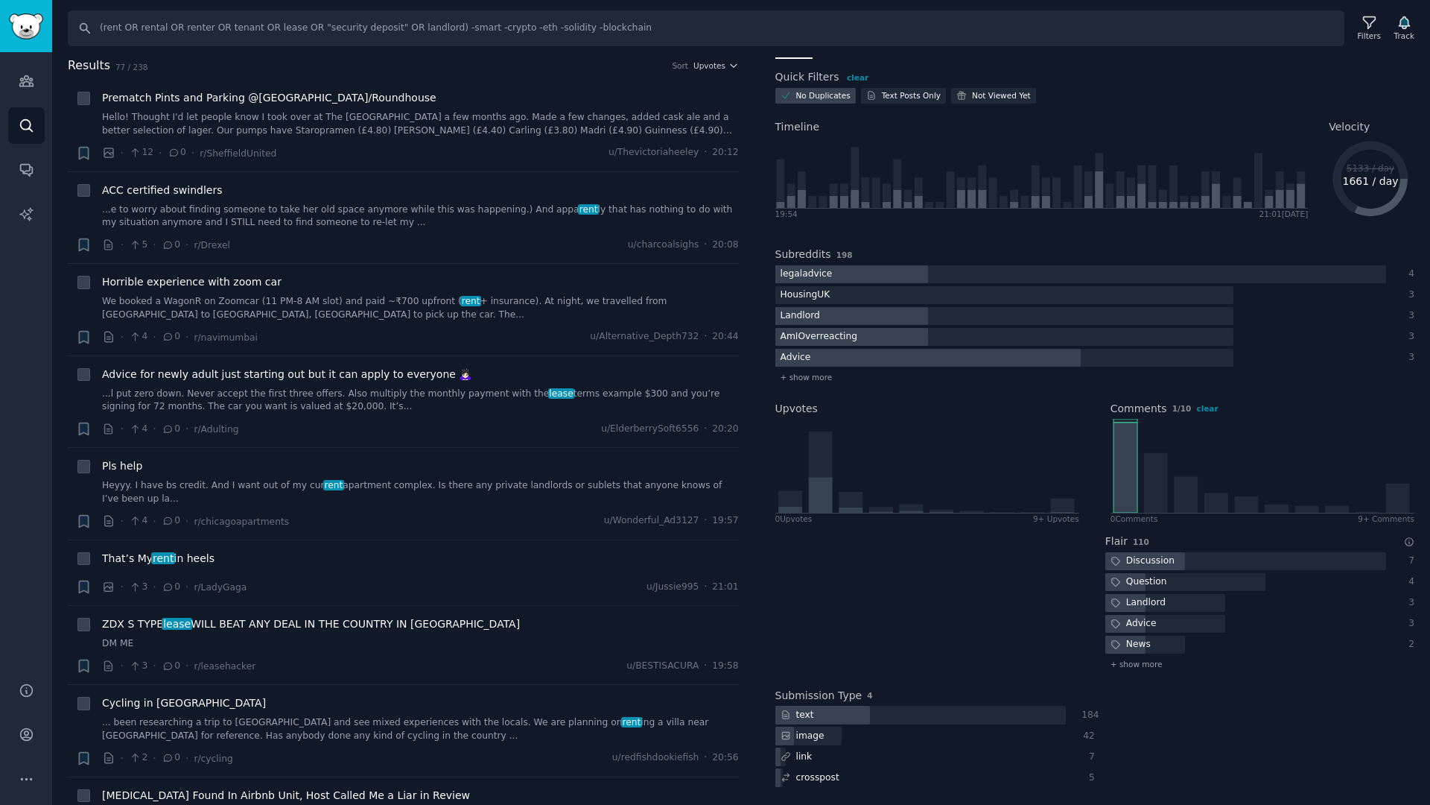
click at [711, 74] on h2 "Results 77 / 238 Sort Upvotes" at bounding box center [403, 66] width 671 height 19
click at [717, 61] on span "Upvotes" at bounding box center [710, 65] width 32 height 10
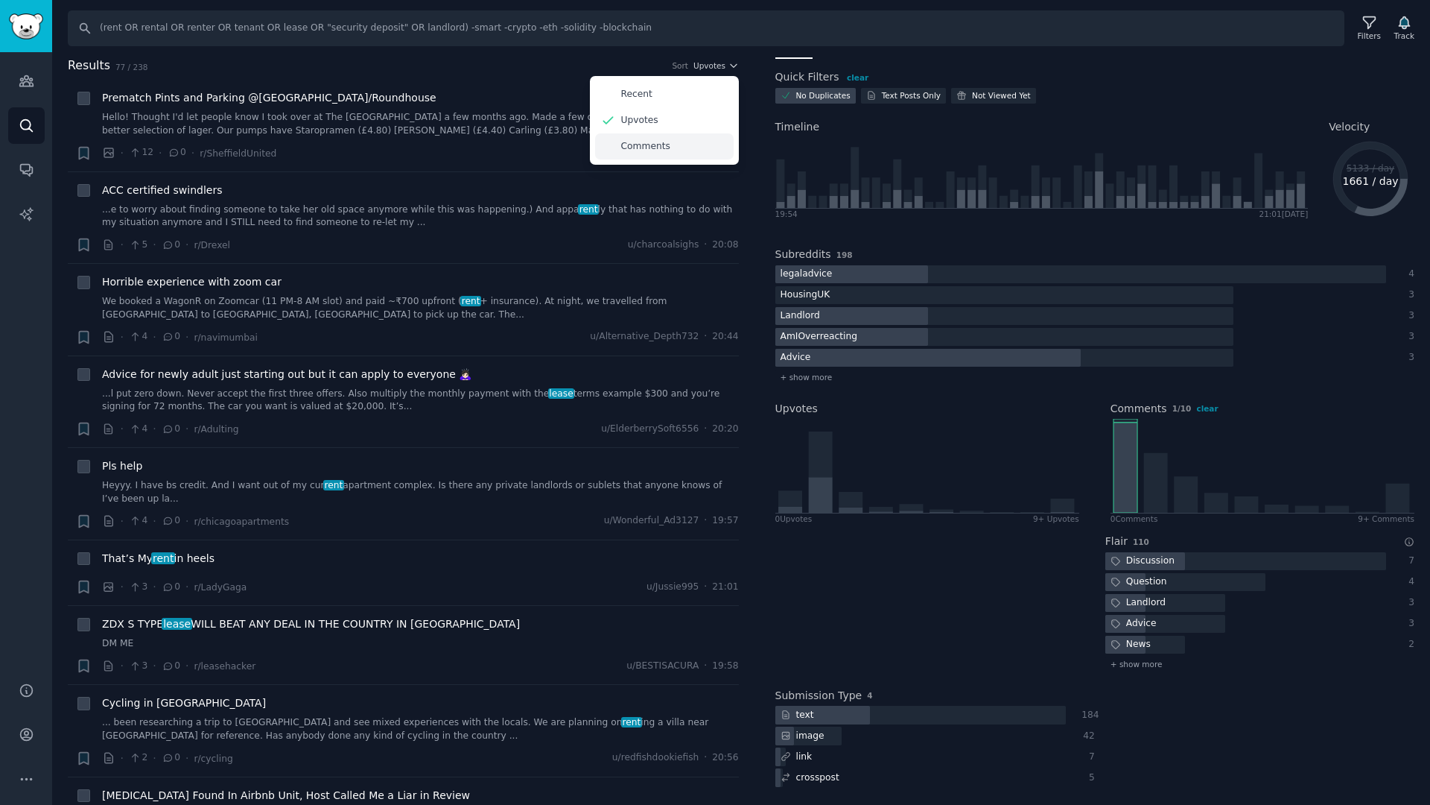
click at [685, 139] on div "Comments" at bounding box center [664, 146] width 139 height 26
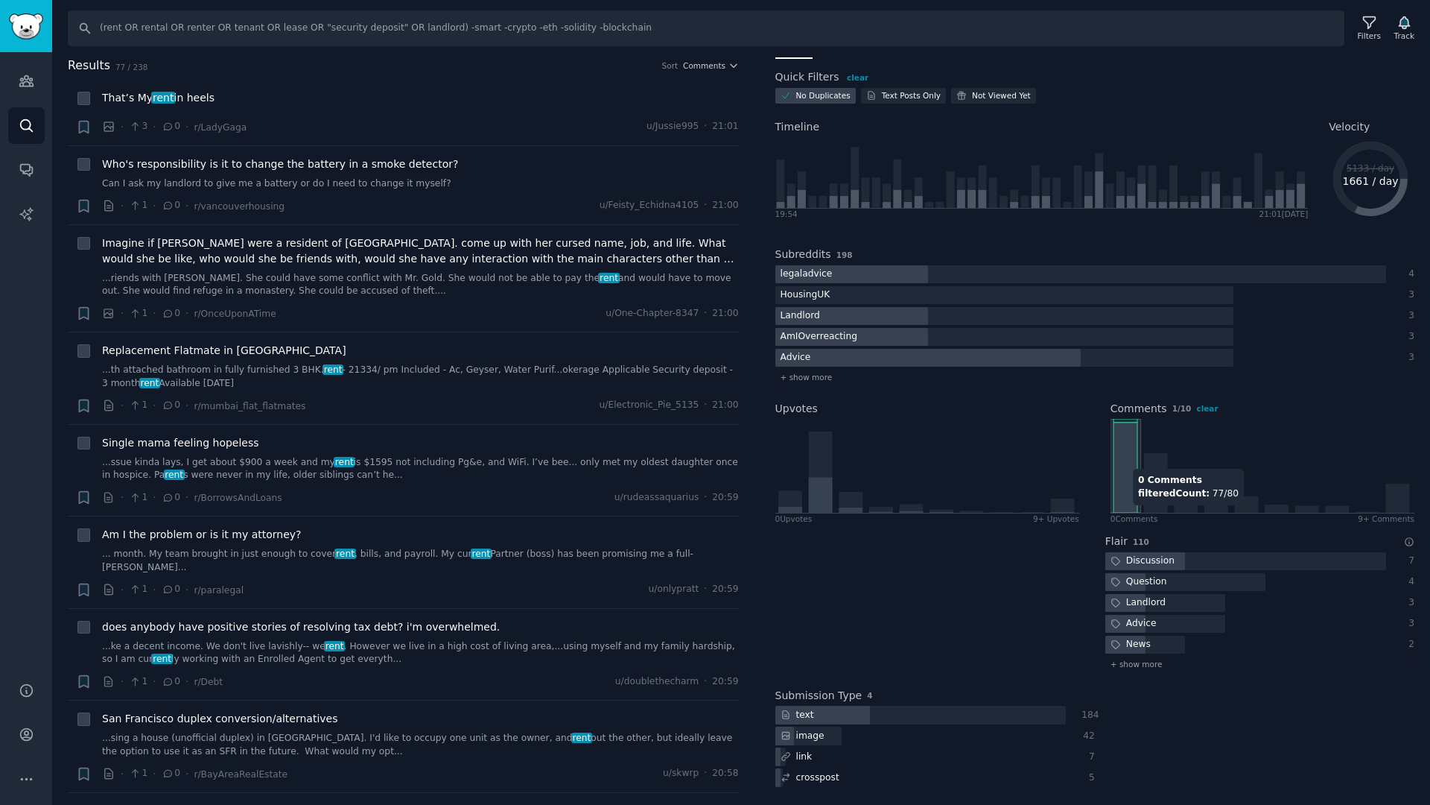
click at [1125, 460] on icon at bounding box center [1126, 467] width 24 height 90
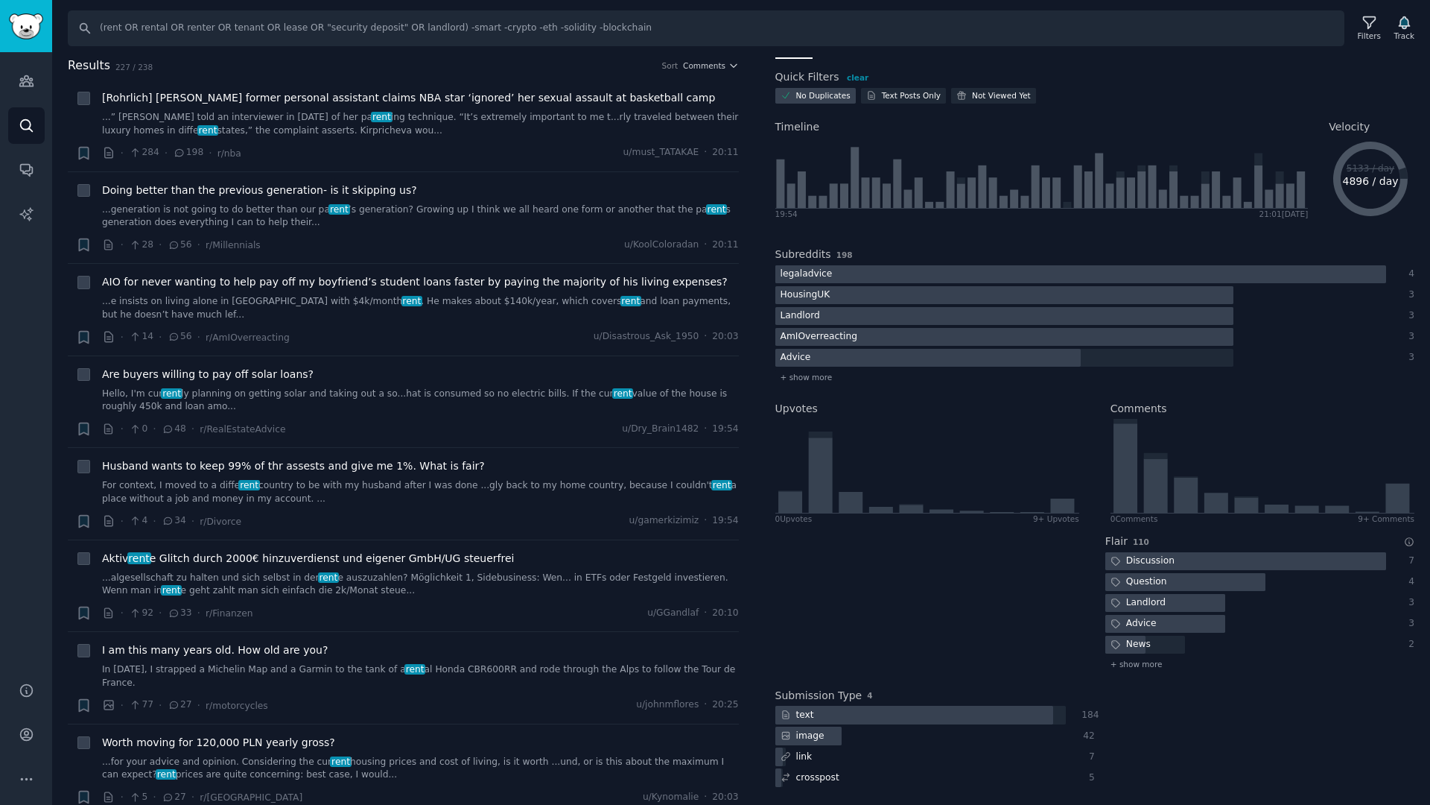
click at [845, 269] on div at bounding box center [1004, 274] width 458 height 19
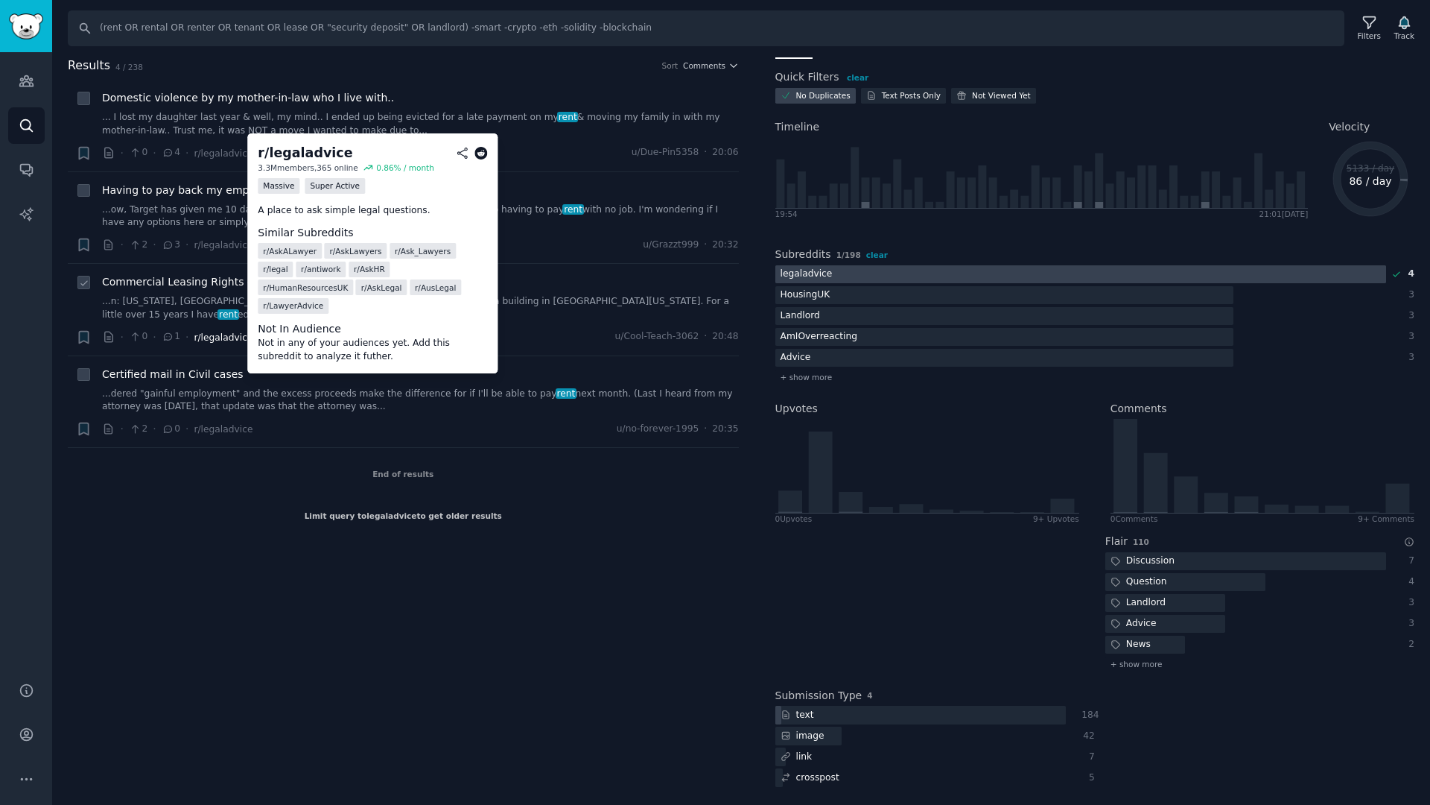
click at [202, 340] on span "r/legaladvice" at bounding box center [223, 337] width 59 height 10
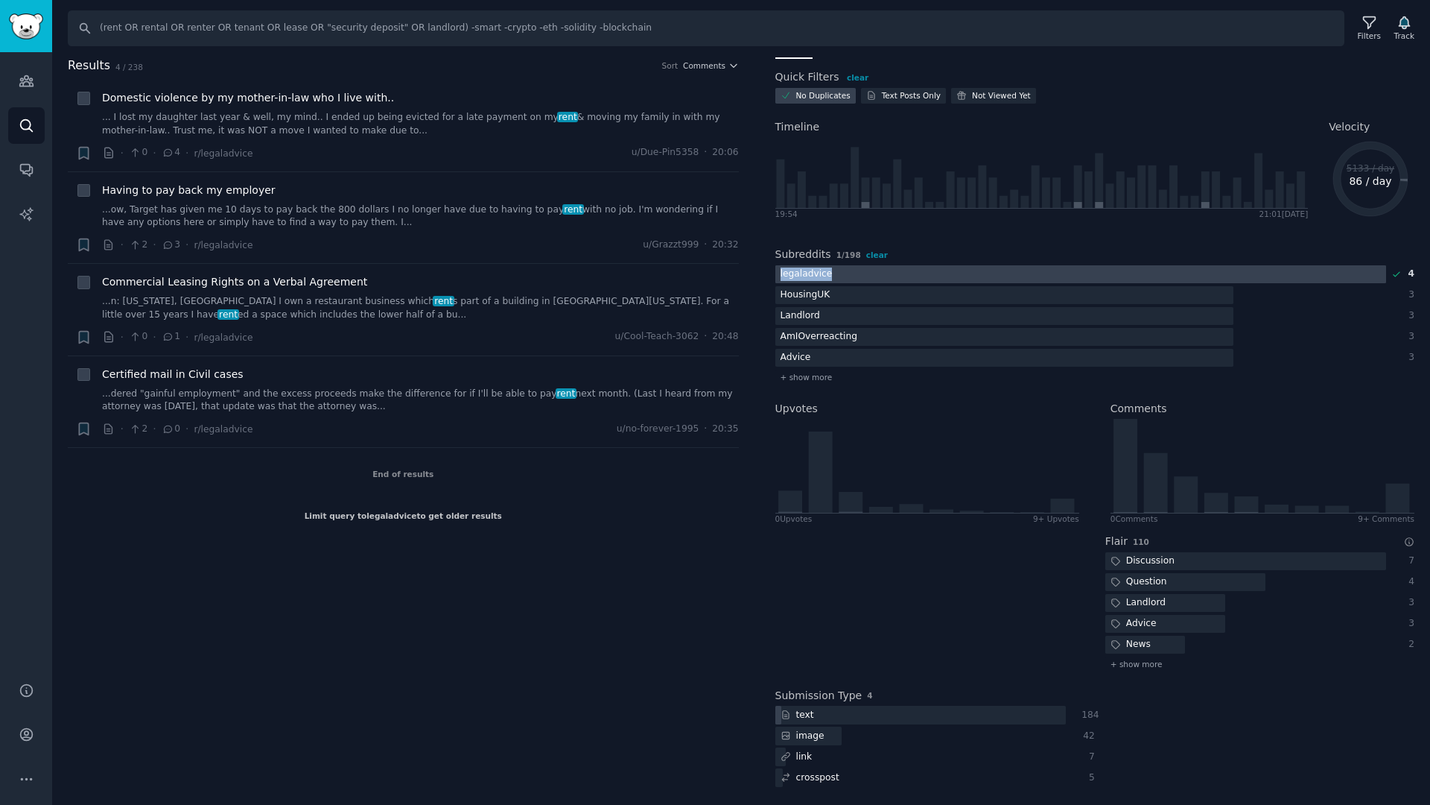
copy div "legaladvice"
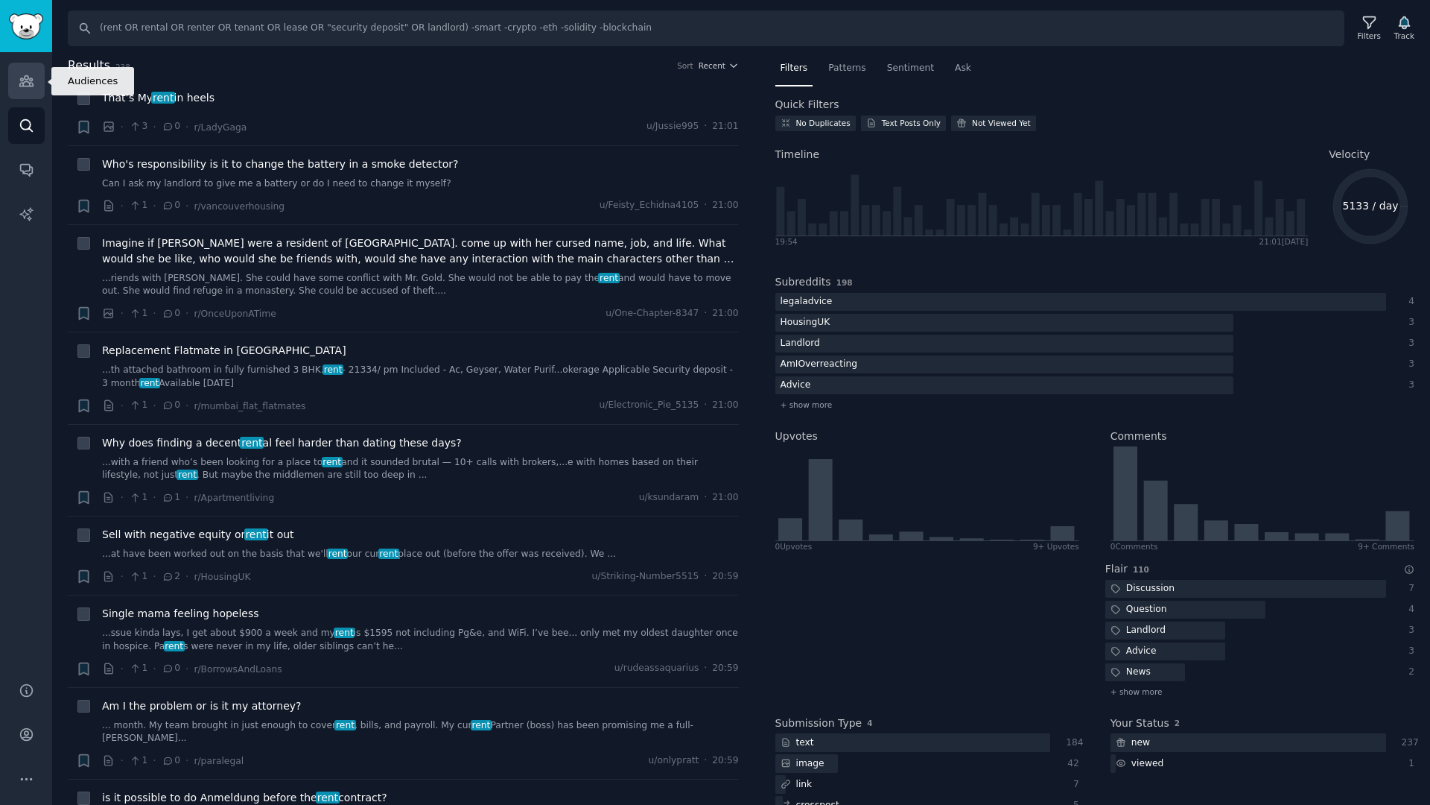
click at [22, 75] on icon "Sidebar" at bounding box center [27, 81] width 16 height 16
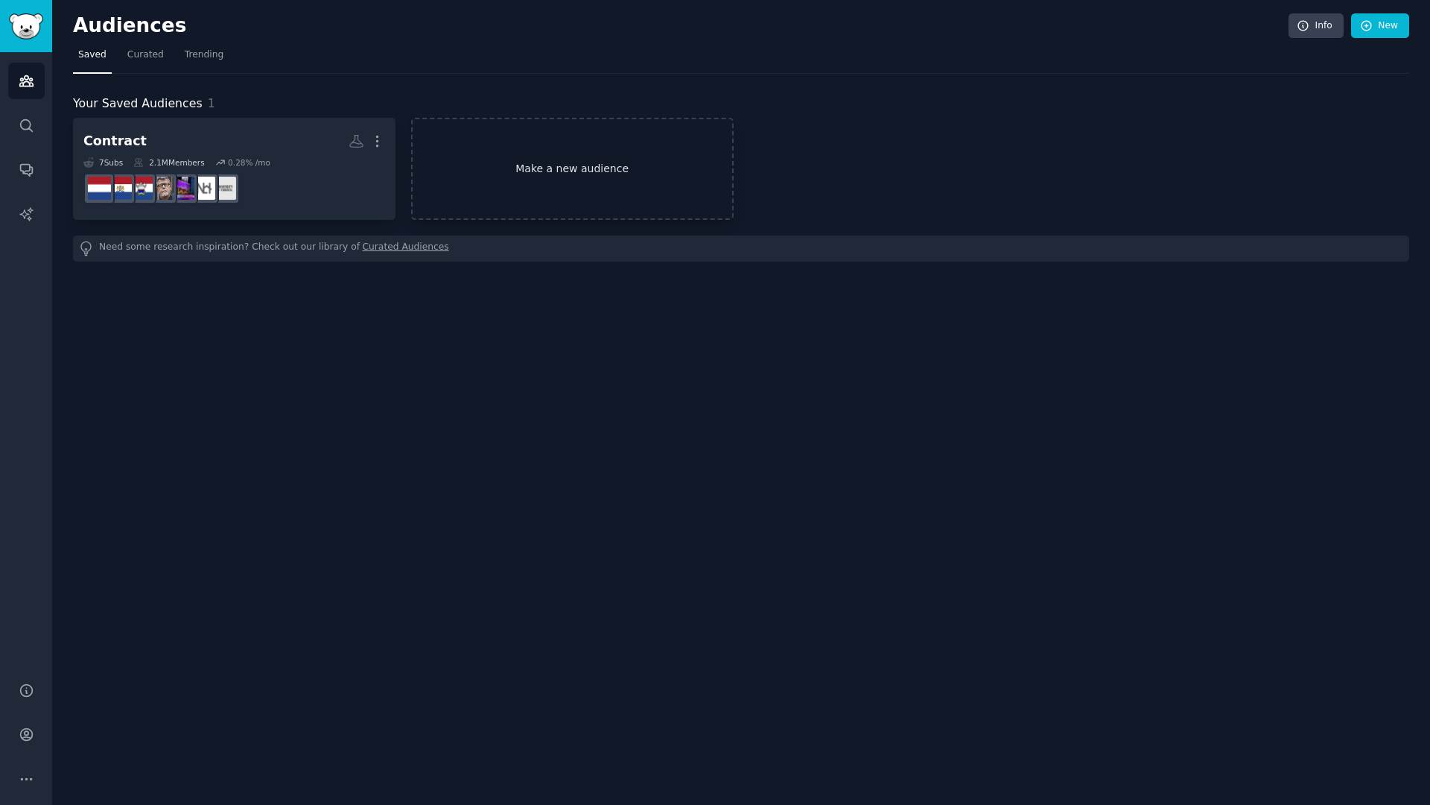
click at [597, 156] on link "Make a new audience" at bounding box center [572, 169] width 323 height 102
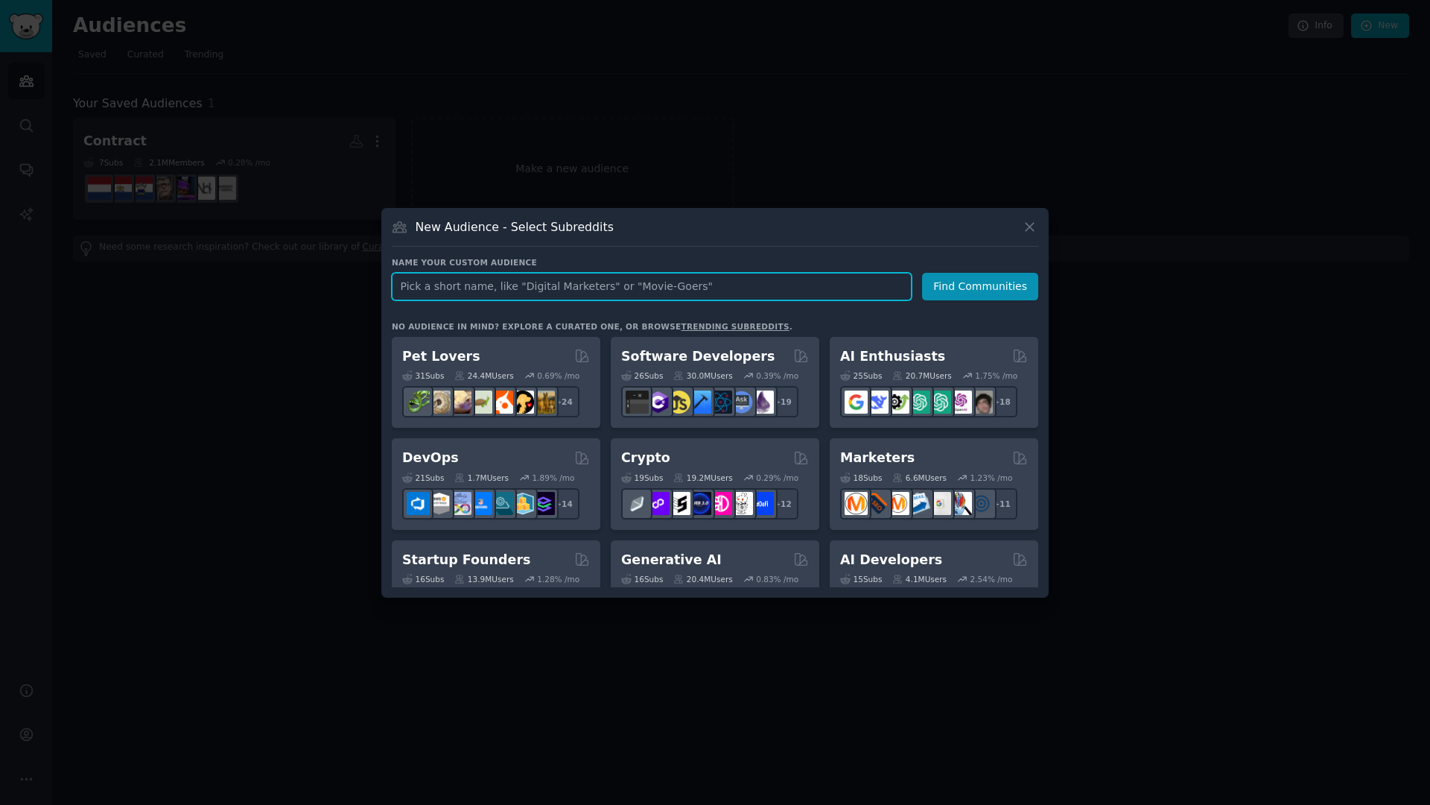
paste input "legaladvice"
type input "legaladvice"
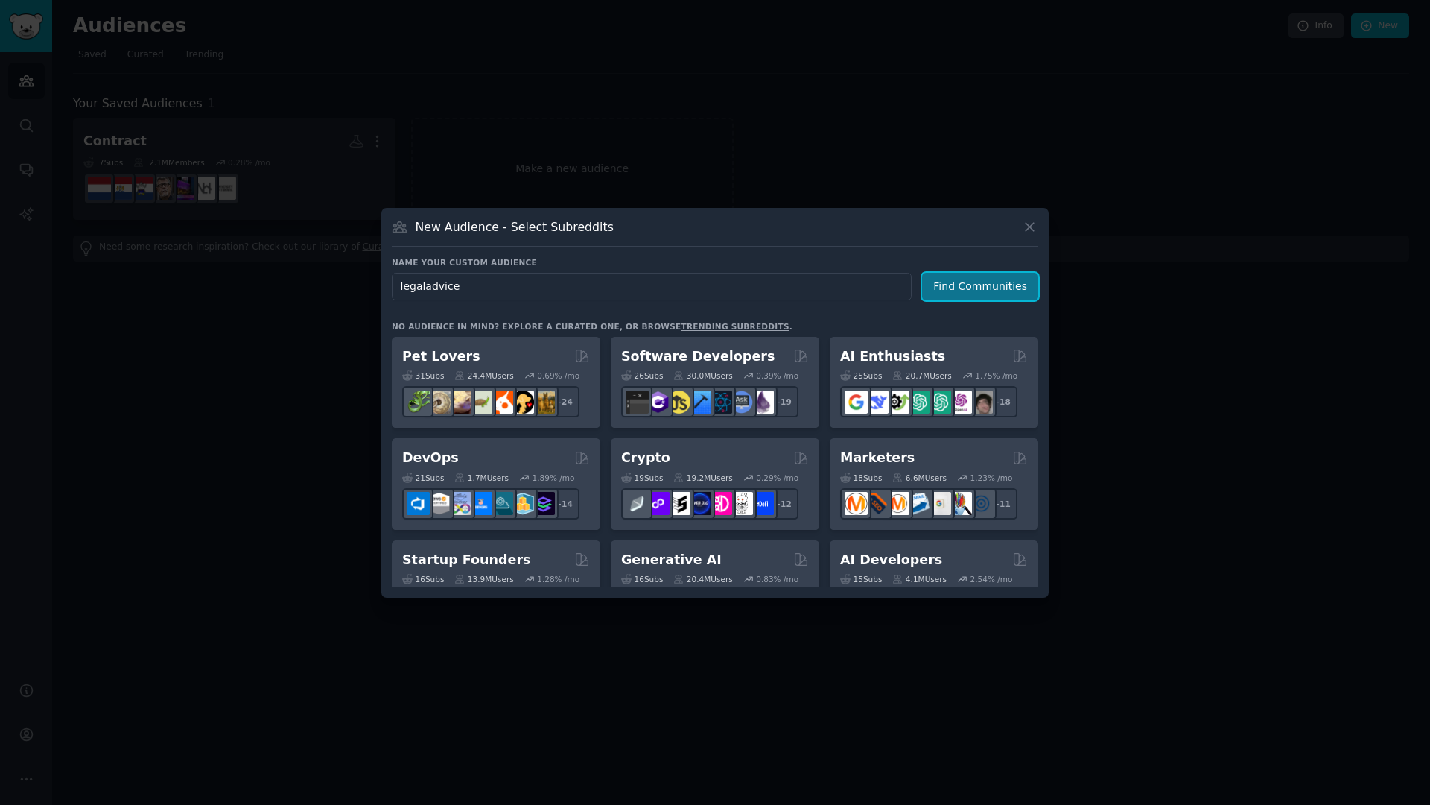
click at [974, 287] on button "Find Communities" at bounding box center [980, 287] width 116 height 28
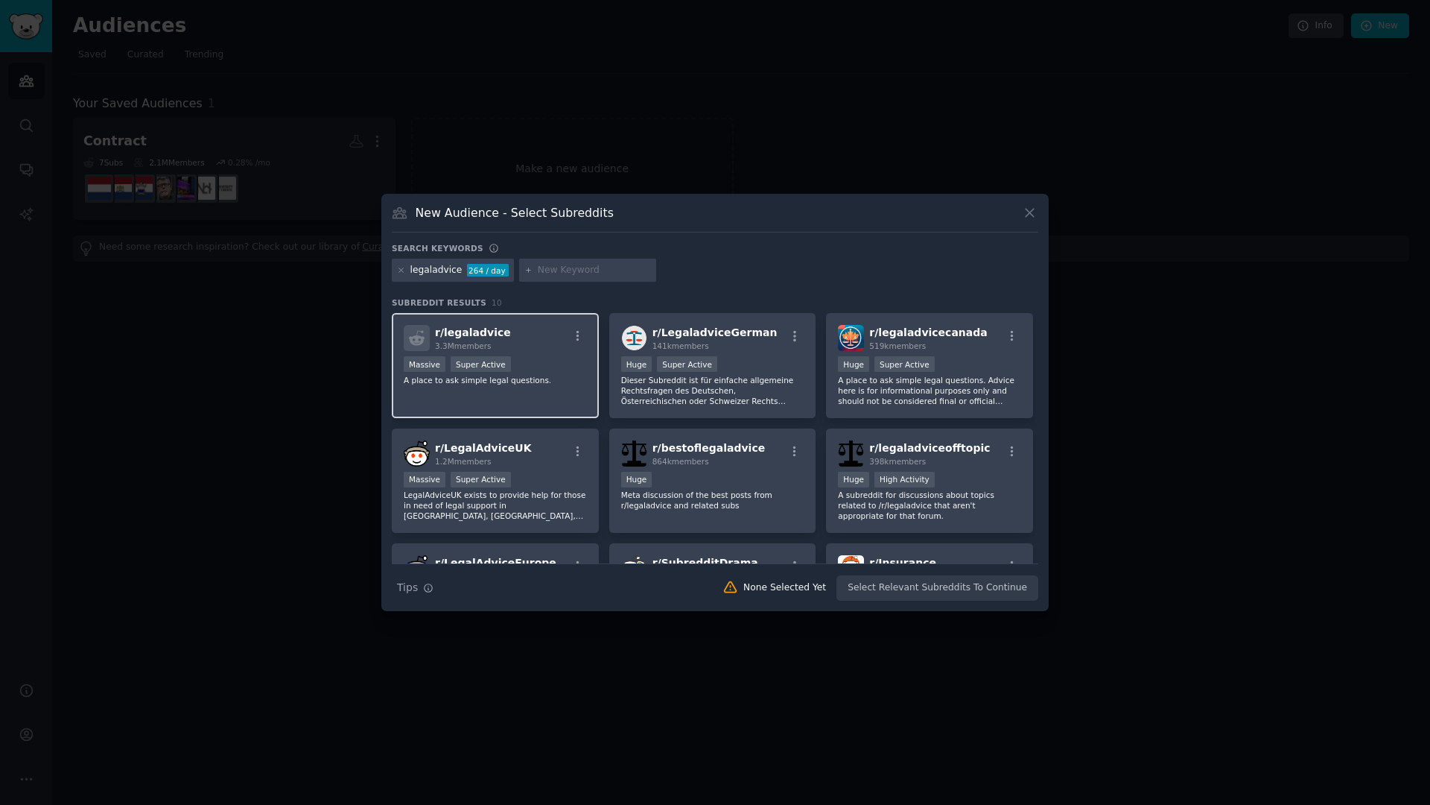
click at [547, 356] on div "Massive Super Active" at bounding box center [495, 365] width 183 height 19
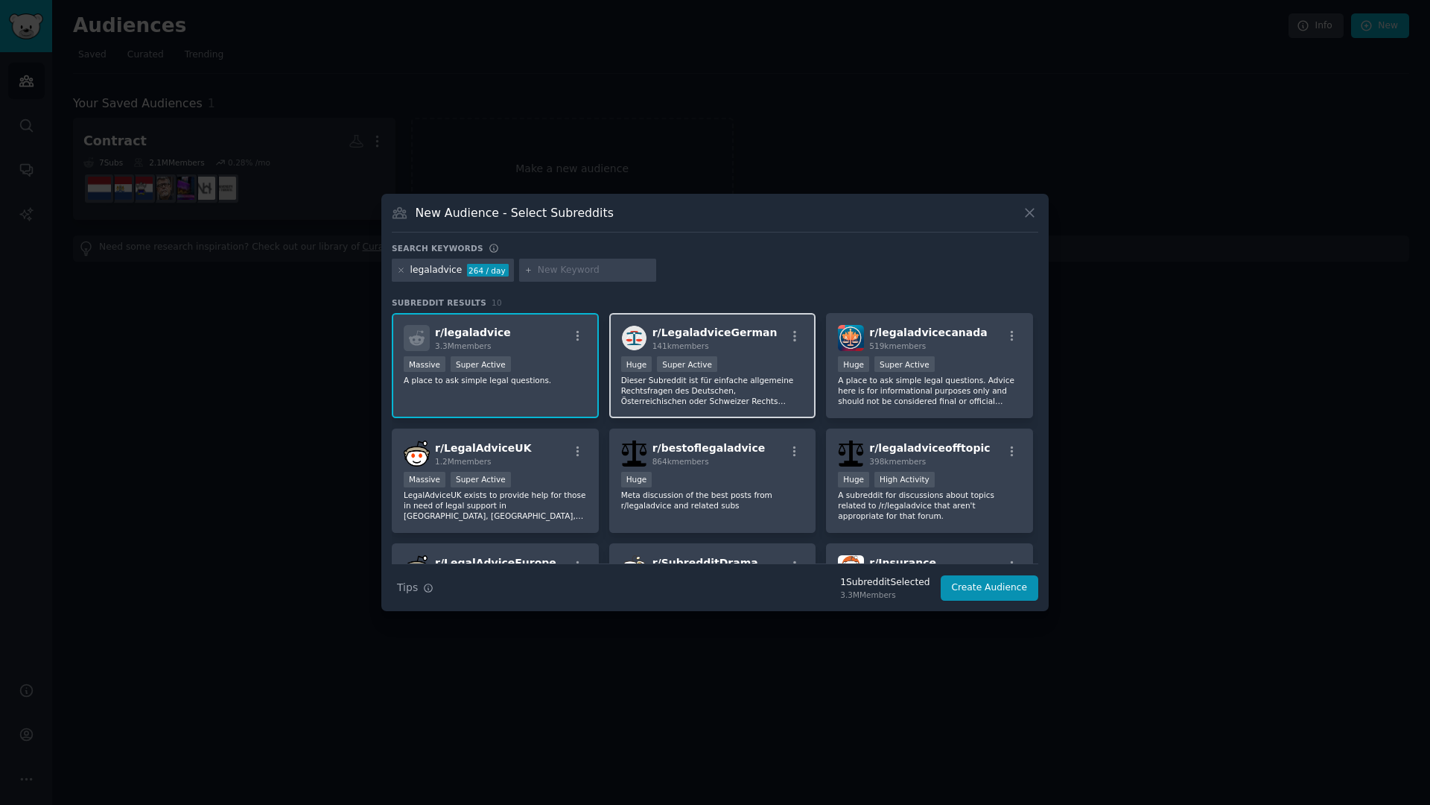
click at [743, 357] on div ">= 95th percentile for submissions / day Huge Super Active" at bounding box center [712, 365] width 183 height 19
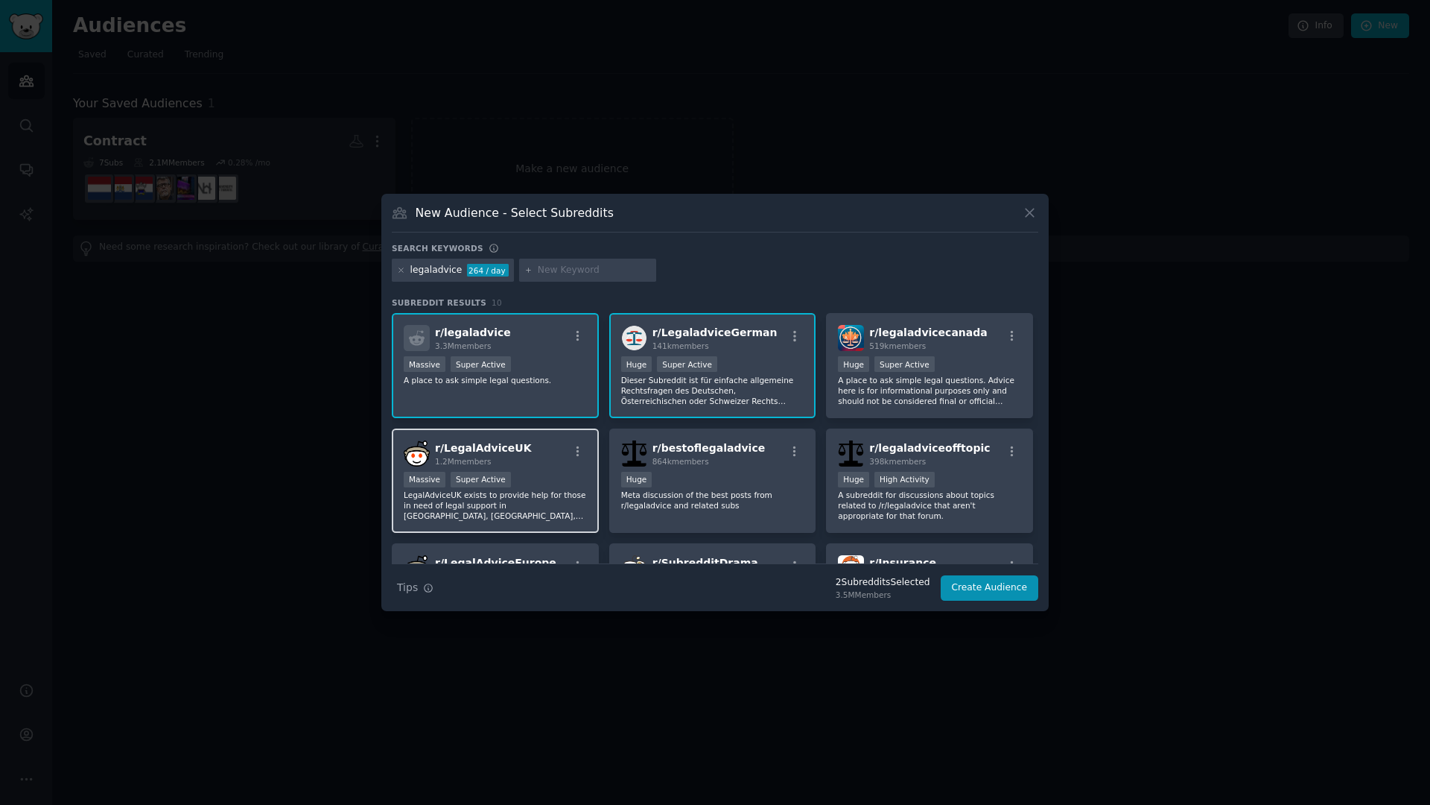
click at [537, 473] on div "Massive Super Active" at bounding box center [495, 481] width 183 height 19
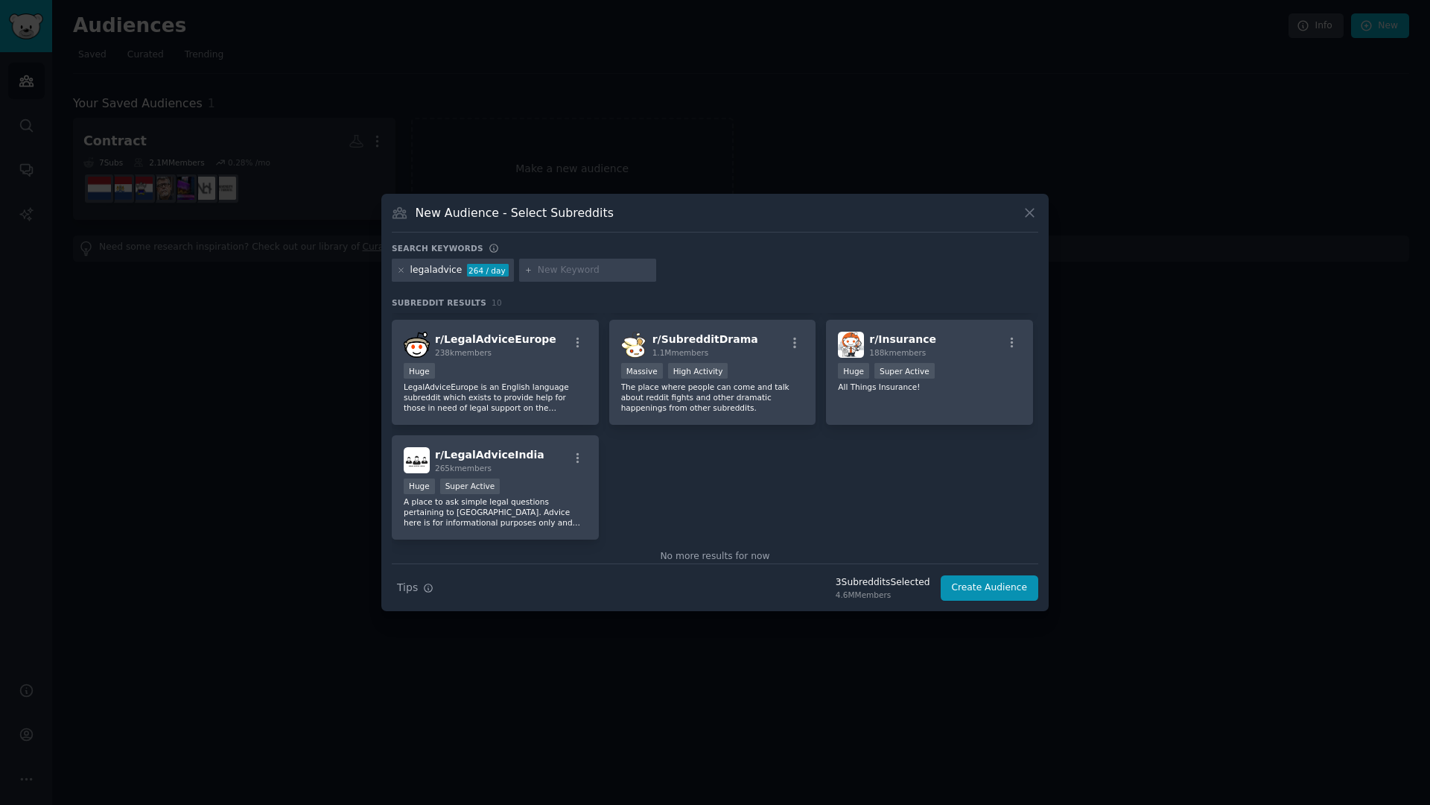
scroll to position [242, 0]
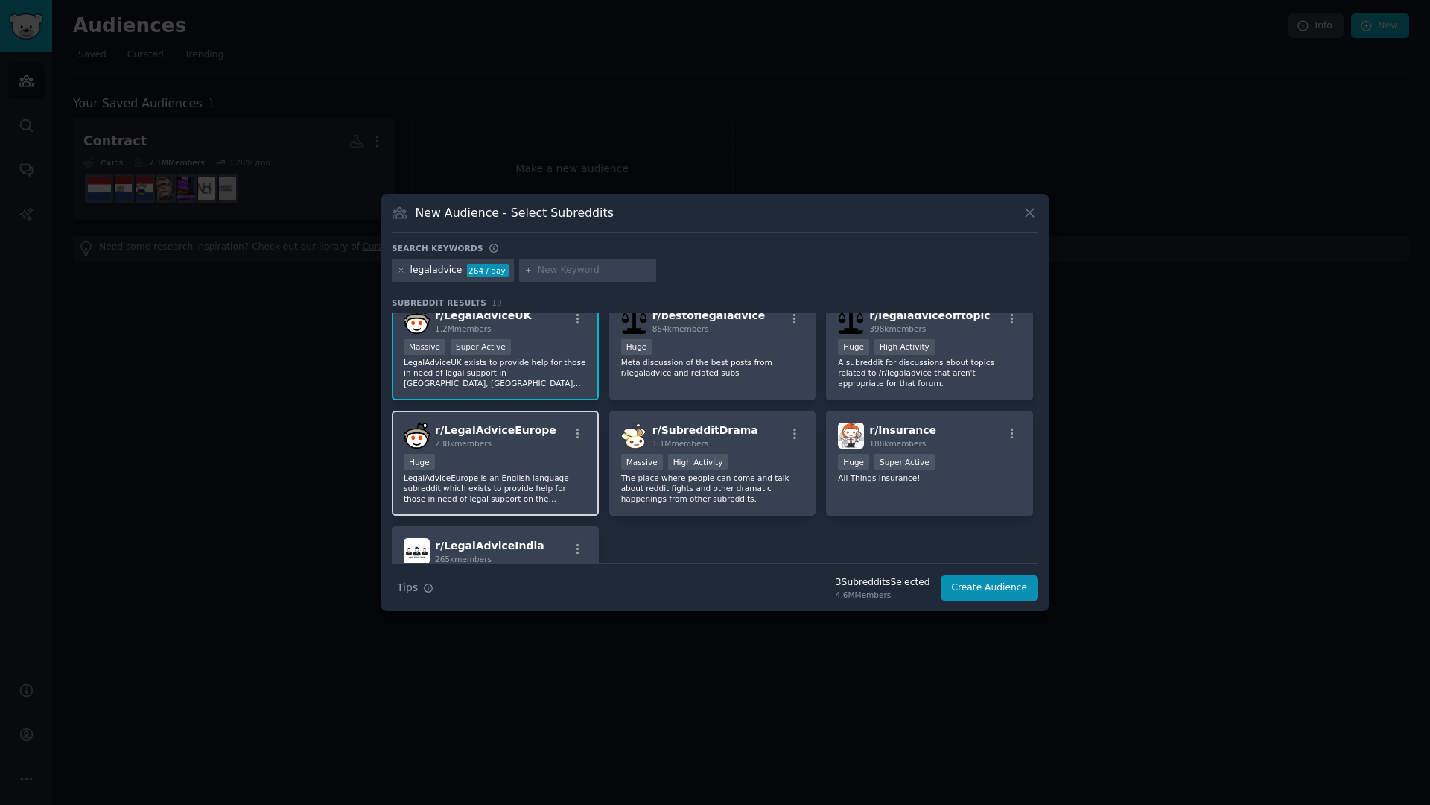
click at [535, 460] on div "Huge" at bounding box center [495, 463] width 183 height 19
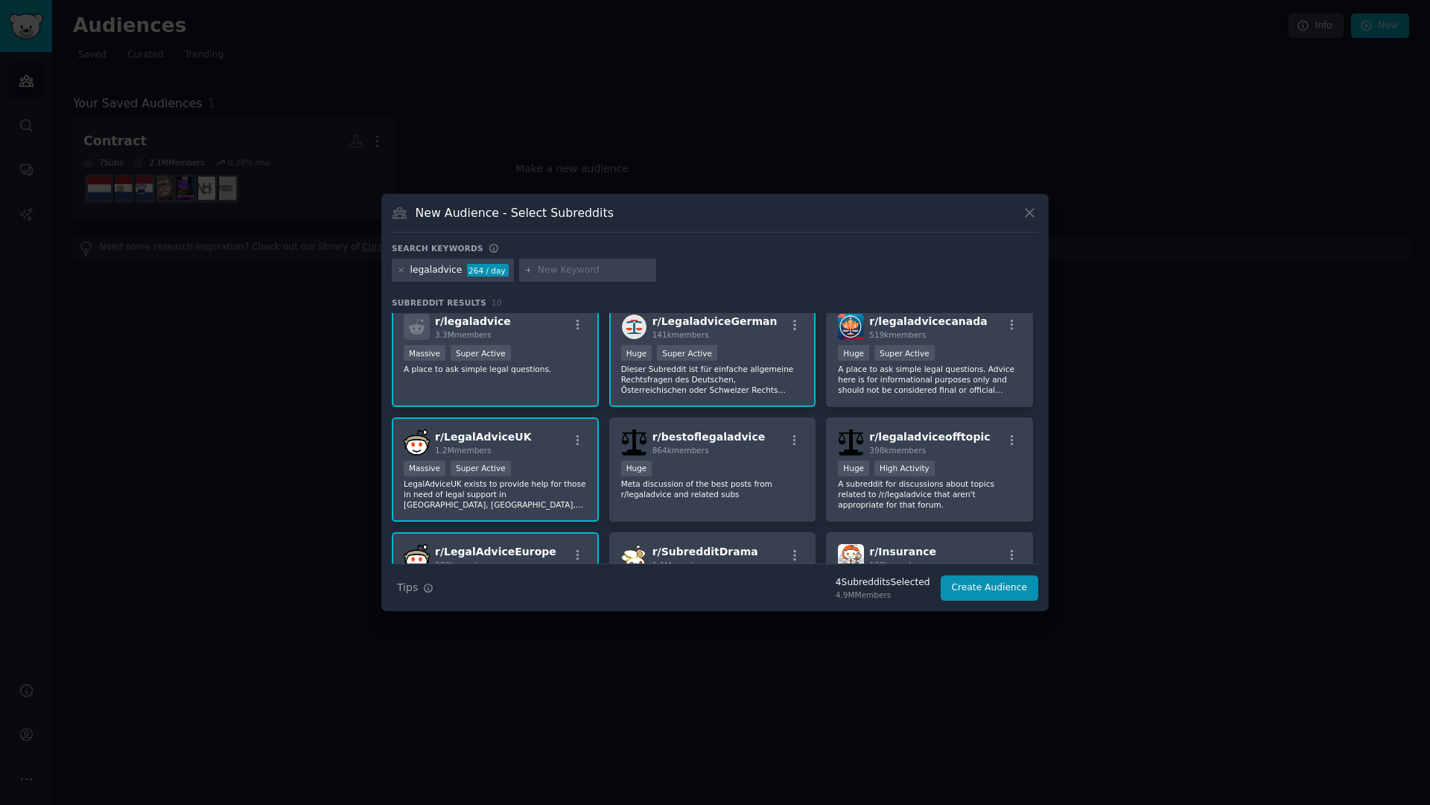
scroll to position [0, 0]
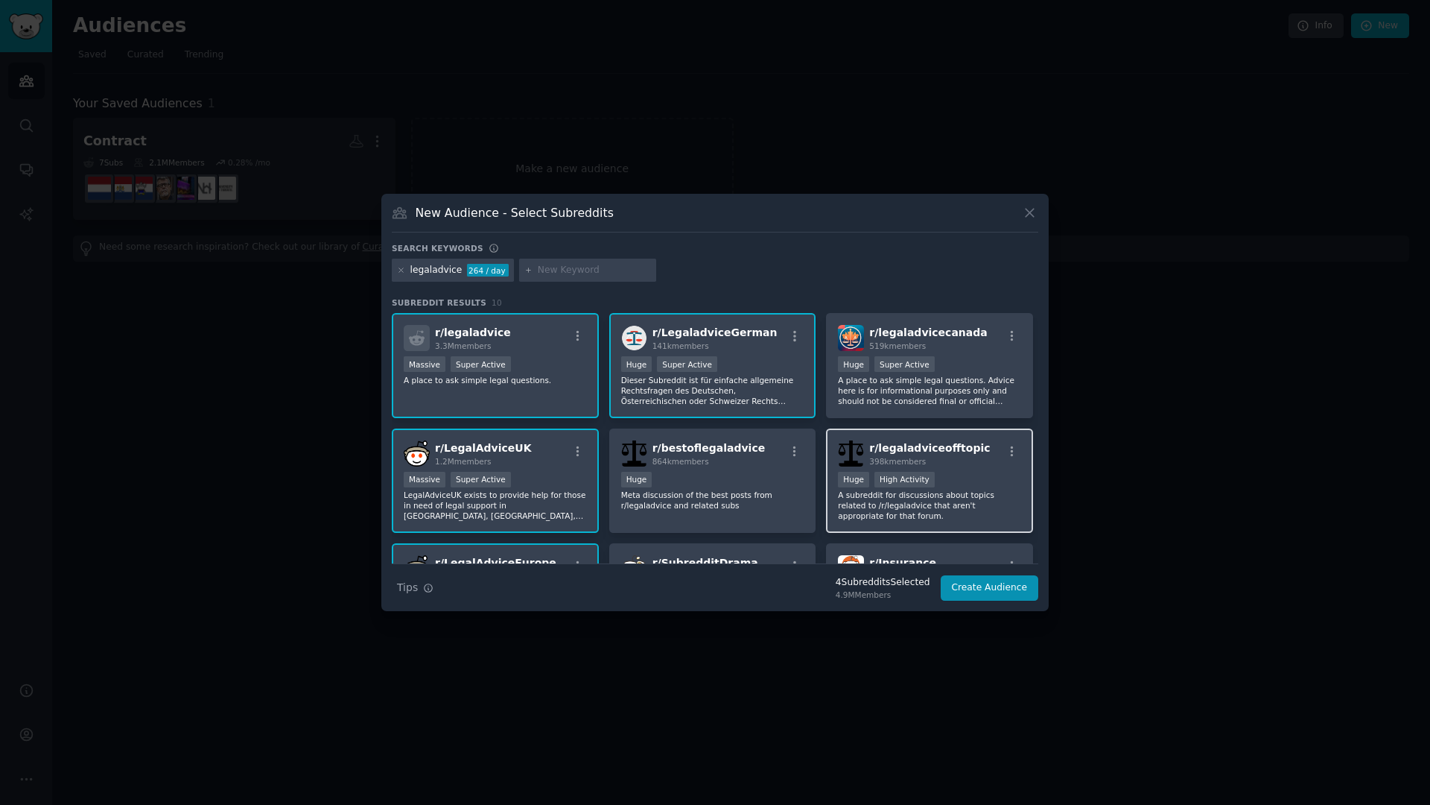
click at [954, 473] on div "100,000 - 1,000,000 members Huge High Activity" at bounding box center [929, 481] width 183 height 19
click at [972, 366] on div "100,000 - 1,000,000 members Huge Super Active" at bounding box center [929, 365] width 183 height 19
click at [951, 368] on div "100,000 - 1,000,000 members Huge Super Active" at bounding box center [929, 365] width 183 height 19
click at [977, 583] on button "Create Audience" at bounding box center [990, 587] width 98 height 25
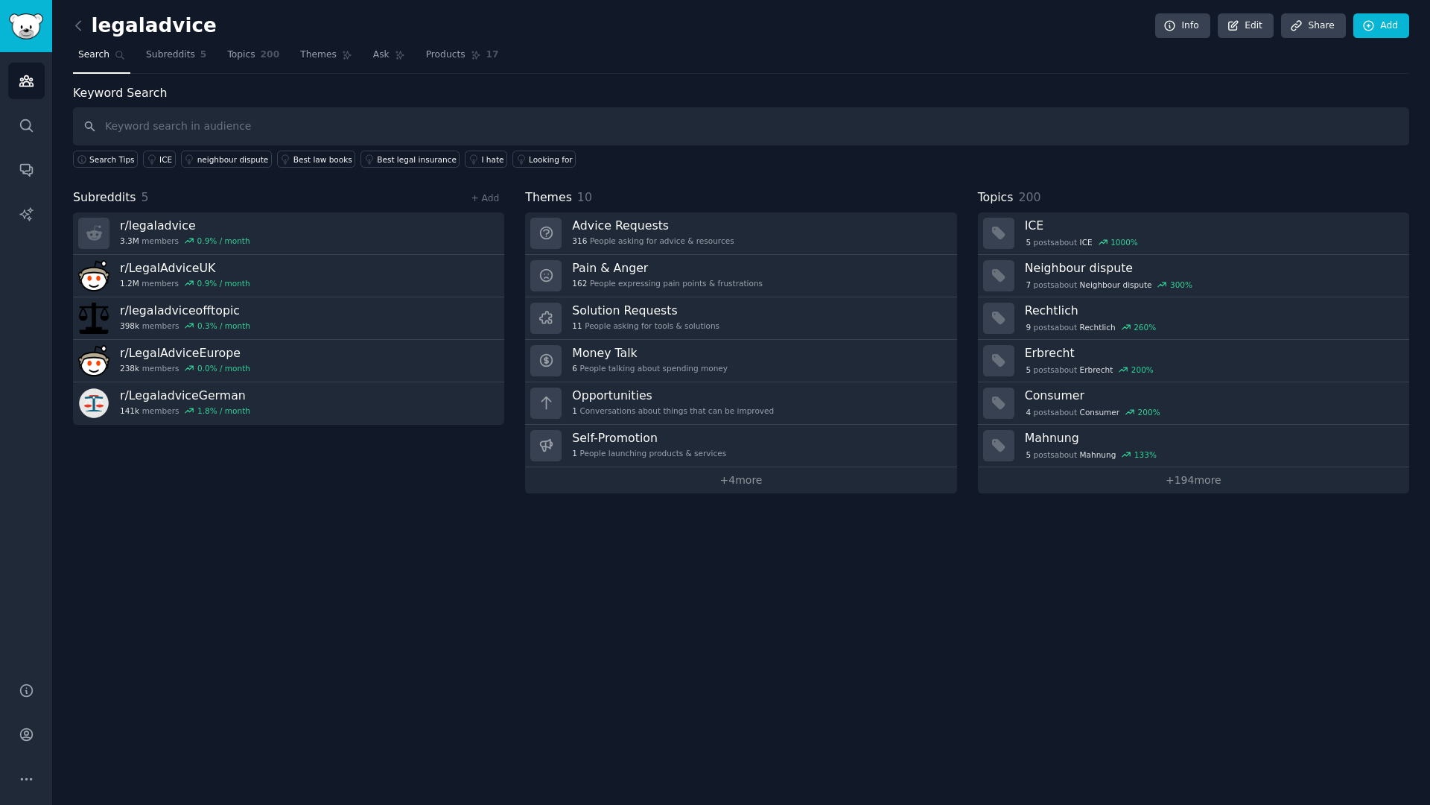
click at [125, 25] on h2 "legaladvice" at bounding box center [145, 26] width 144 height 24
click at [202, 24] on div "legaladvice Info Edit Share Add" at bounding box center [741, 28] width 1336 height 31
click at [184, 26] on h2 "legaladvice" at bounding box center [145, 26] width 144 height 24
click at [1242, 22] on link "Edit" at bounding box center [1246, 25] width 56 height 25
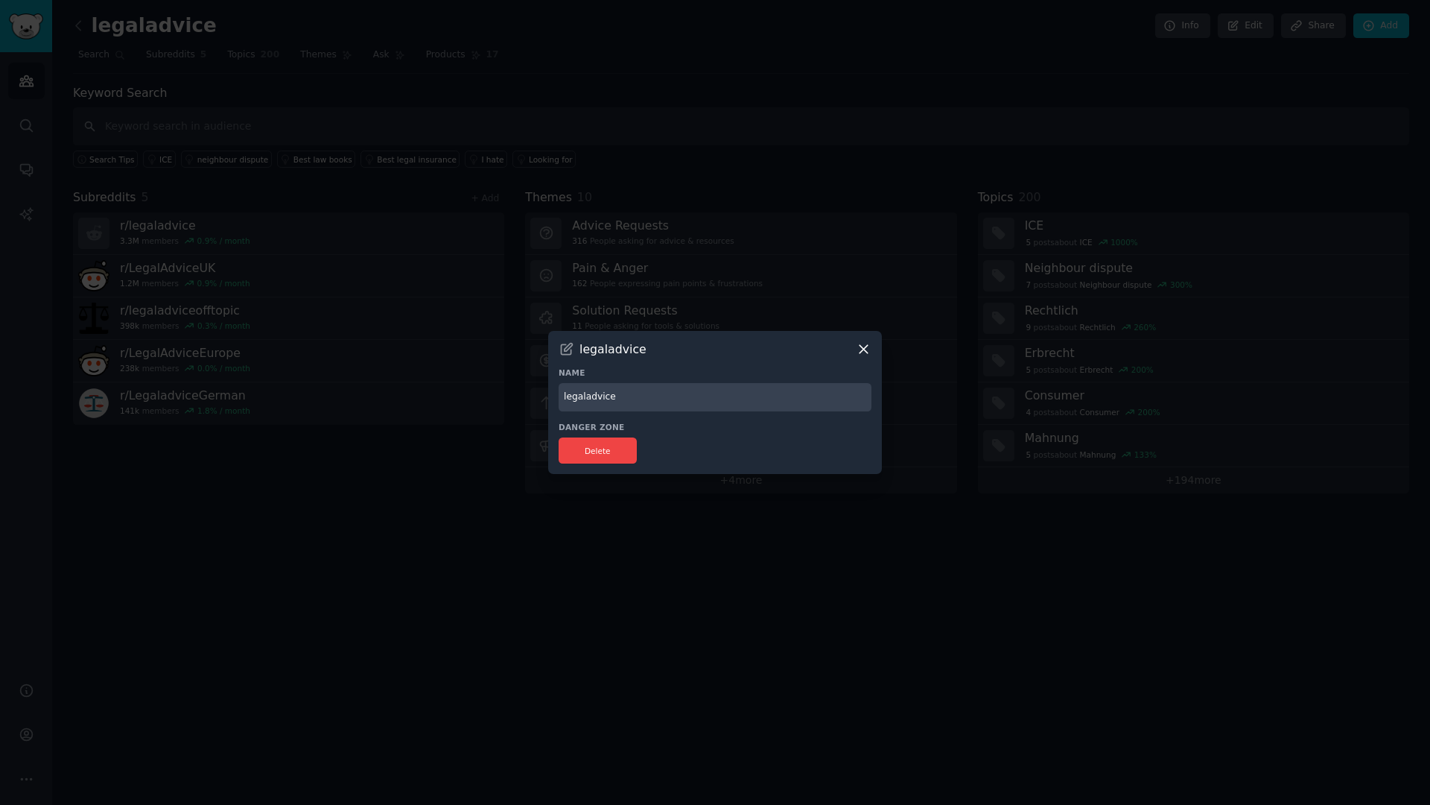
click at [654, 399] on input "legaladvice" at bounding box center [715, 397] width 313 height 29
type input "legaladvice EU"
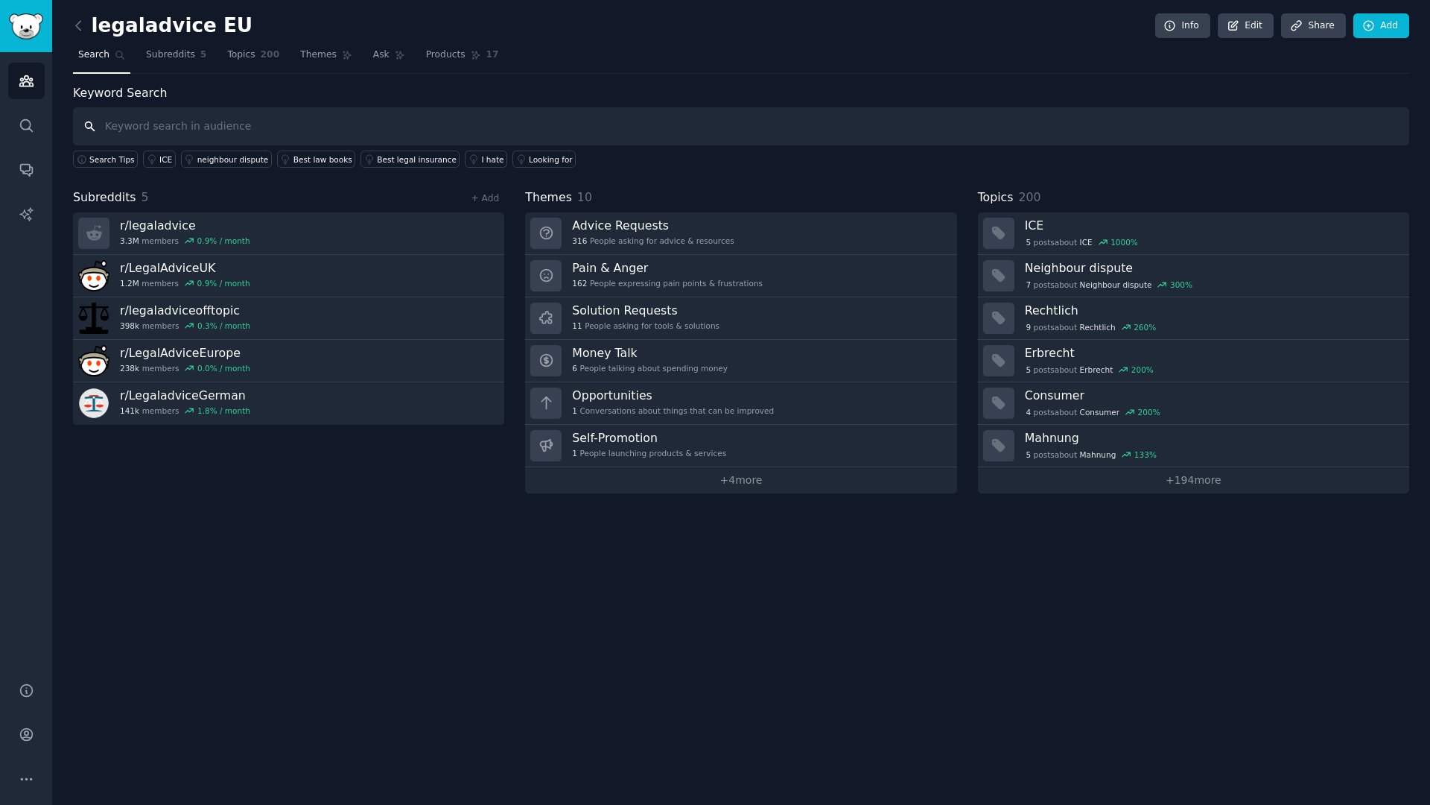
click at [253, 119] on input "text" at bounding box center [741, 126] width 1336 height 38
click at [317, 54] on span "Themes" at bounding box center [318, 54] width 37 height 13
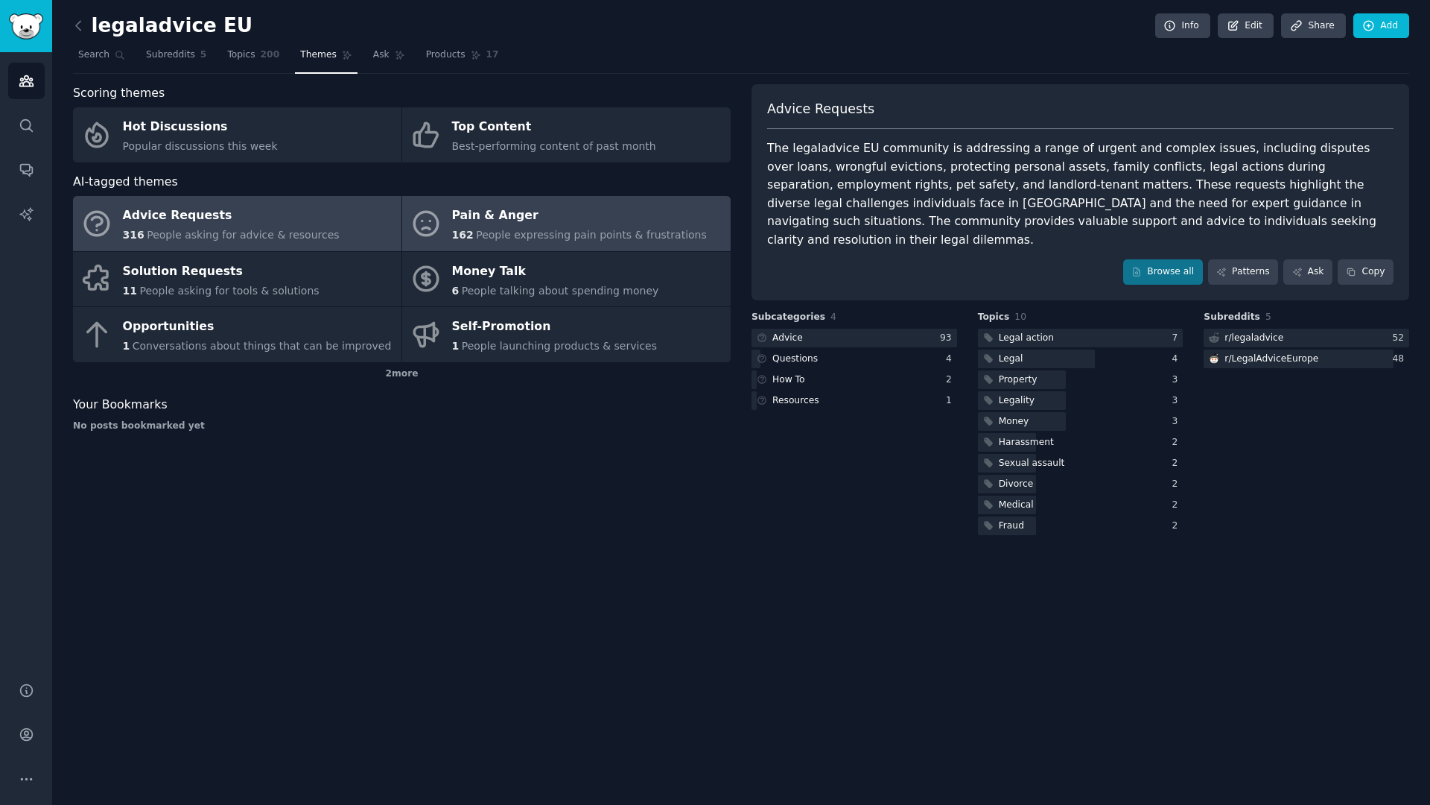
click at [527, 221] on div "Pain & Anger" at bounding box center [579, 216] width 255 height 24
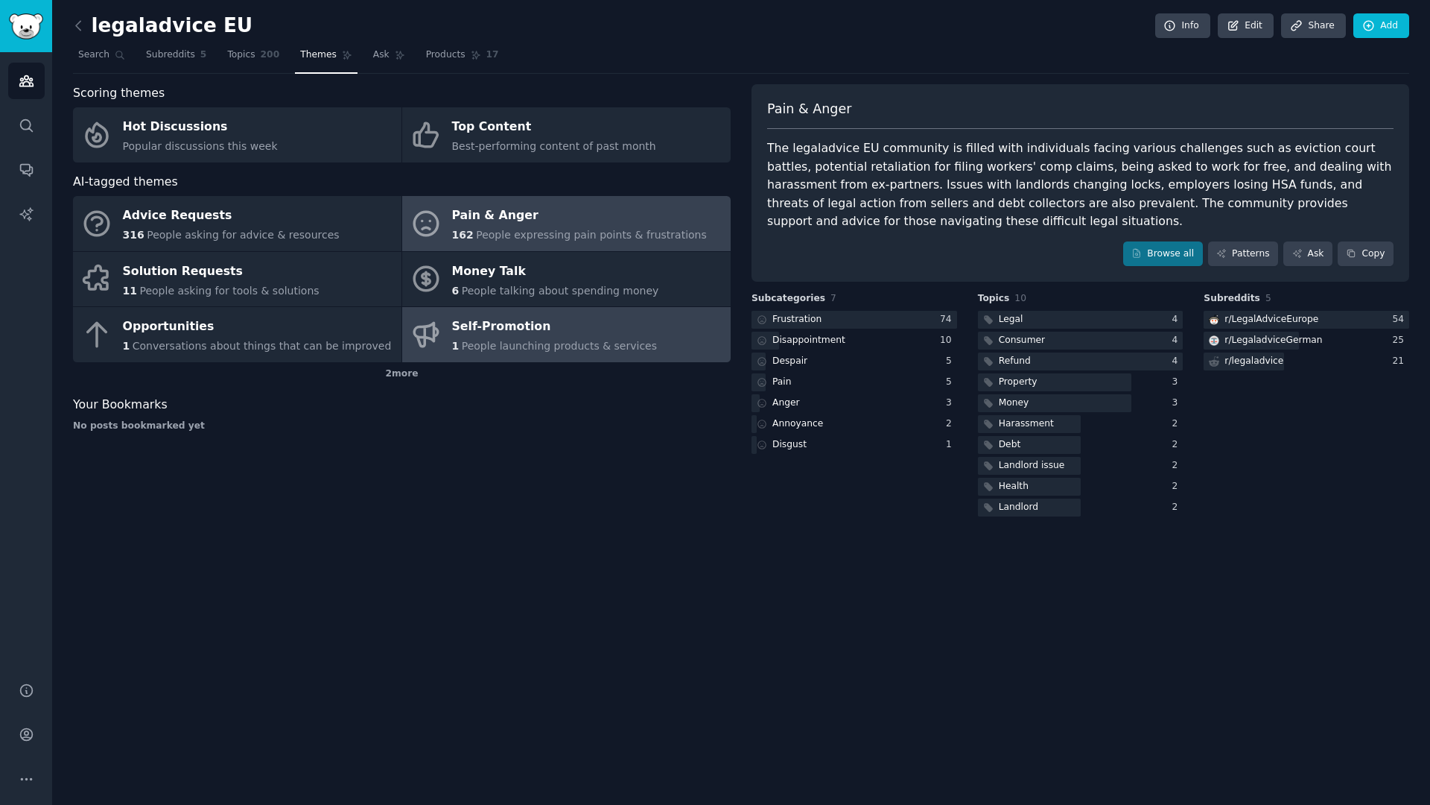
click at [519, 329] on div "Self-Promotion" at bounding box center [555, 327] width 206 height 24
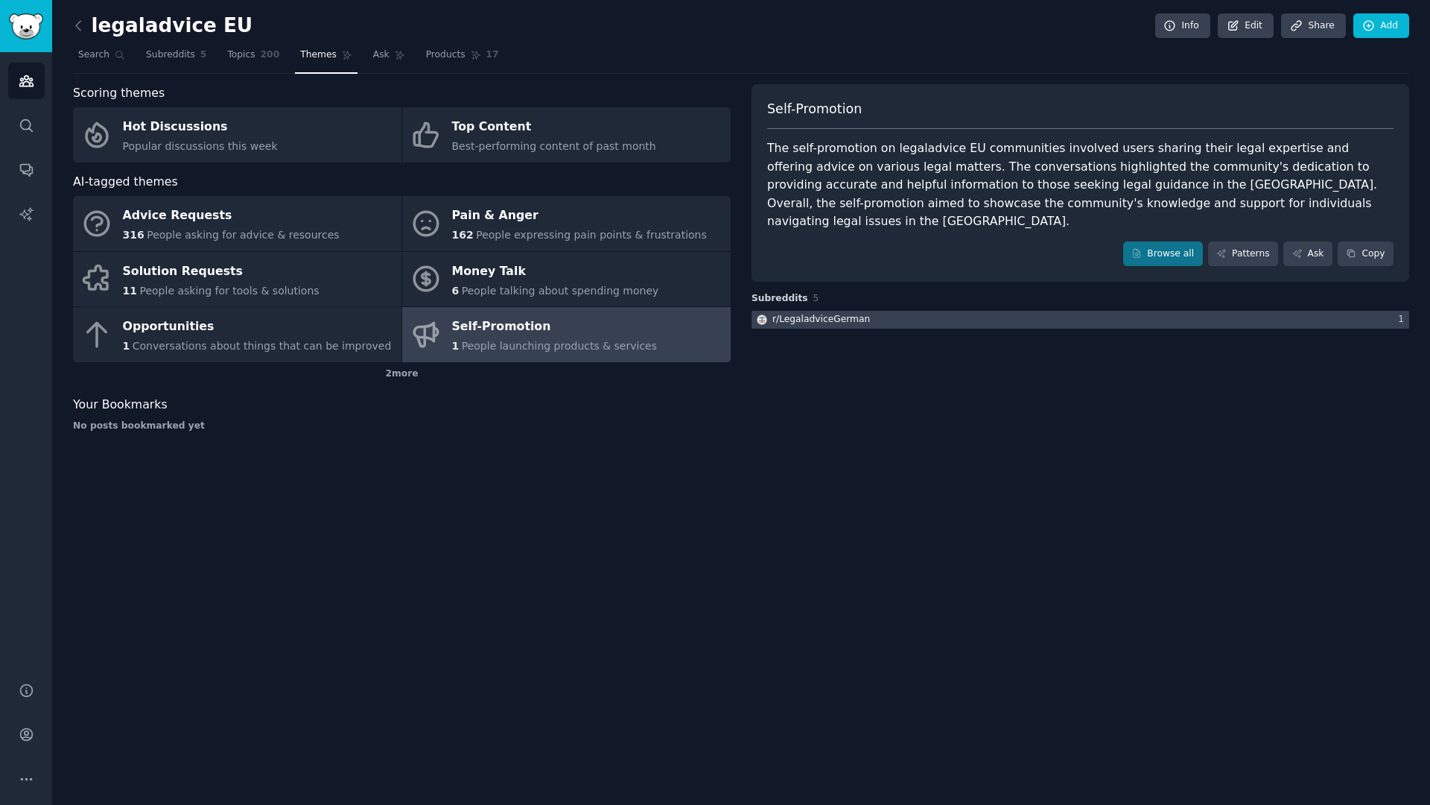
click at [847, 313] on div "r/ LegaladviceGerman" at bounding box center [821, 319] width 98 height 13
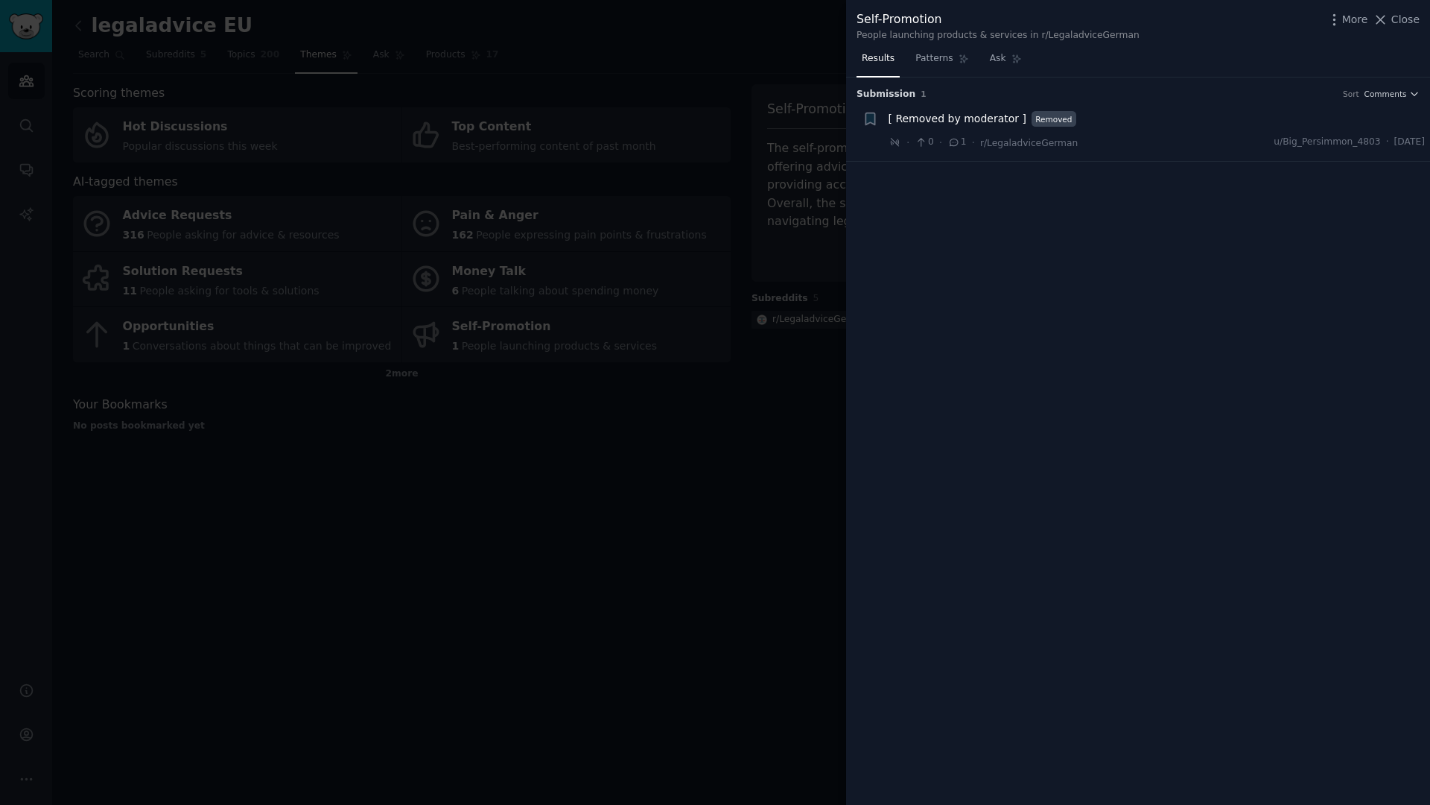
click at [962, 124] on span "[ Removed by moderator ]" at bounding box center [958, 119] width 138 height 16
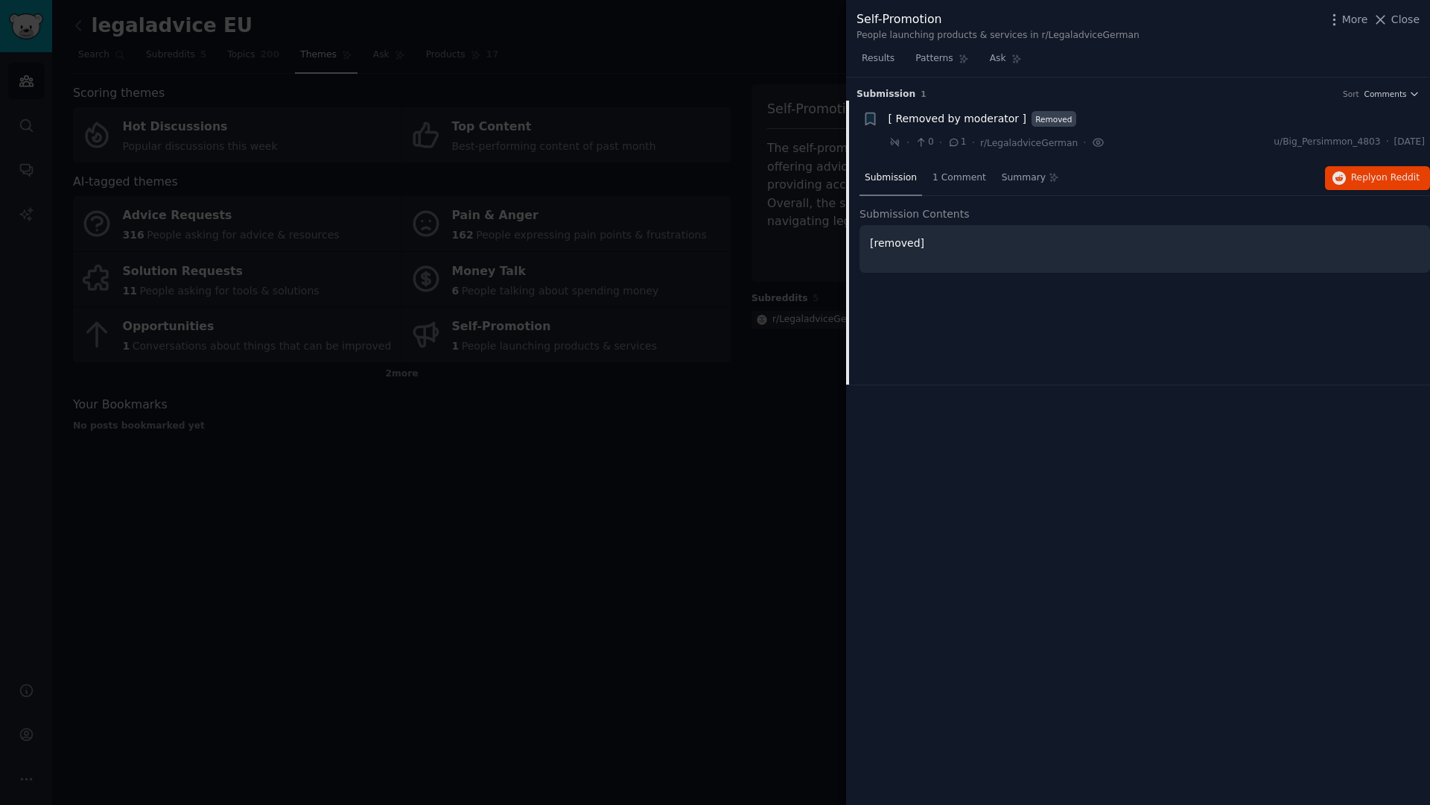
click at [904, 242] on p "[removed]" at bounding box center [1145, 243] width 550 height 16
click at [749, 529] on div at bounding box center [715, 402] width 1430 height 805
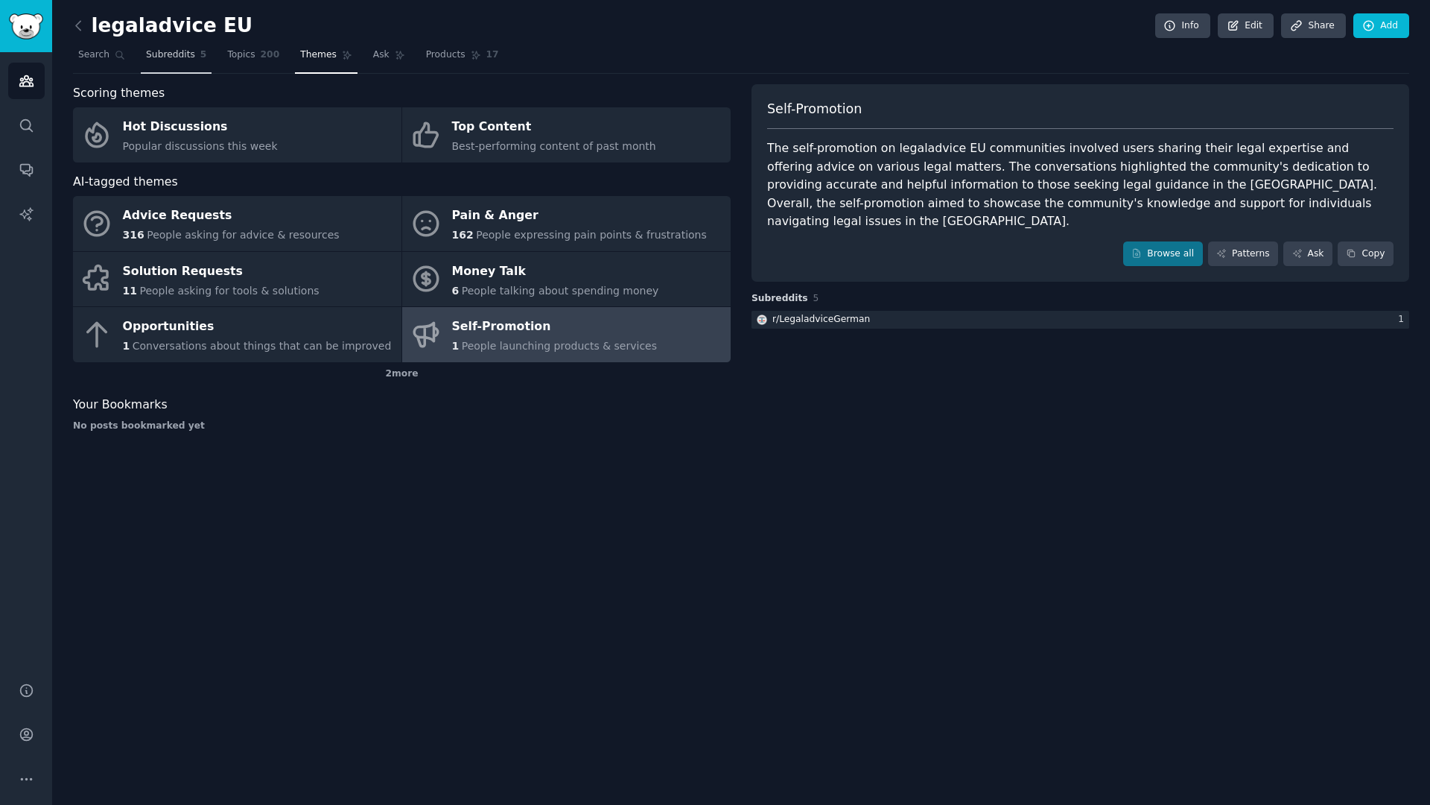
click at [146, 54] on span "Subreddits" at bounding box center [170, 54] width 49 height 13
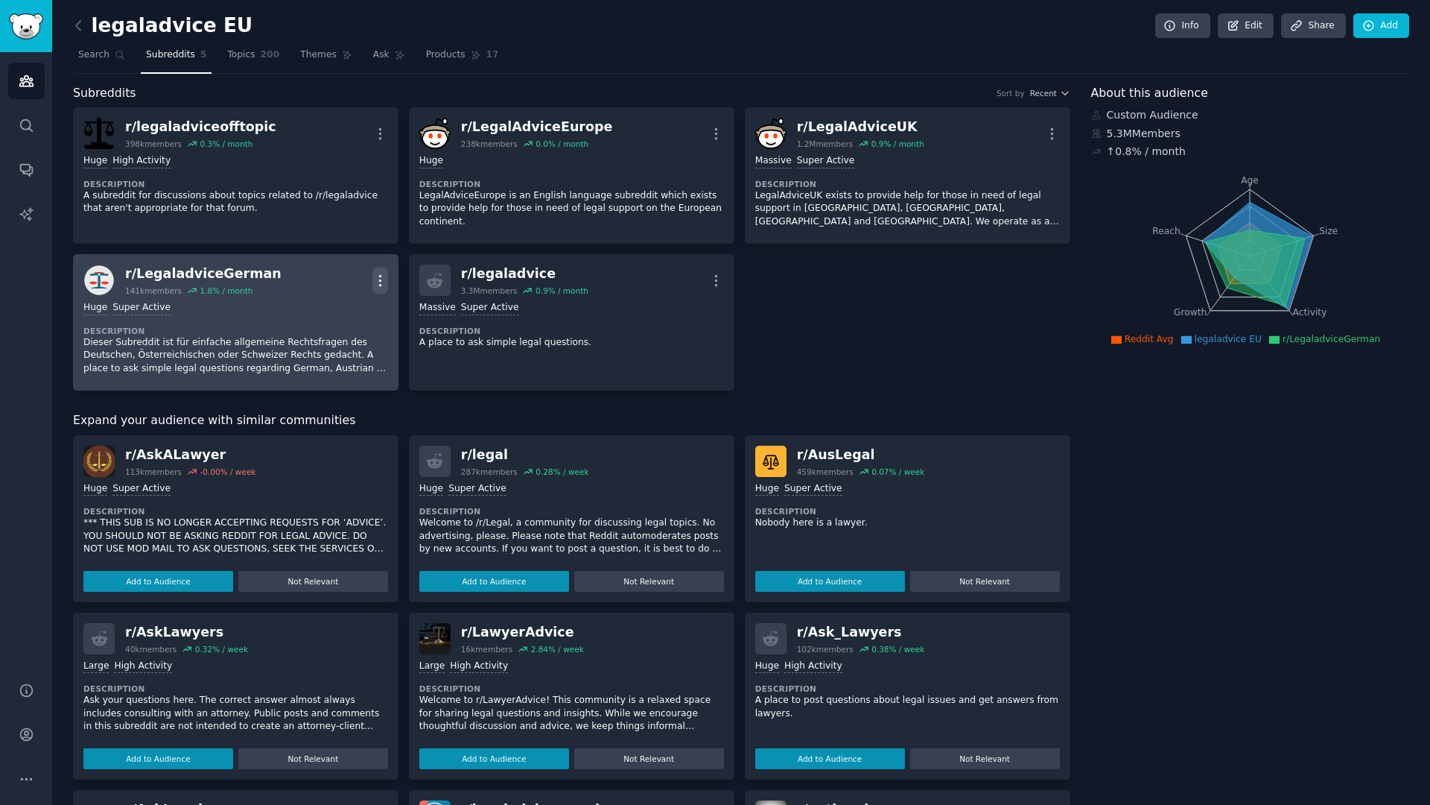
click at [372, 283] on icon "button" at bounding box center [380, 281] width 16 height 16
click at [331, 339] on p "Delete" at bounding box center [322, 338] width 34 height 16
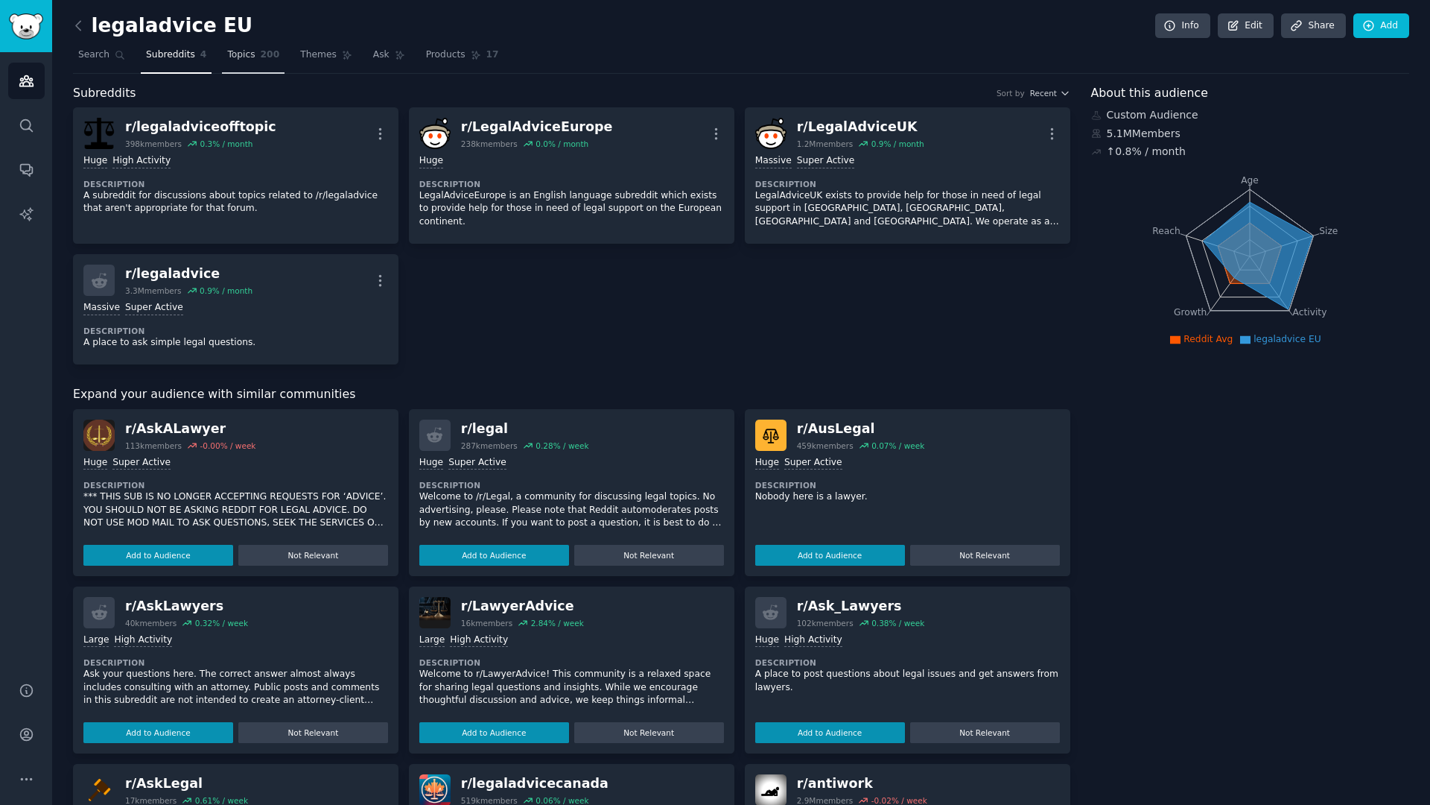
click at [223, 56] on link "Topics 200" at bounding box center [253, 58] width 63 height 31
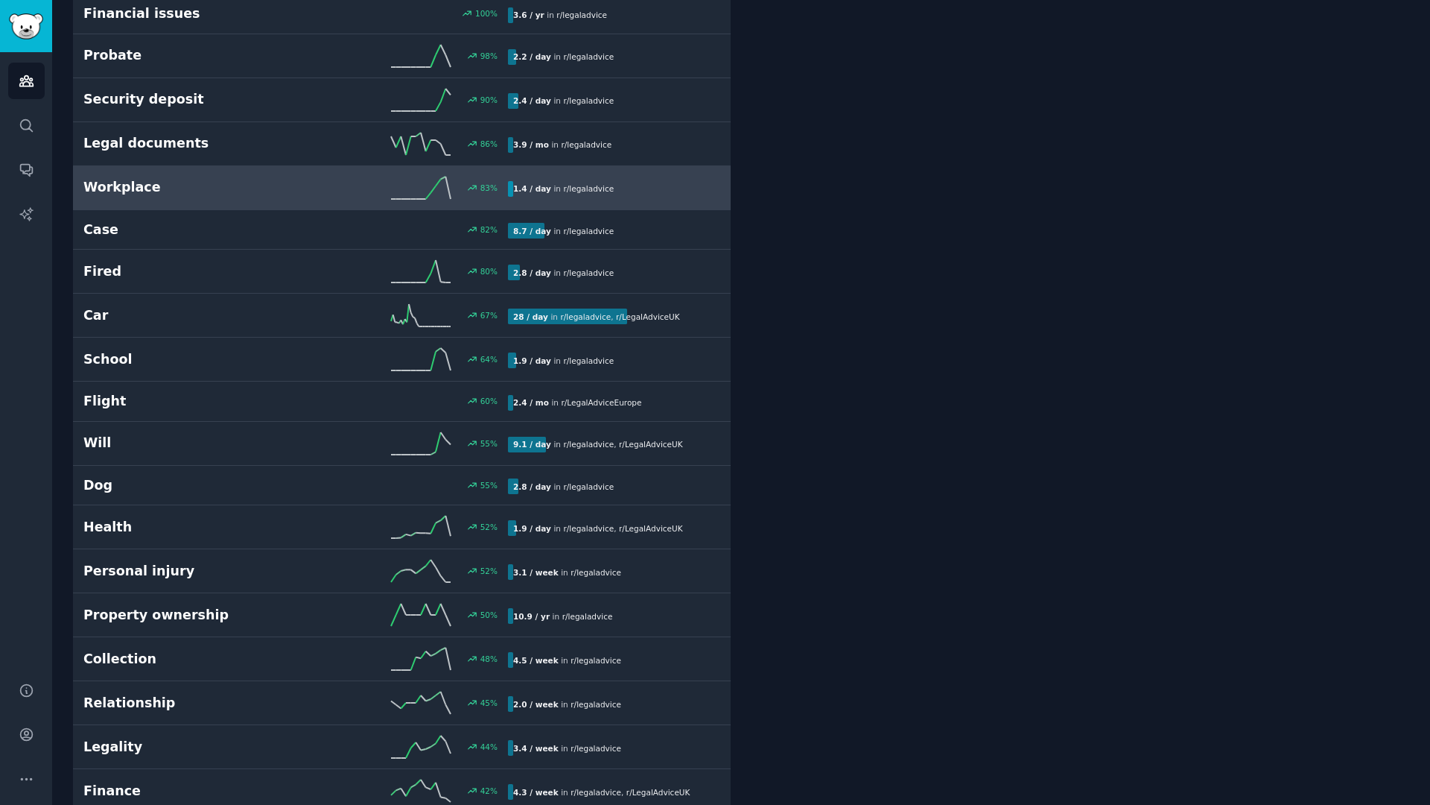
scroll to position [645, 0]
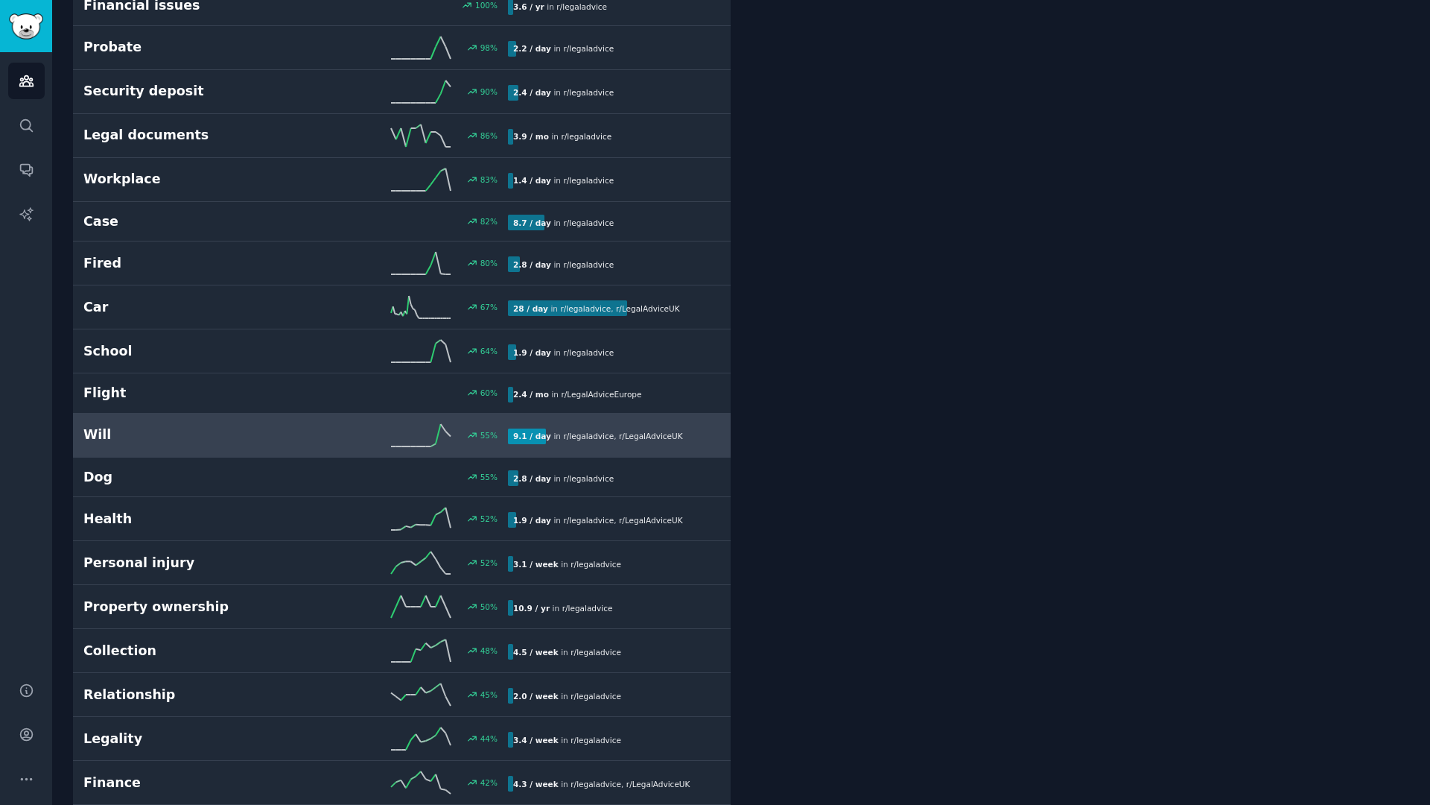
click at [226, 424] on div "Will 55 % 9.1 / day in r/ legaladvice , r/ LegalAdviceUK" at bounding box center [401, 435] width 637 height 22
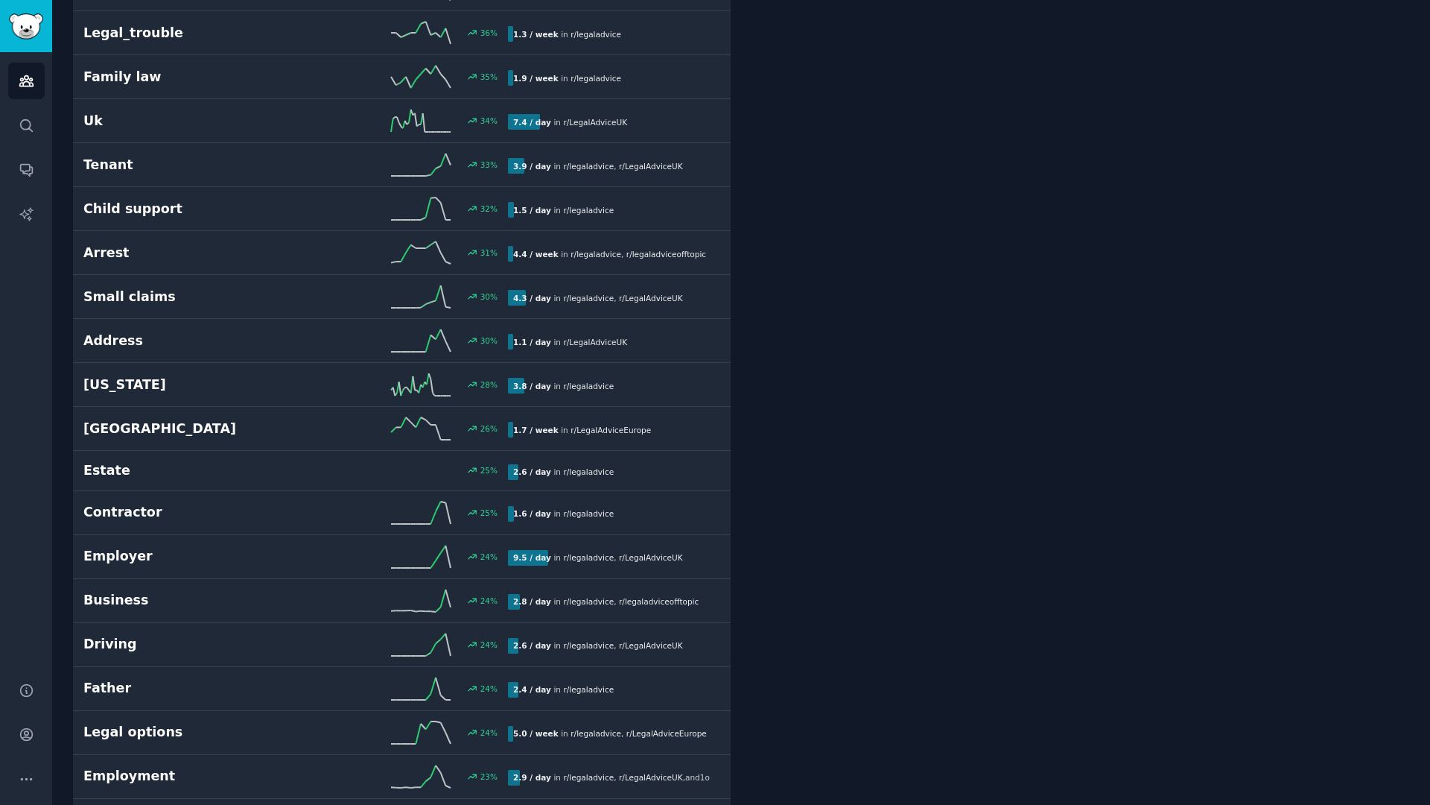
scroll to position [1806, 0]
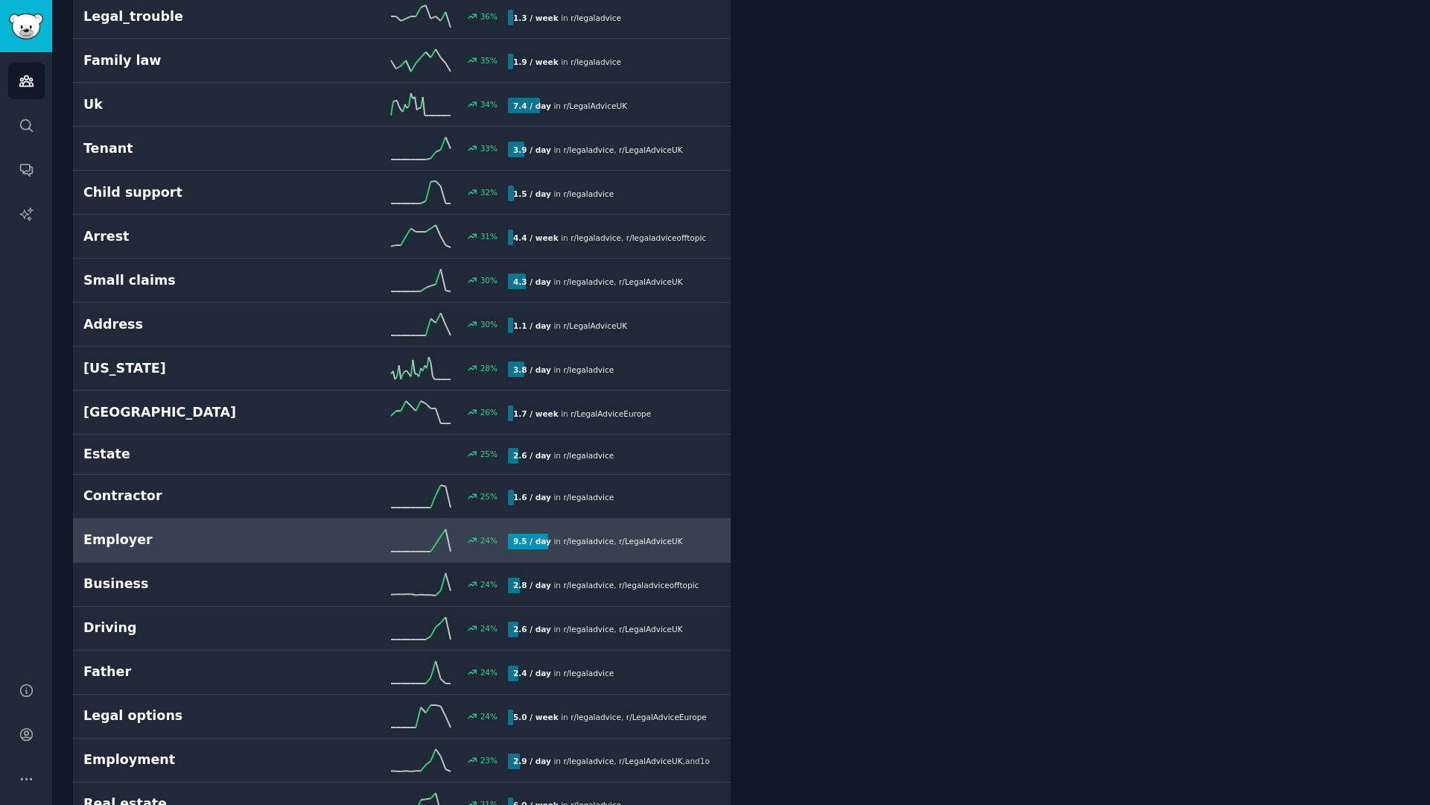
click at [291, 539] on h2 "Employer" at bounding box center [189, 539] width 212 height 19
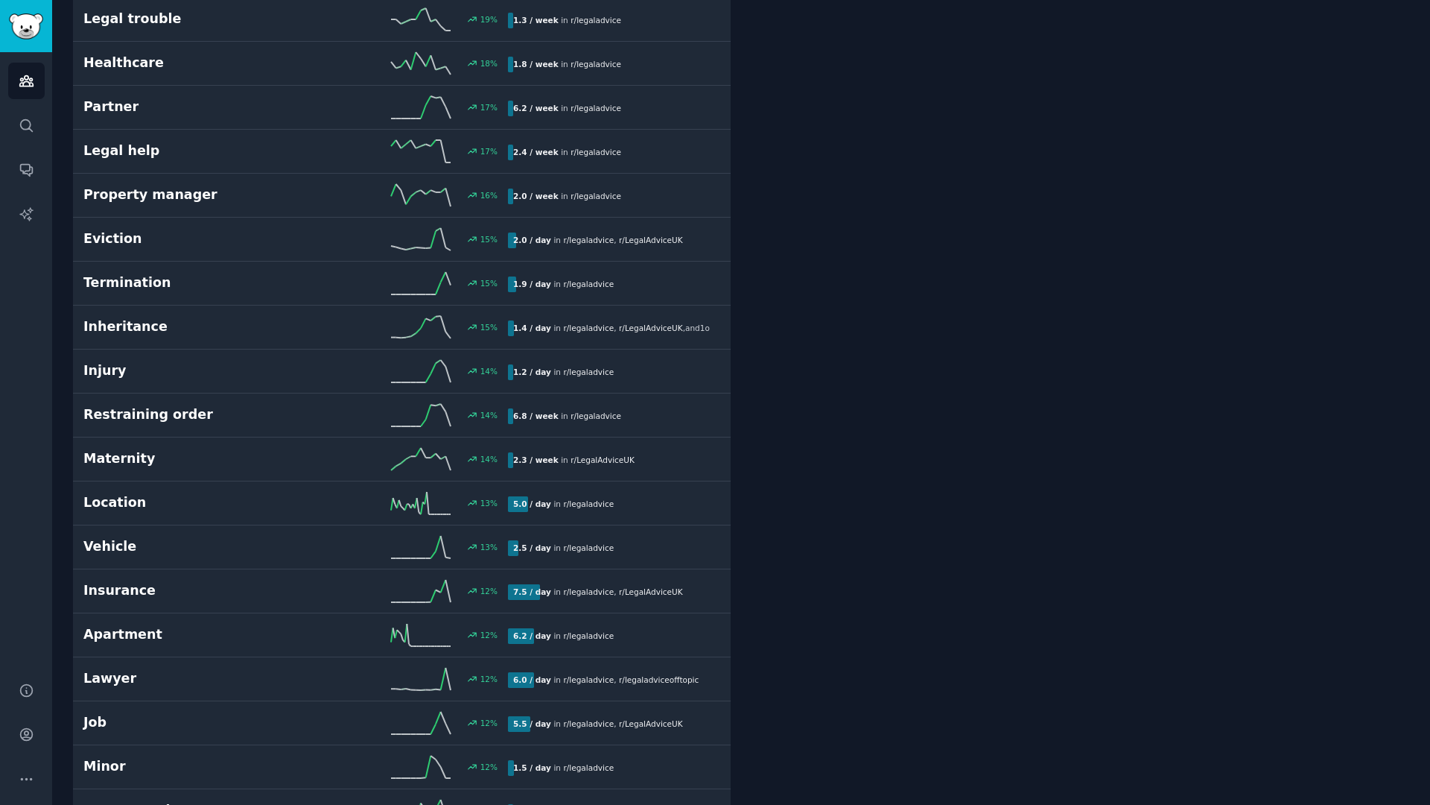
scroll to position [3003, 0]
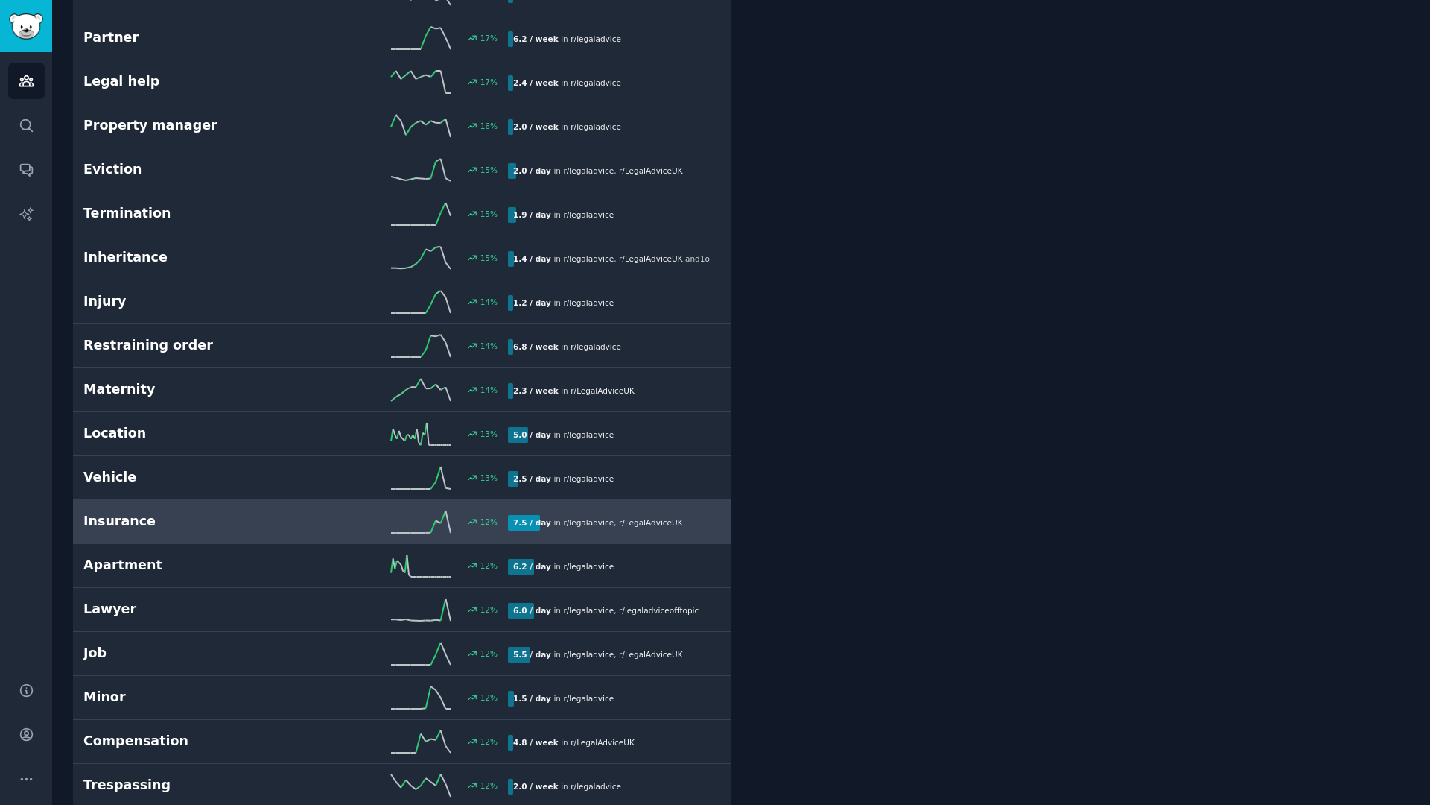
click at [296, 528] on div "12 %" at bounding box center [402, 521] width 212 height 22
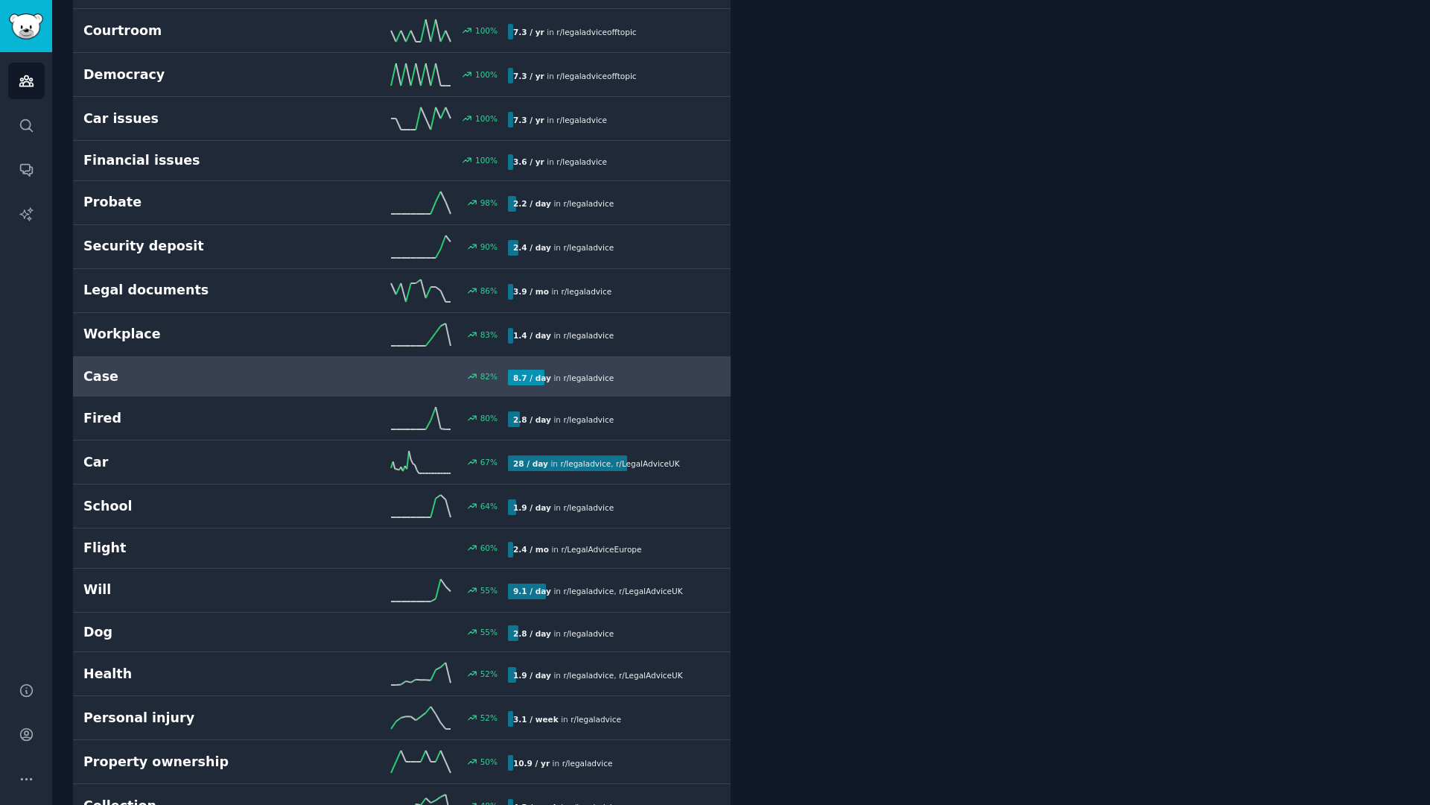
scroll to position [493, 0]
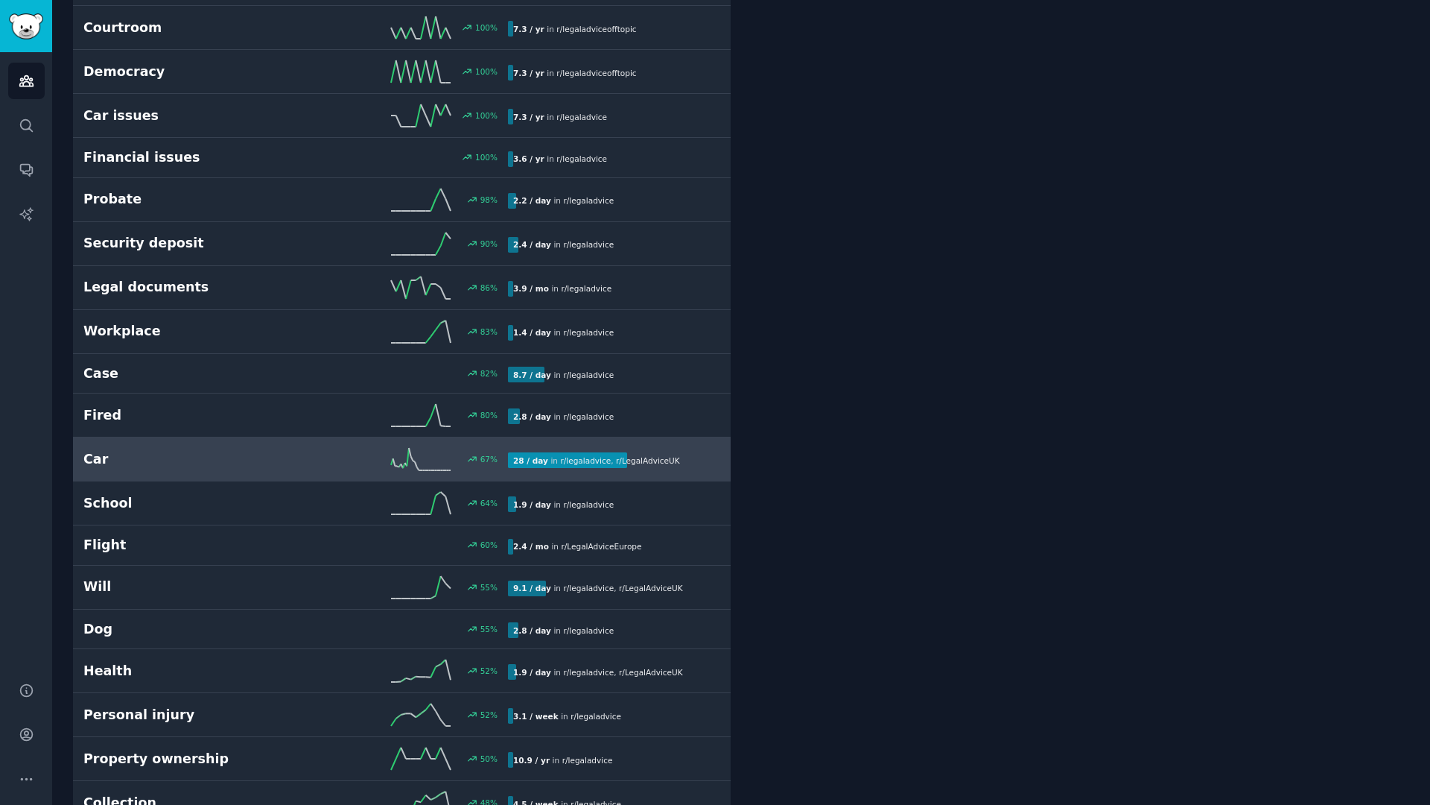
click at [279, 455] on h2 "Car" at bounding box center [189, 459] width 212 height 19
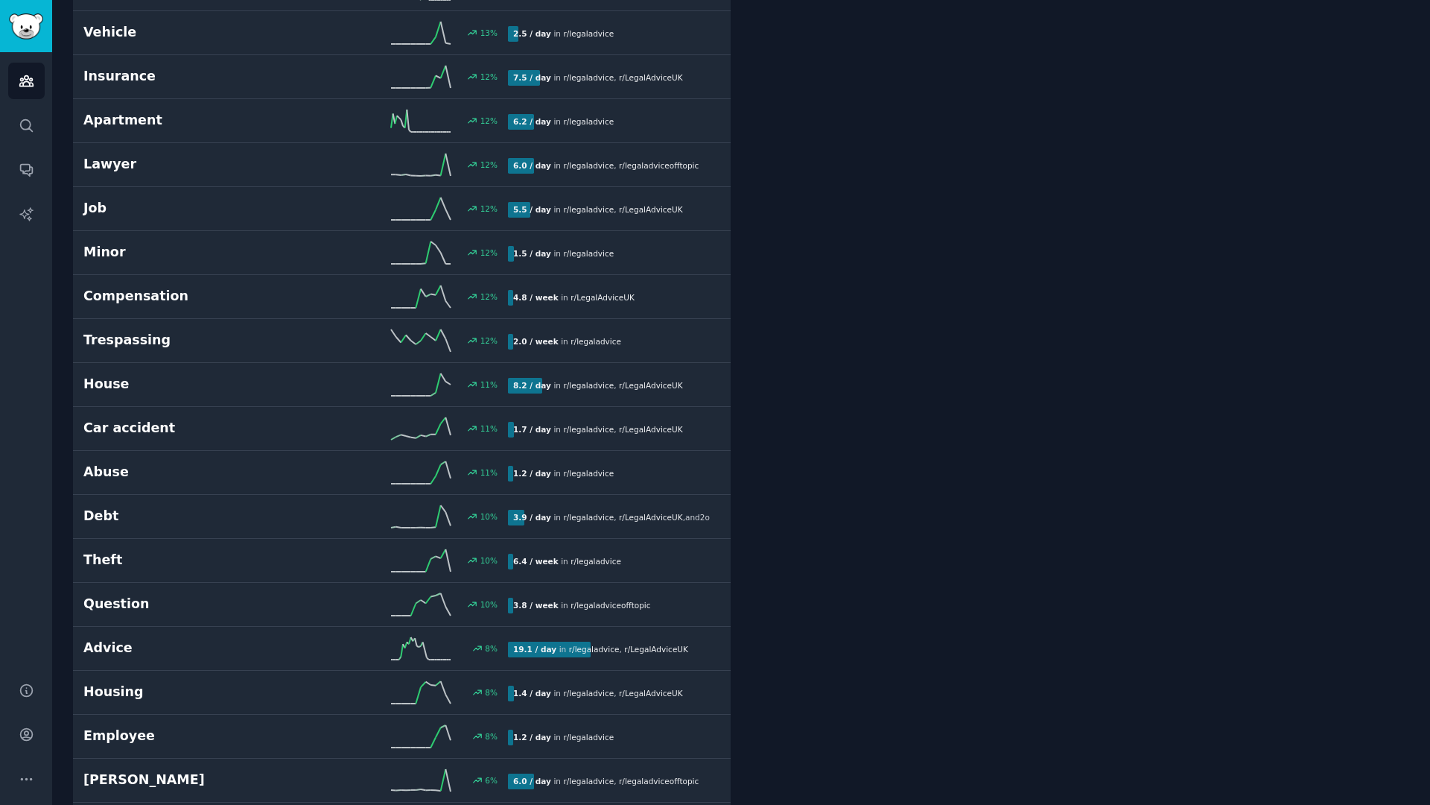
scroll to position [3489, 0]
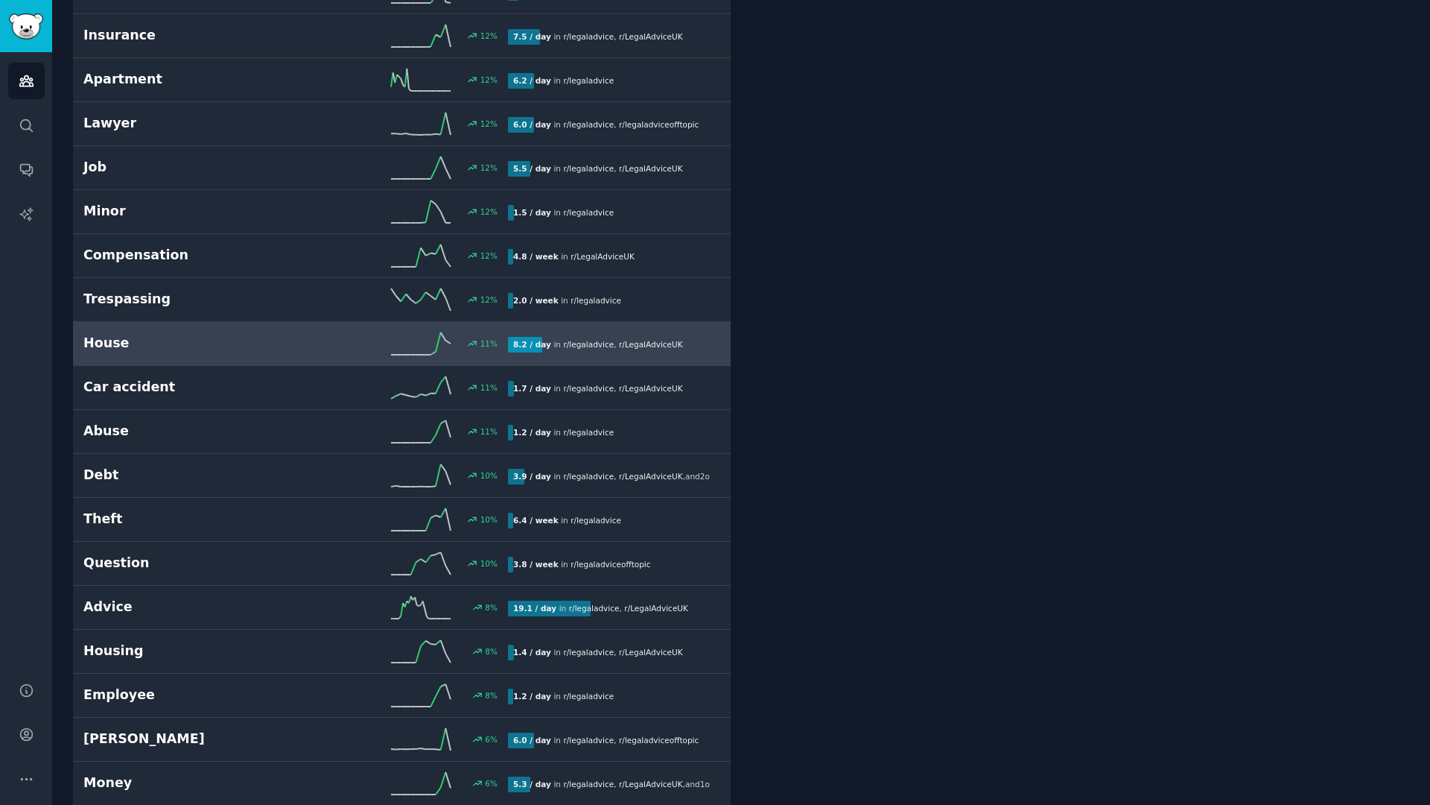
click at [328, 336] on div "11 %" at bounding box center [402, 343] width 212 height 22
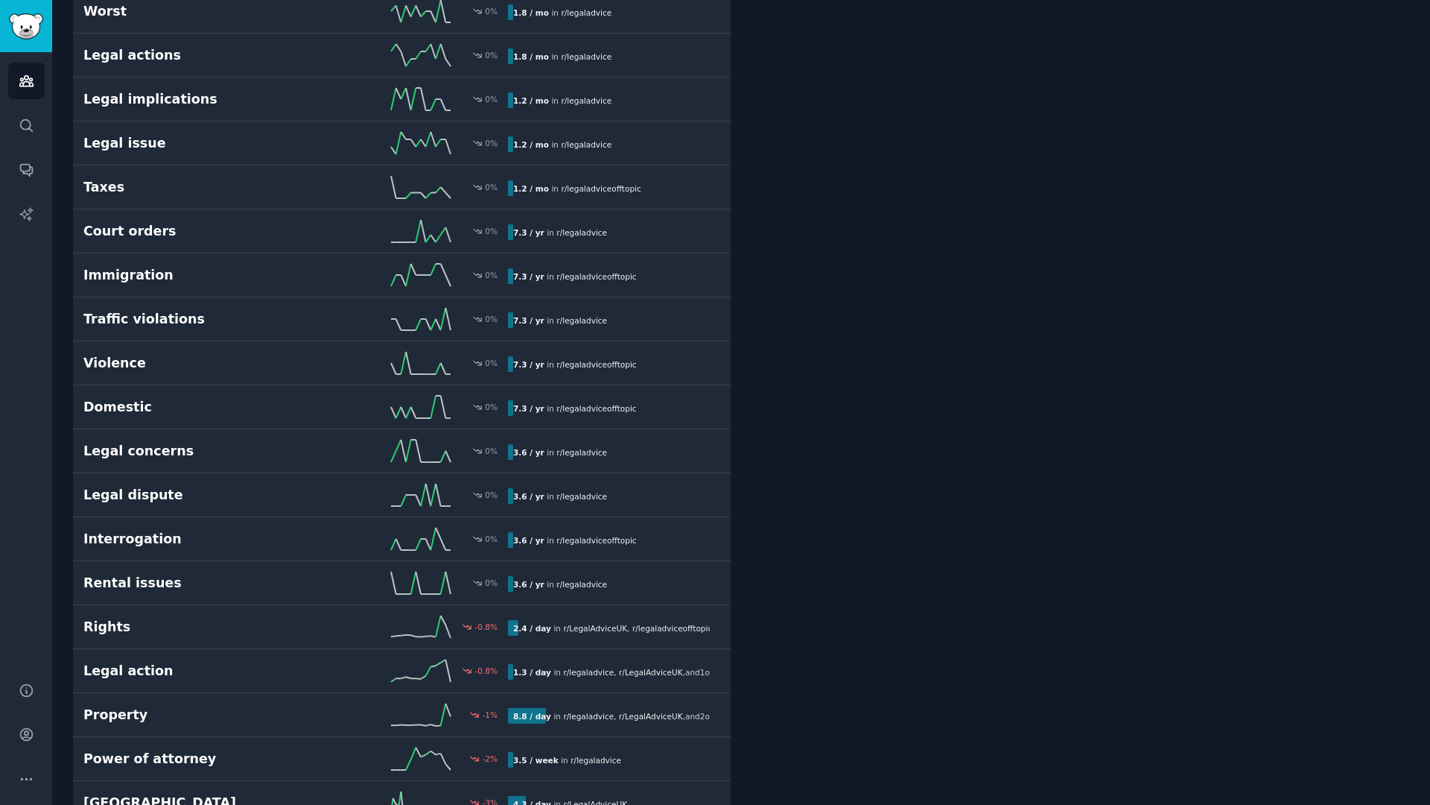
scroll to position [4961, 0]
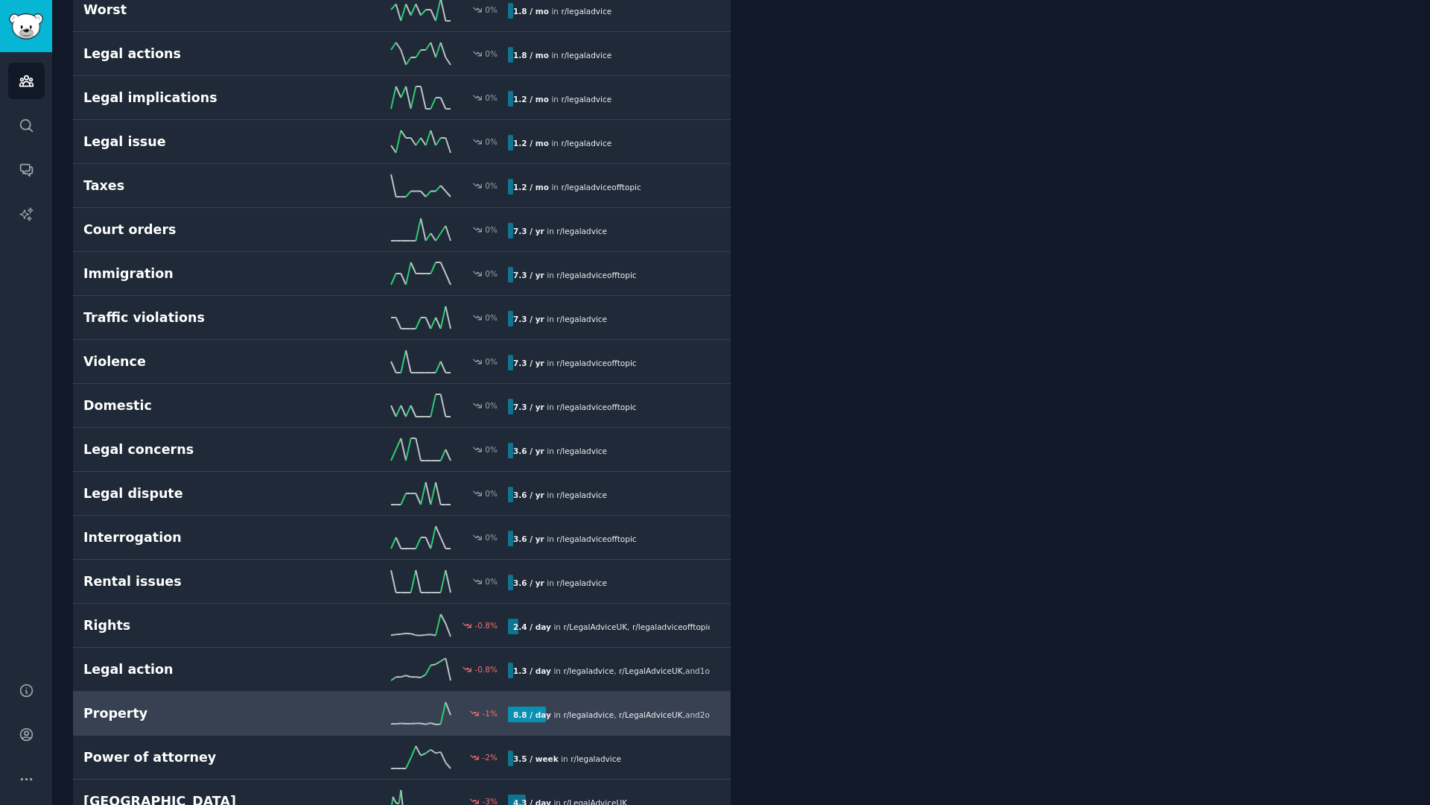
click at [250, 710] on h2 "Property" at bounding box center [189, 713] width 212 height 19
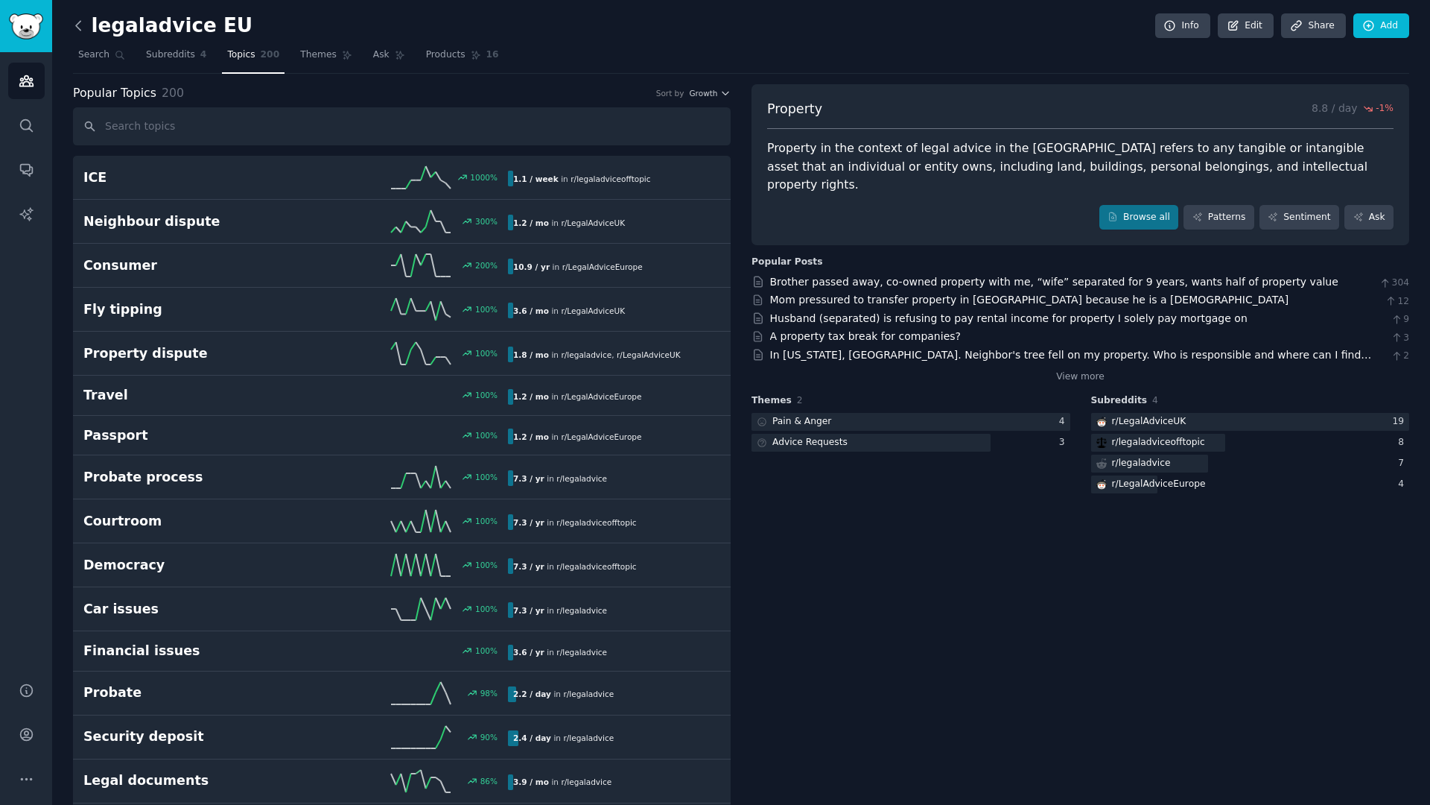
click at [77, 25] on icon at bounding box center [78, 25] width 4 height 9
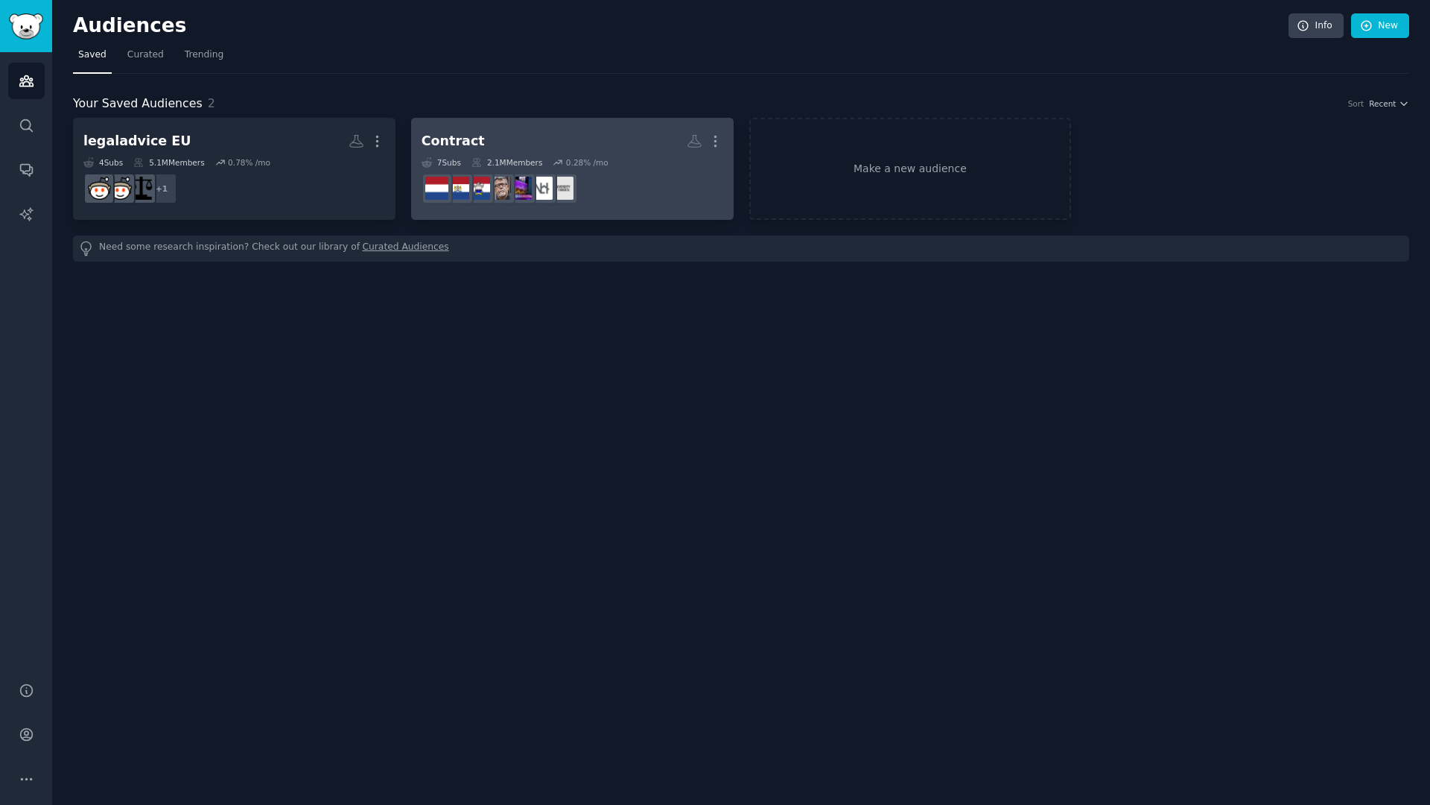
click at [548, 134] on h2 "Contract More" at bounding box center [573, 141] width 302 height 26
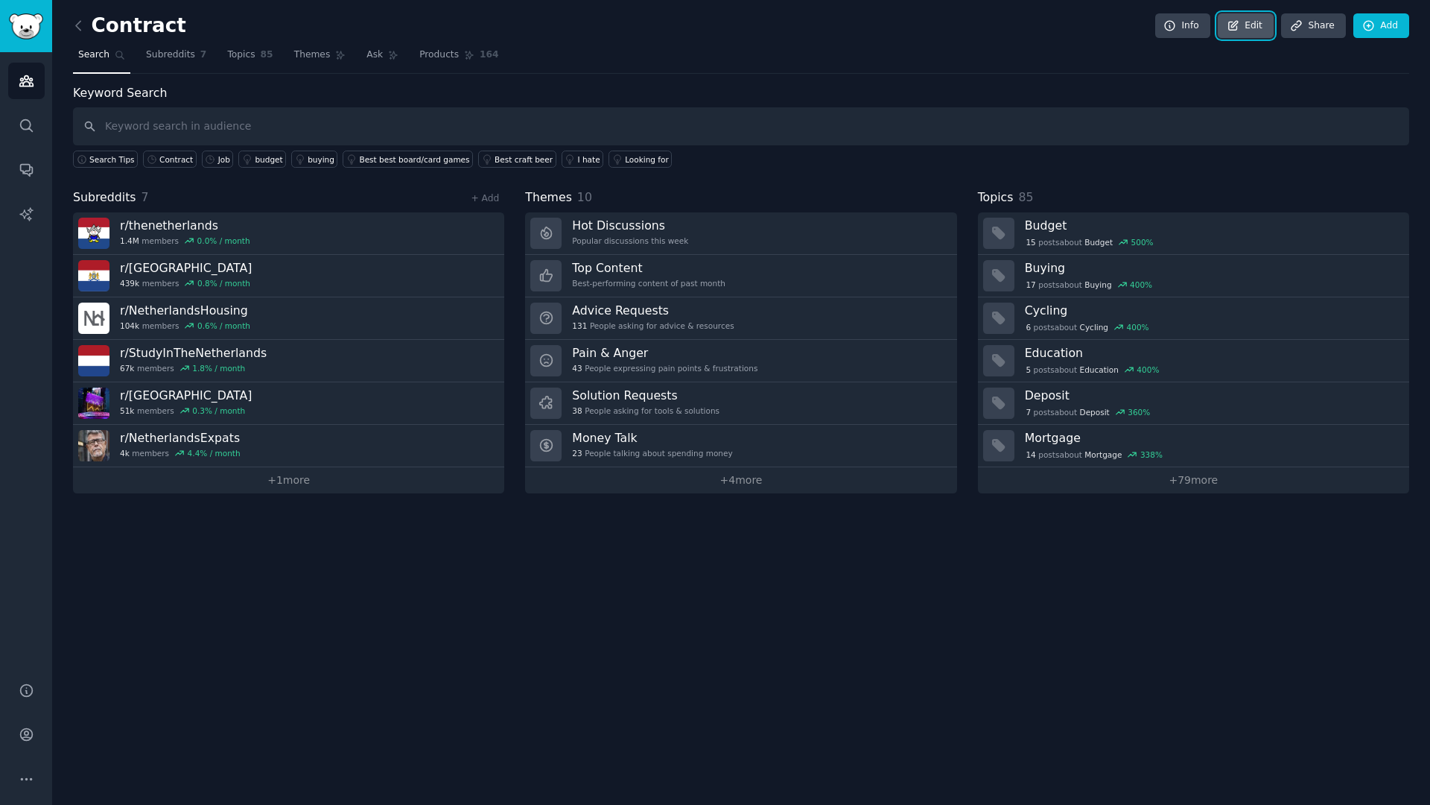
click at [1261, 31] on link "Edit" at bounding box center [1246, 25] width 56 height 25
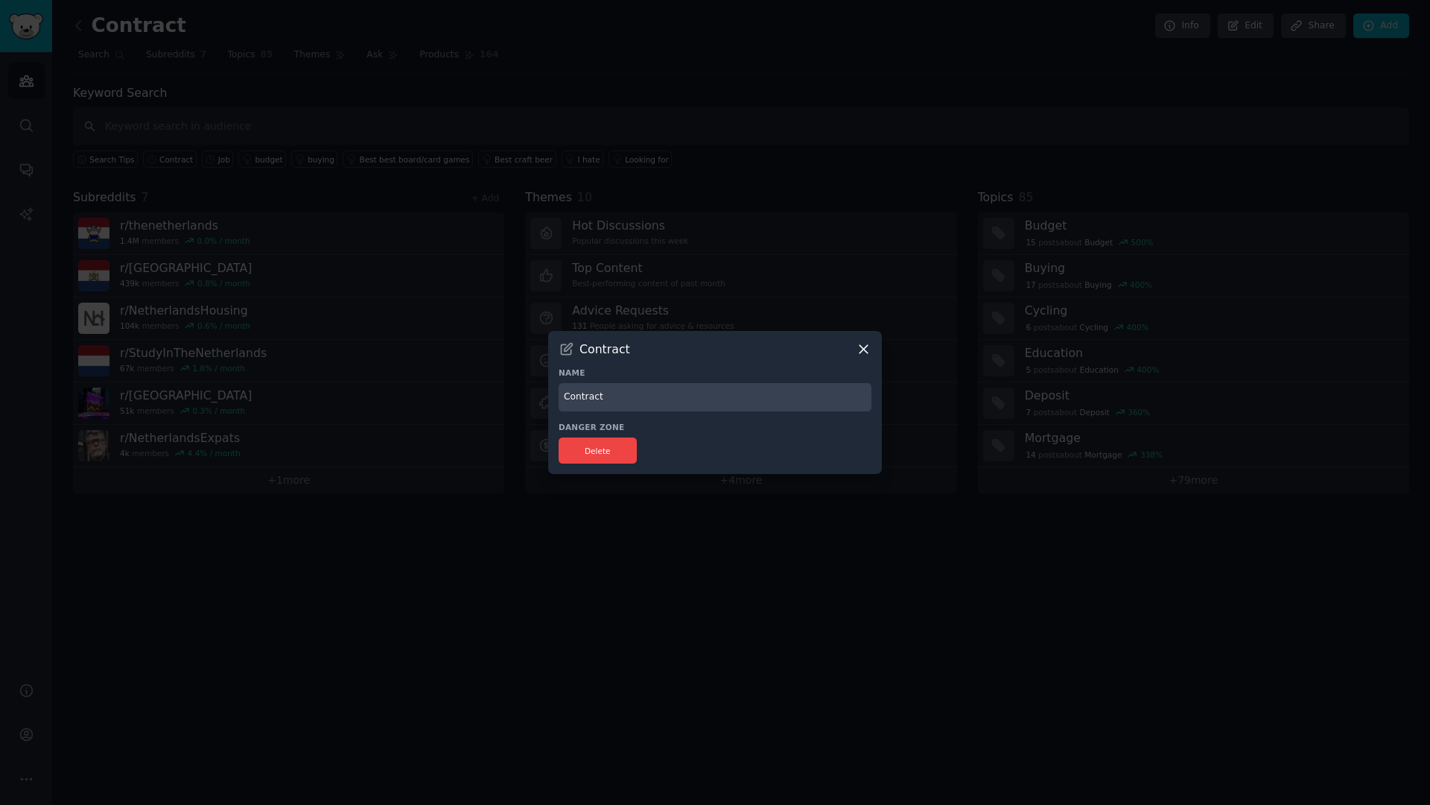
click at [635, 397] on input "Contract" at bounding box center [715, 397] width 313 height 29
type input "Netherlands Contract"
click at [598, 455] on button "Delete" at bounding box center [598, 450] width 78 height 26
click at [775, 525] on div at bounding box center [715, 402] width 1430 height 805
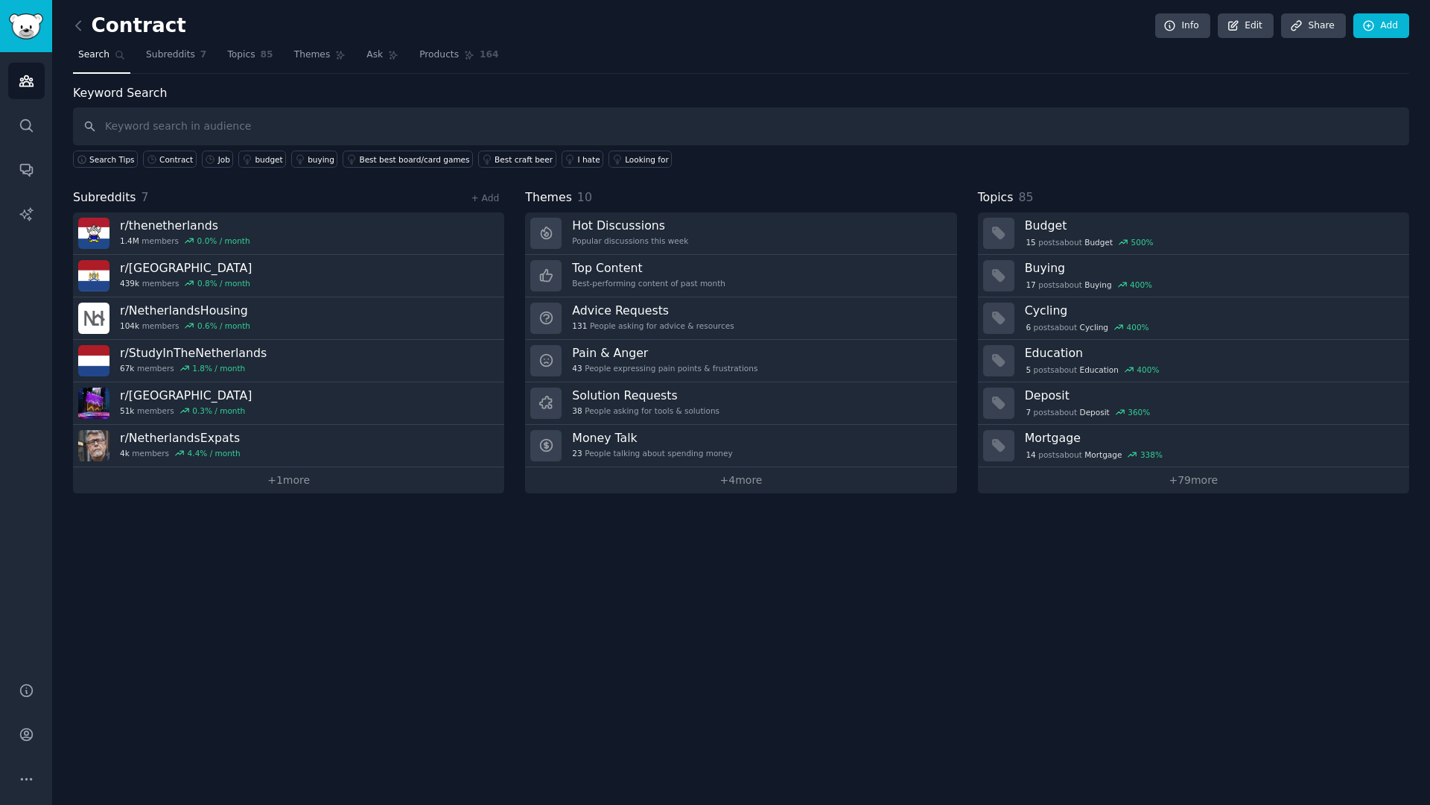
click at [1281, 35] on div "Info Edit Share Add" at bounding box center [1278, 25] width 262 height 25
click at [1241, 34] on link "Edit" at bounding box center [1246, 25] width 56 height 25
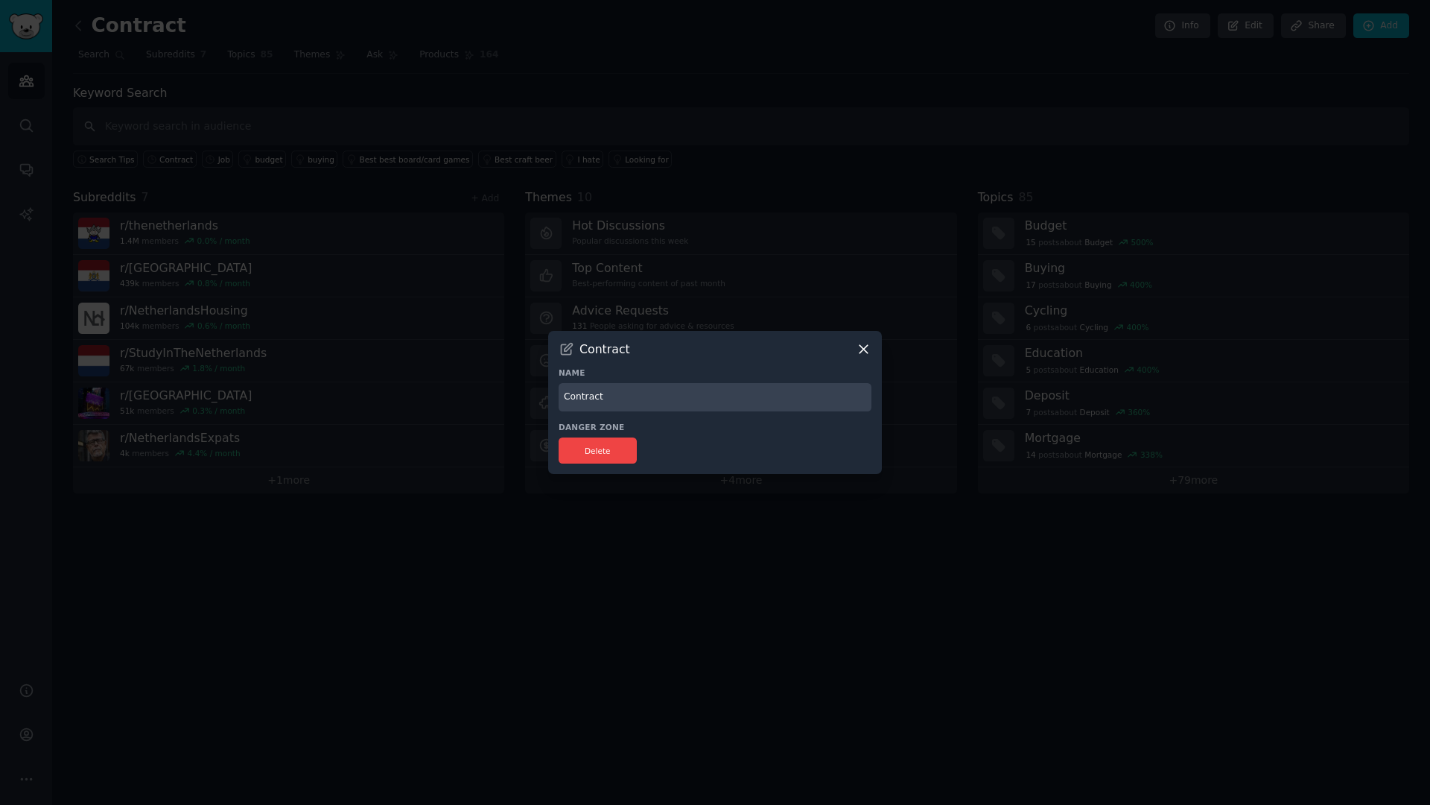
click at [565, 396] on input "Contract" at bounding box center [715, 397] width 313 height 29
type input "NL Contract"
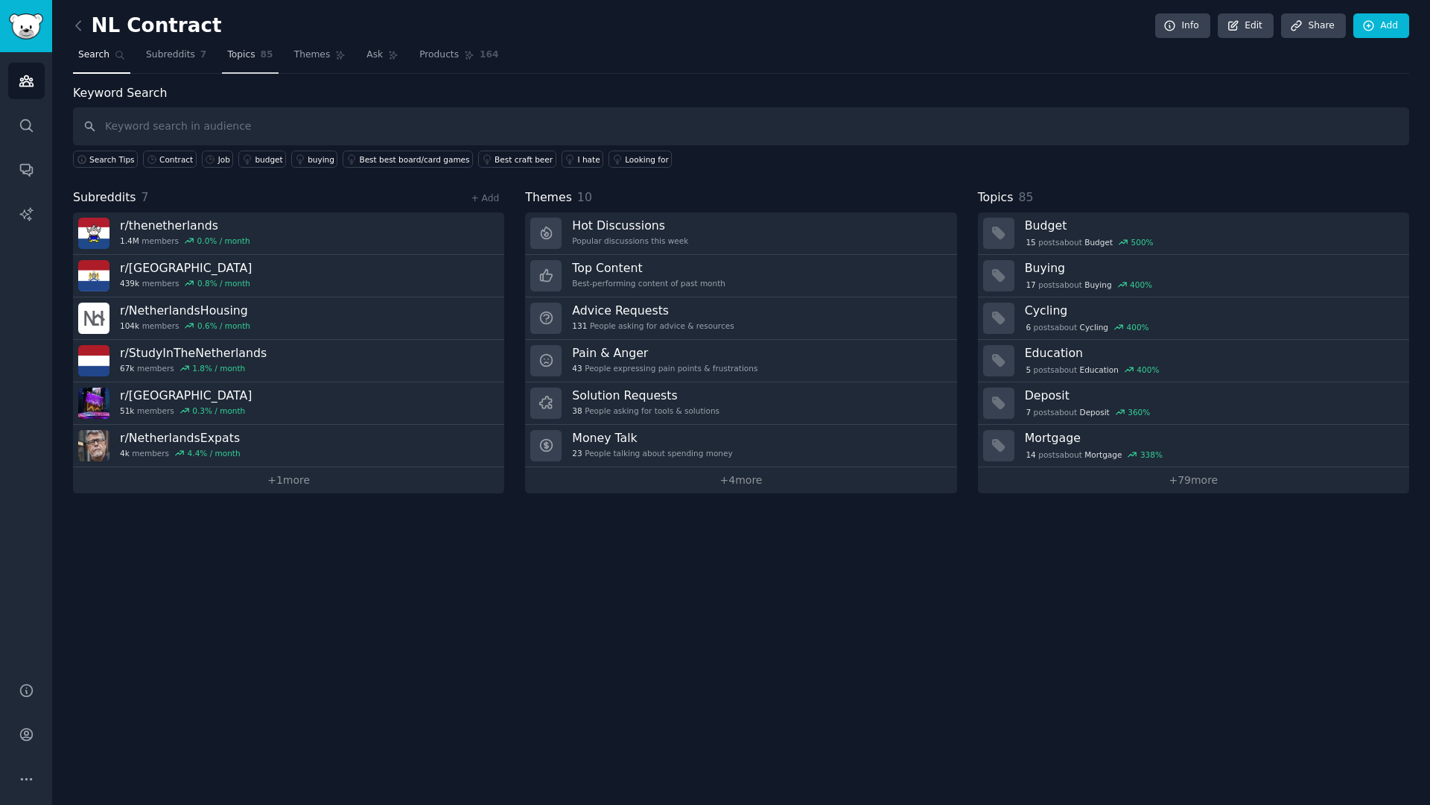
click at [250, 70] on link "Topics 85" at bounding box center [250, 58] width 56 height 31
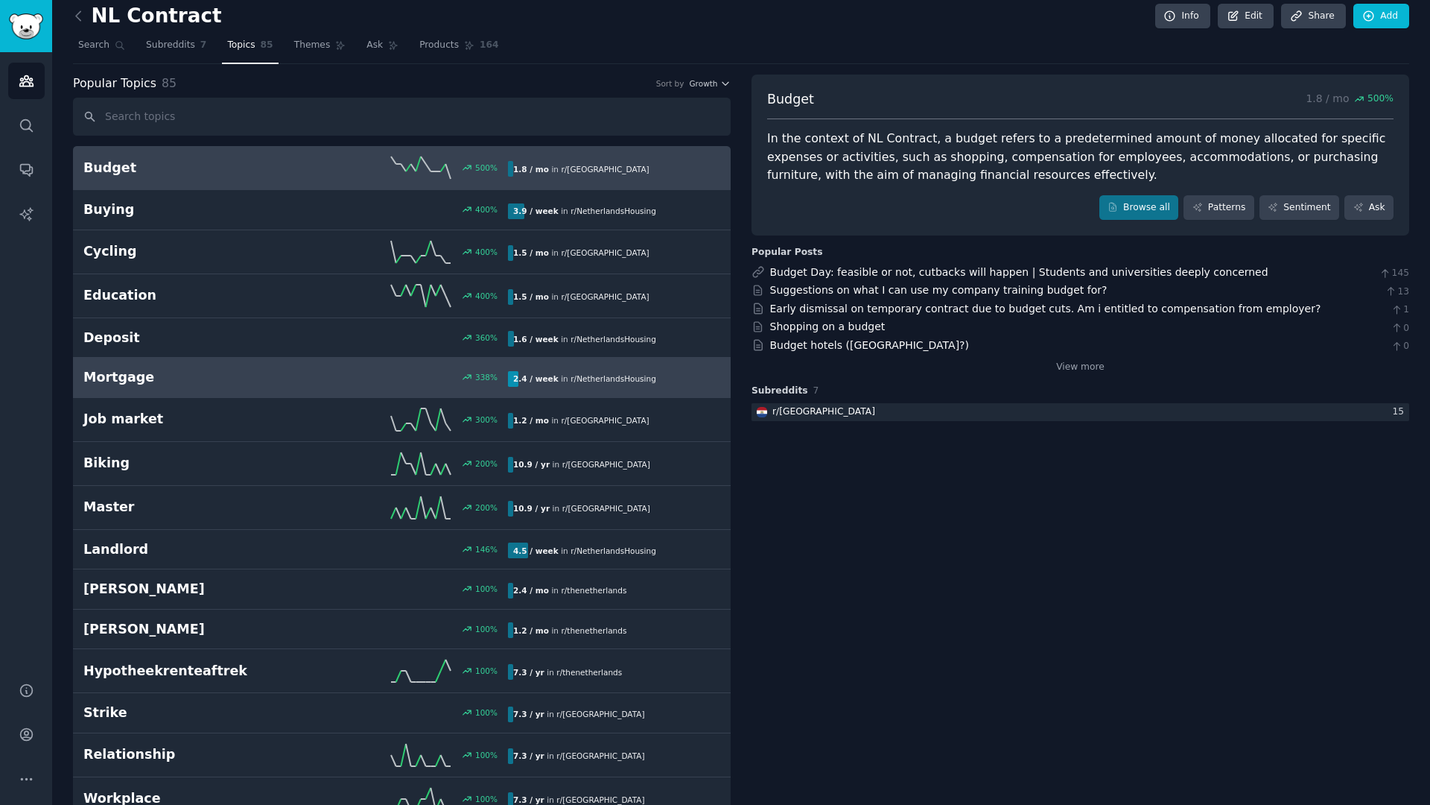
scroll to position [12, 0]
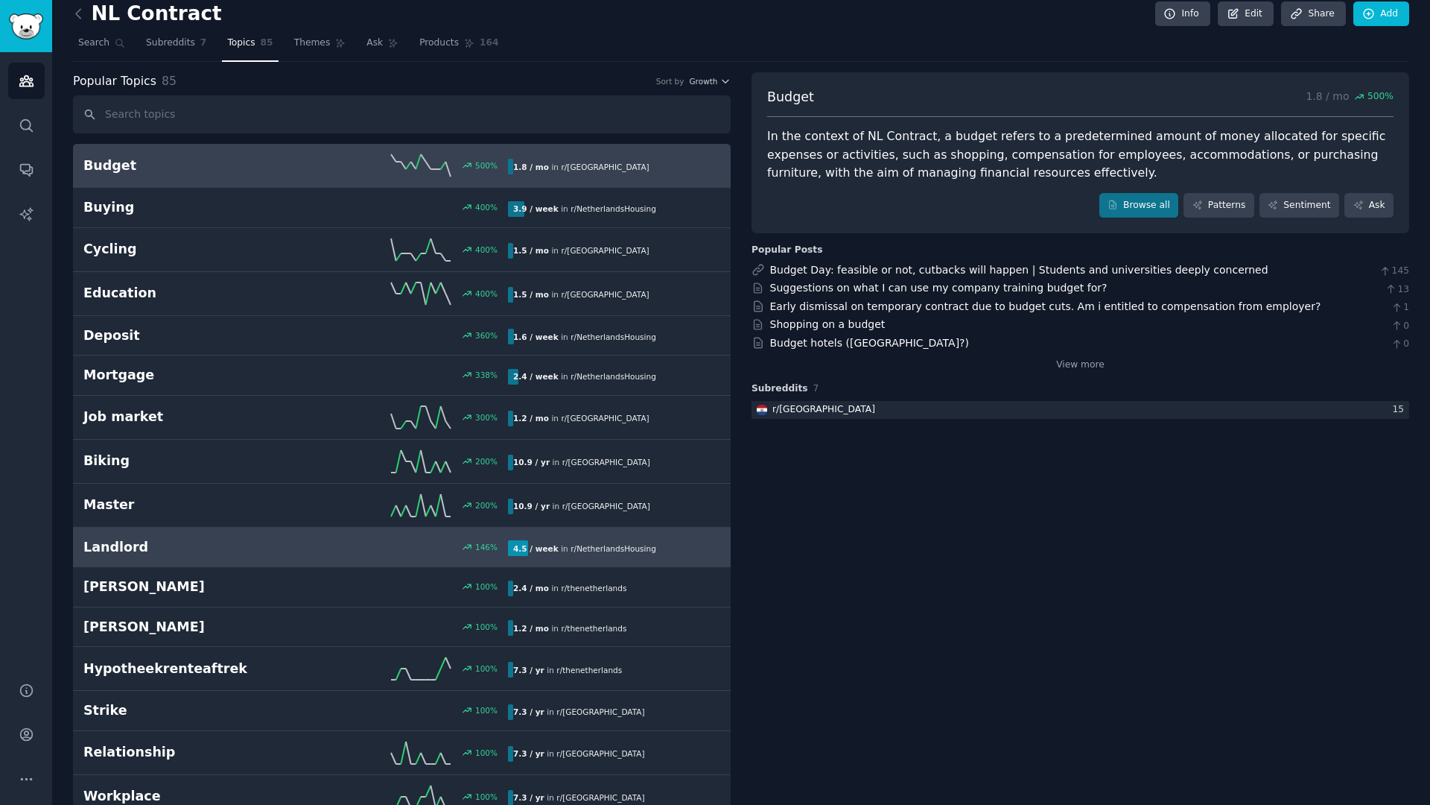
click at [262, 541] on h2 "Landlord" at bounding box center [189, 547] width 212 height 19
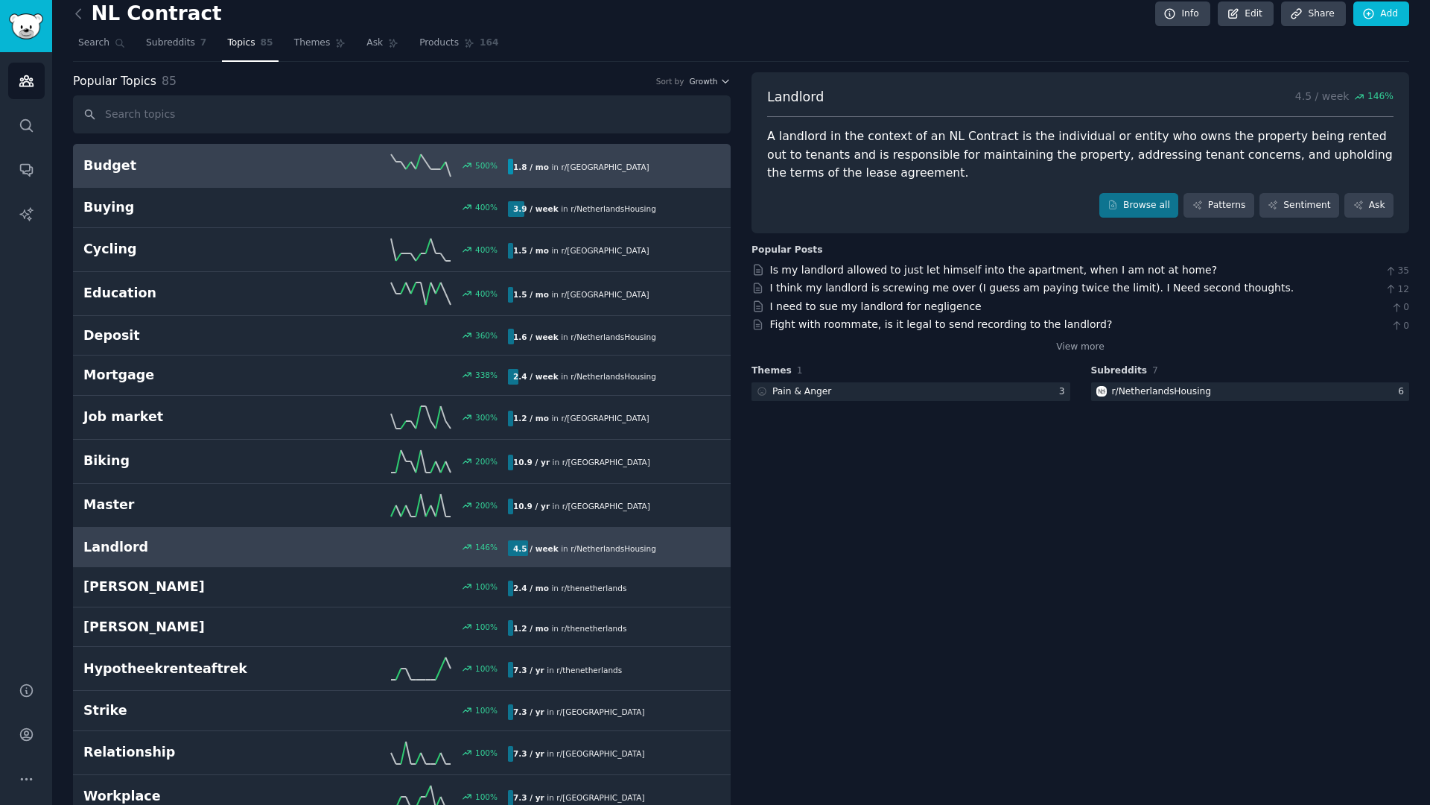
click at [251, 180] on link "Budget 500 % 1.8 / mo in r/ Netherlands" at bounding box center [402, 166] width 658 height 44
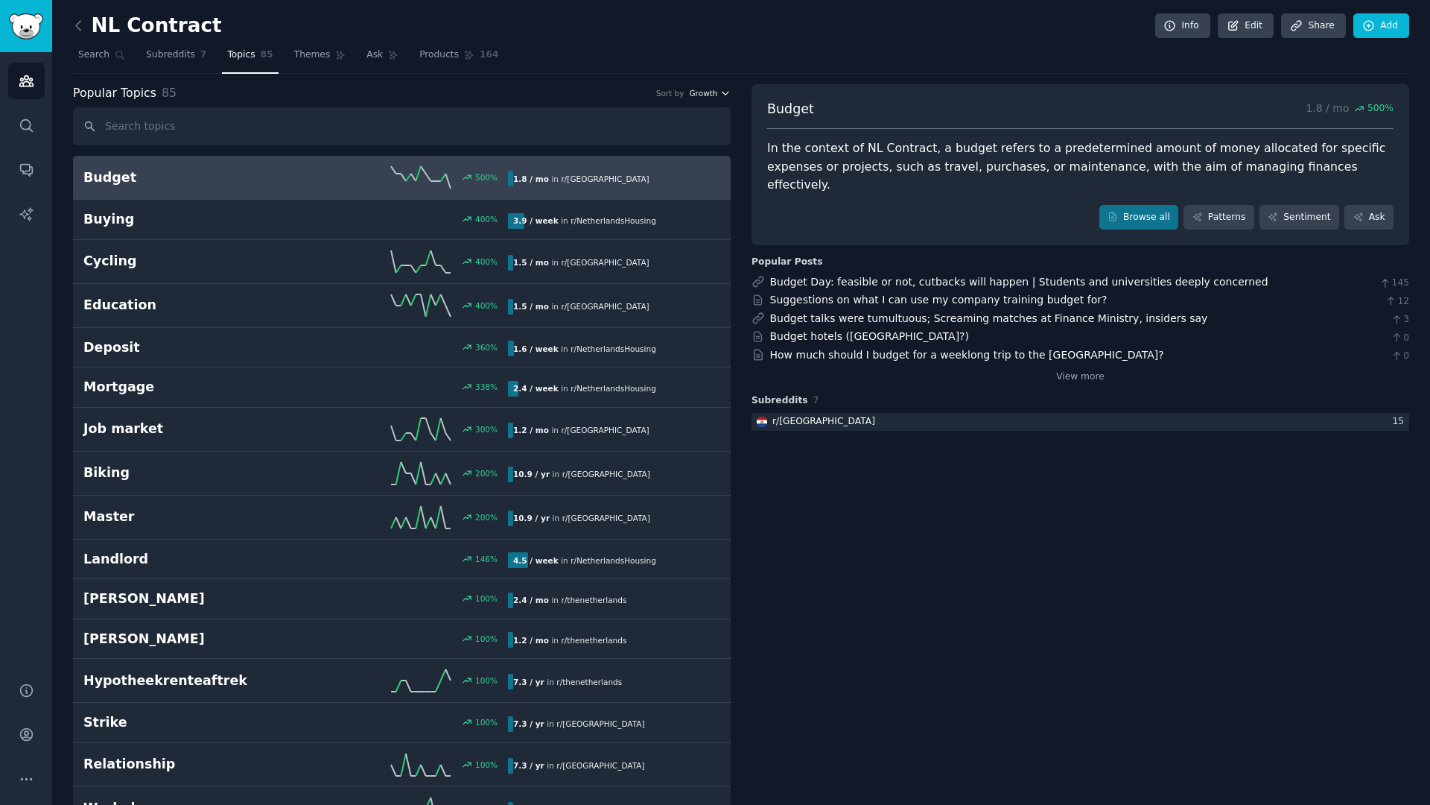
click at [716, 92] on button "Growth" at bounding box center [710, 93] width 42 height 10
click at [647, 153] on div "Velocity" at bounding box center [656, 148] width 139 height 26
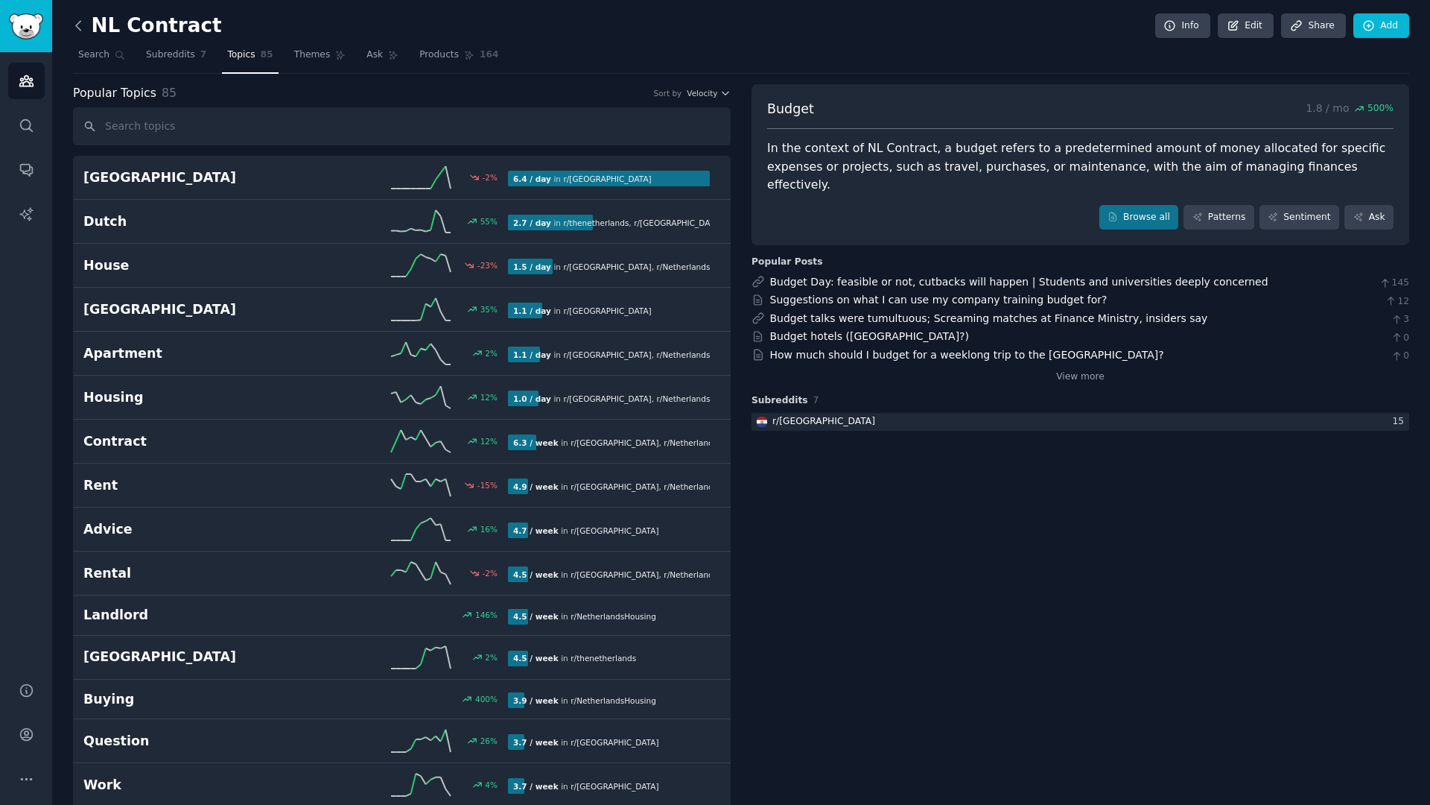
click at [80, 30] on icon at bounding box center [78, 25] width 4 height 9
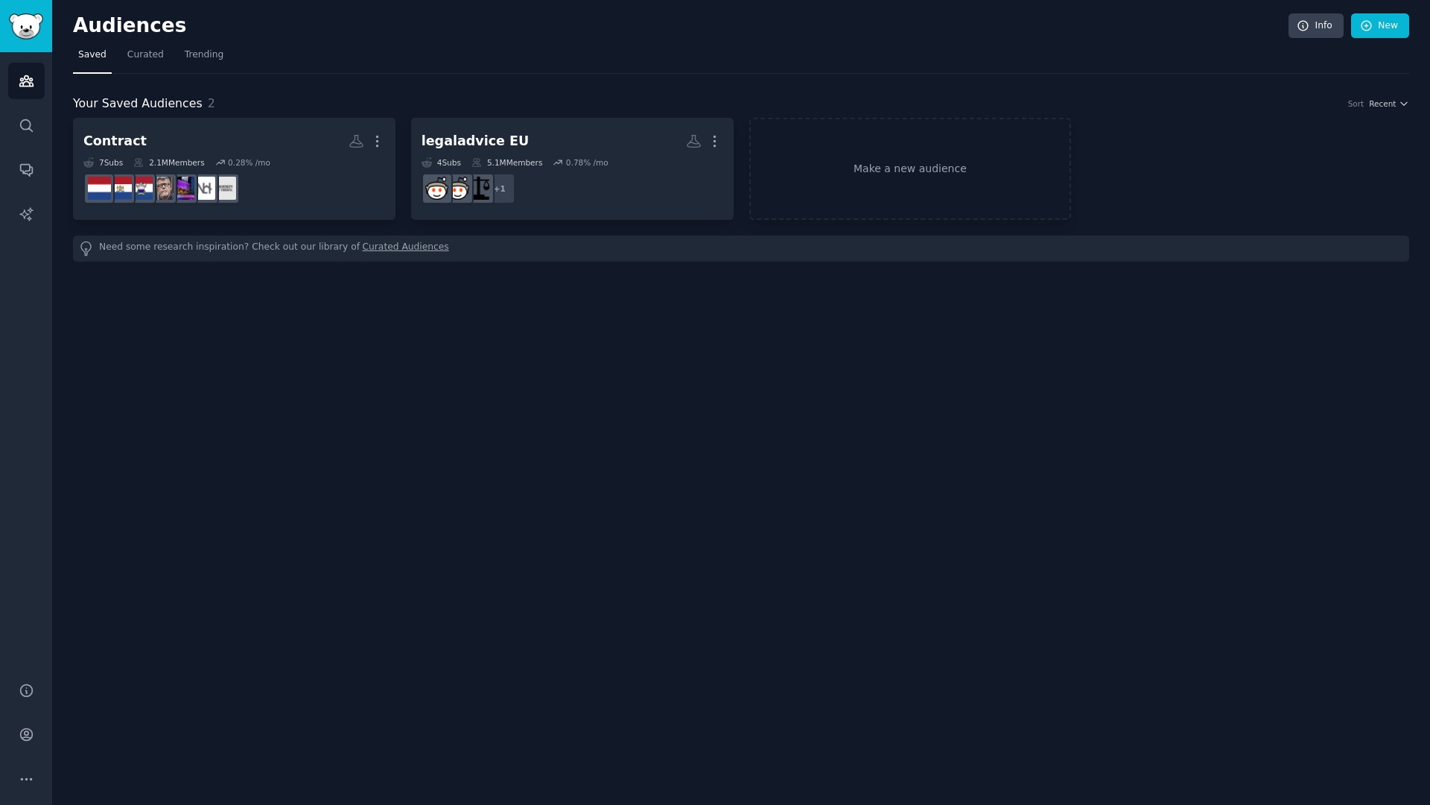
click at [355, 416] on div "Audiences Info New Saved Curated Trending Your Saved Audiences 2 Sort Recent Co…" at bounding box center [741, 402] width 1378 height 805
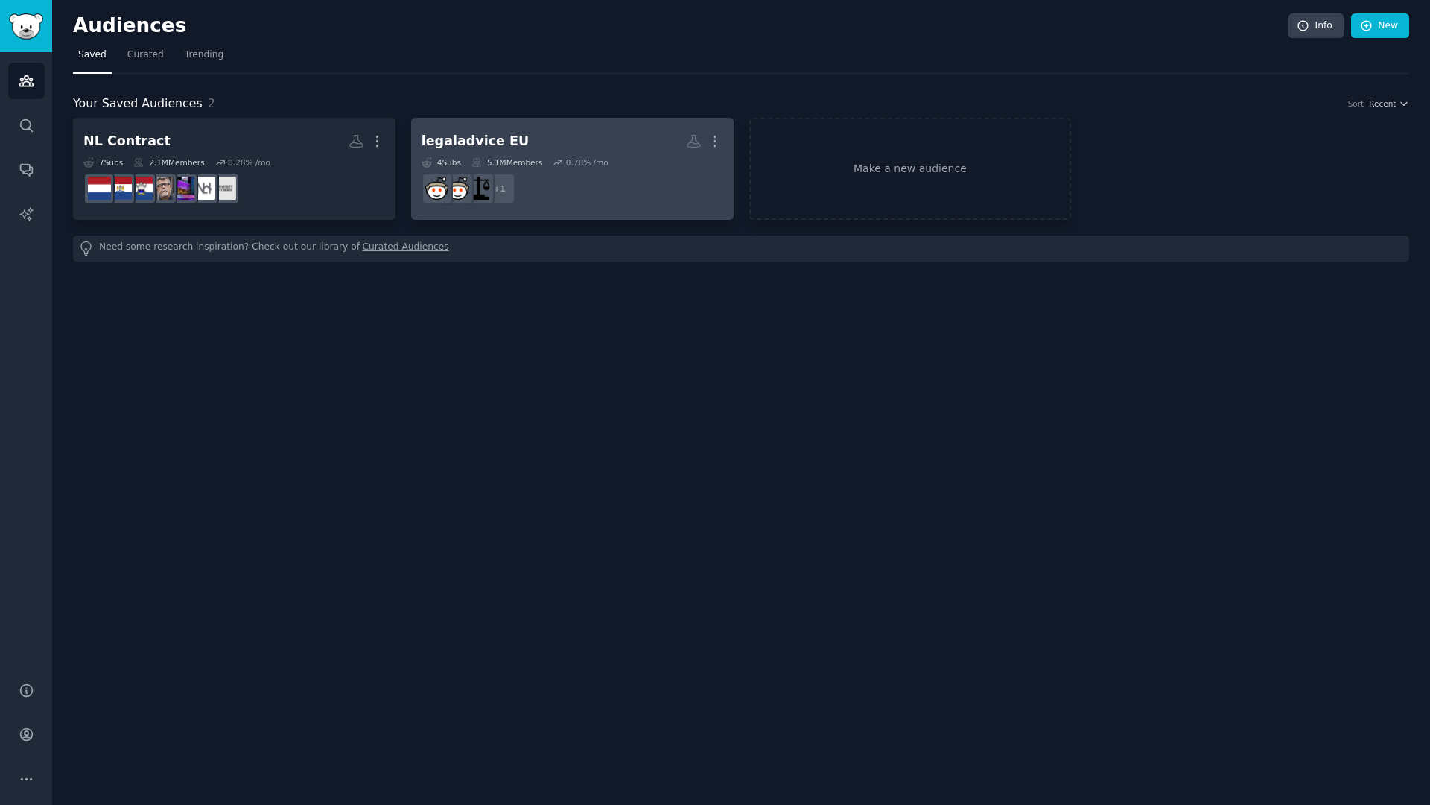
click at [535, 134] on h2 "legaladvice EU More" at bounding box center [573, 141] width 302 height 26
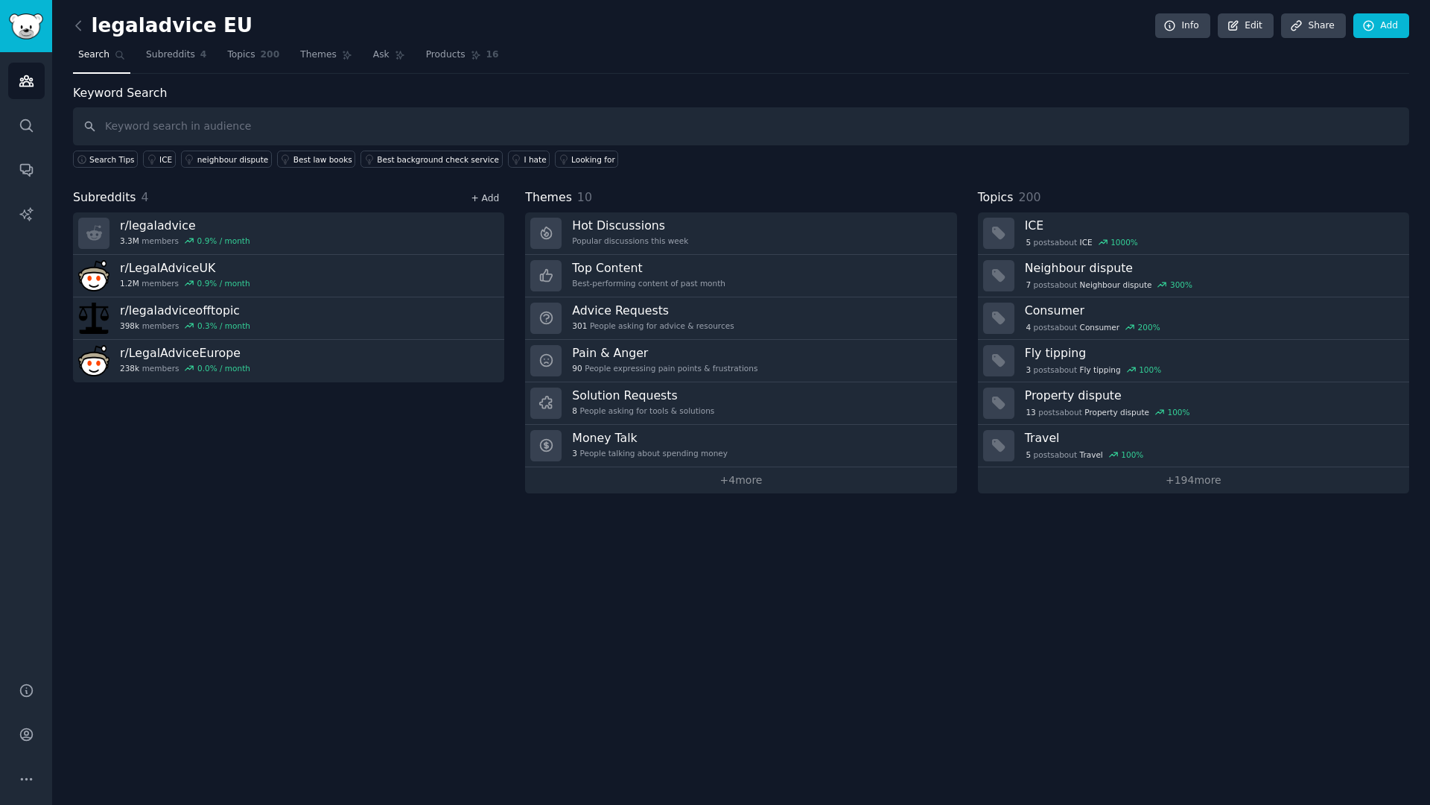
click at [480, 199] on link "+ Add" at bounding box center [485, 198] width 28 height 10
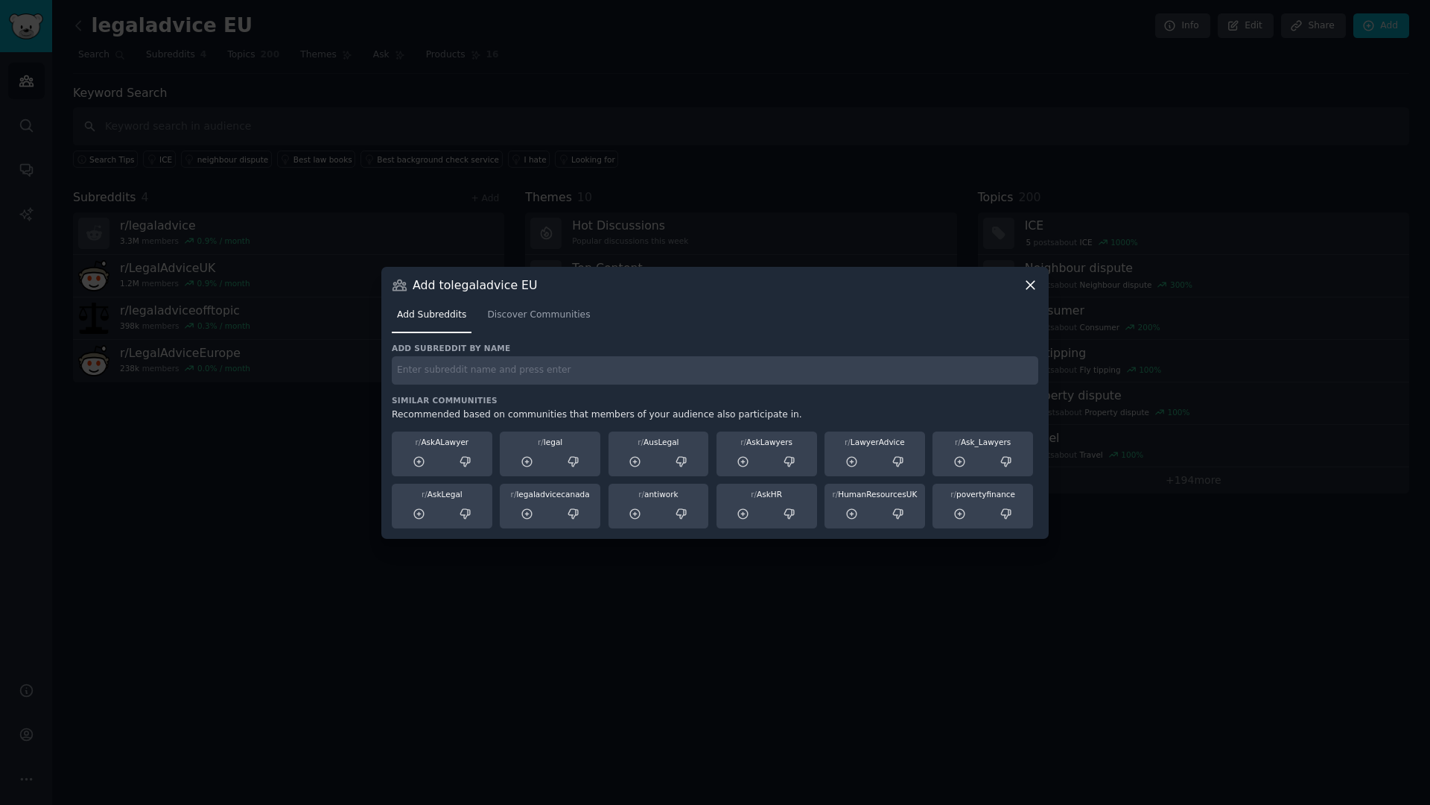
click at [518, 378] on input "text" at bounding box center [715, 370] width 647 height 29
type input "insurance"
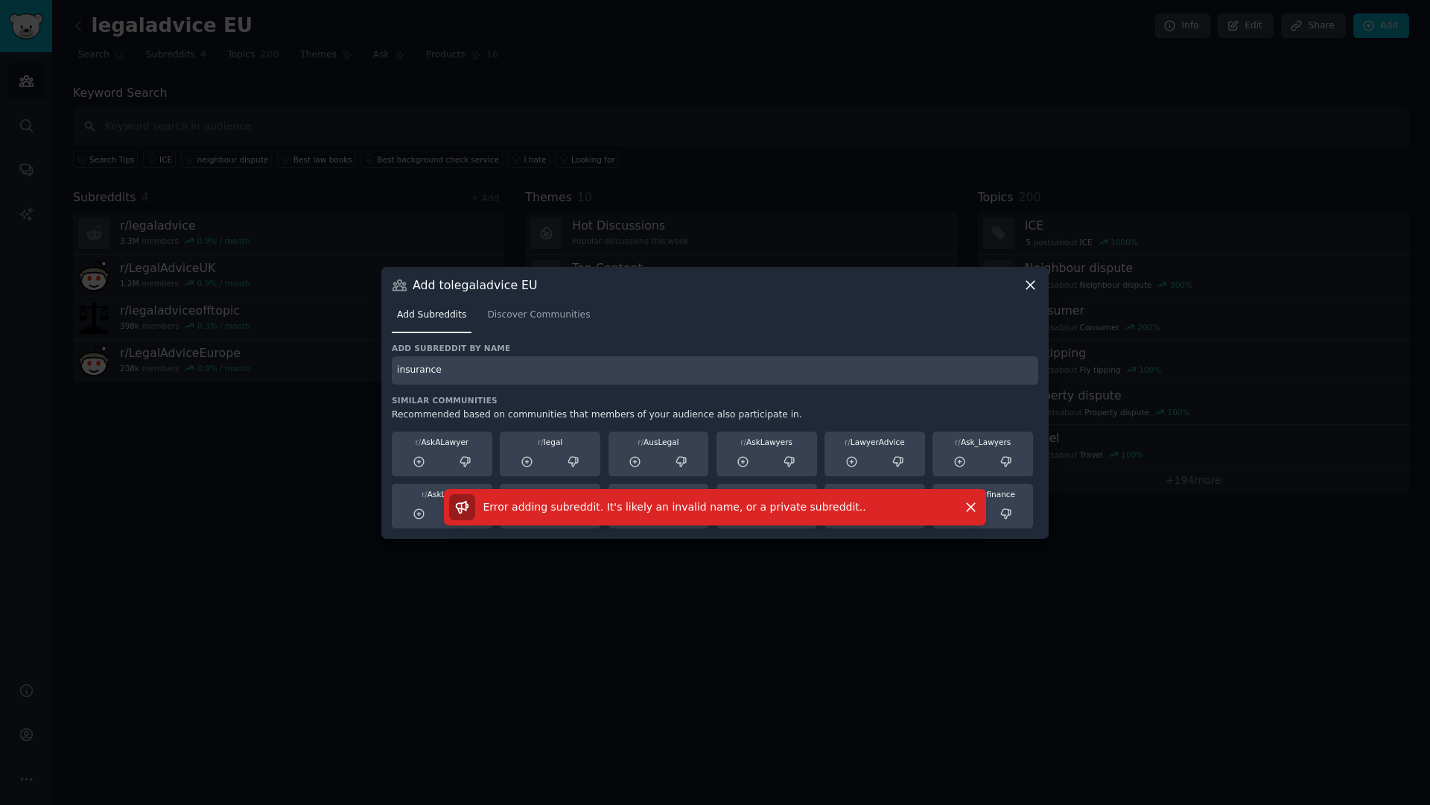
click at [635, 377] on input "insurance" at bounding box center [715, 370] width 647 height 29
click at [525, 388] on div "Add subreddit by name insurance Similar Communities Recommended based on commun…" at bounding box center [715, 435] width 647 height 185
click at [538, 375] on input "insurance" at bounding box center [715, 370] width 647 height 29
click at [518, 312] on span "Discover Communities" at bounding box center [538, 314] width 103 height 13
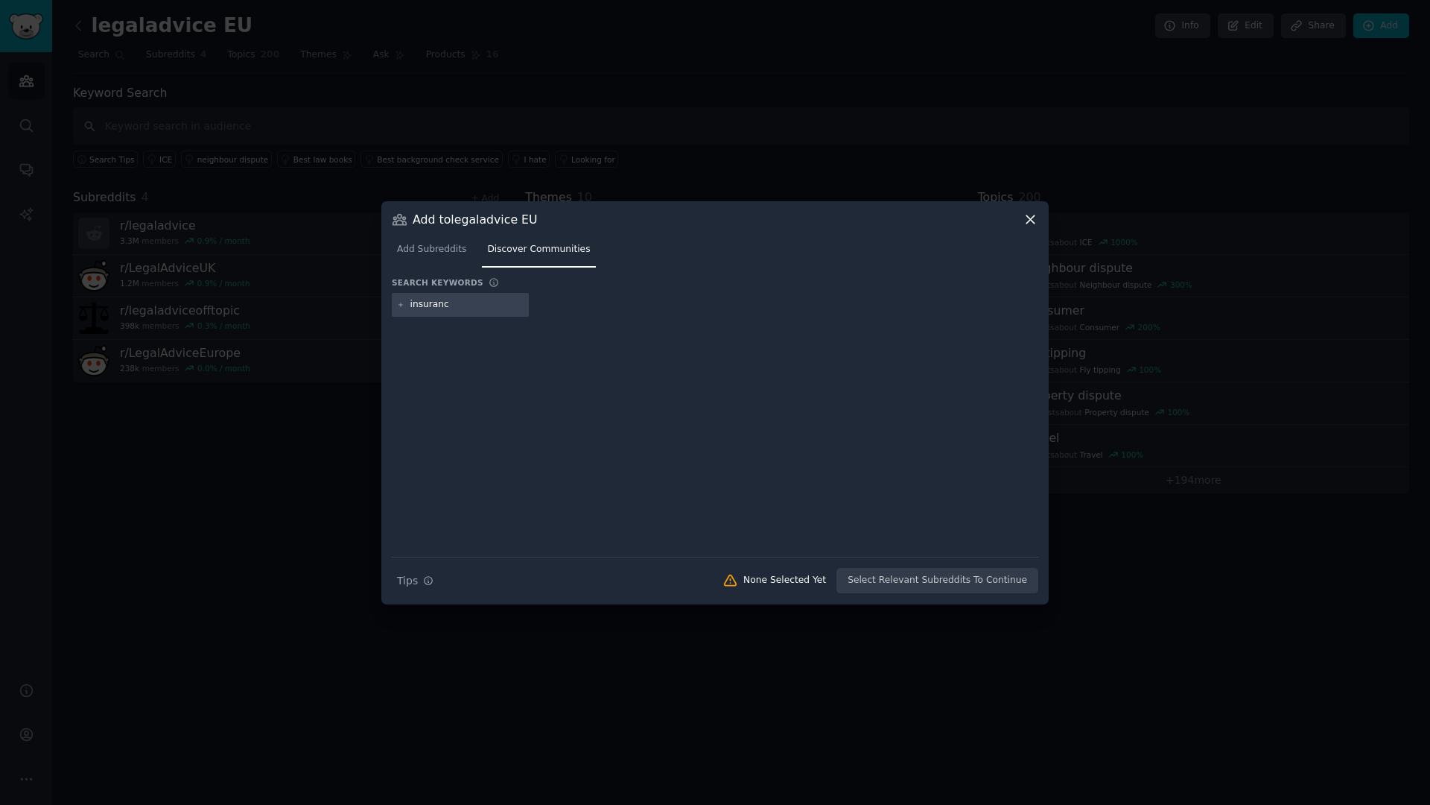
type input "insurance"
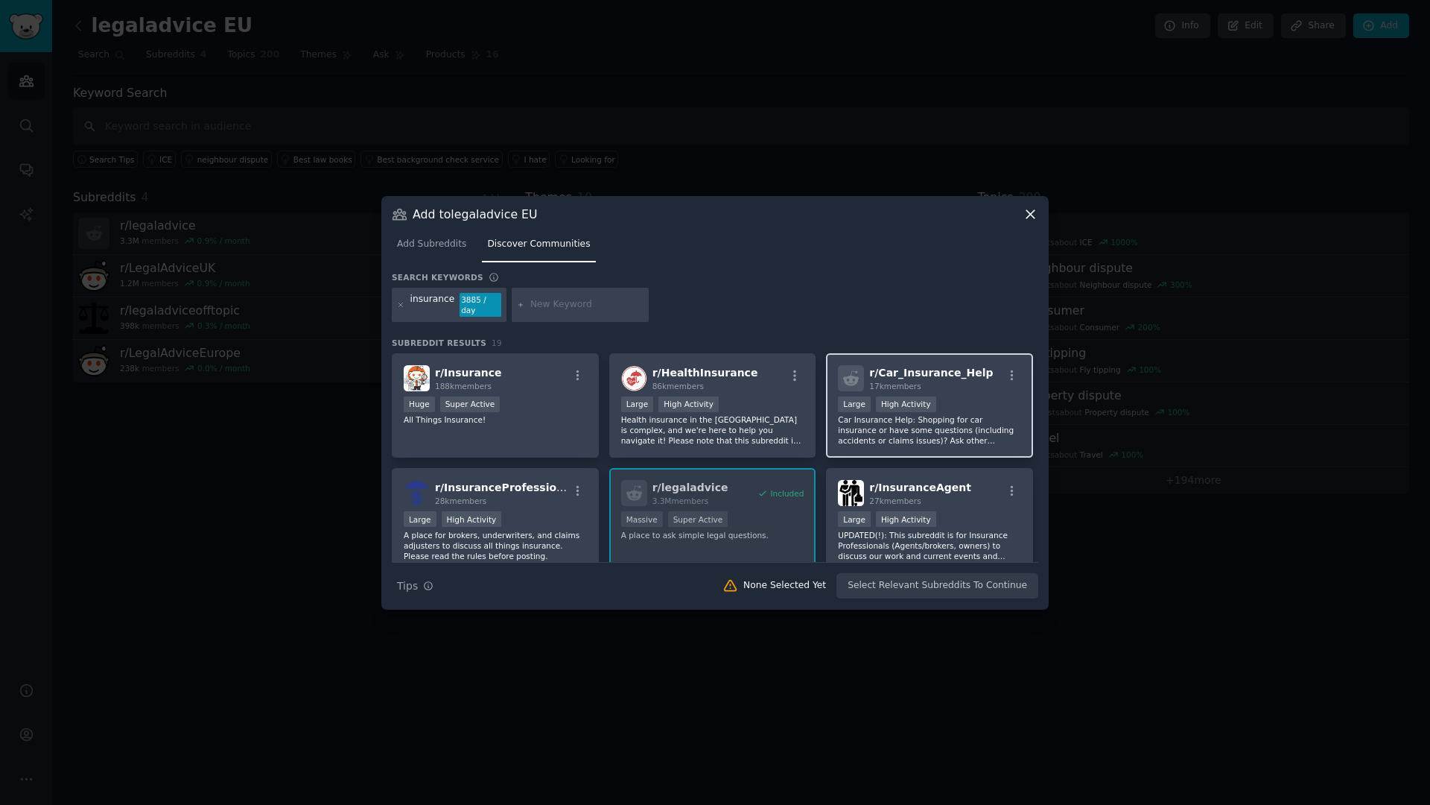
click at [973, 399] on div ">= 80th percentile for submissions / day Large High Activity" at bounding box center [929, 405] width 183 height 19
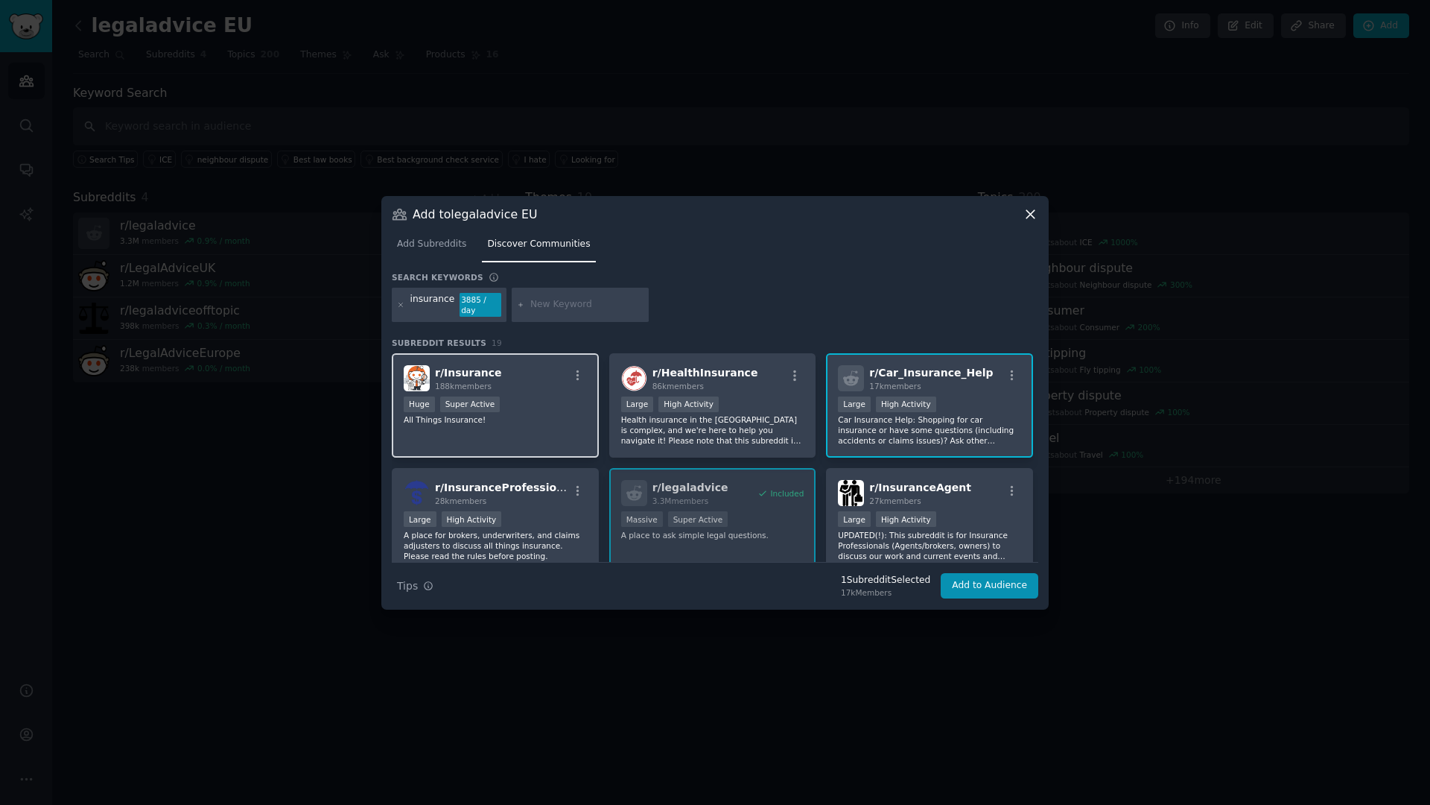
click at [556, 389] on div "r/ Insurance 188k members" at bounding box center [495, 378] width 183 height 26
click at [983, 584] on button "Add to Audience" at bounding box center [990, 585] width 98 height 25
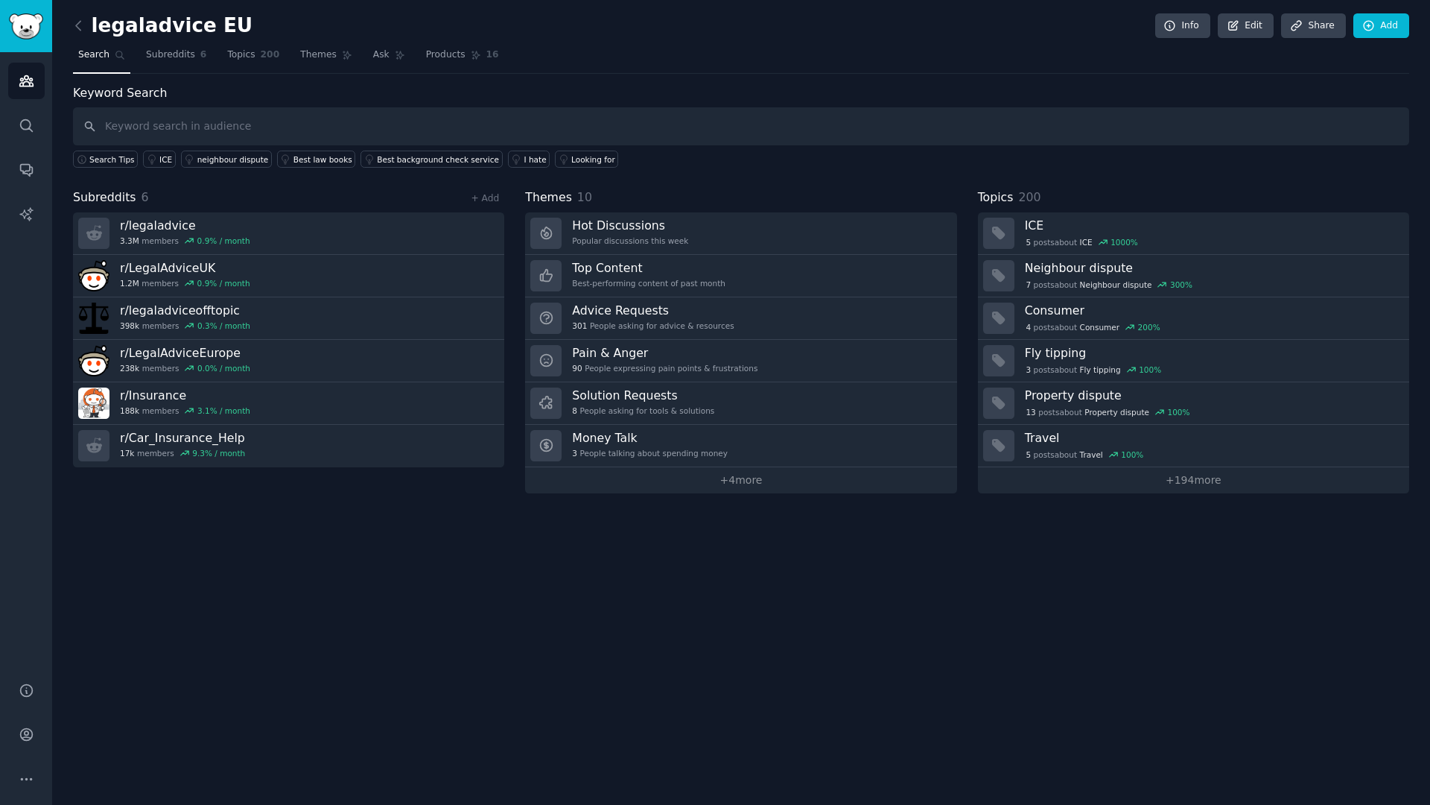
click at [408, 622] on div "legaladvice EU Info Edit Share Add Search Subreddits 6 Topics 200 Themes Ask Pr…" at bounding box center [741, 402] width 1378 height 805
click at [236, 56] on span "Topics" at bounding box center [241, 54] width 28 height 13
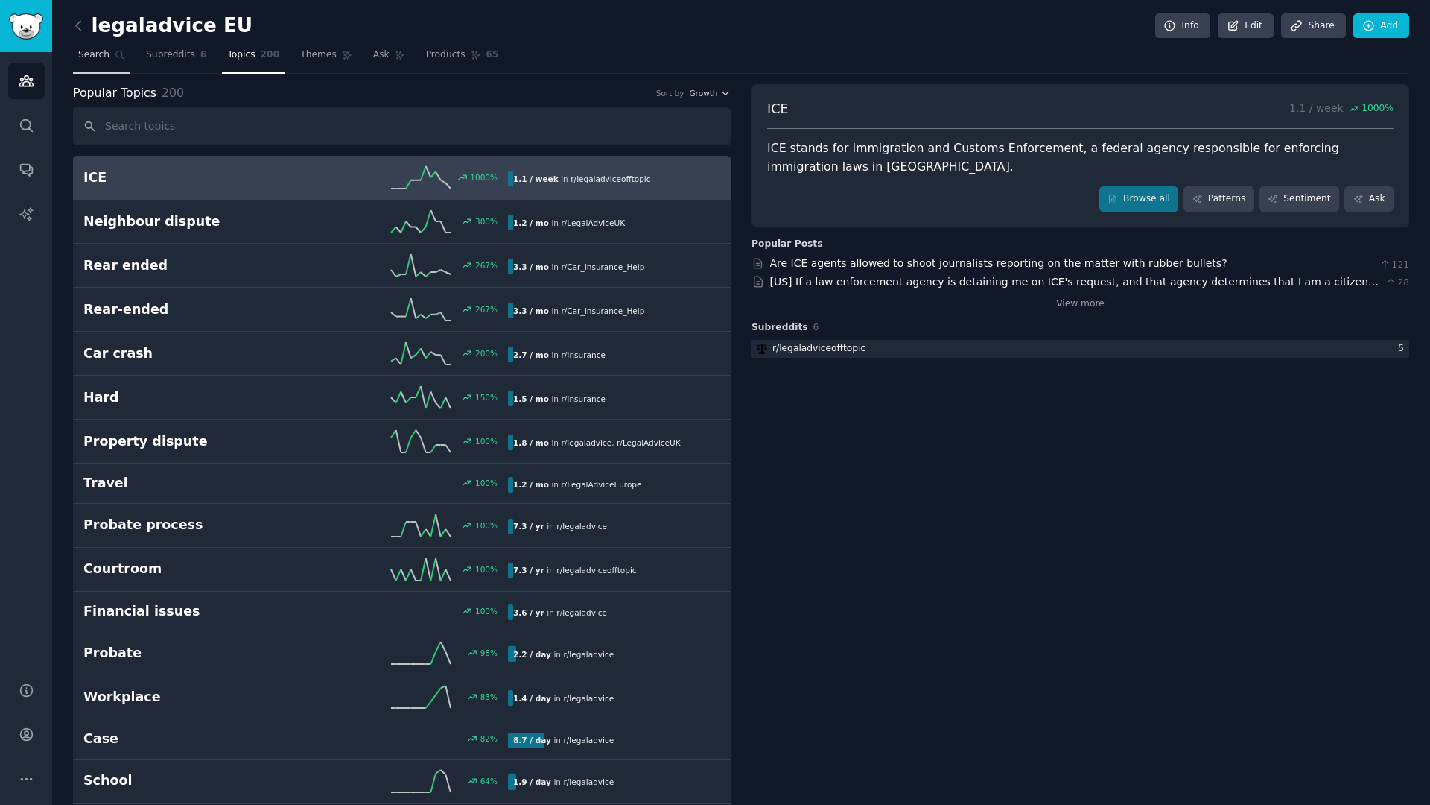
click at [106, 54] on span "Search" at bounding box center [93, 54] width 31 height 13
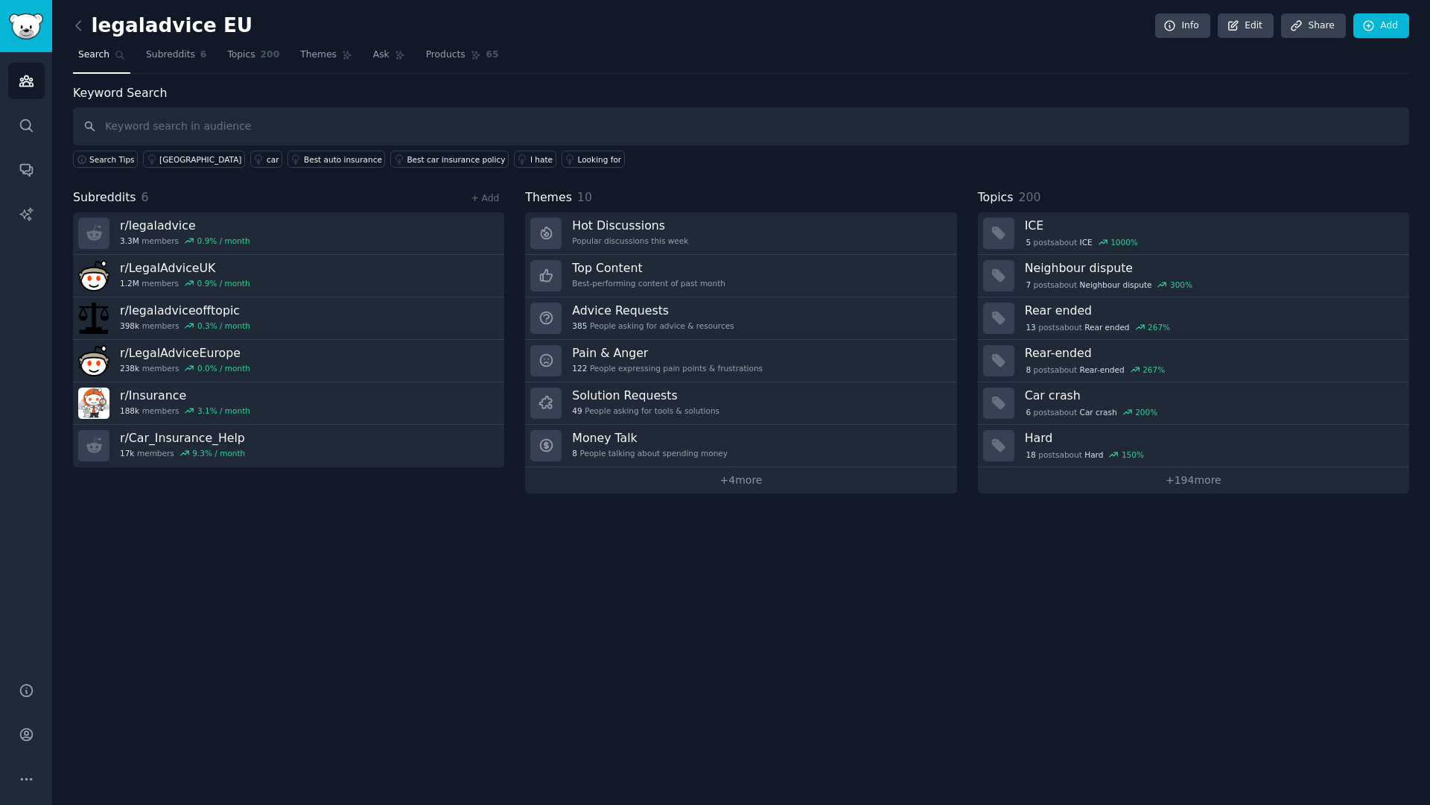
click at [293, 126] on input "text" at bounding box center [741, 126] width 1336 height 38
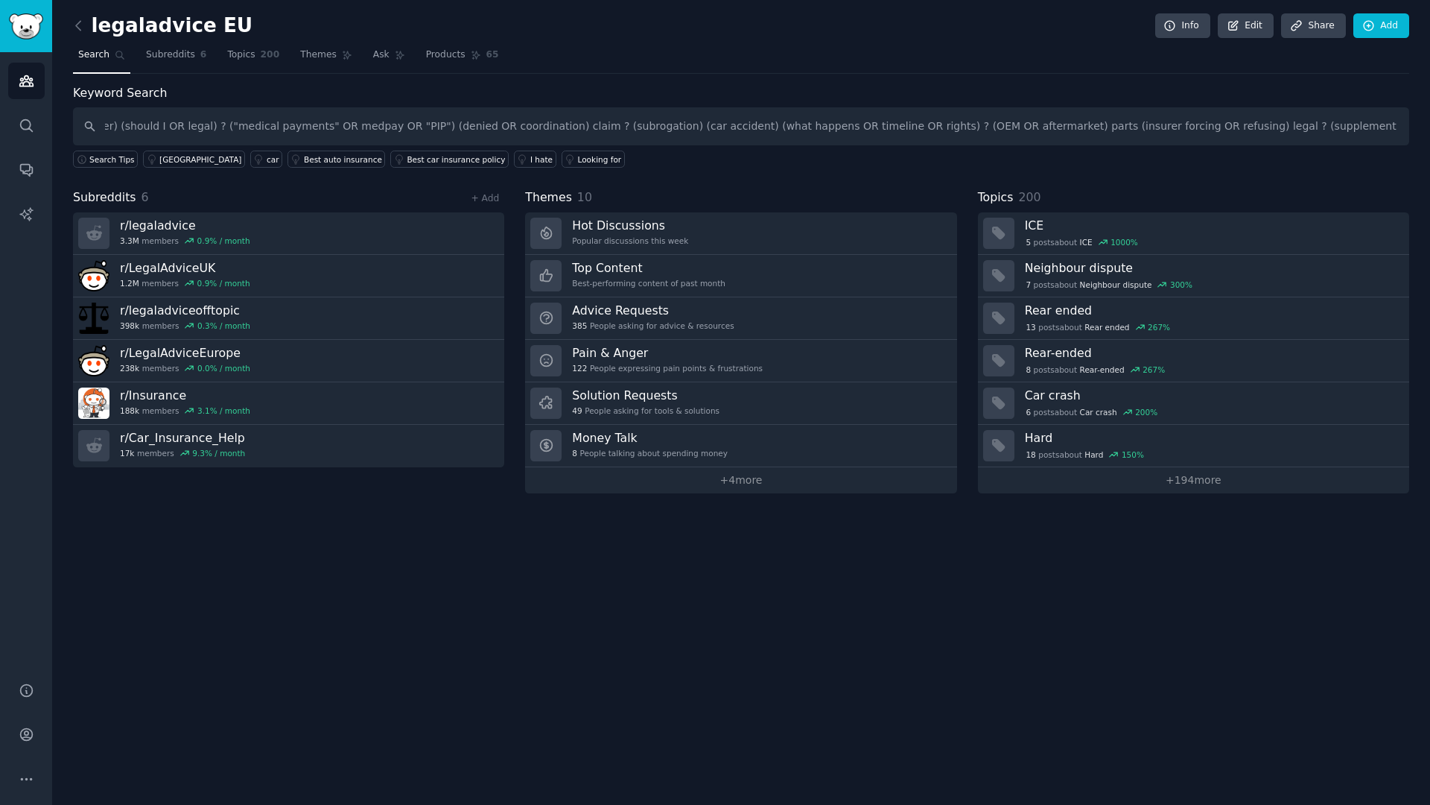
type input "(car accident OR crash) ("claim denied" OR denial) (appeal OR dispute OR "what …"
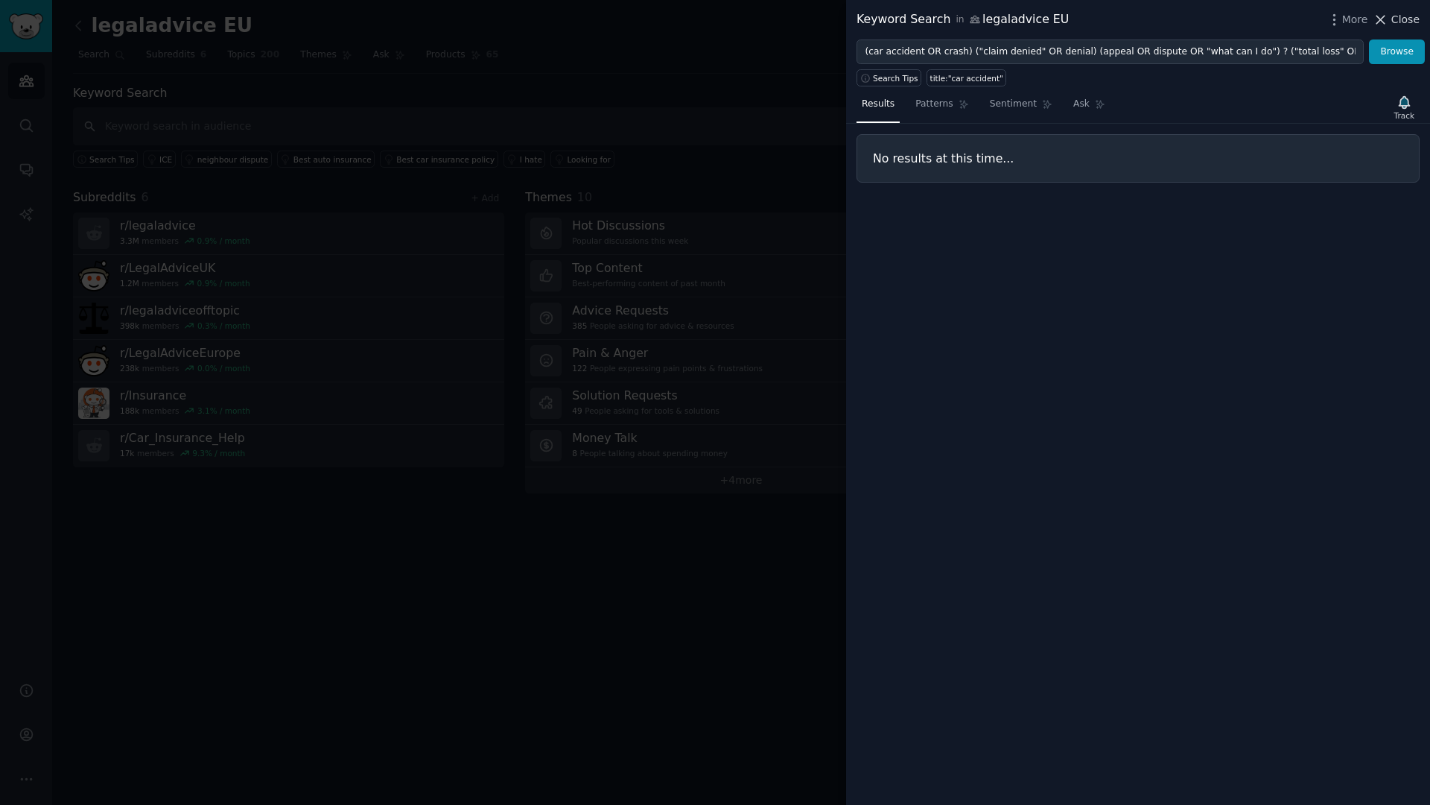
click at [1393, 12] on span "Close" at bounding box center [1405, 20] width 28 height 16
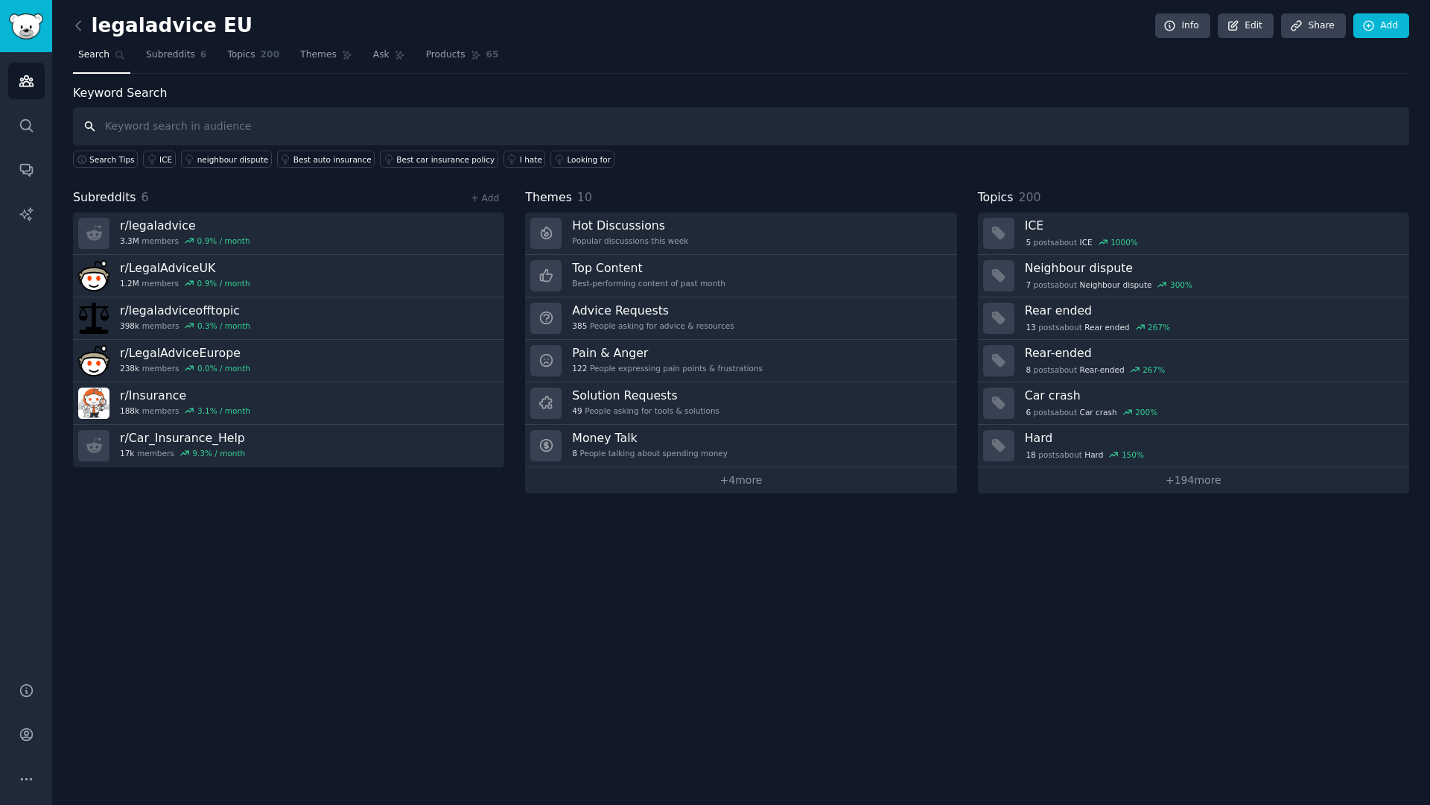
paste input "car insurance"
type input "car insurance"
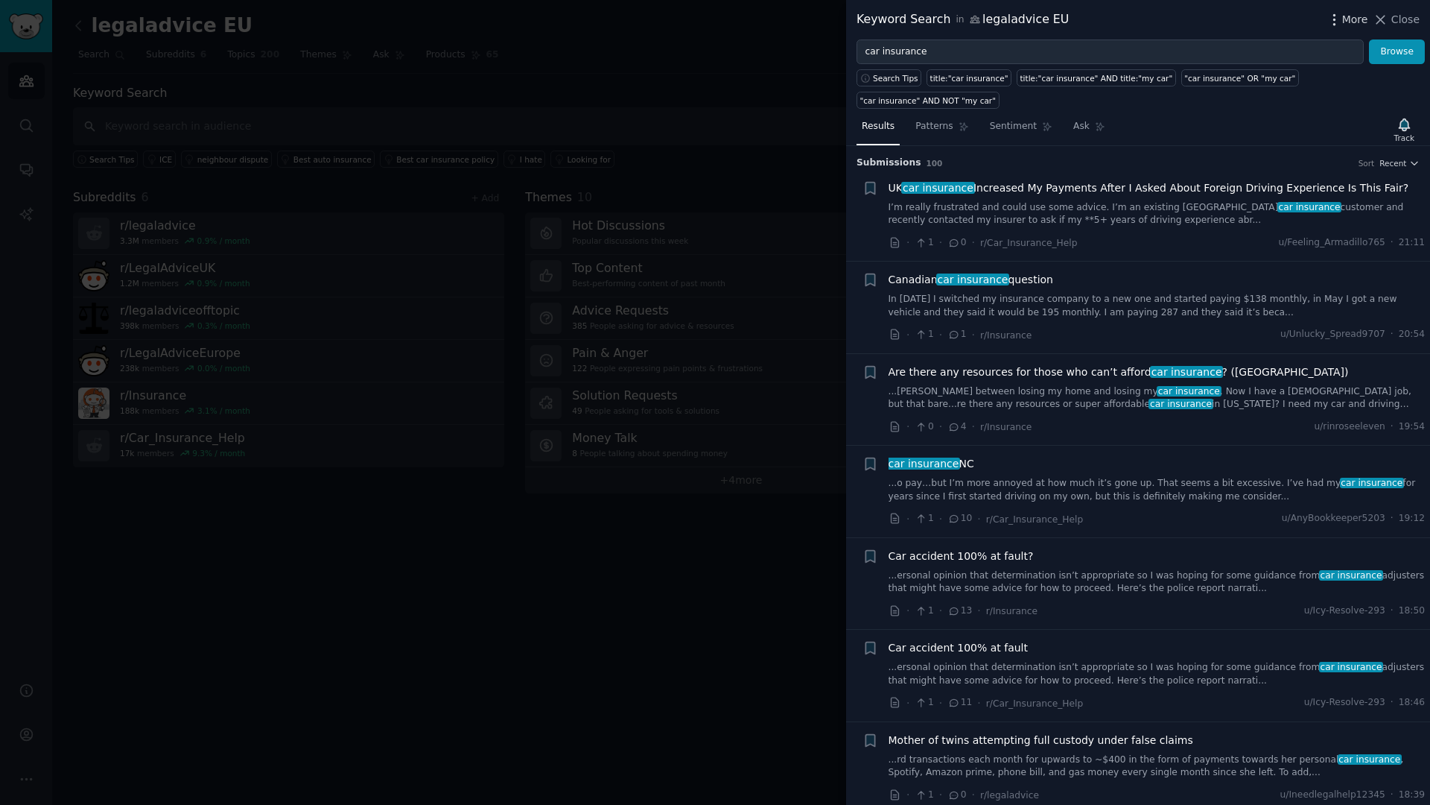
click at [1344, 24] on span "More" at bounding box center [1355, 20] width 26 height 16
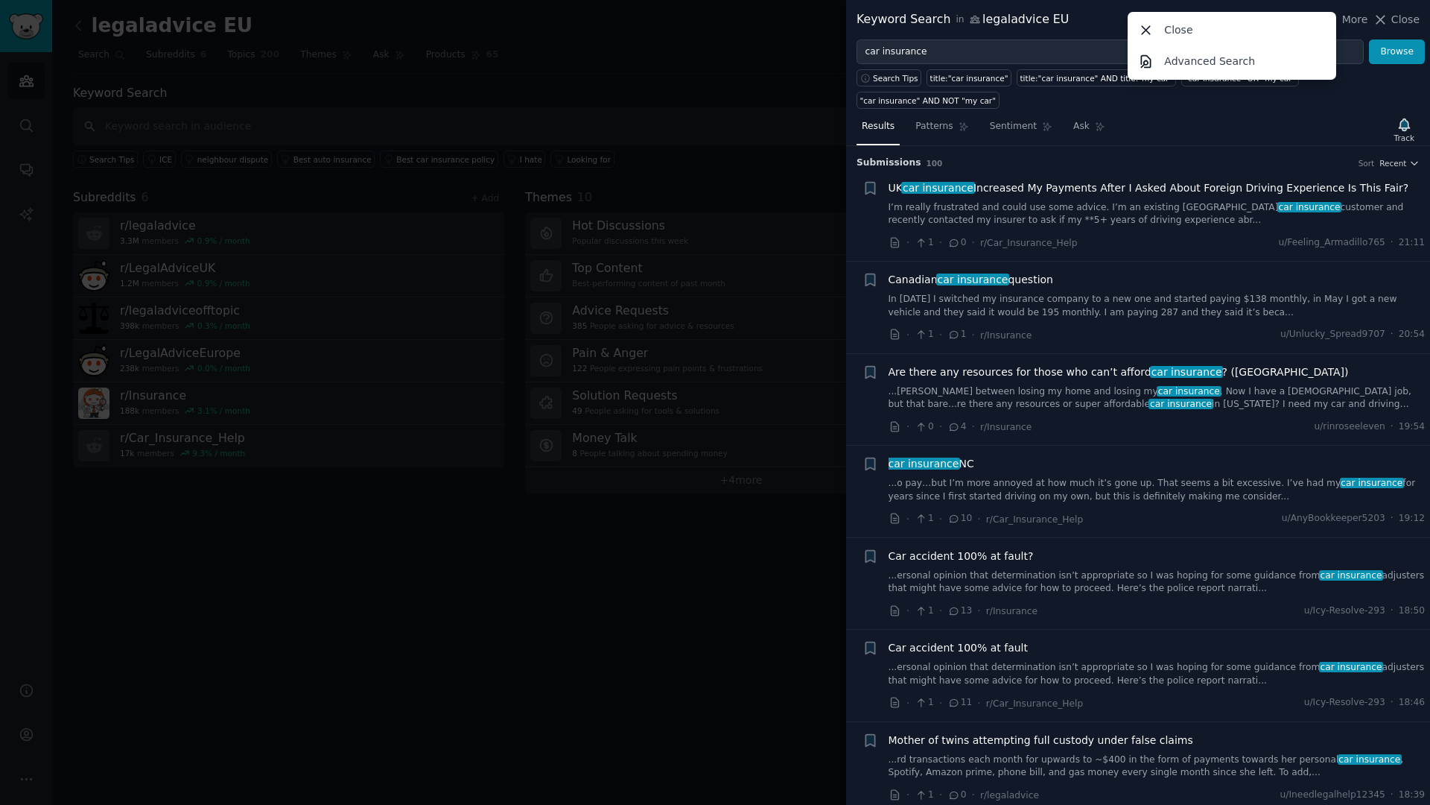
click at [1184, 125] on div "Results Patterns Sentiment Ask Track" at bounding box center [1138, 130] width 584 height 32
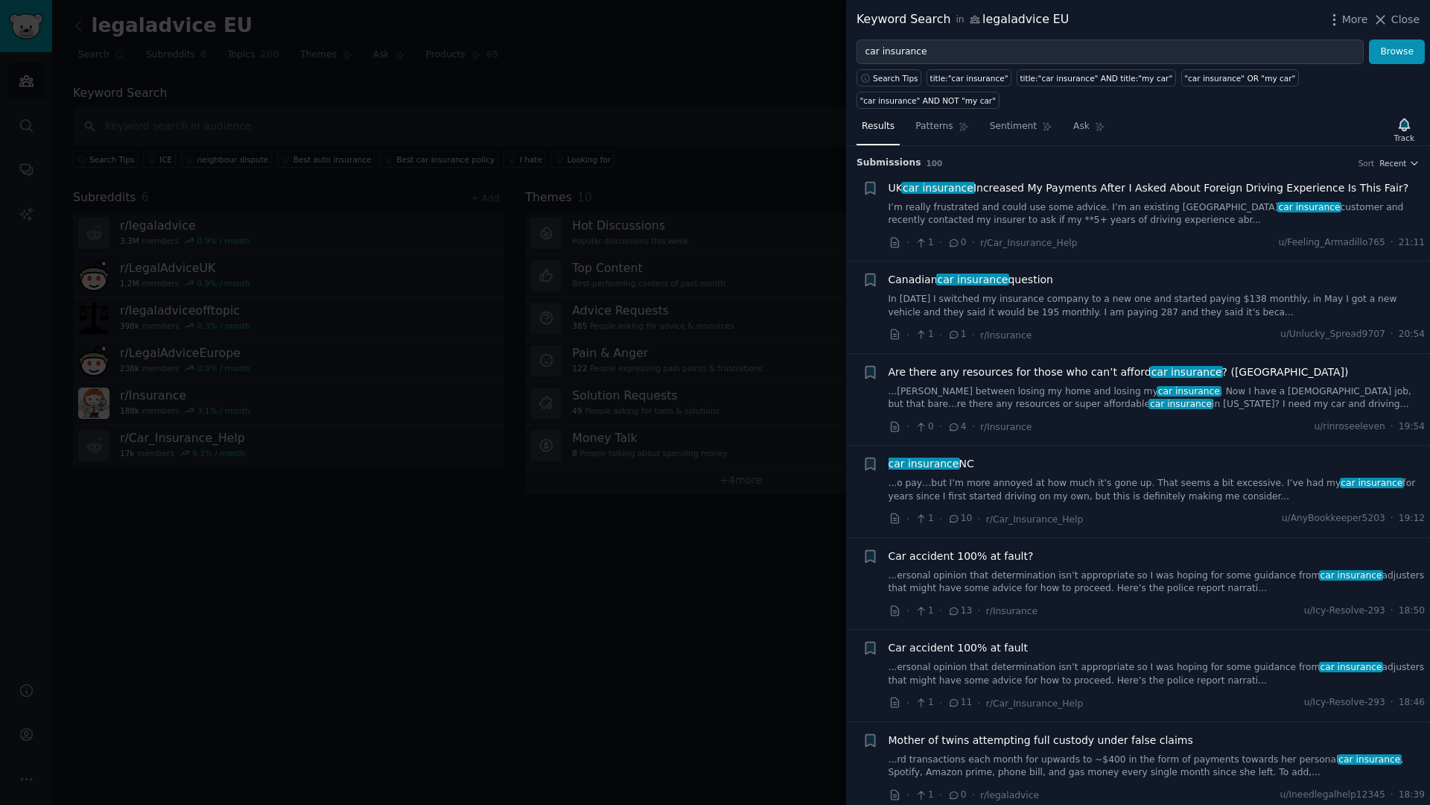
click at [772, 81] on div at bounding box center [715, 402] width 1430 height 805
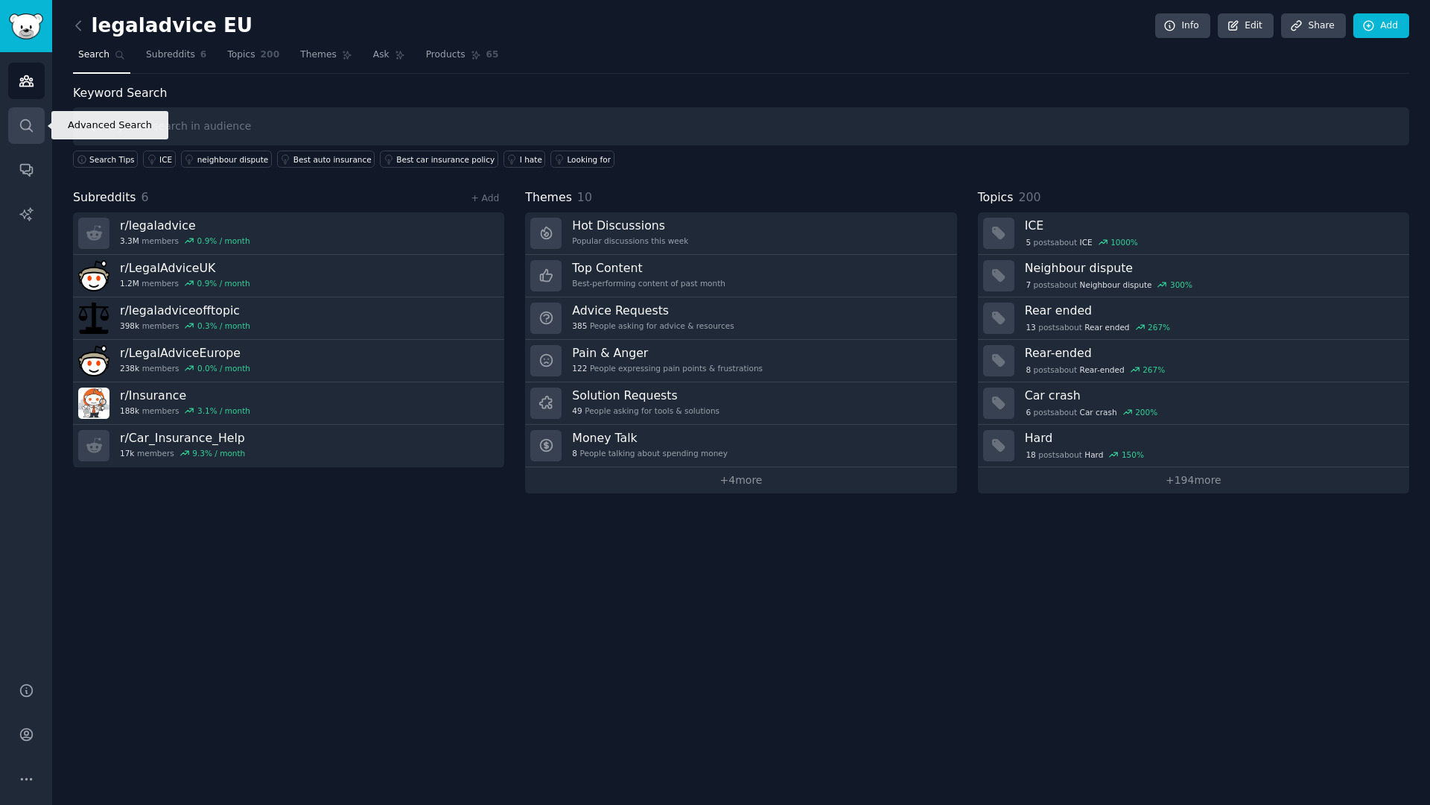
click at [25, 134] on link "Search" at bounding box center [26, 125] width 37 height 37
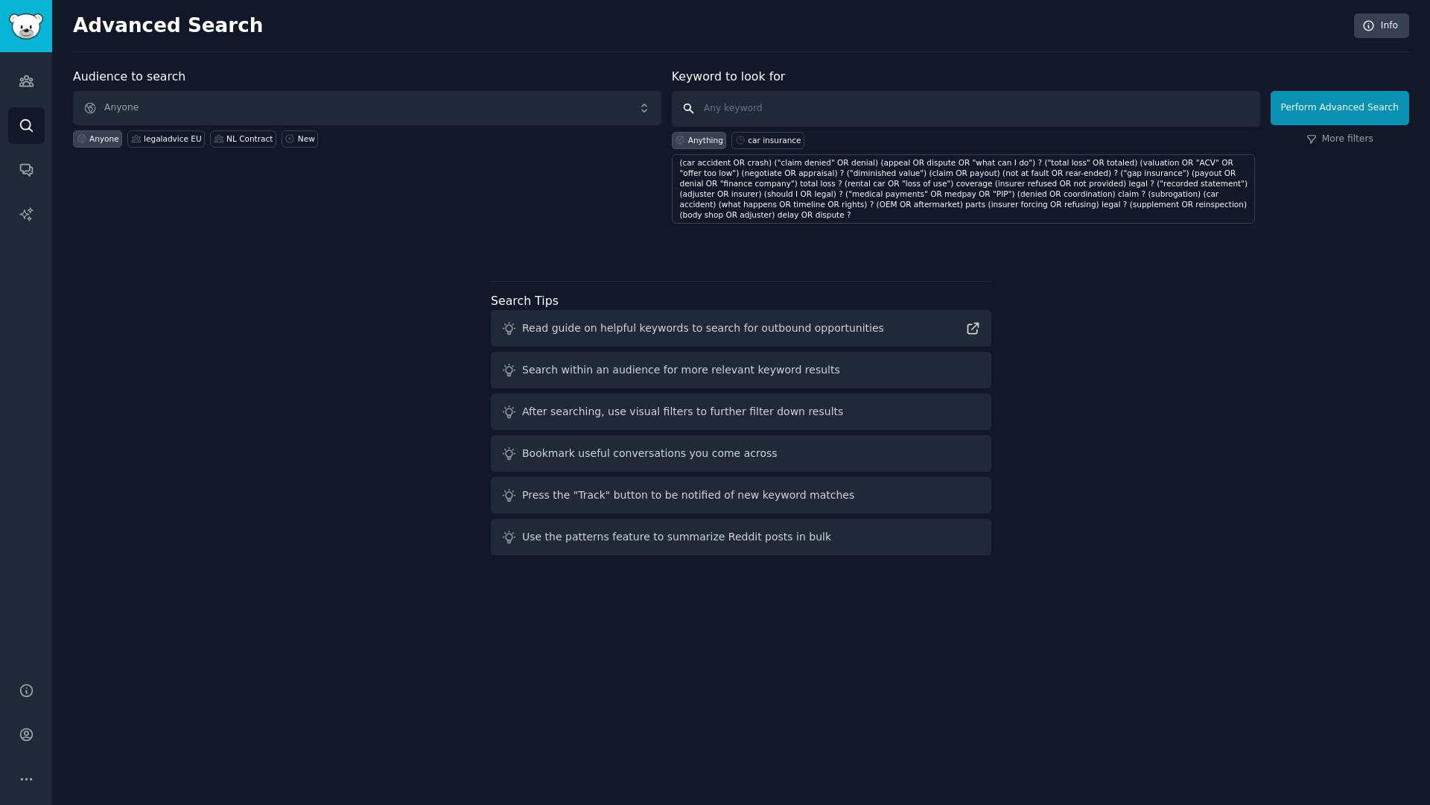
click at [752, 105] on input "text" at bounding box center [966, 109] width 588 height 36
click at [769, 143] on div "car insurance" at bounding box center [774, 140] width 53 height 10
type input "car insurance"
click at [1297, 112] on button "Perform Advanced Search" at bounding box center [1340, 108] width 139 height 34
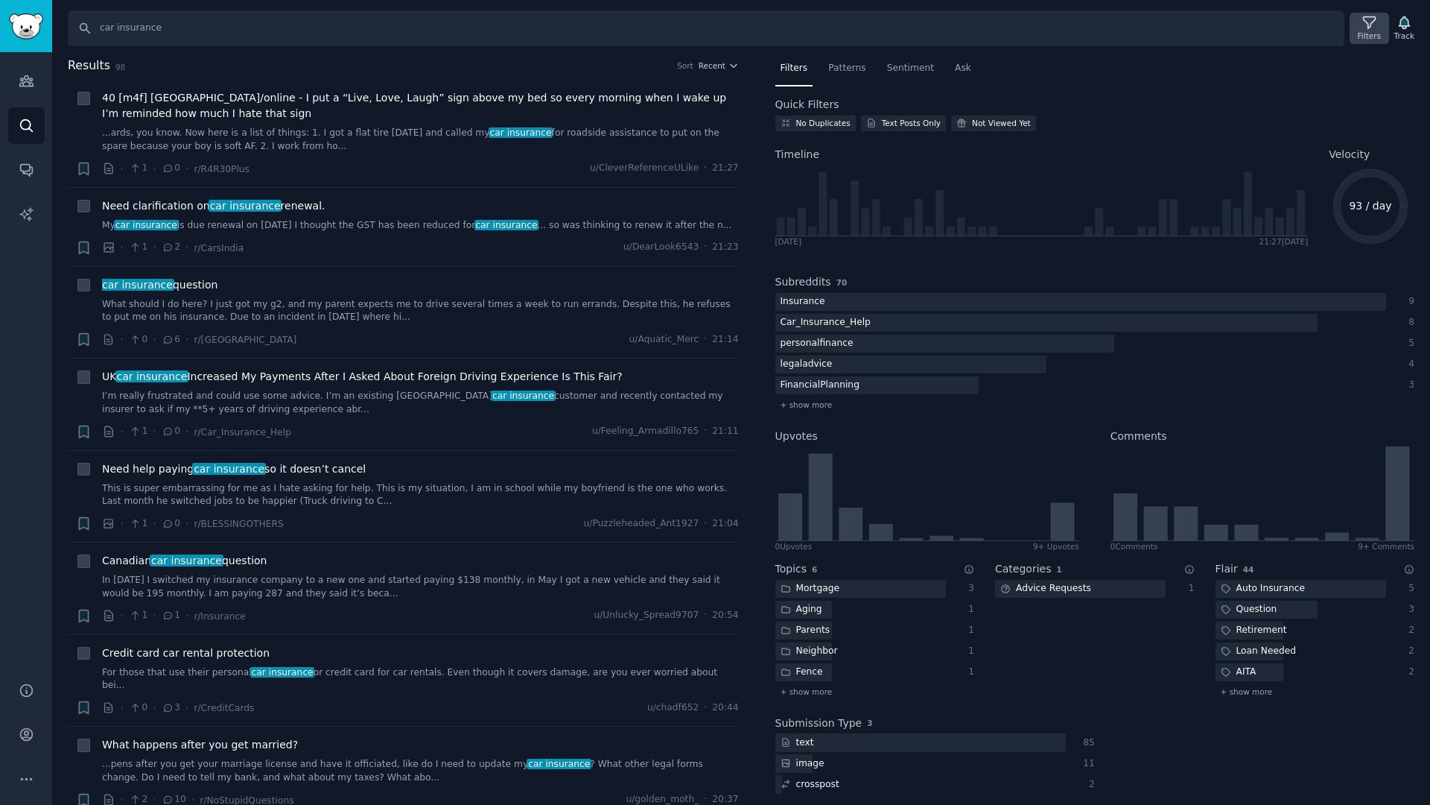
click at [1369, 32] on div "Filters" at bounding box center [1369, 36] width 23 height 10
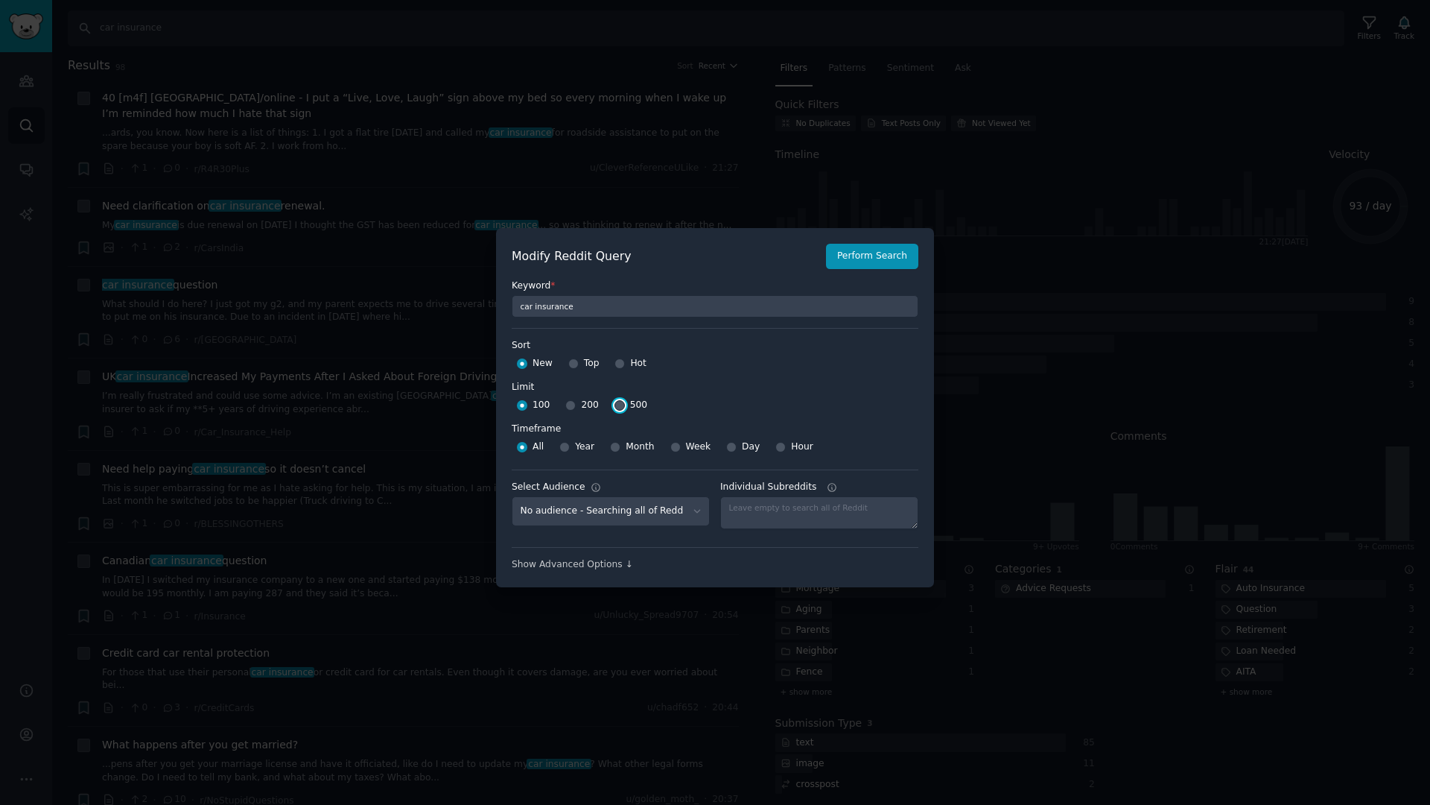
click at [618, 404] on input "500" at bounding box center [620, 405] width 10 height 10
radio input "true"
click at [861, 257] on button "Perform Search" at bounding box center [872, 256] width 92 height 25
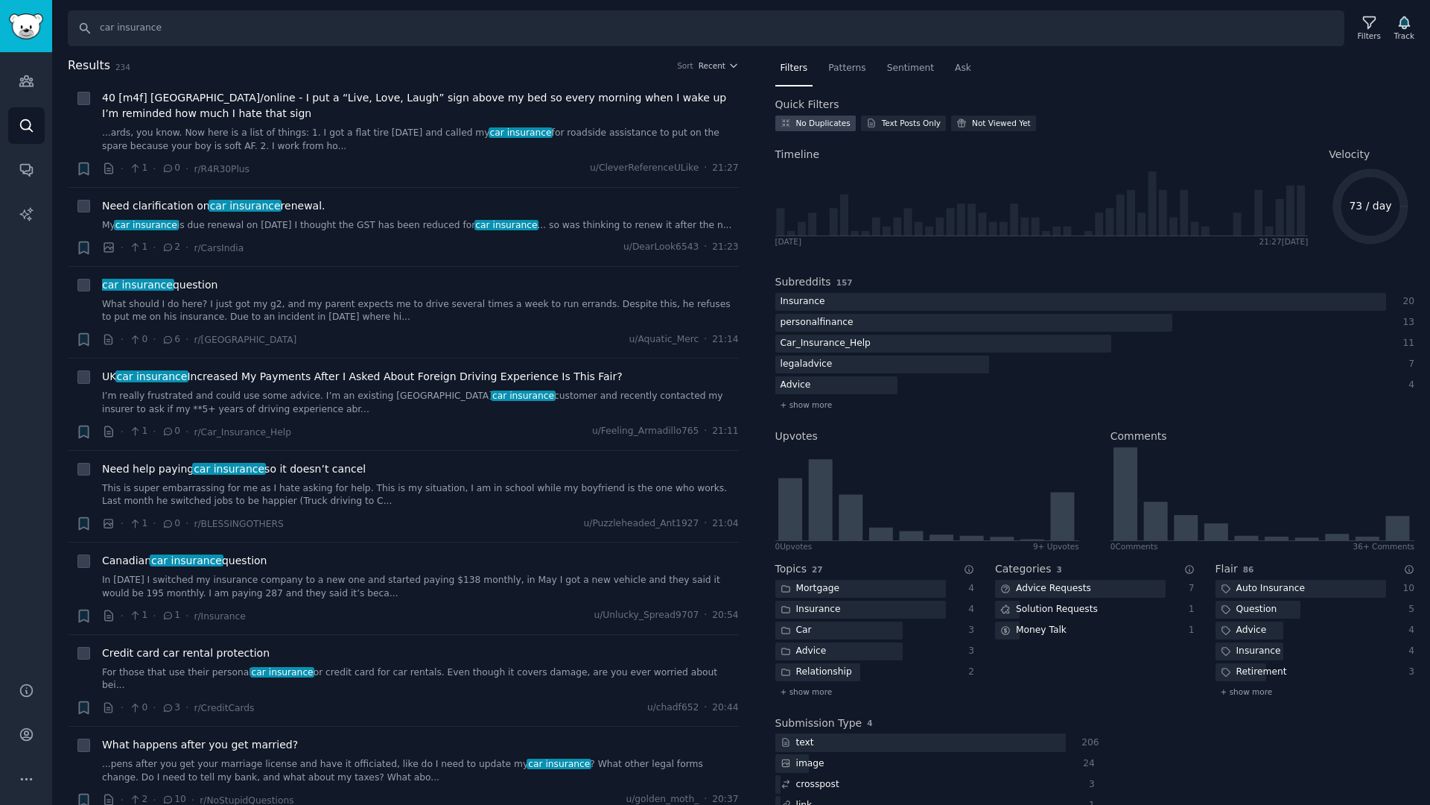
click at [823, 124] on div "No Duplicates" at bounding box center [823, 123] width 54 height 10
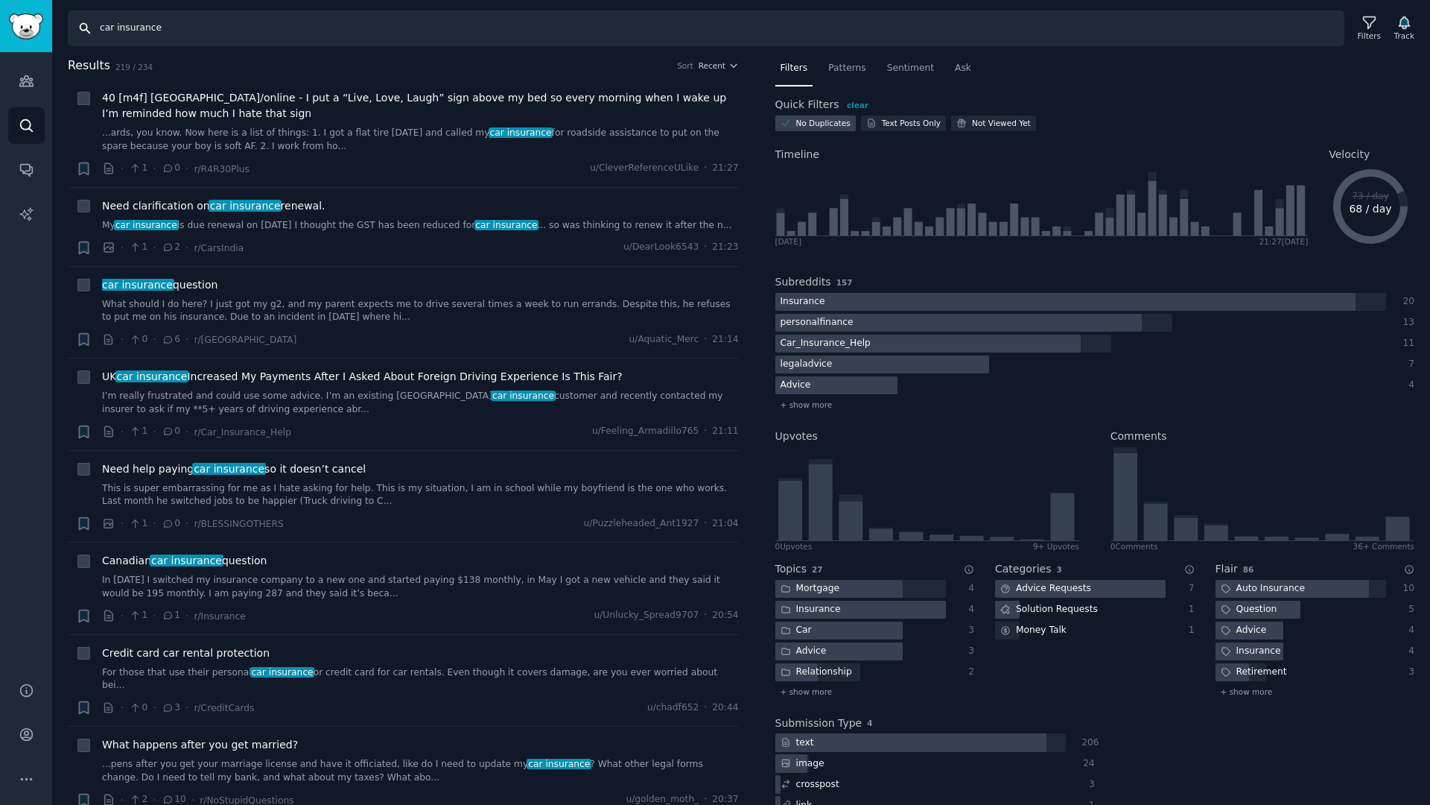
click at [213, 35] on input "car insurance" at bounding box center [706, 28] width 1277 height 36
click at [223, 31] on input "car insurance" at bounding box center [706, 28] width 1277 height 36
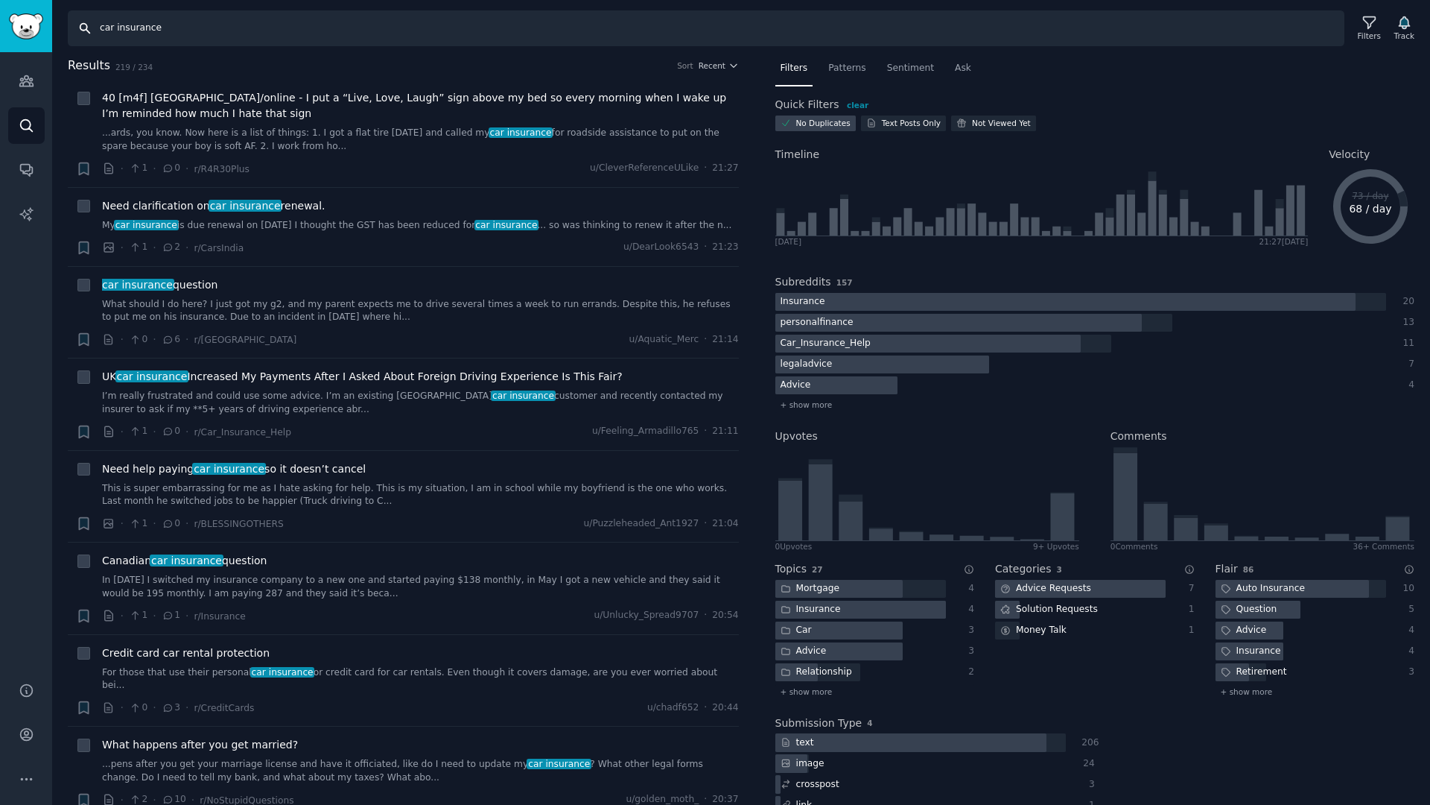
paste input ""no claims bonus" OR NCB"
type input ""no claims bonus" OR NCB"
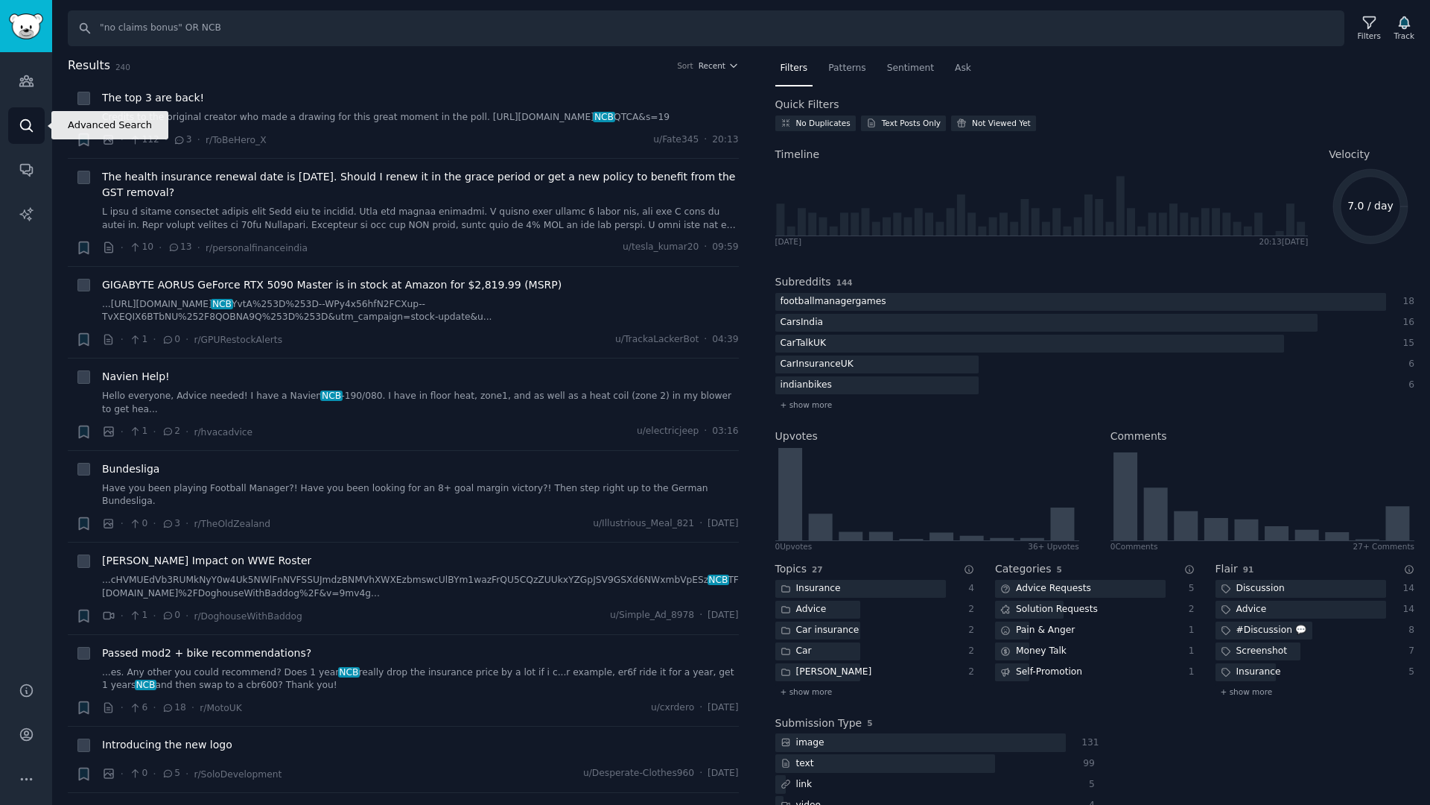
click at [28, 122] on icon "Sidebar" at bounding box center [27, 126] width 16 height 16
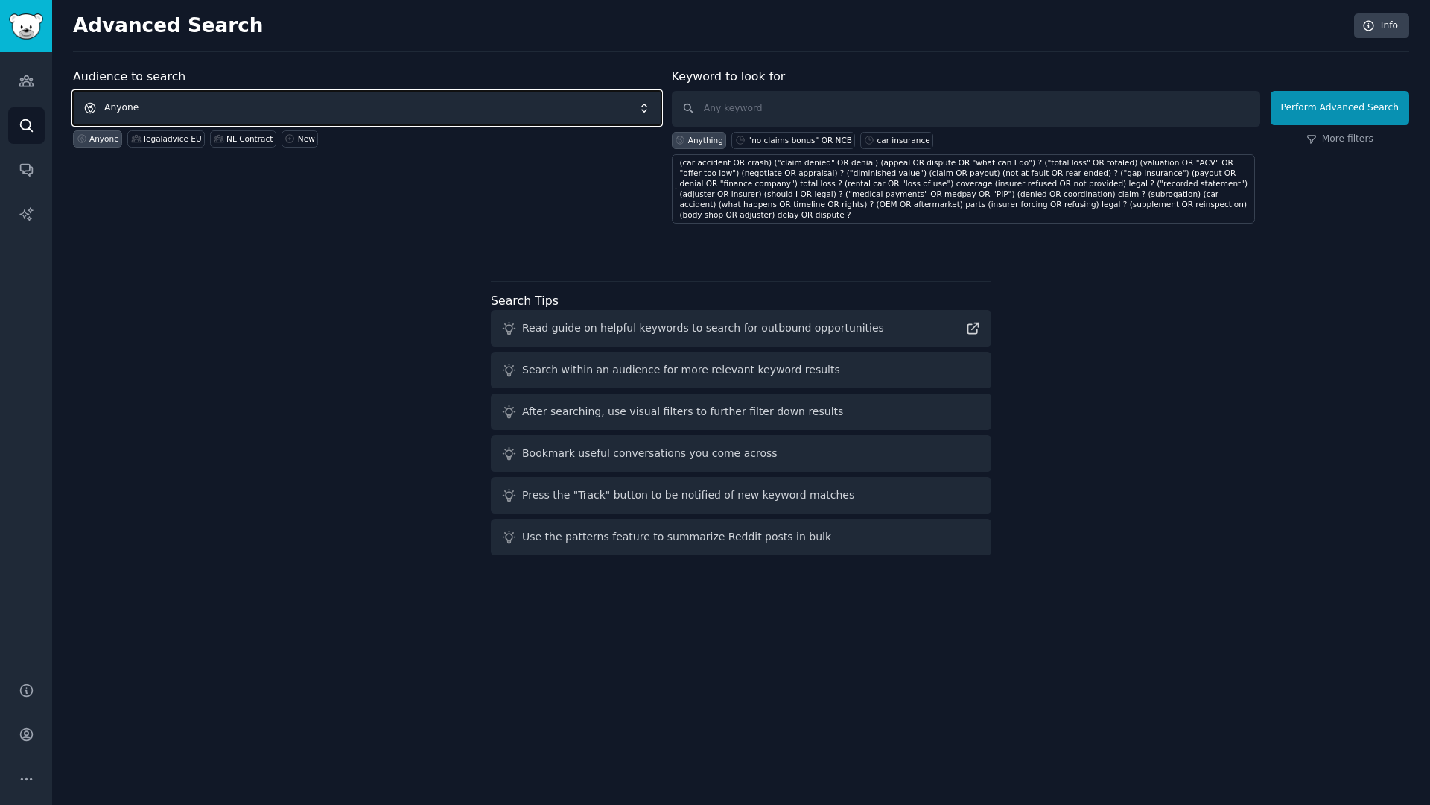
click at [262, 107] on span "Anyone" at bounding box center [367, 108] width 588 height 34
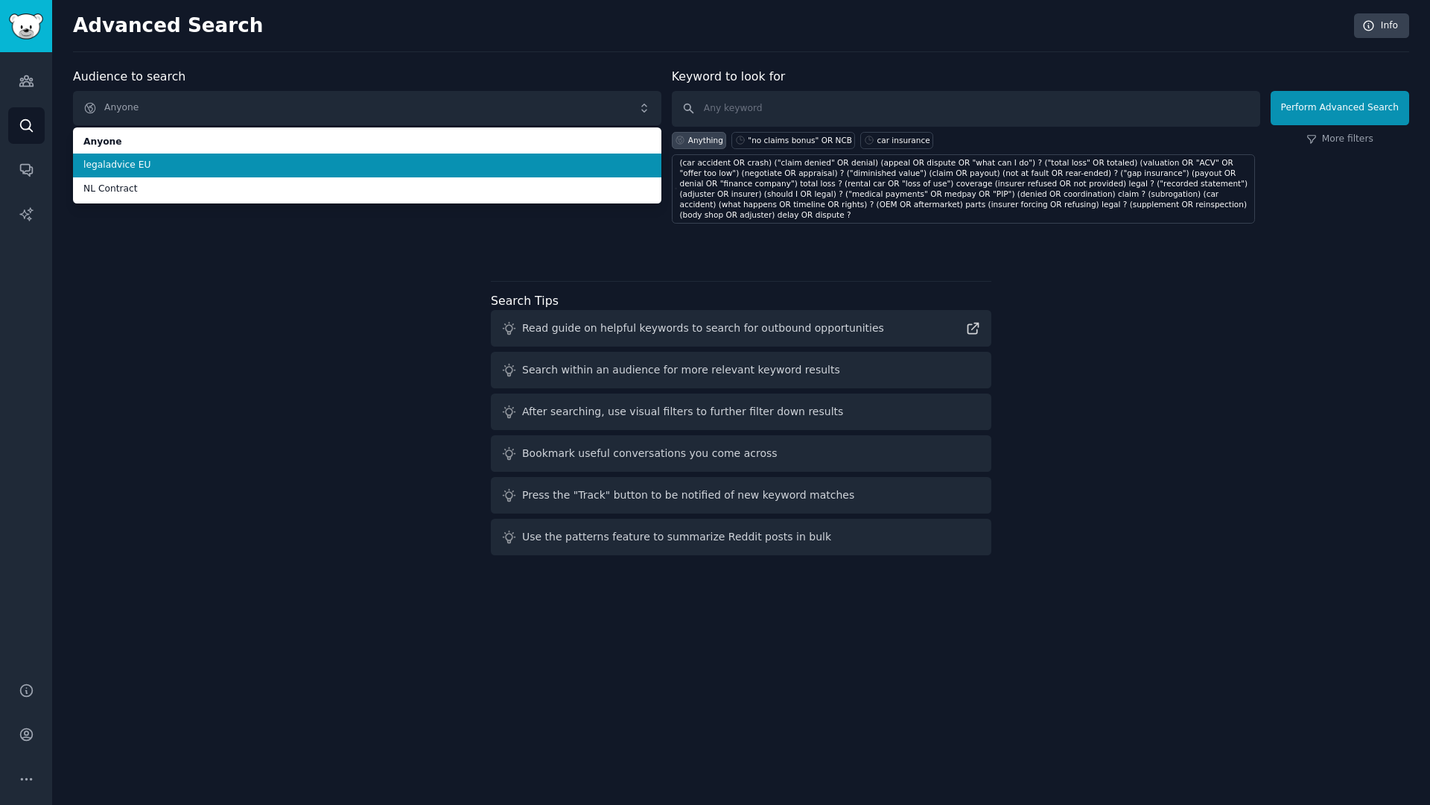
click at [215, 162] on span "legaladvice EU" at bounding box center [367, 165] width 568 height 13
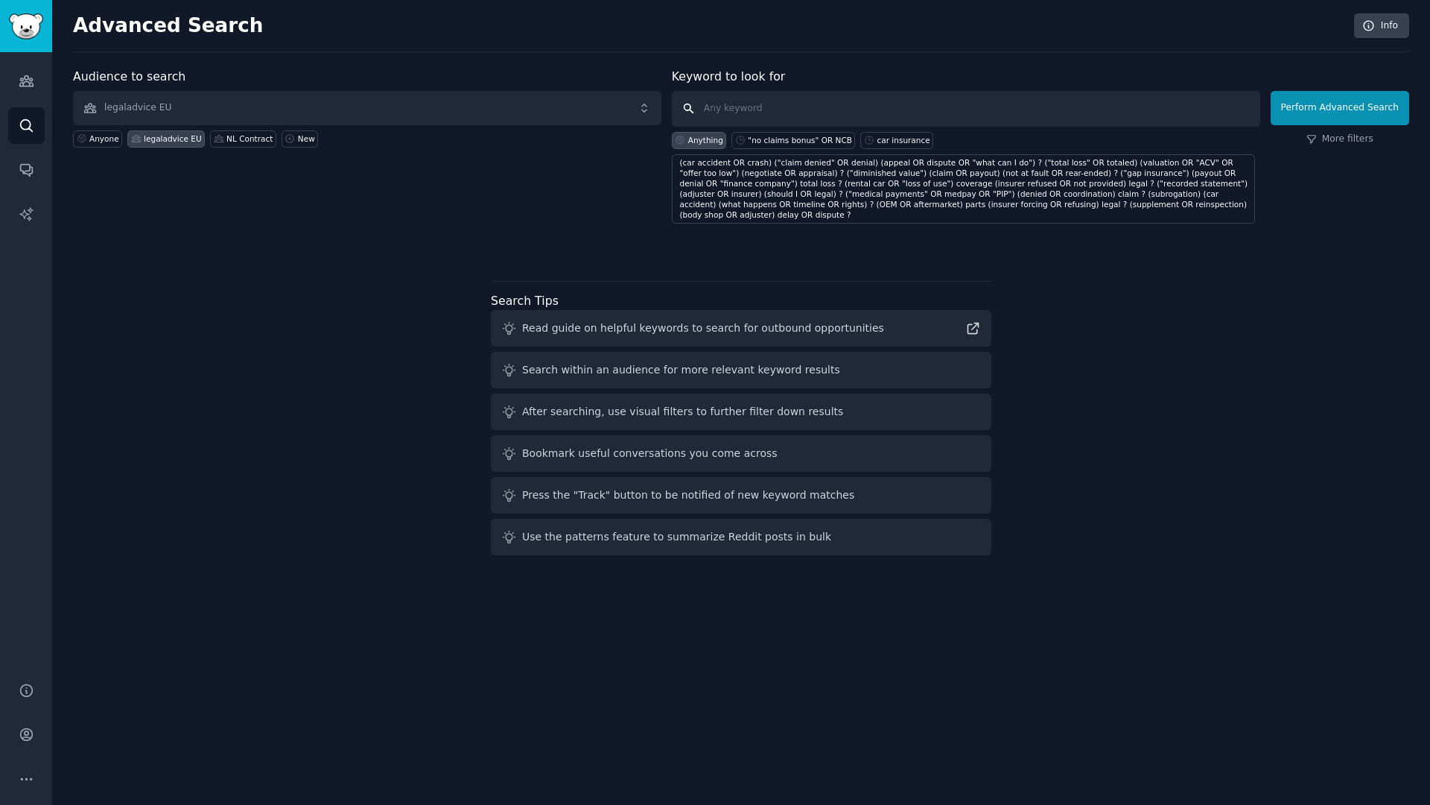
click at [818, 111] on input "text" at bounding box center [966, 109] width 588 height 36
type input "car insurance"
click at [1304, 108] on button "Perform Advanced Search" at bounding box center [1340, 108] width 139 height 34
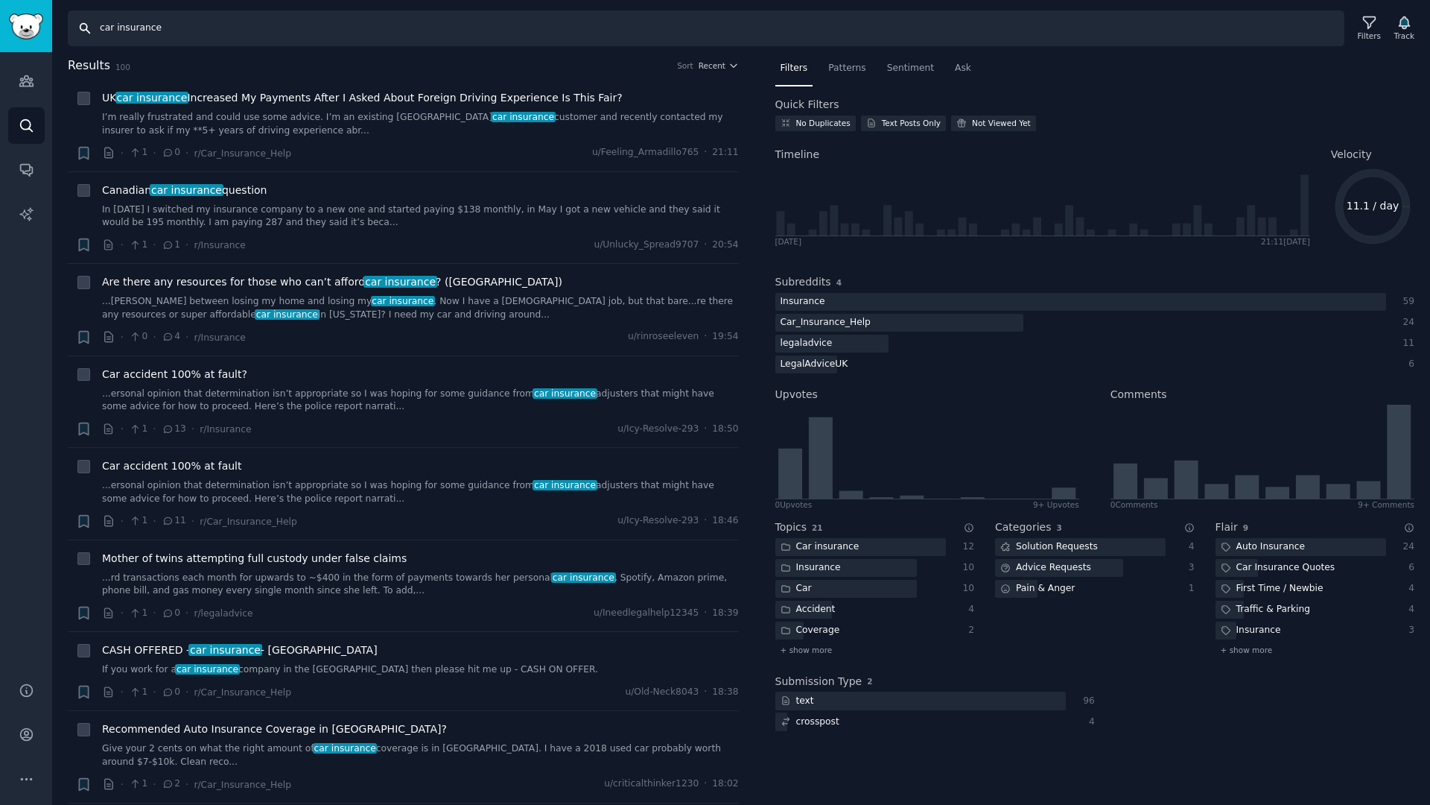
click at [133, 31] on input "car insurance" at bounding box center [706, 28] width 1277 height 36
click at [1365, 25] on icon at bounding box center [1370, 23] width 16 height 16
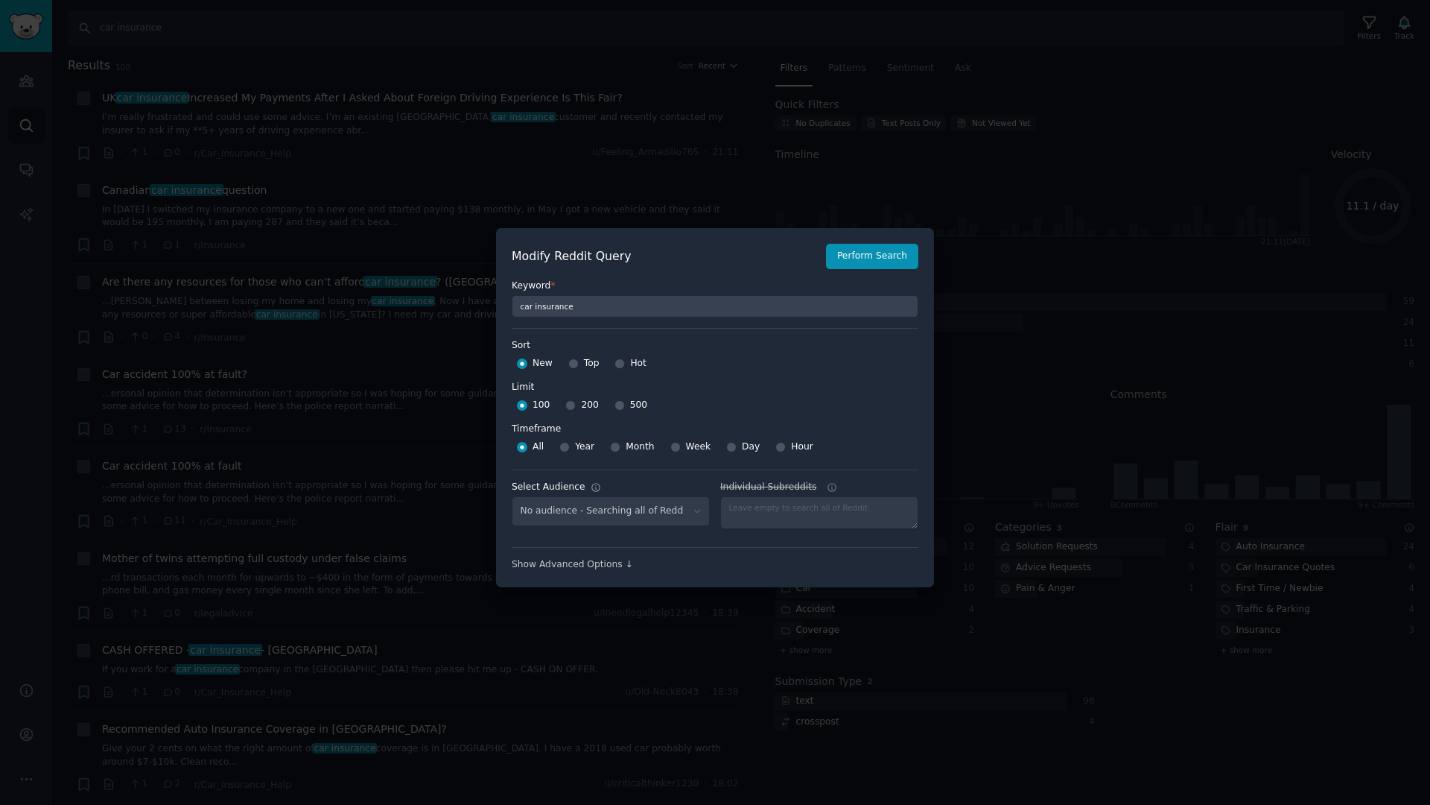
select select "7508982de7"
click at [617, 402] on input "500" at bounding box center [620, 405] width 10 height 10
radio input "true"
click at [858, 256] on button "Perform Search" at bounding box center [872, 256] width 92 height 25
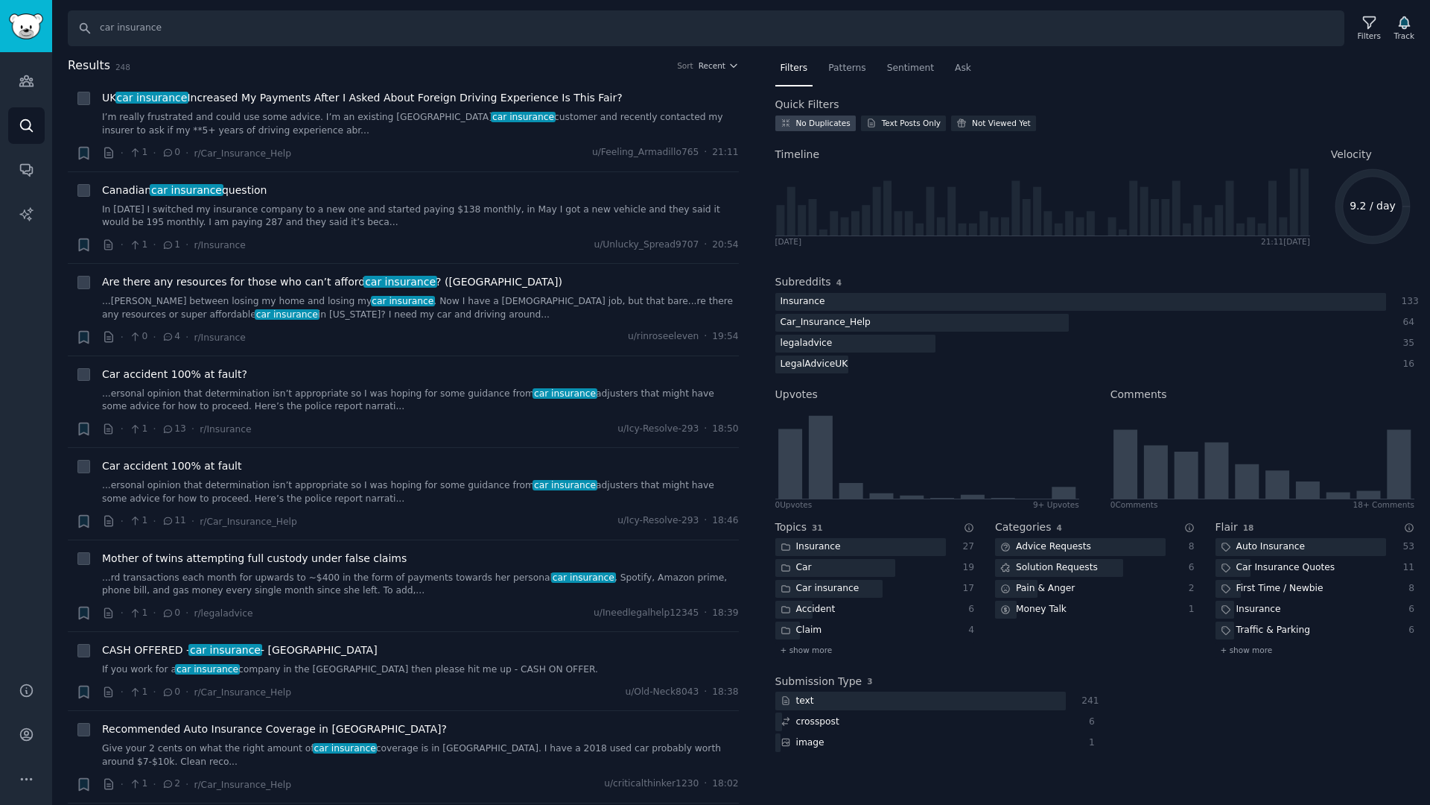
click at [807, 123] on div "No Duplicates" at bounding box center [823, 123] width 54 height 10
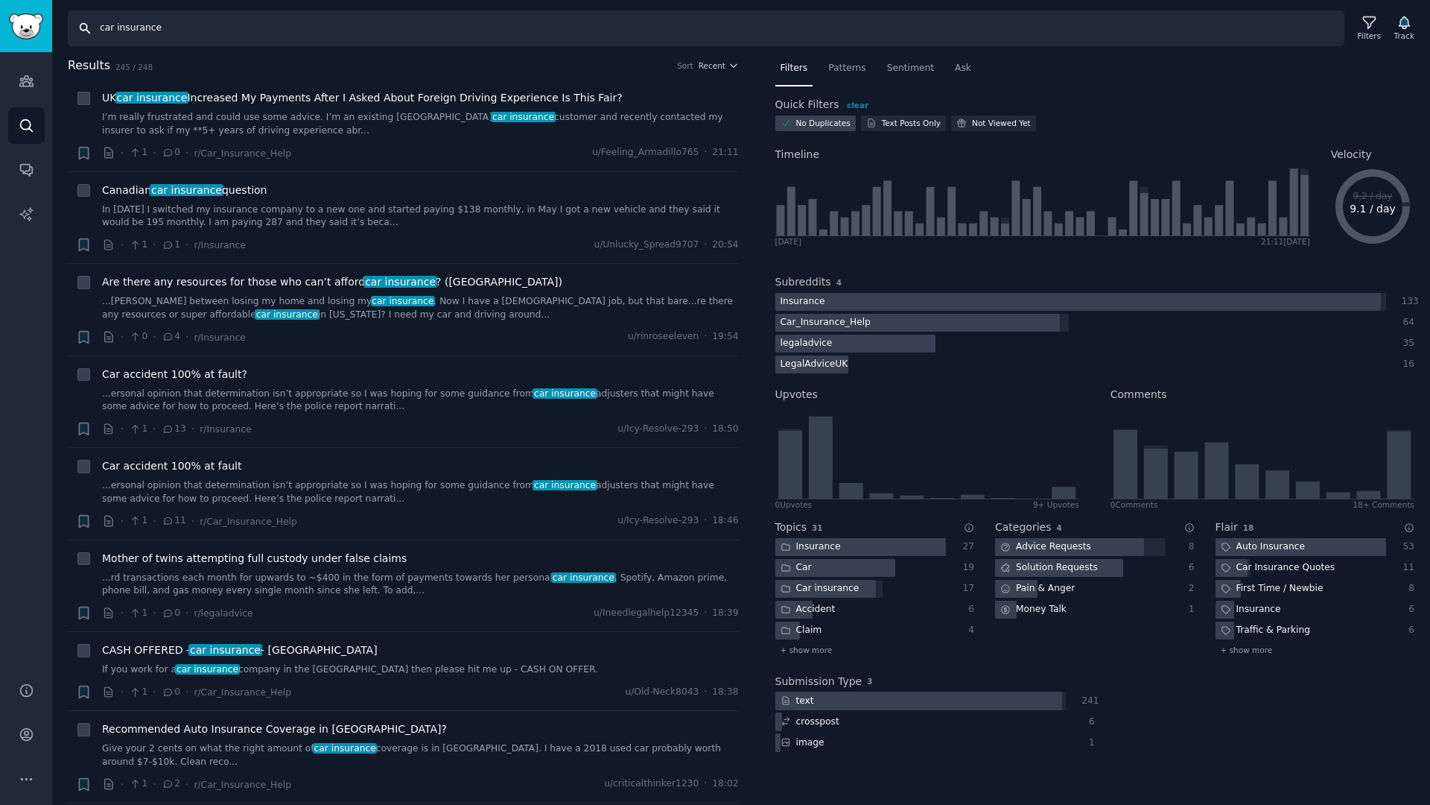
click at [112, 29] on input "car insurance" at bounding box center [706, 28] width 1277 height 36
click at [112, 25] on input "car insurance" at bounding box center [706, 28] width 1277 height 36
click at [105, 28] on input "car insurance" at bounding box center [706, 28] width 1277 height 36
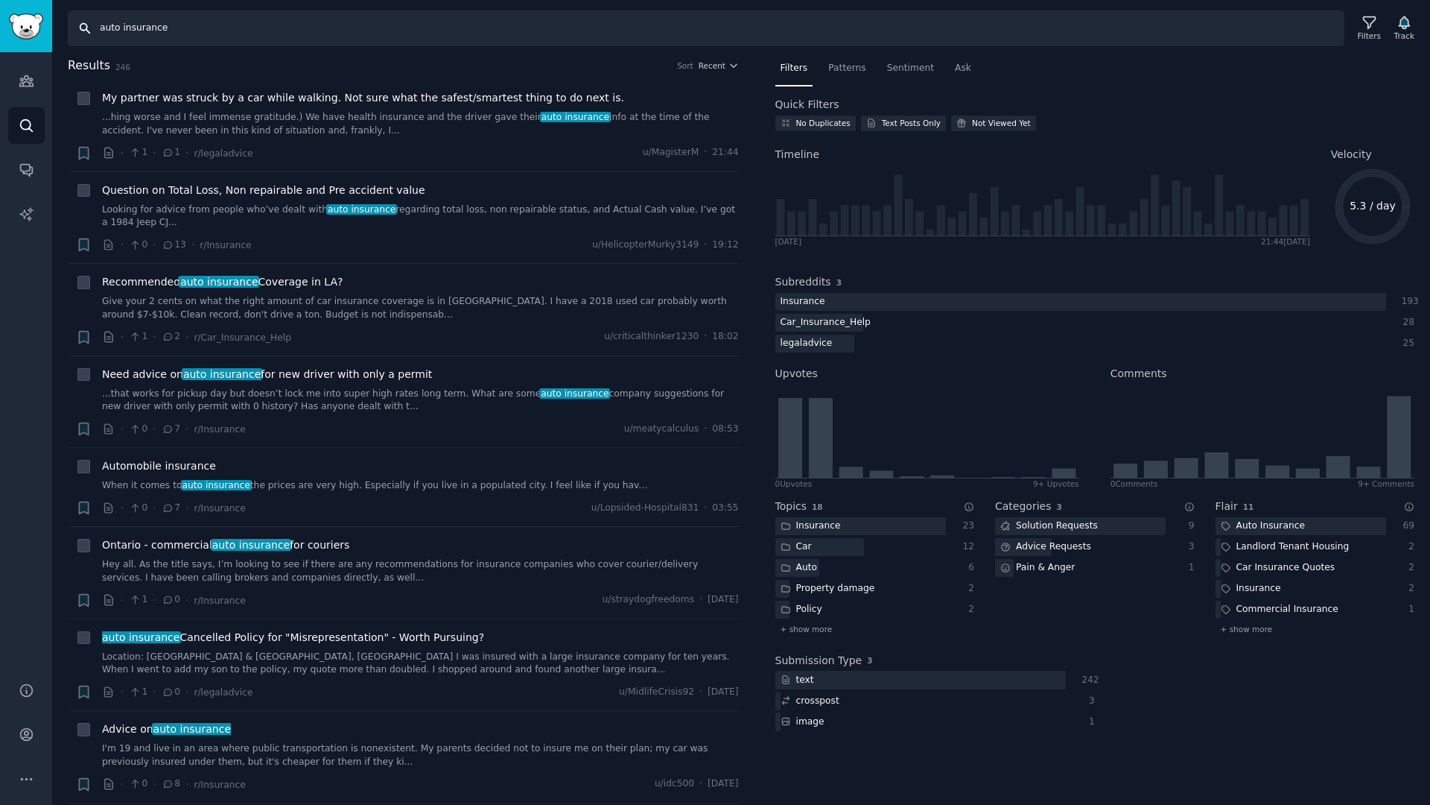
click at [111, 28] on input "auto insurance" at bounding box center [706, 28] width 1277 height 36
type input "accident forgiveness"
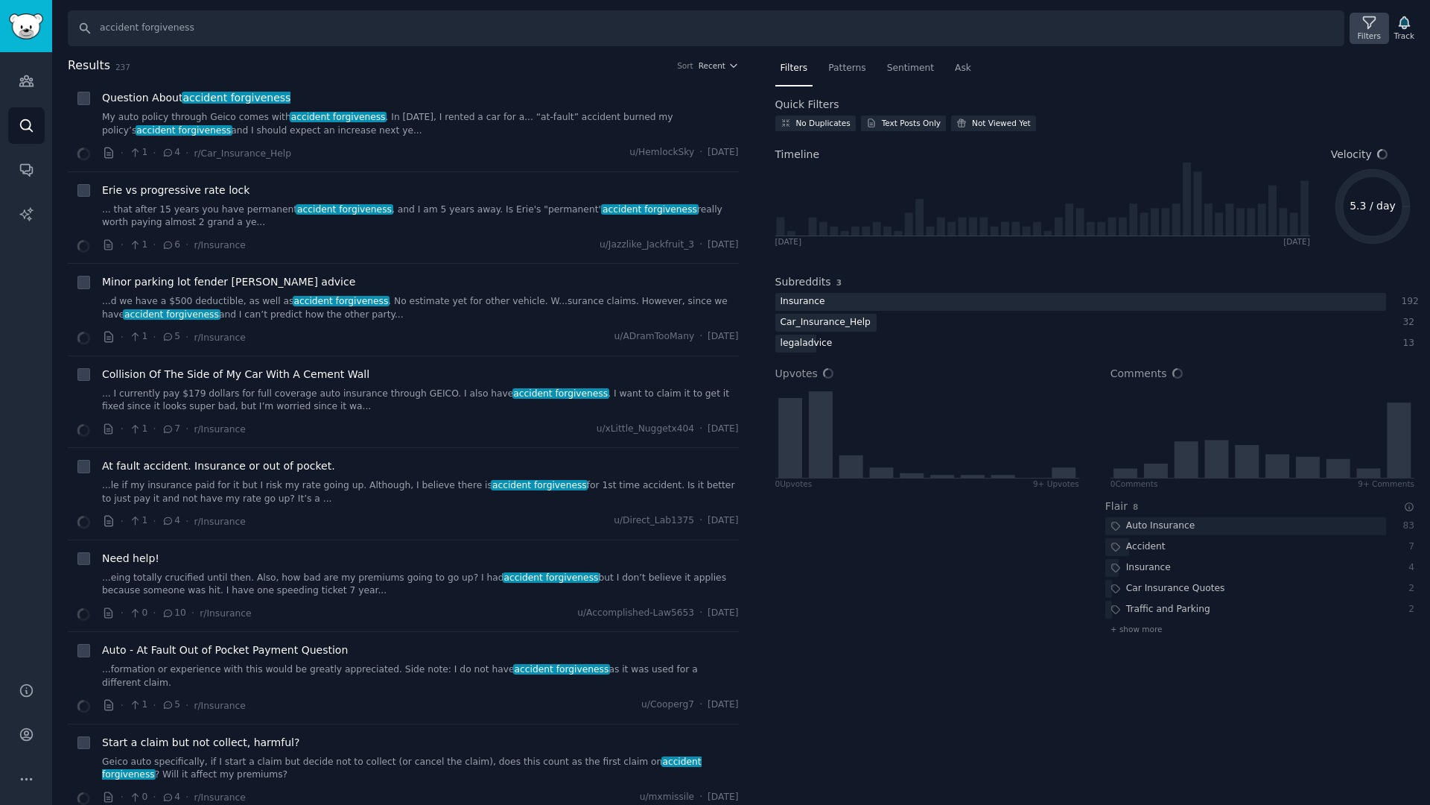
click at [1376, 29] on icon at bounding box center [1370, 23] width 16 height 16
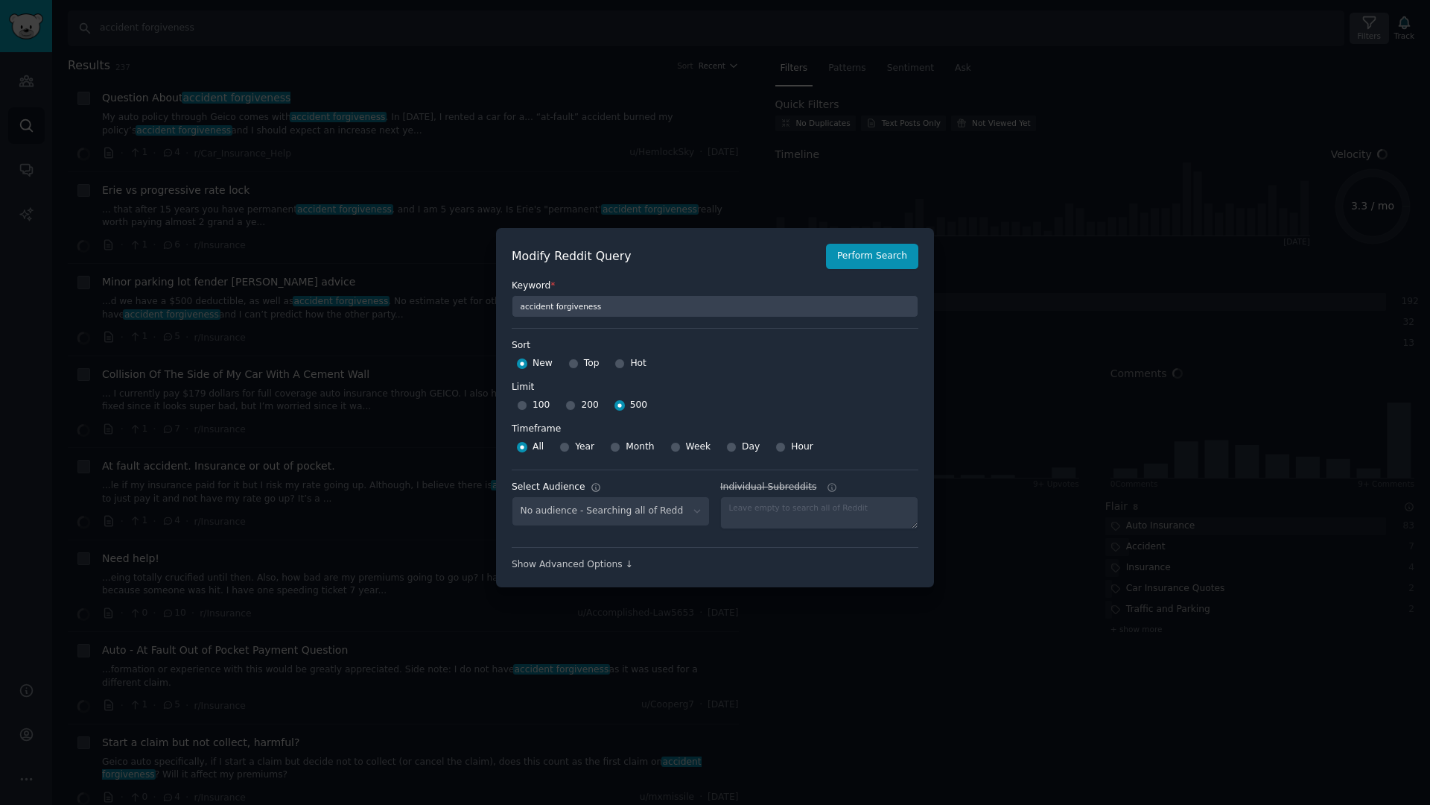
select select "7508982de7"
click at [1025, 201] on div at bounding box center [715, 402] width 1430 height 805
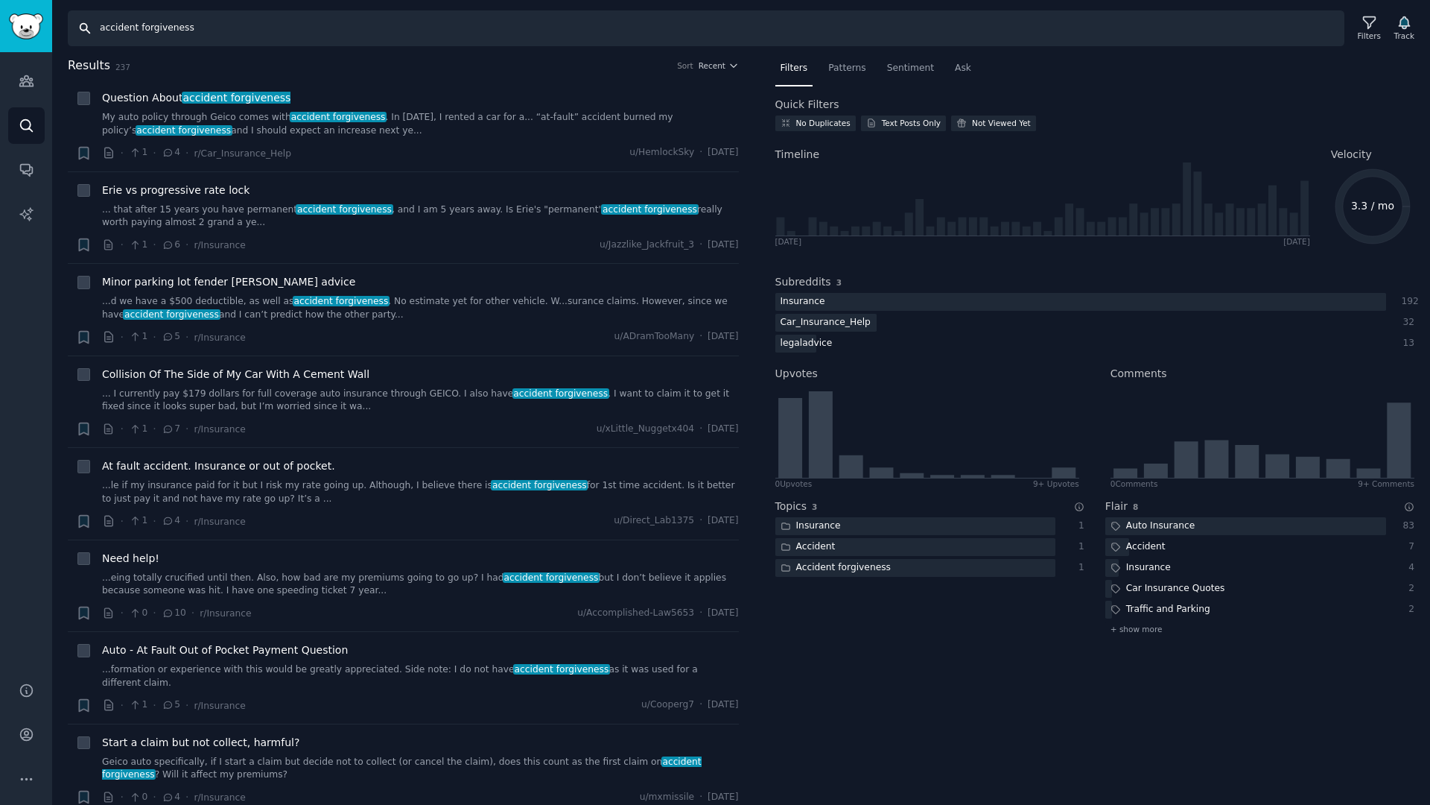
click at [194, 38] on input "accident forgiveness" at bounding box center [706, 28] width 1277 height 36
paste input ""claim denied" OR denial"
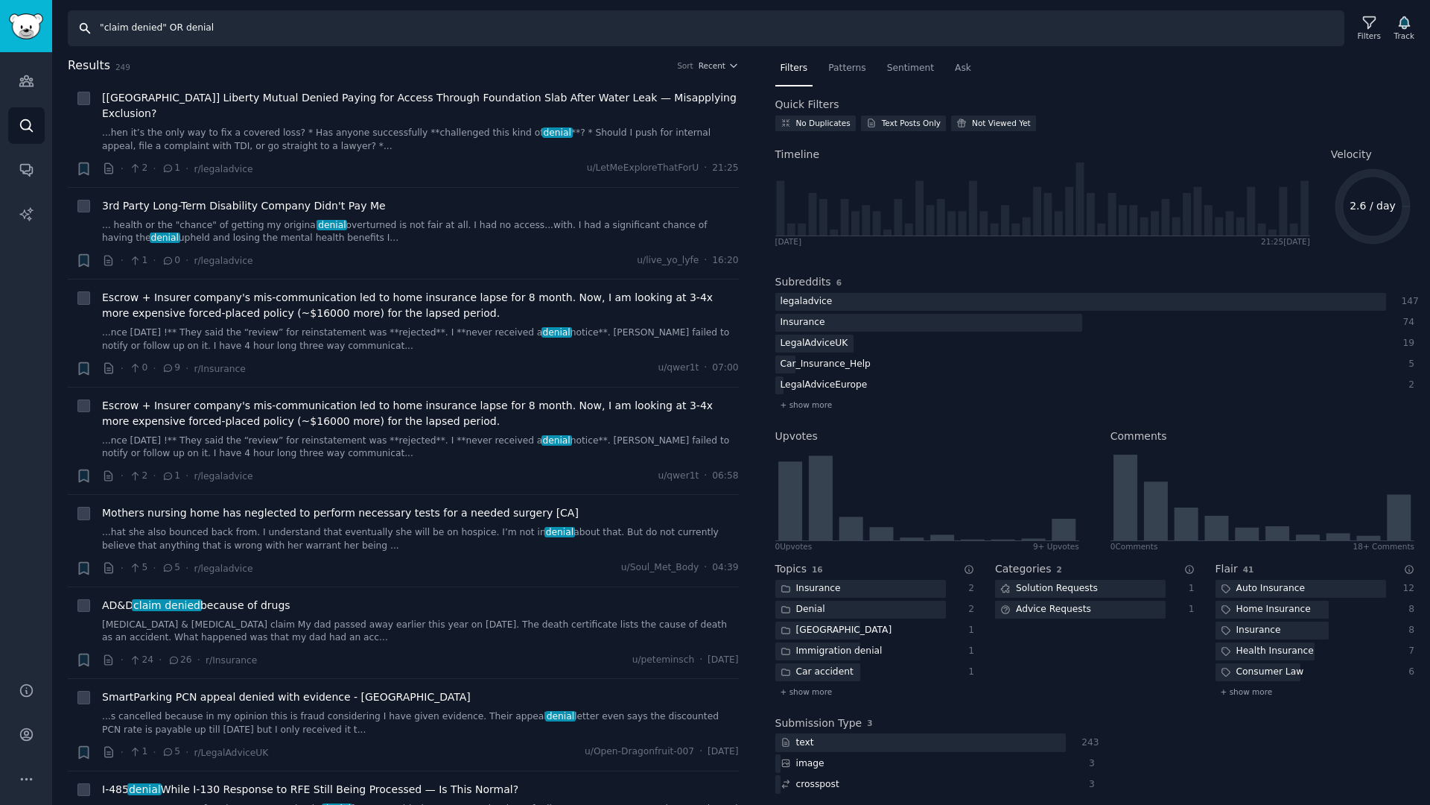
click at [239, 28] on input ""claim denied" OR denial" at bounding box center [706, 28] width 1277 height 36
paste input "appeal OR dispute OR "what can I do""
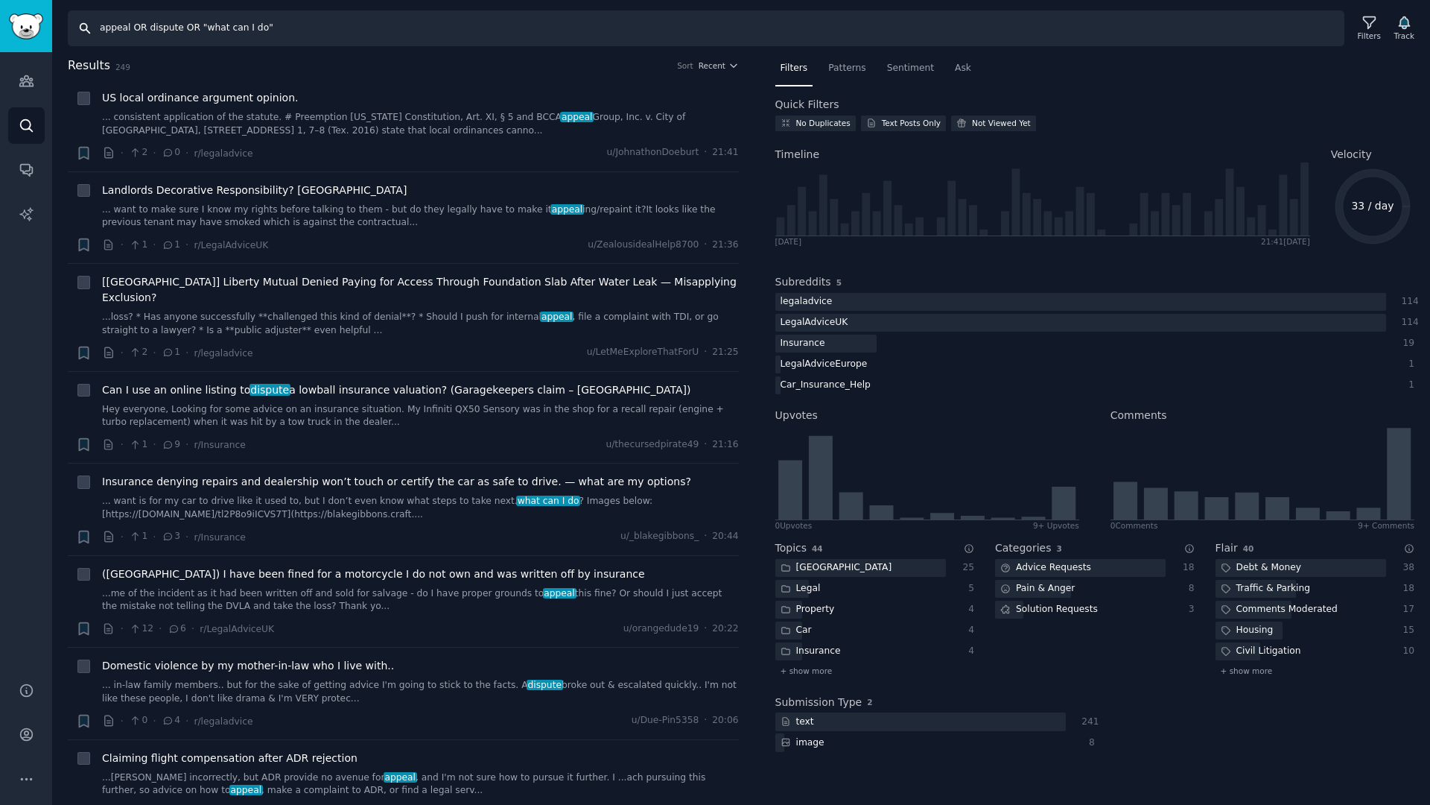
click at [209, 22] on input "appeal OR dispute OR "what can I do"" at bounding box center [706, 28] width 1277 height 36
paste input "negotiate OR appraisal"
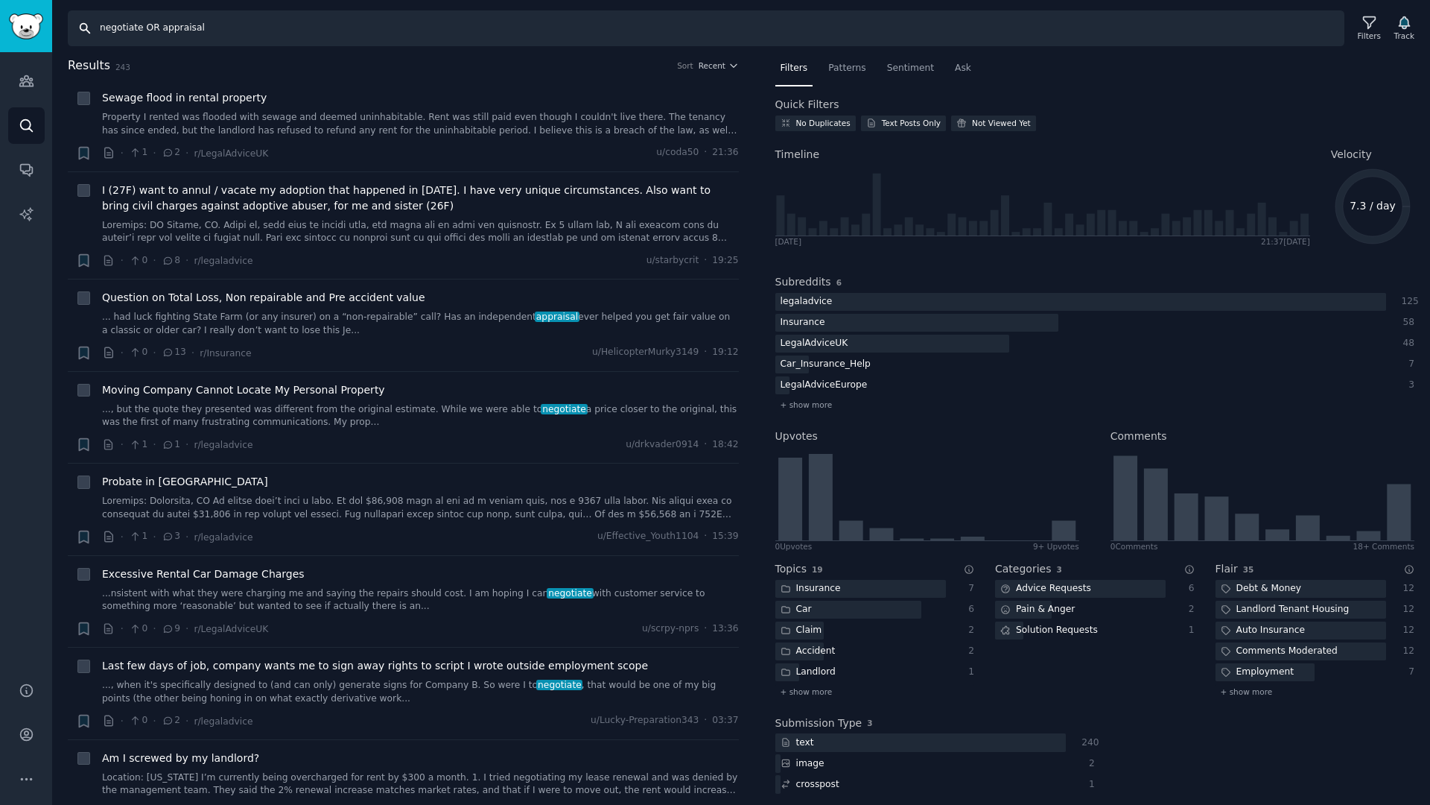
click at [162, 32] on input "negotiate OR appraisal" at bounding box center [706, 28] width 1277 height 36
paste input "onrenewal OR cancellation"
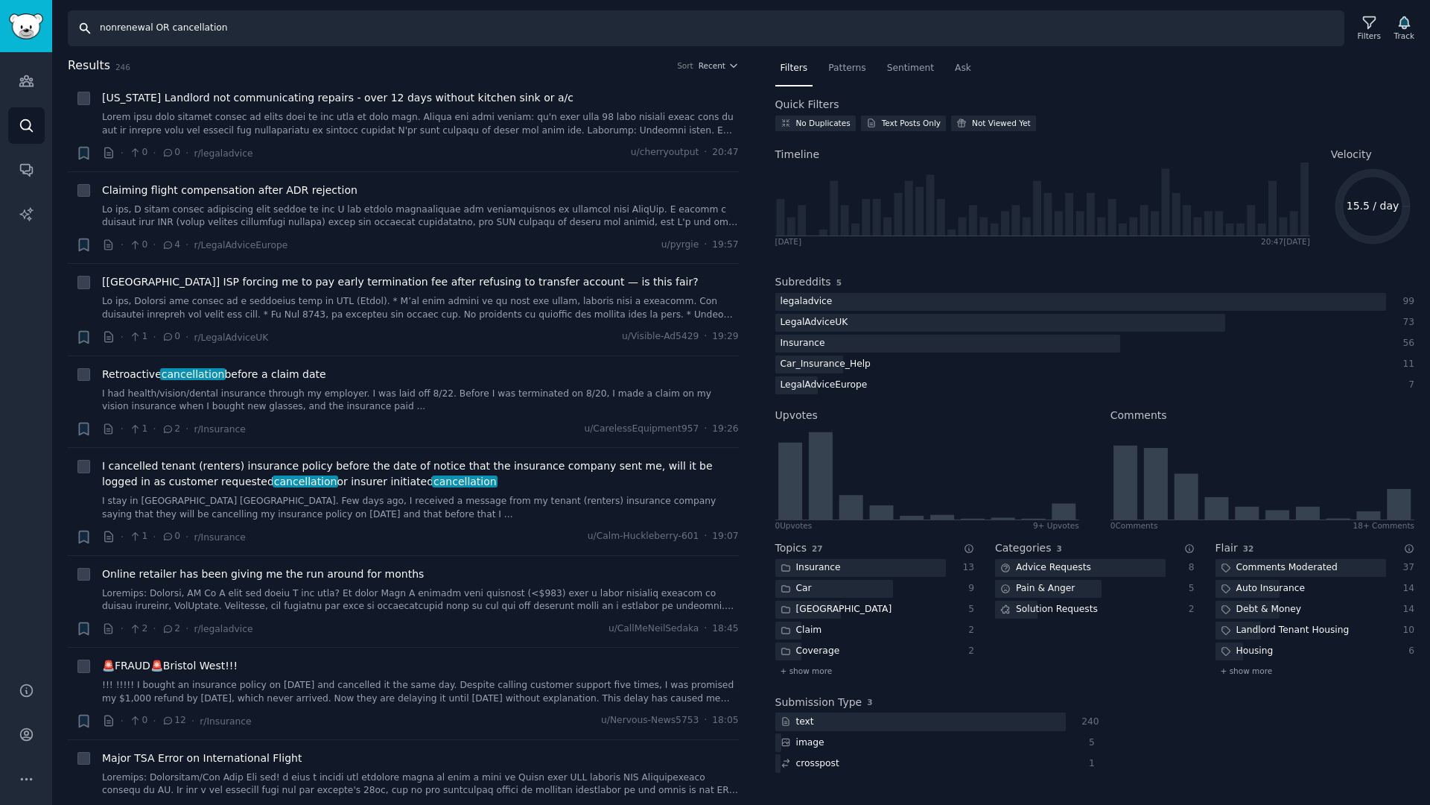
click at [183, 26] on input "nonrenewal OR cancellation" at bounding box center [706, 28] width 1277 height 36
paste input "too many claims"
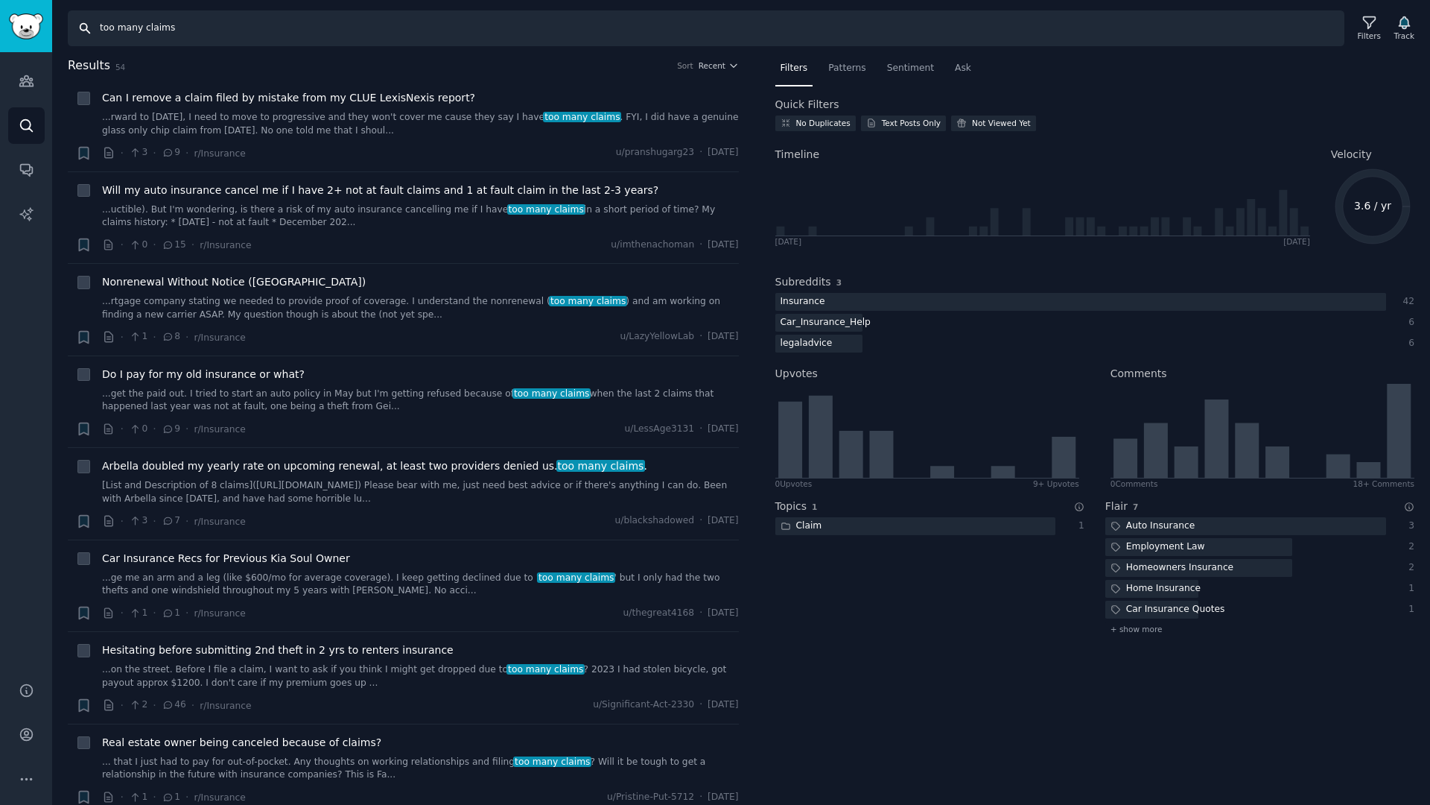
click at [183, 26] on input "too many claims" at bounding box center [706, 28] width 1277 height 36
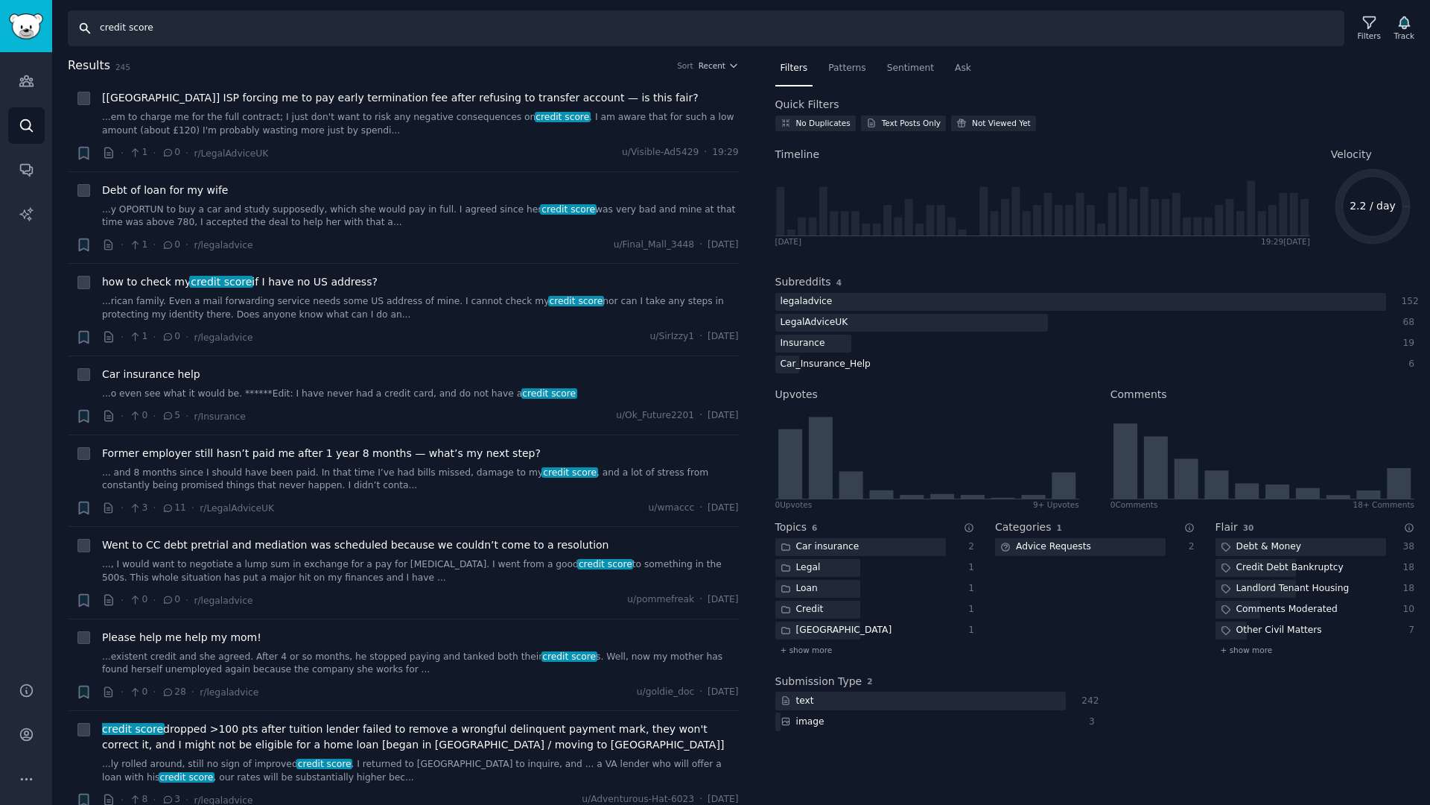
click at [211, 37] on input "credit score" at bounding box center [706, 28] width 1277 height 36
paste input ""credit score" OR insurance"
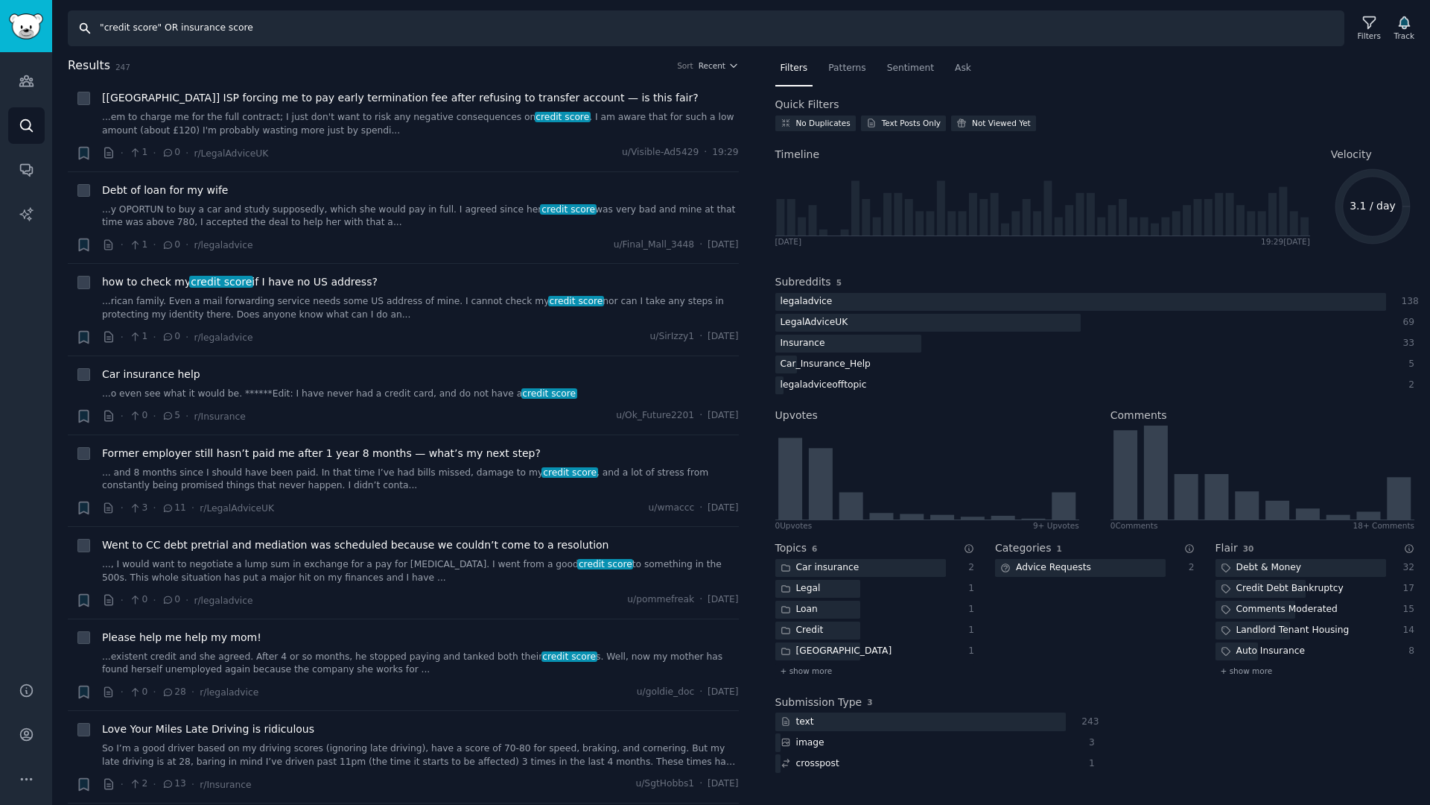
click at [250, 28] on input ""credit score" OR insurance score" at bounding box center [706, 28] width 1277 height 36
paste input "car insuranc"
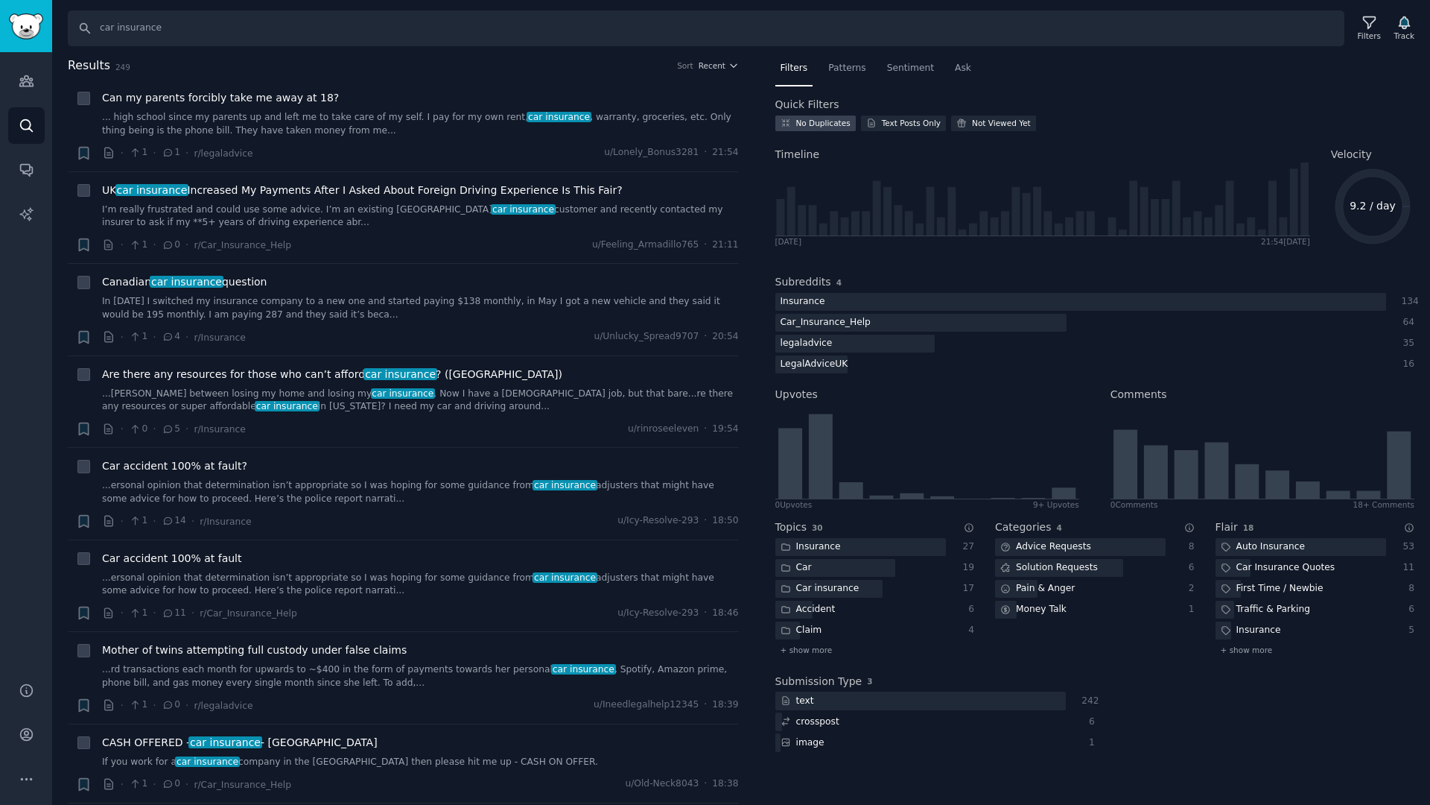
click at [833, 121] on div "No Duplicates" at bounding box center [823, 123] width 54 height 10
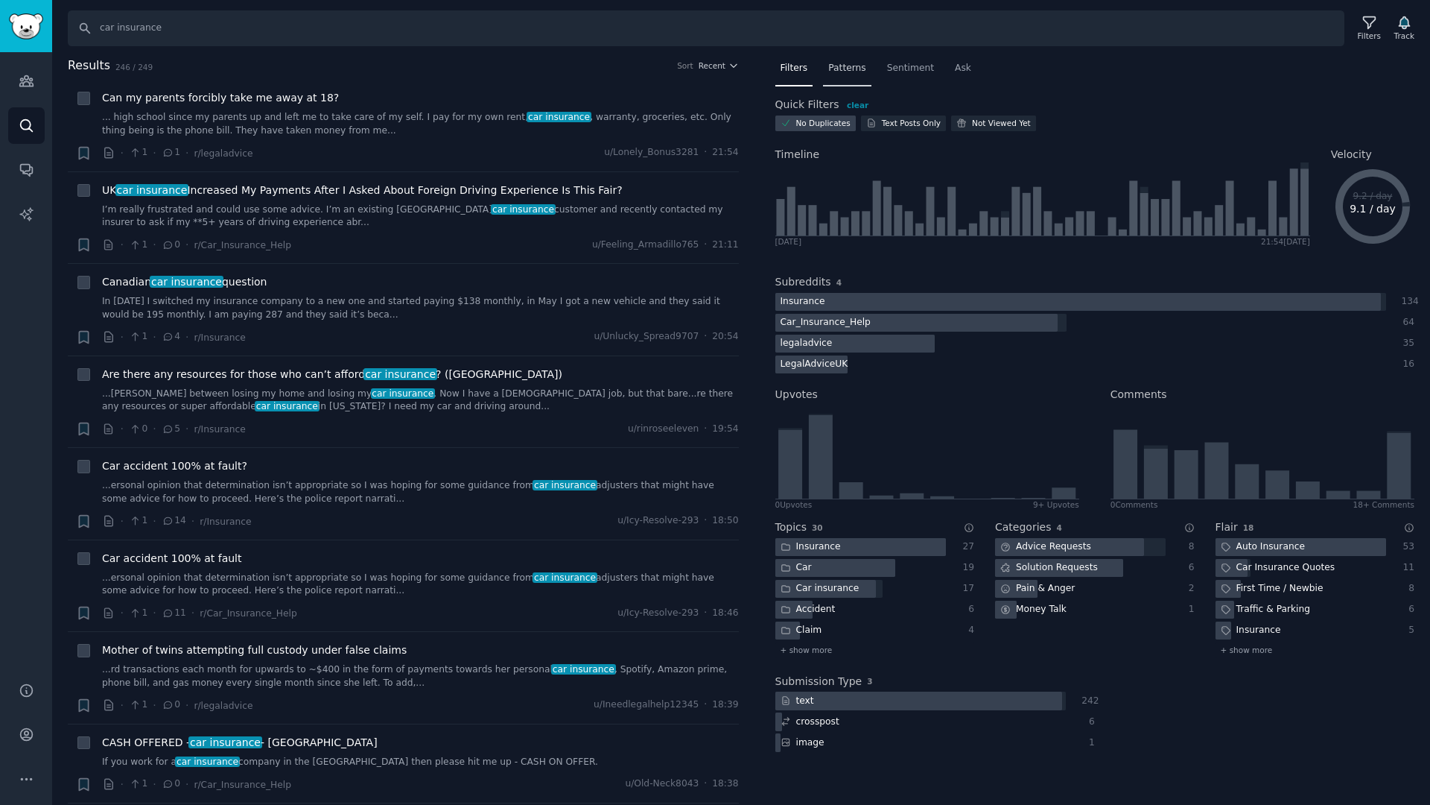
click at [855, 72] on span "Patterns" at bounding box center [846, 68] width 37 height 13
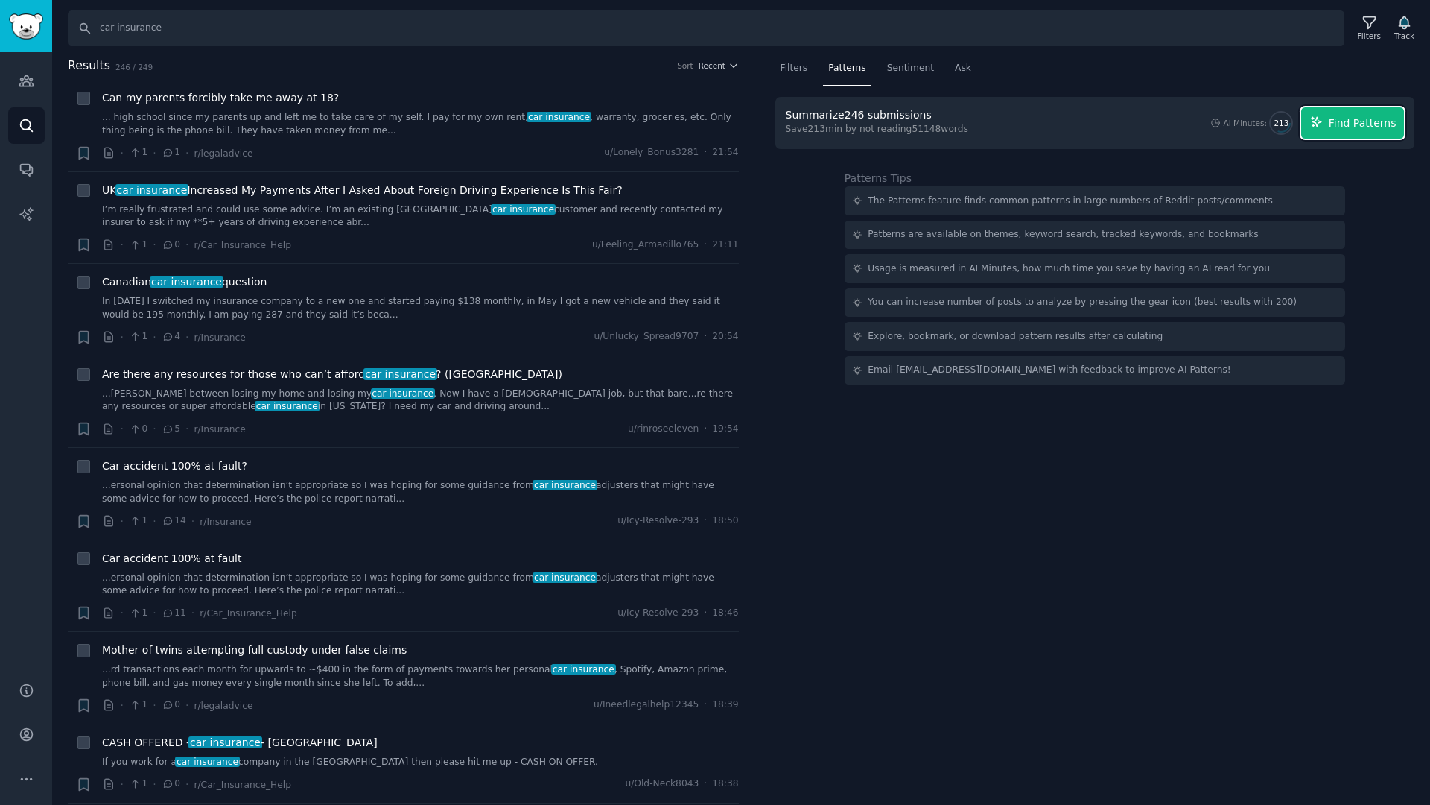
click at [1385, 126] on span "Find Patterns" at bounding box center [1363, 123] width 68 height 16
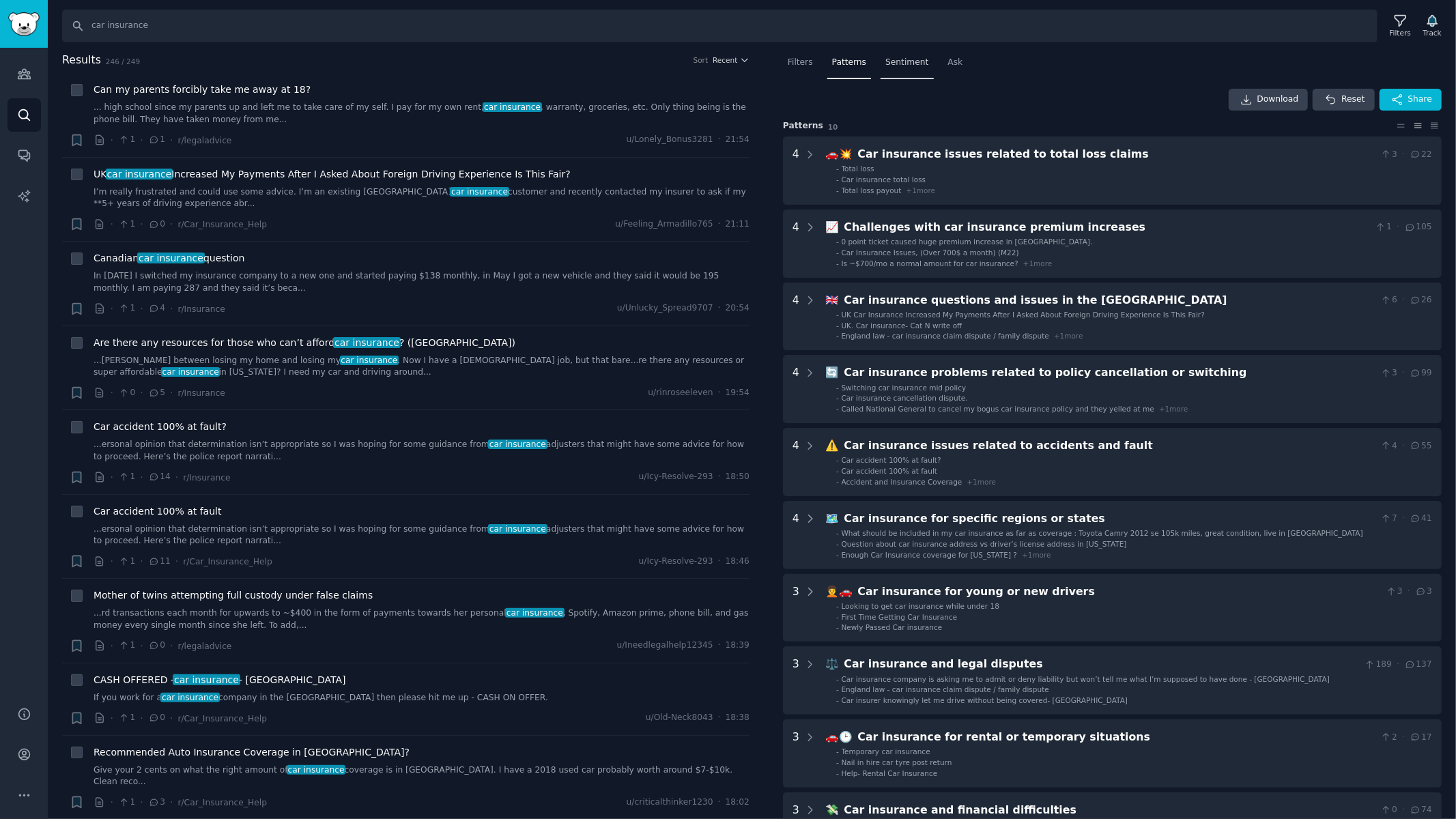
click at [914, 64] on span "Sentiment" at bounding box center [906, 62] width 43 height 12
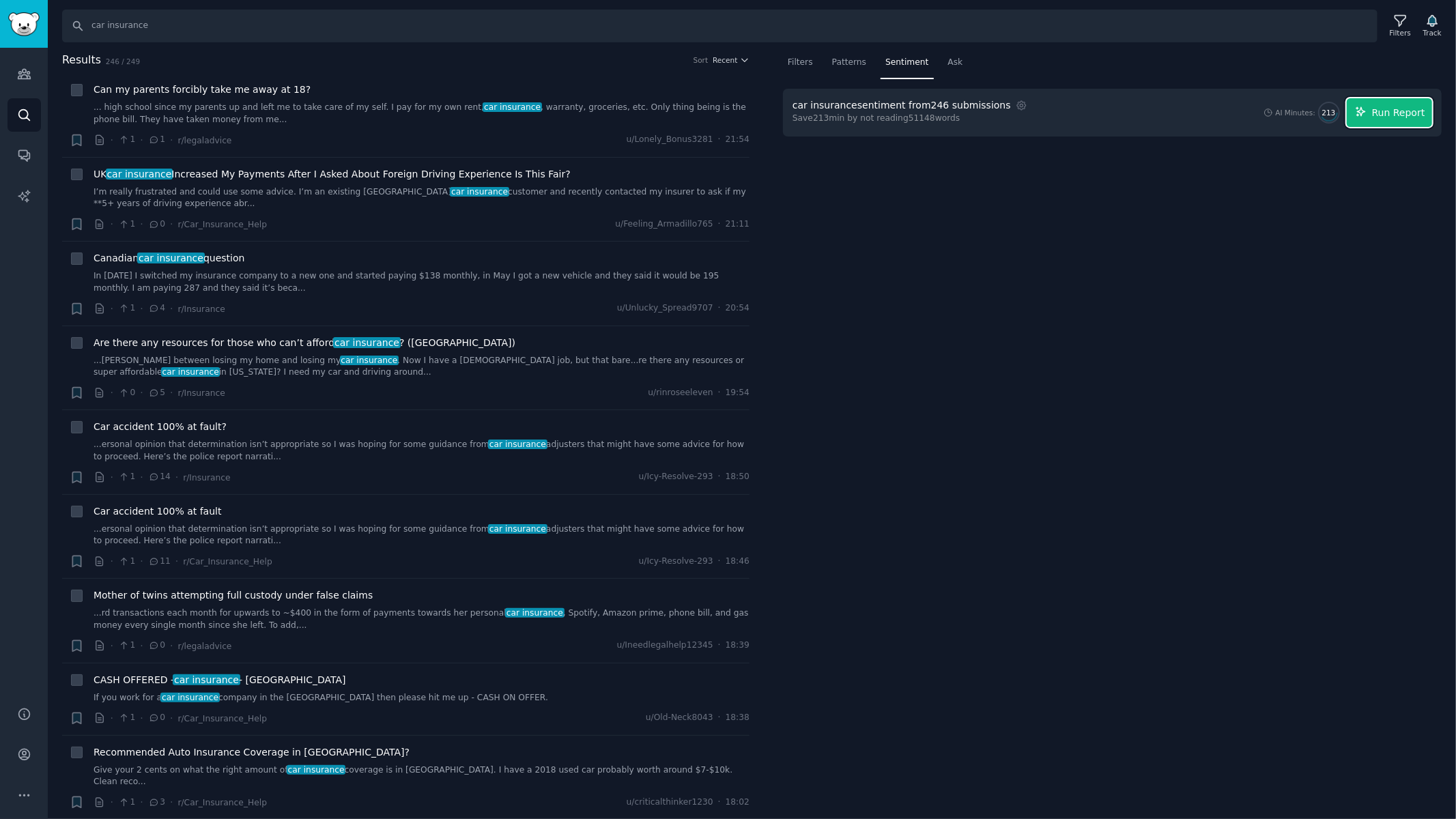
click at [1309, 122] on button "Run Report" at bounding box center [1389, 112] width 85 height 28
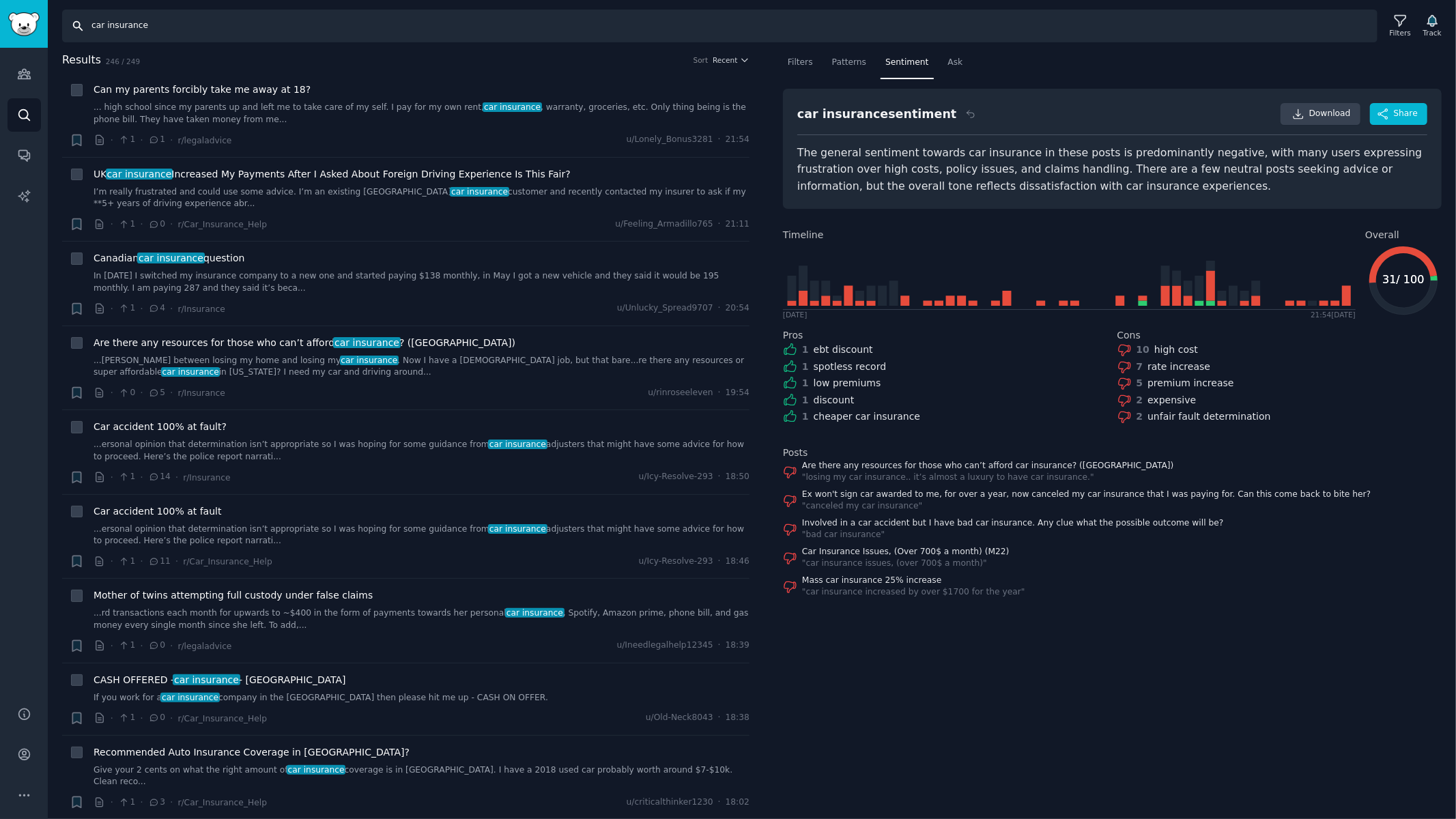
click at [121, 27] on input "car insurance" at bounding box center [719, 26] width 1315 height 33
paste input "severance agreement"
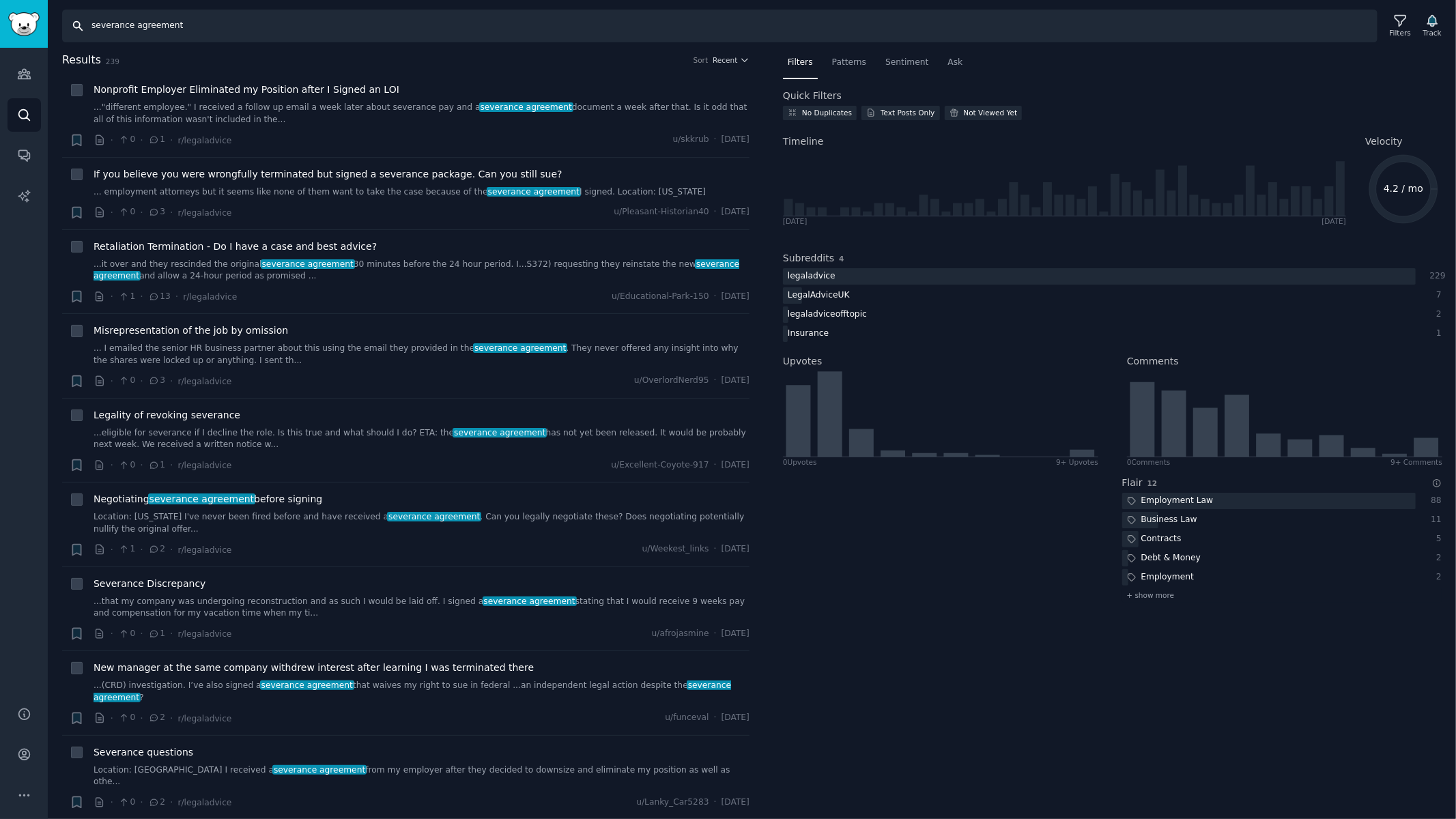
click at [268, 18] on input "severance agreement" at bounding box center [719, 26] width 1315 height 33
click at [290, 22] on input "severance agreement" at bounding box center [719, 26] width 1315 height 33
paste input "settlement agreement"
click at [182, 26] on input "severance agreement or settlement agreement" at bounding box center [719, 26] width 1315 height 33
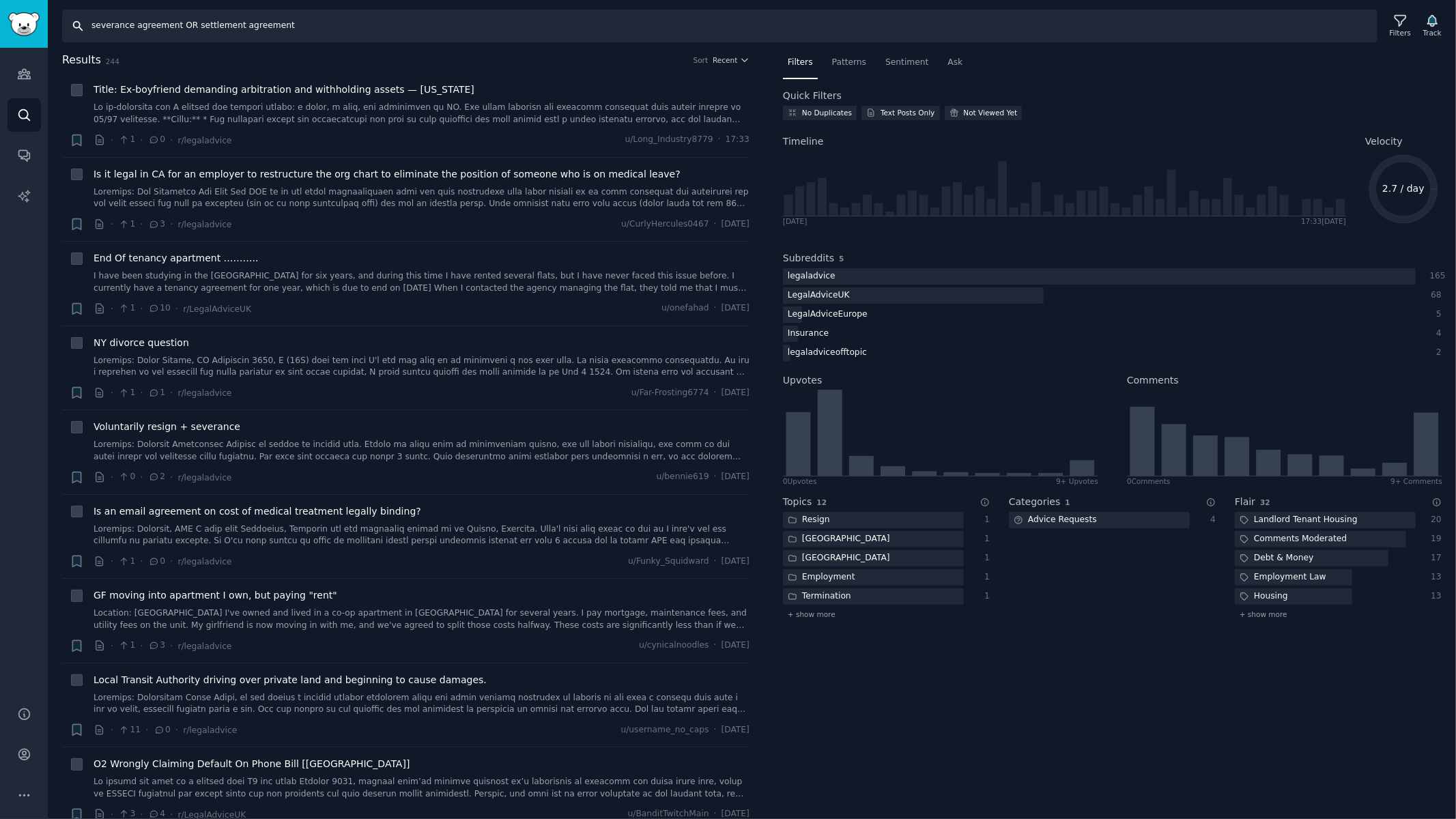
click at [213, 20] on input "severance agreement OR settlement agreement" at bounding box center [719, 26] width 1315 height 33
click at [320, 30] on input "severance agreement OR settlement agreement" at bounding box center [719, 26] width 1315 height 33
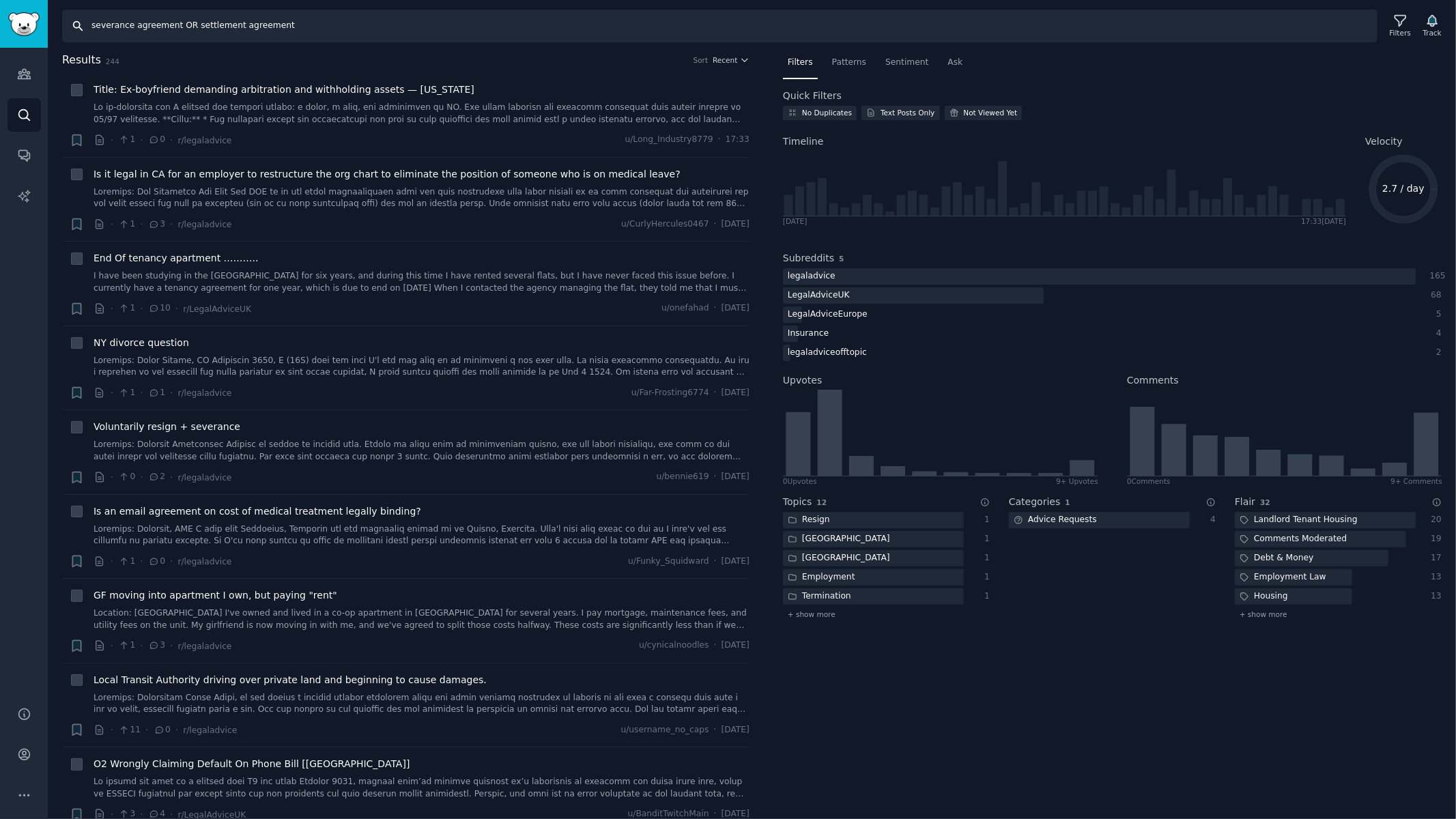
click at [320, 30] on input "severance agreement OR settlement agreement" at bounding box center [719, 26] width 1315 height 33
paste input "what does this mean OR should I sign"
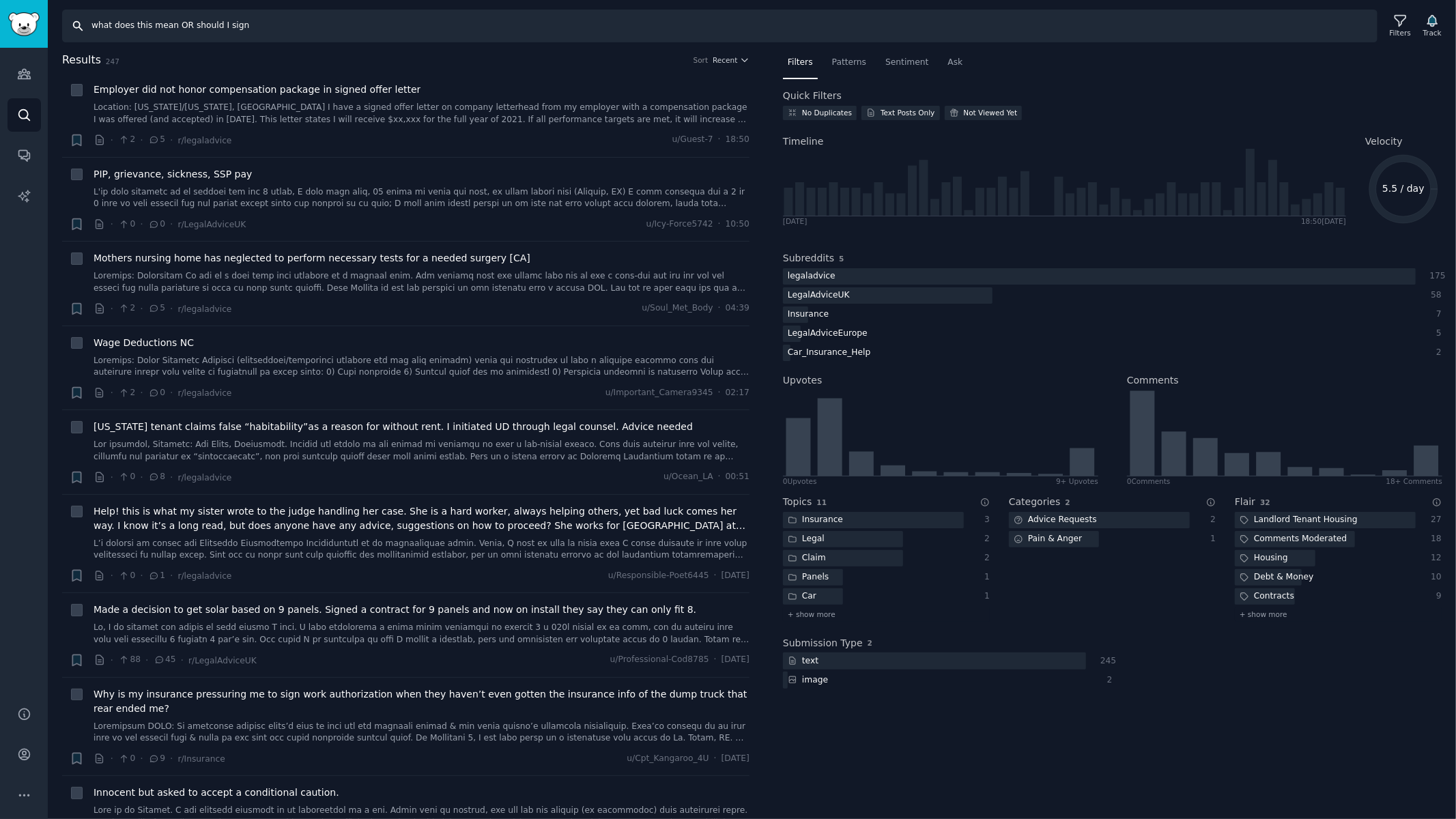
click at [253, 26] on input "what does this mean OR should I sign" at bounding box center [719, 26] width 1315 height 33
paste input "enforceable OR invalid"
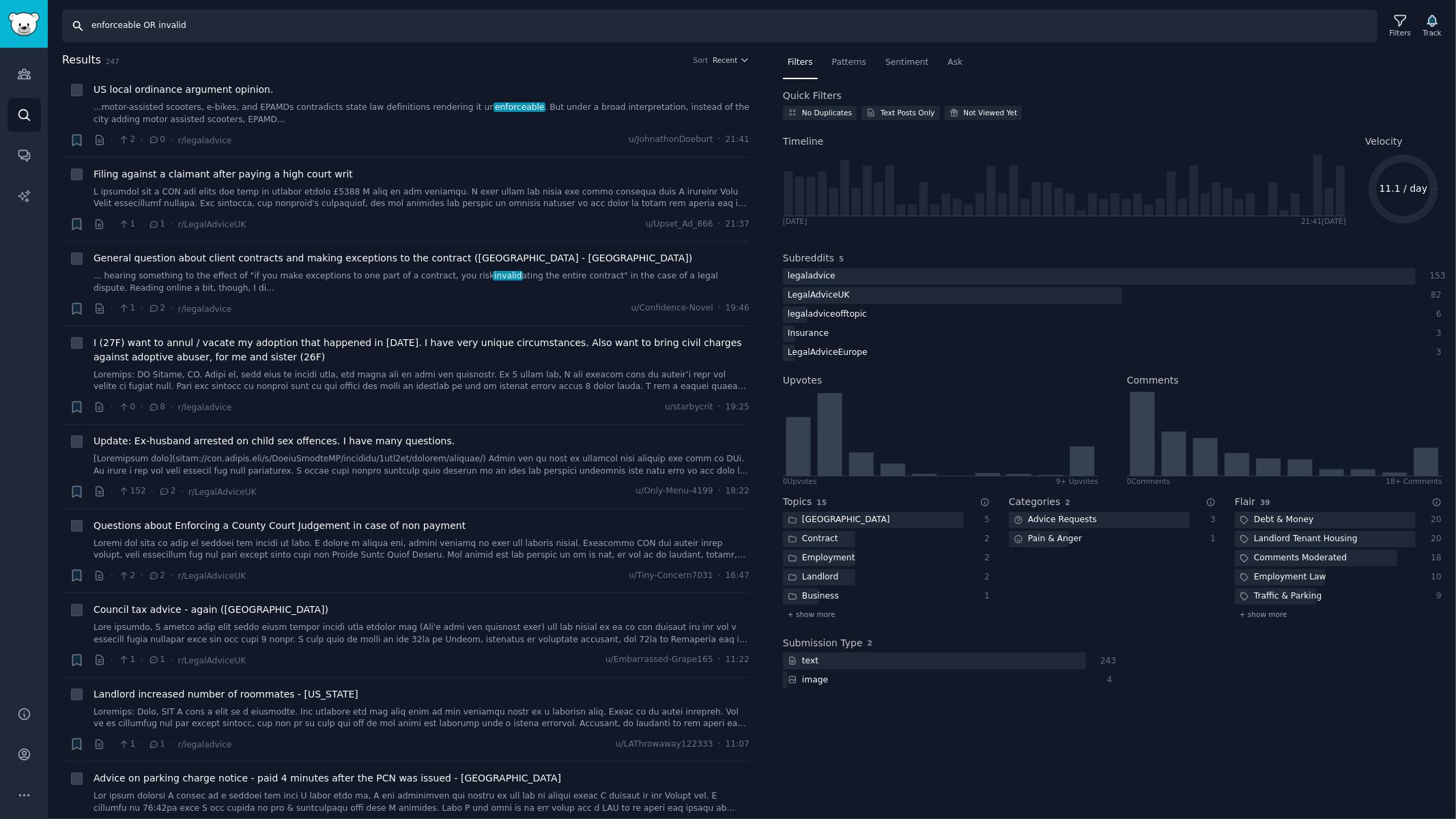
click at [204, 26] on input "enforceable OR invalid" at bounding box center [719, 26] width 1315 height 33
paste input ""change of control" OR "good reason""
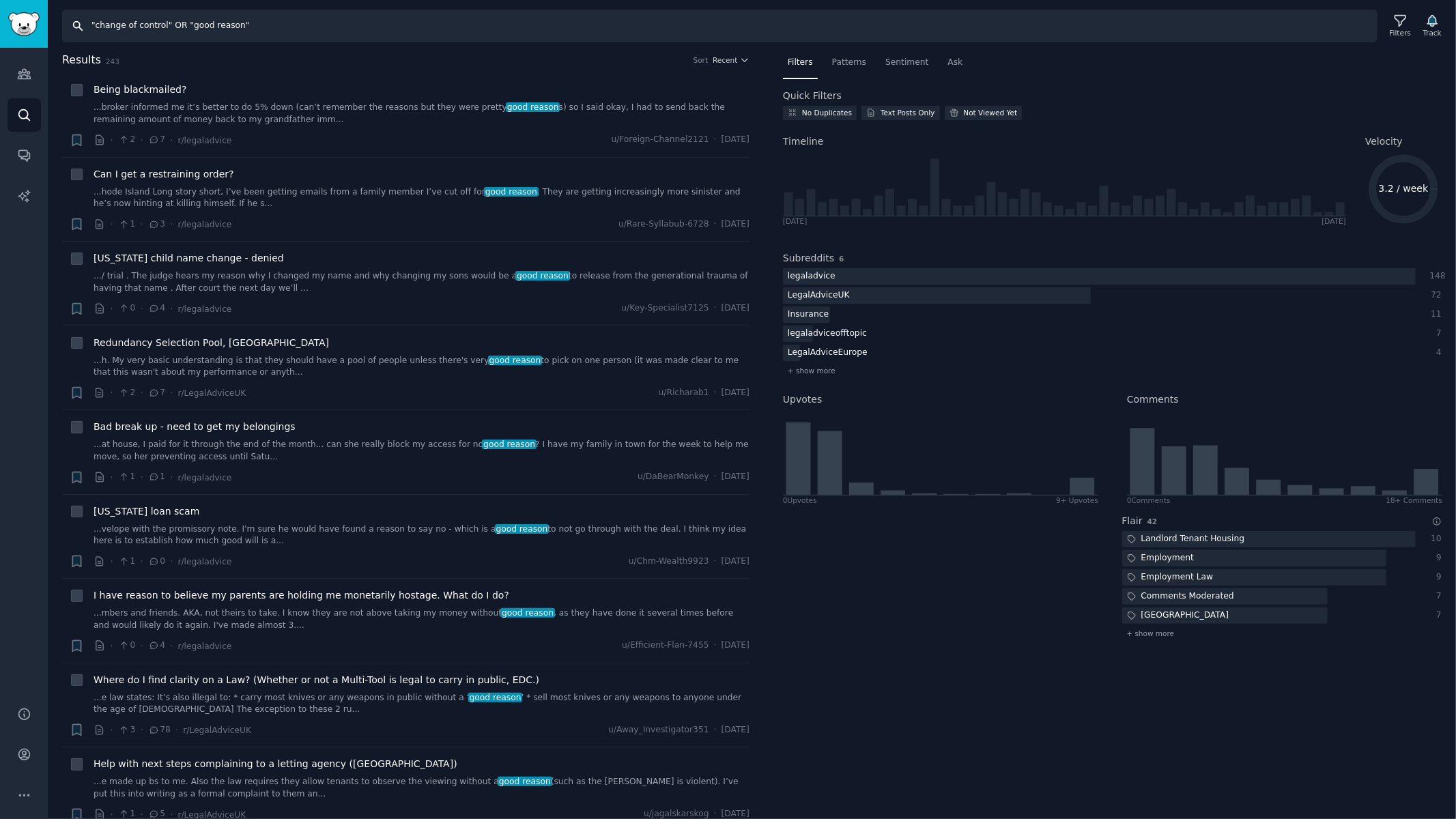
click at [205, 30] on input ""change of control" OR "good reason"" at bounding box center [719, 26] width 1315 height 33
paste input "unfair dismissal OR wrongful termination"
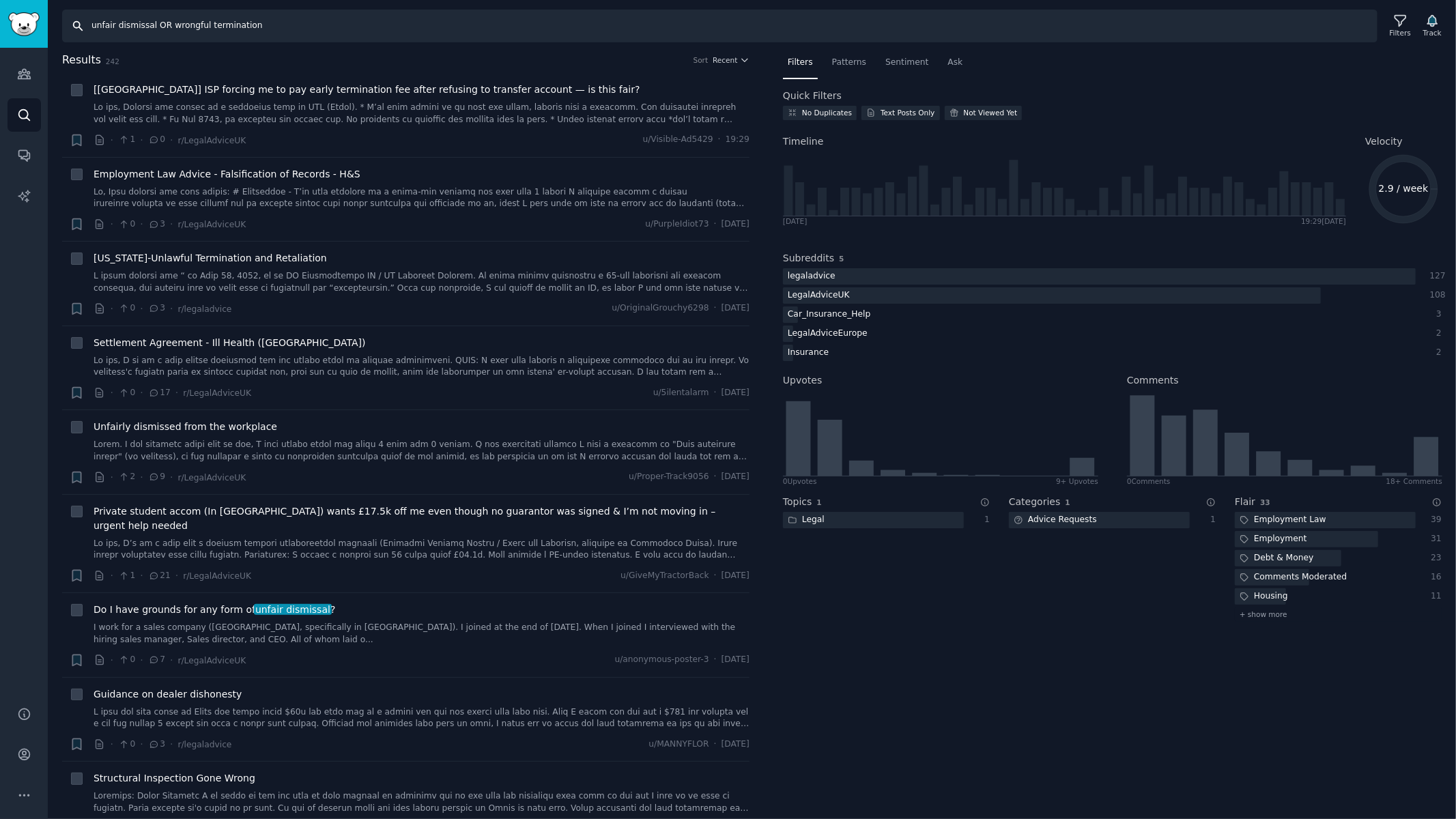
click at [233, 25] on input "unfair dismissal OR wrongful termination" at bounding box center [719, 26] width 1315 height 33
paste input "settlement OR compens"
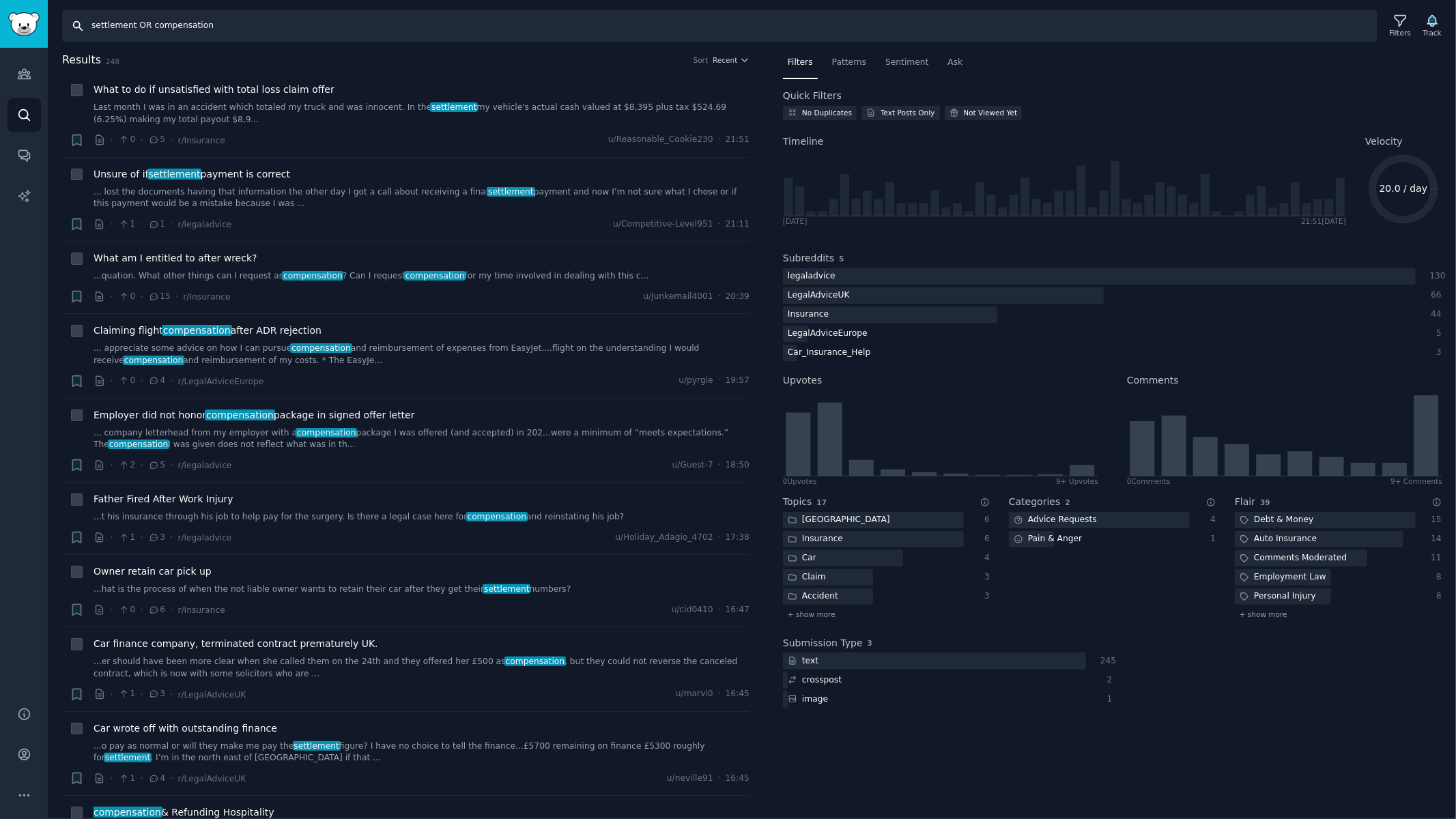
click at [198, 20] on input "settlement OR compensation" at bounding box center [719, 26] width 1315 height 33
paste input "negotiate OR negotiation OR counteroffer"
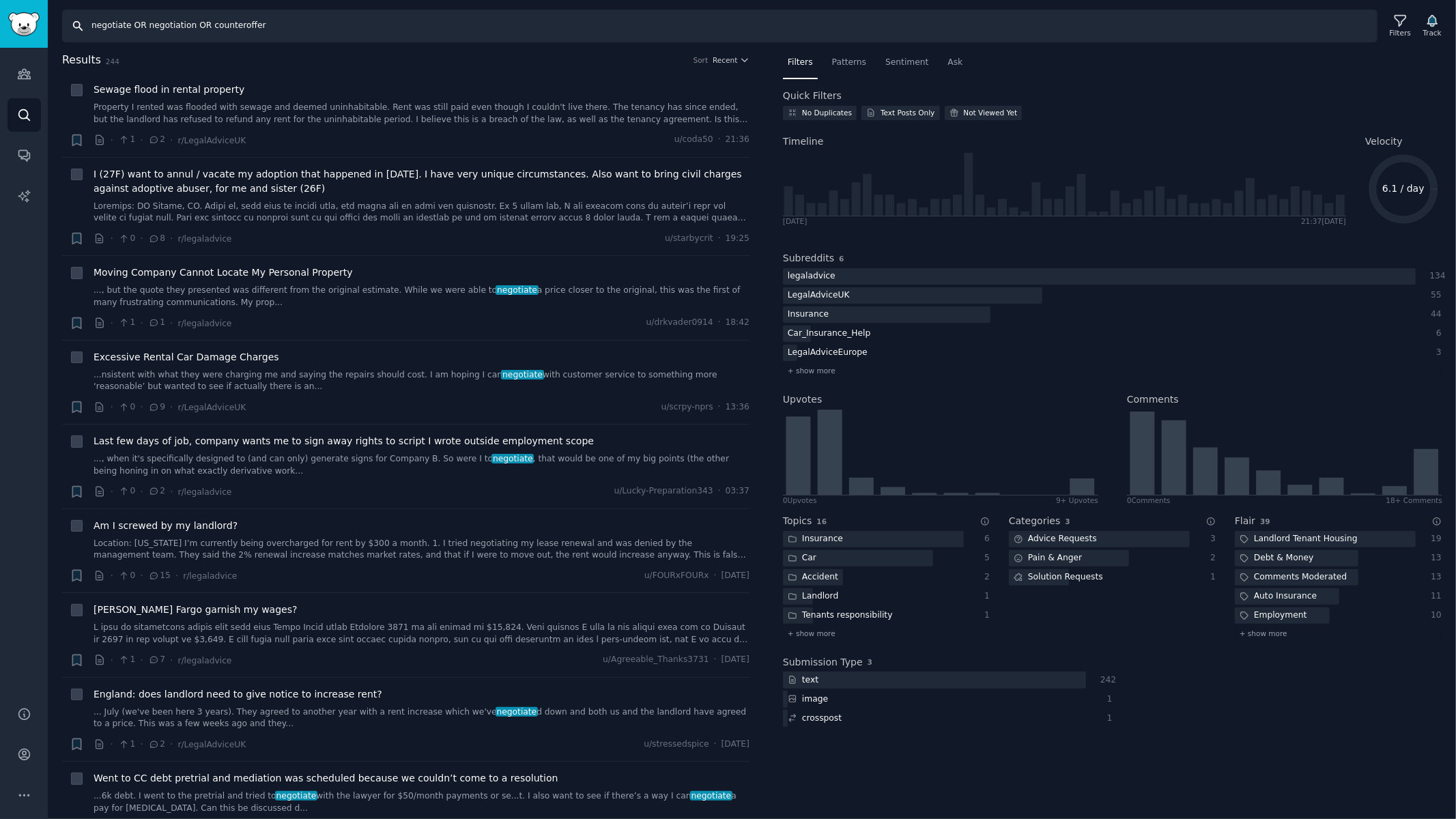
click at [236, 30] on input "negotiate OR negotiation OR counteroffer" at bounding box center [719, 26] width 1315 height 33
paste input ""settlement agreement" OR "compromise agreement""
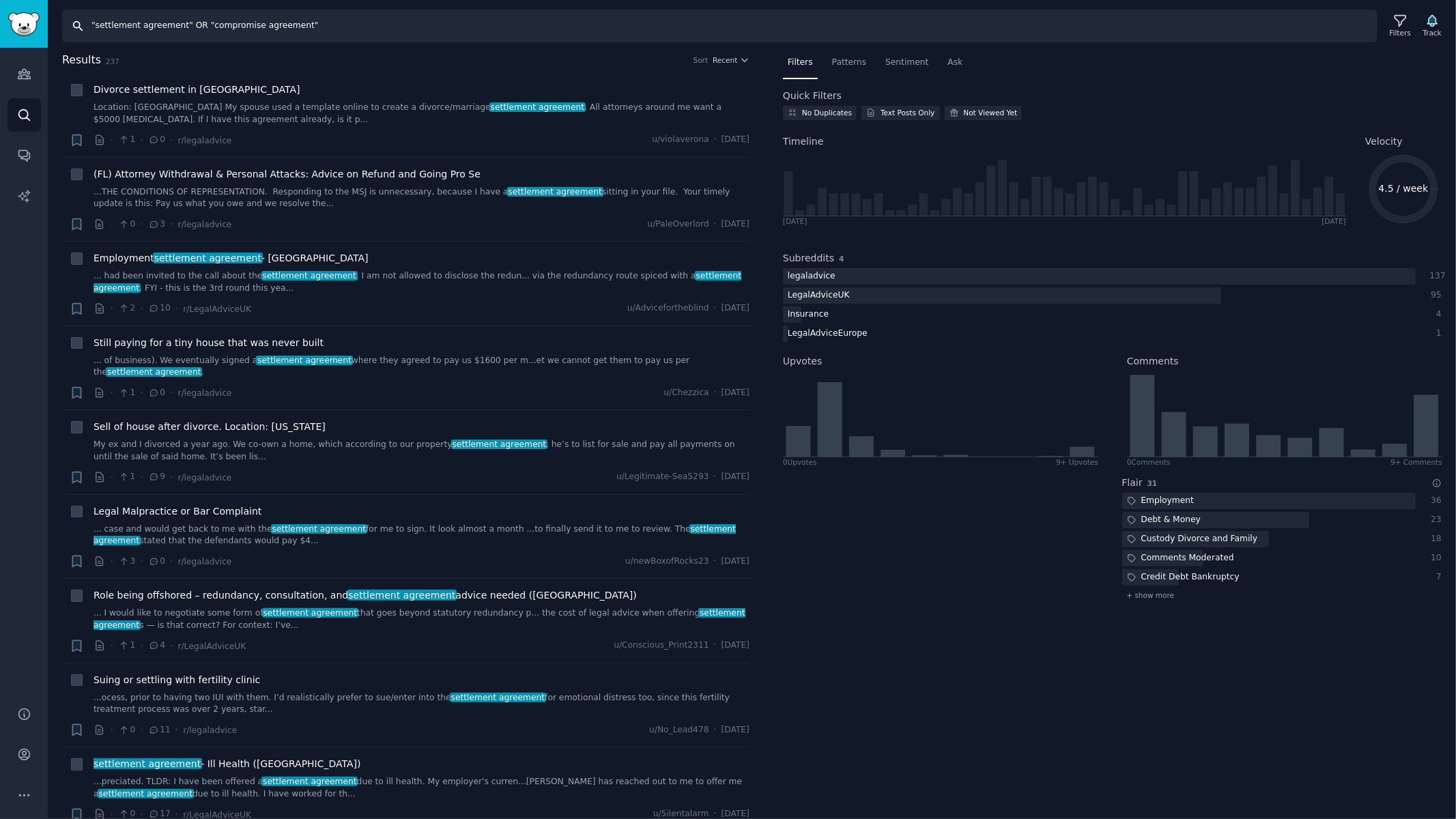
click at [101, 29] on input ""settlement agreement" OR "compromise agreement"" at bounding box center [719, 26] width 1315 height 33
click at [181, 24] on input "settlement agreement" OR "compromise agreement"" at bounding box center [719, 26] width 1315 height 33
click at [315, 29] on input "settlement agreement OR compromise agreement"" at bounding box center [719, 26] width 1315 height 33
click at [137, 25] on input "settlement agreement OR compromise" at bounding box center [719, 26] width 1315 height 33
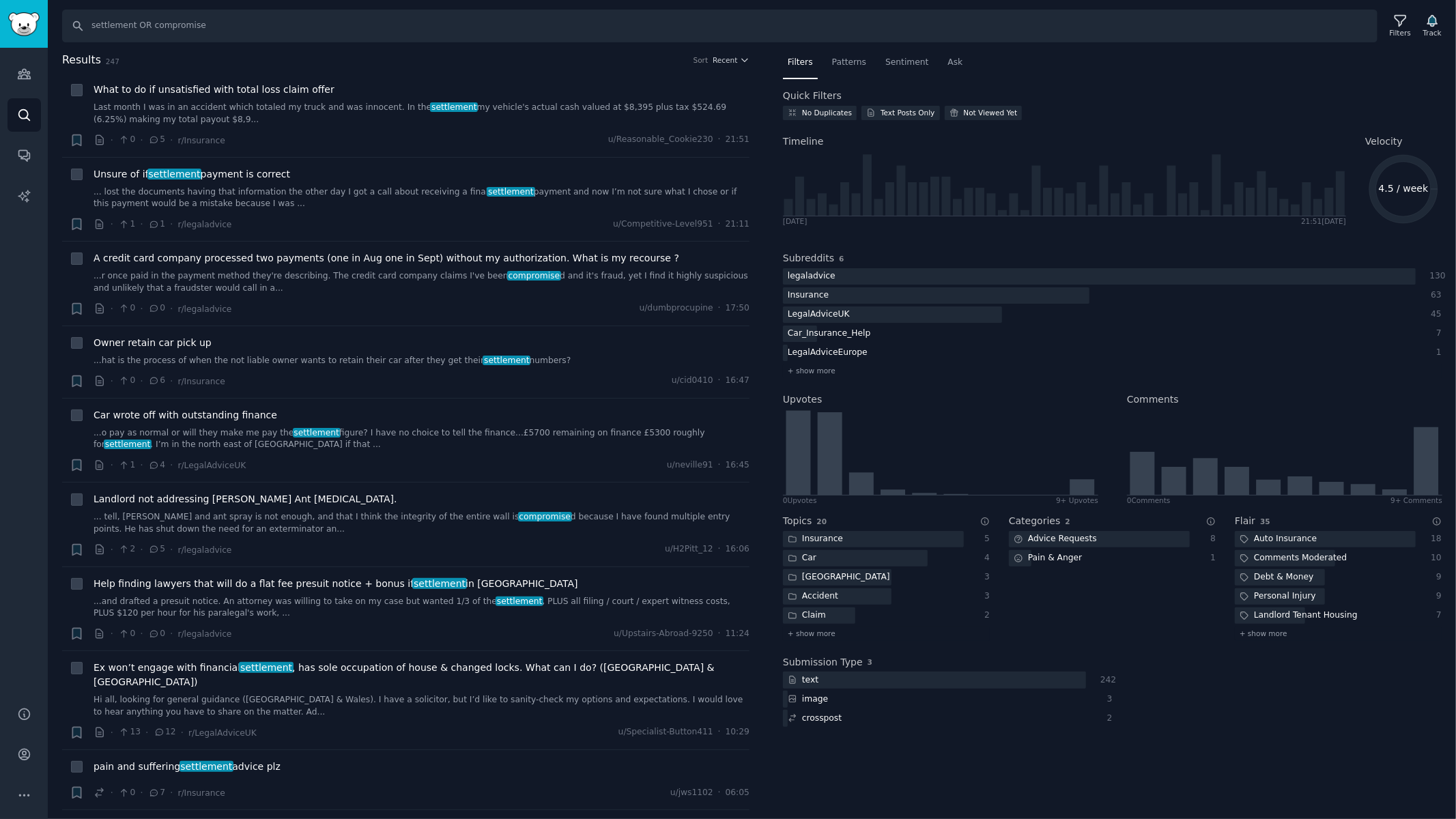
click at [367, 47] on div "Search settlement OR compromise Filters Track Results 247 Sort Recent + What to…" at bounding box center [751, 410] width 1408 height 819
click at [229, 24] on input "settlement OR compromise" at bounding box center [719, 26] width 1315 height 33
type input "settlement OR compromise OR compensation"
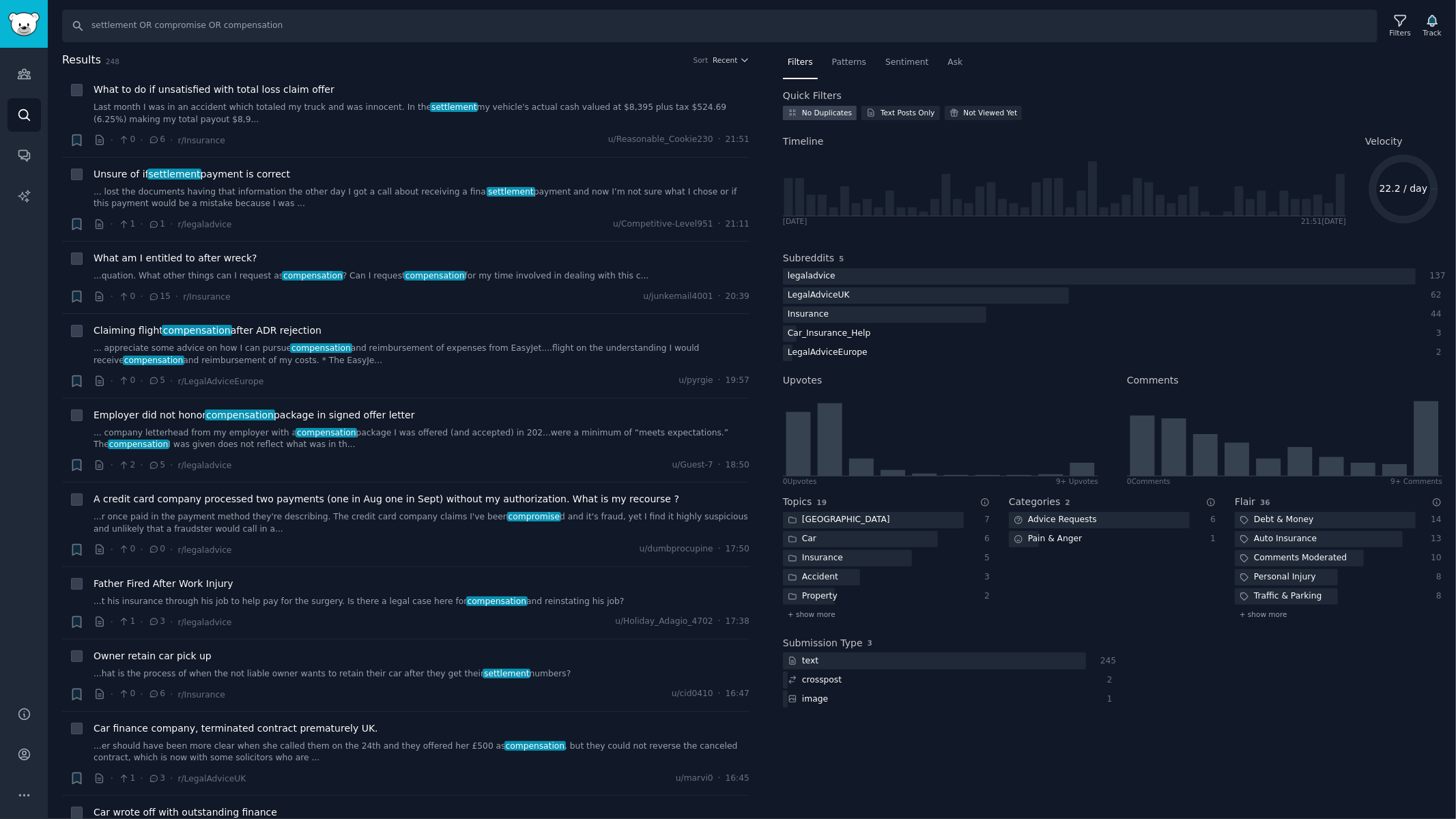
click at [832, 116] on div "No Duplicates" at bounding box center [827, 113] width 49 height 9
